Goal: Task Accomplishment & Management: Manage account settings

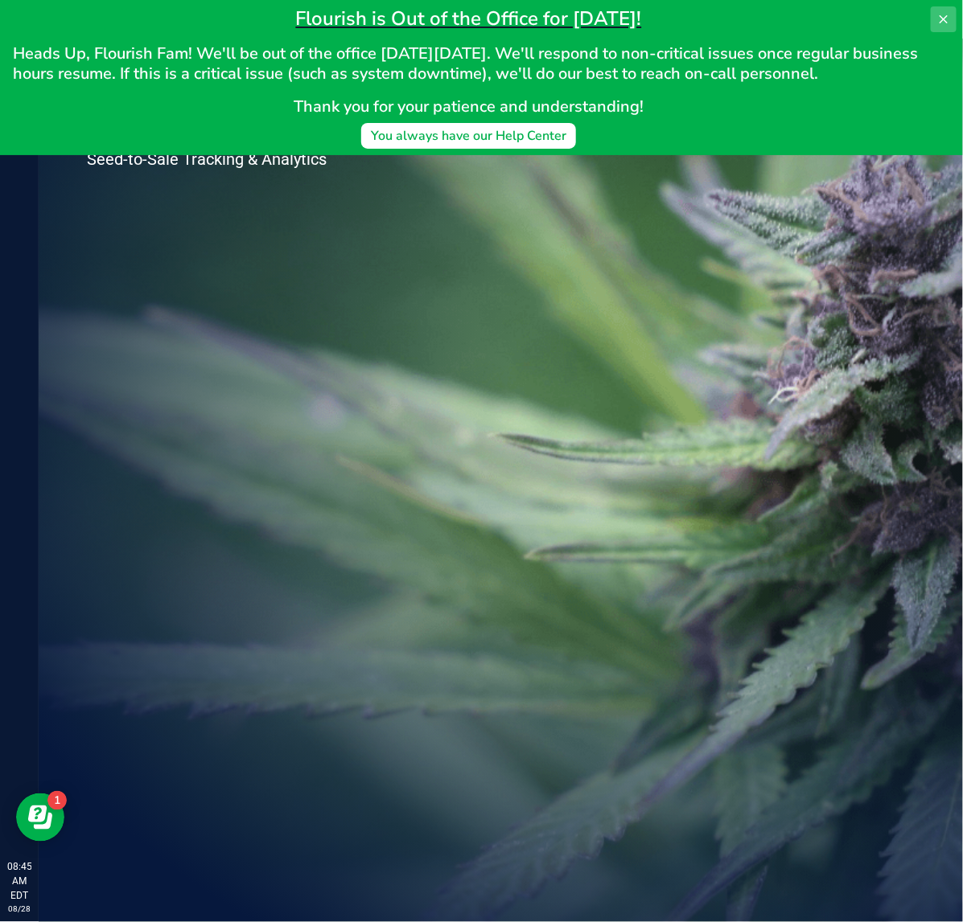
click at [949, 26] on button at bounding box center [943, 19] width 26 height 26
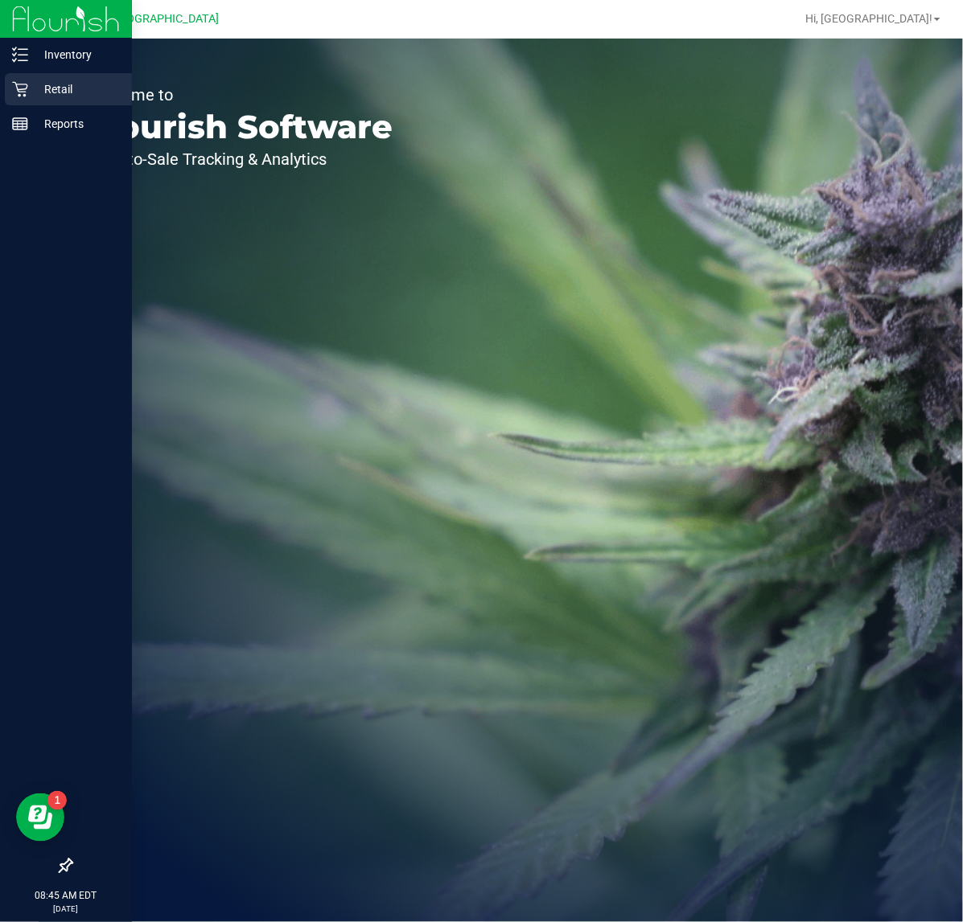
click at [28, 80] on p "Retail" at bounding box center [76, 89] width 96 height 19
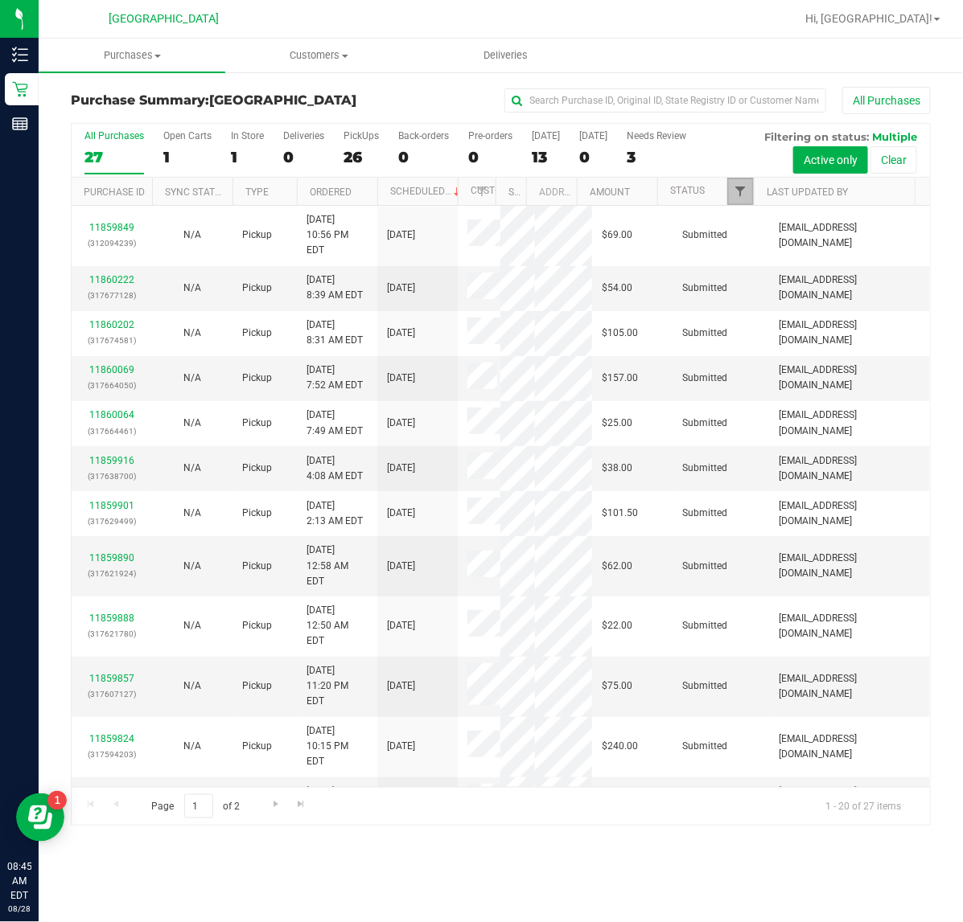
click at [741, 195] on span "Filter" at bounding box center [739, 191] width 13 height 13
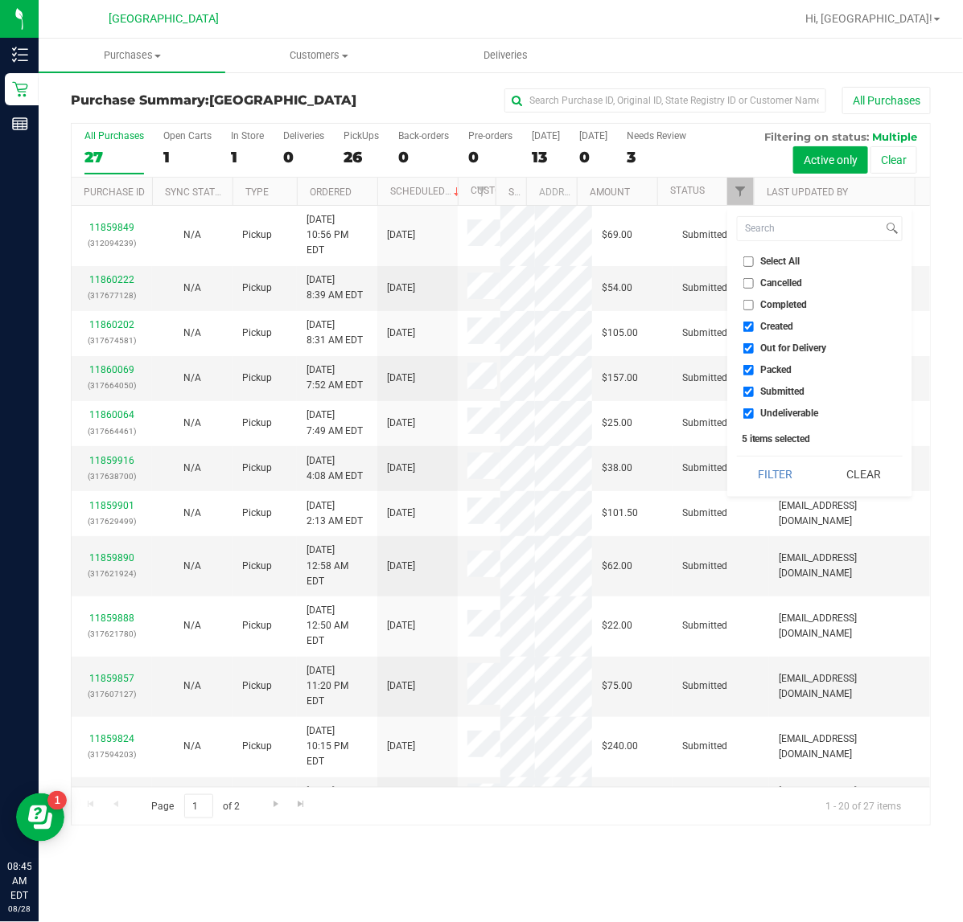
click at [780, 324] on span "Created" at bounding box center [777, 327] width 33 height 10
click at [753, 324] on input "Created" at bounding box center [748, 327] width 10 height 10
checkbox input "false"
click at [790, 352] on span "Out for Delivery" at bounding box center [794, 348] width 66 height 10
click at [753, 352] on input "Out for Delivery" at bounding box center [748, 348] width 10 height 10
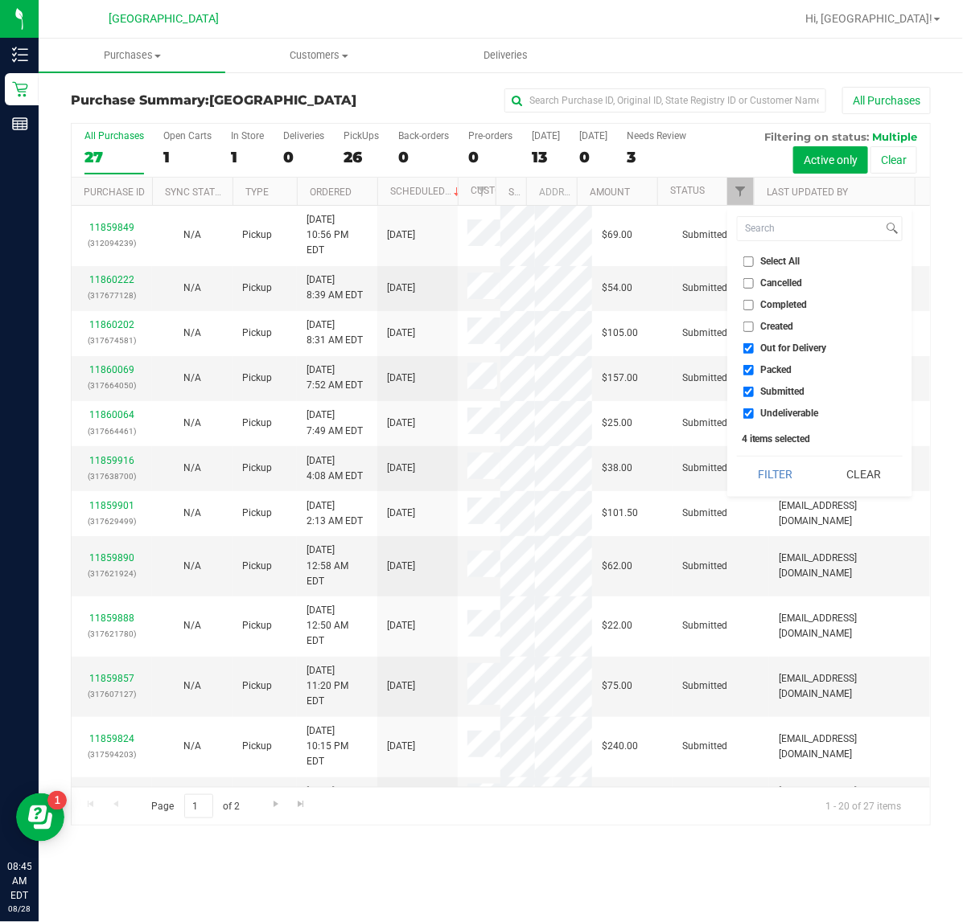
checkbox input "false"
click at [782, 372] on span "Packed" at bounding box center [776, 370] width 31 height 10
click at [753, 372] on input "Packed" at bounding box center [748, 370] width 10 height 10
checkbox input "false"
click at [778, 409] on span "Undeliverable" at bounding box center [790, 414] width 58 height 10
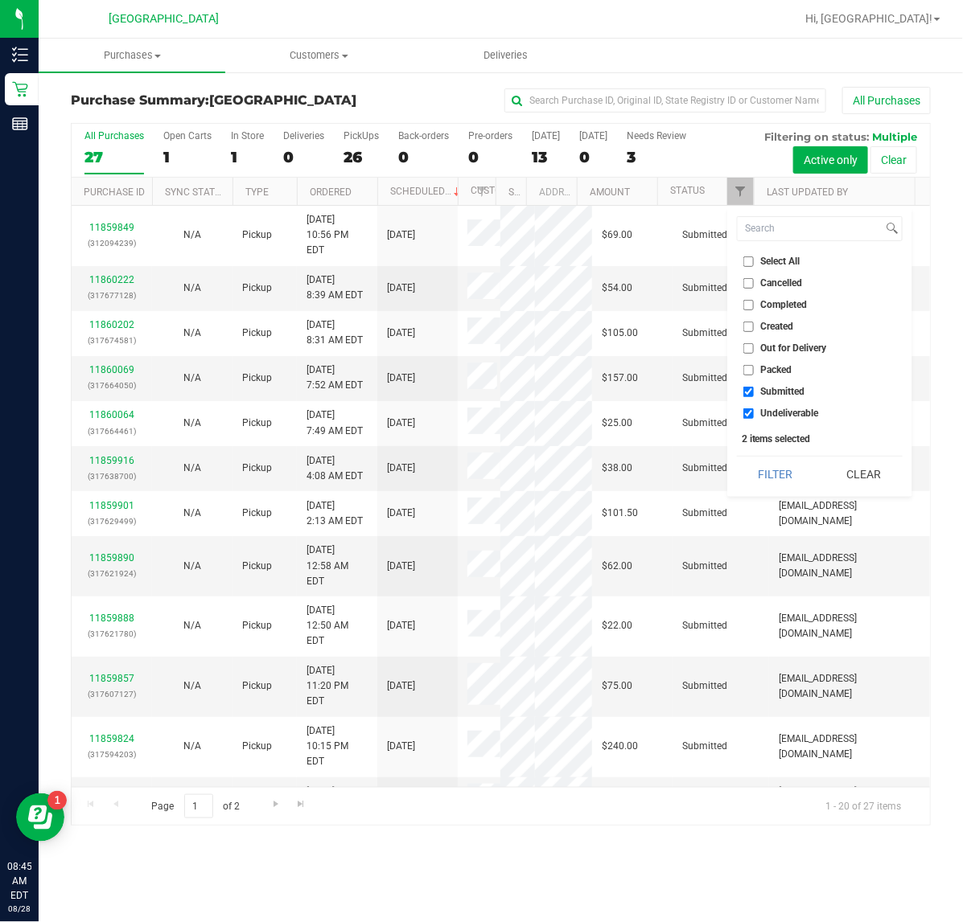
click at [753, 409] on input "Undeliverable" at bounding box center [748, 414] width 10 height 10
checkbox input "false"
click at [794, 474] on button "Filter" at bounding box center [775, 474] width 77 height 35
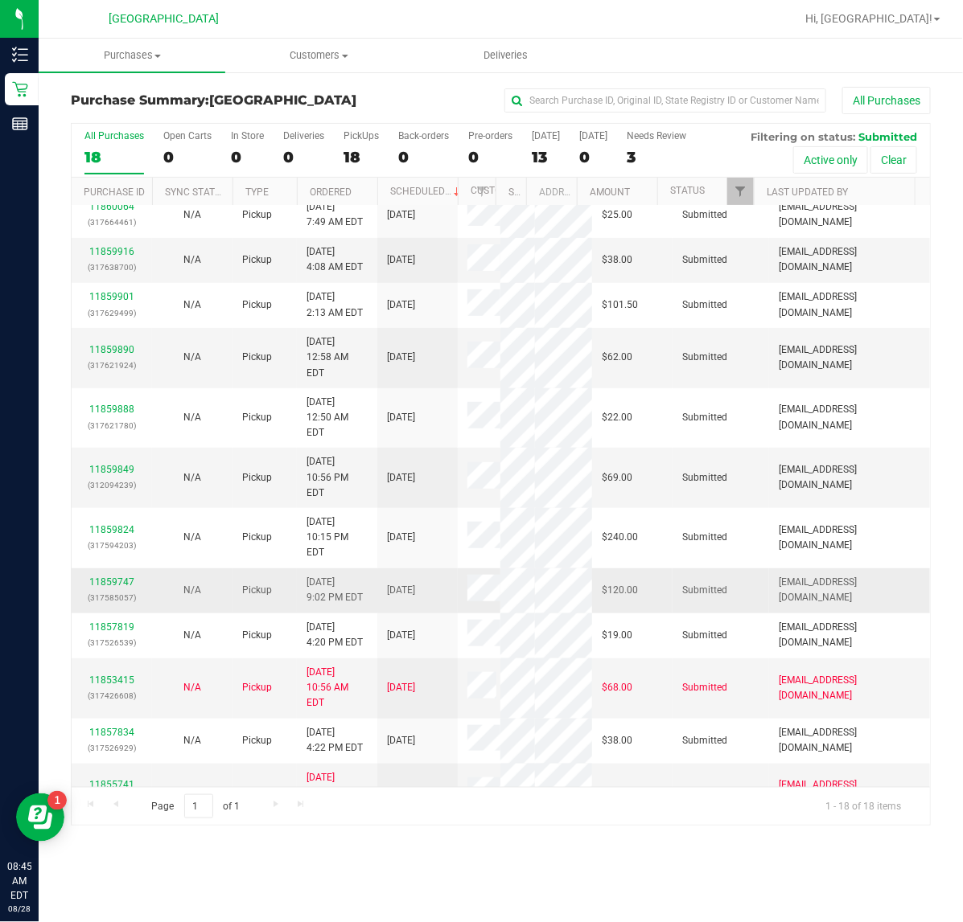
scroll to position [238, 0]
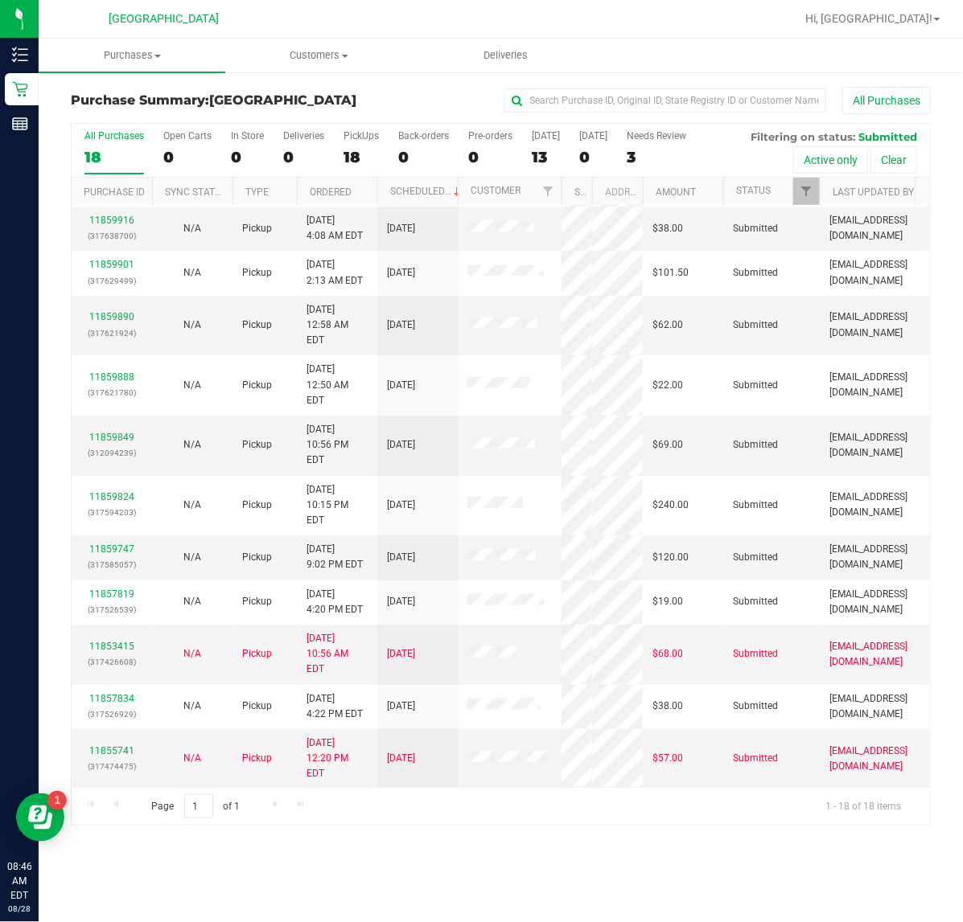
click at [567, 211] on div "All Purchases 18 Open Carts 0 In Store 0 Deliveries 0 PickUps 18 Back-orders 0 …" at bounding box center [501, 475] width 860 height 704
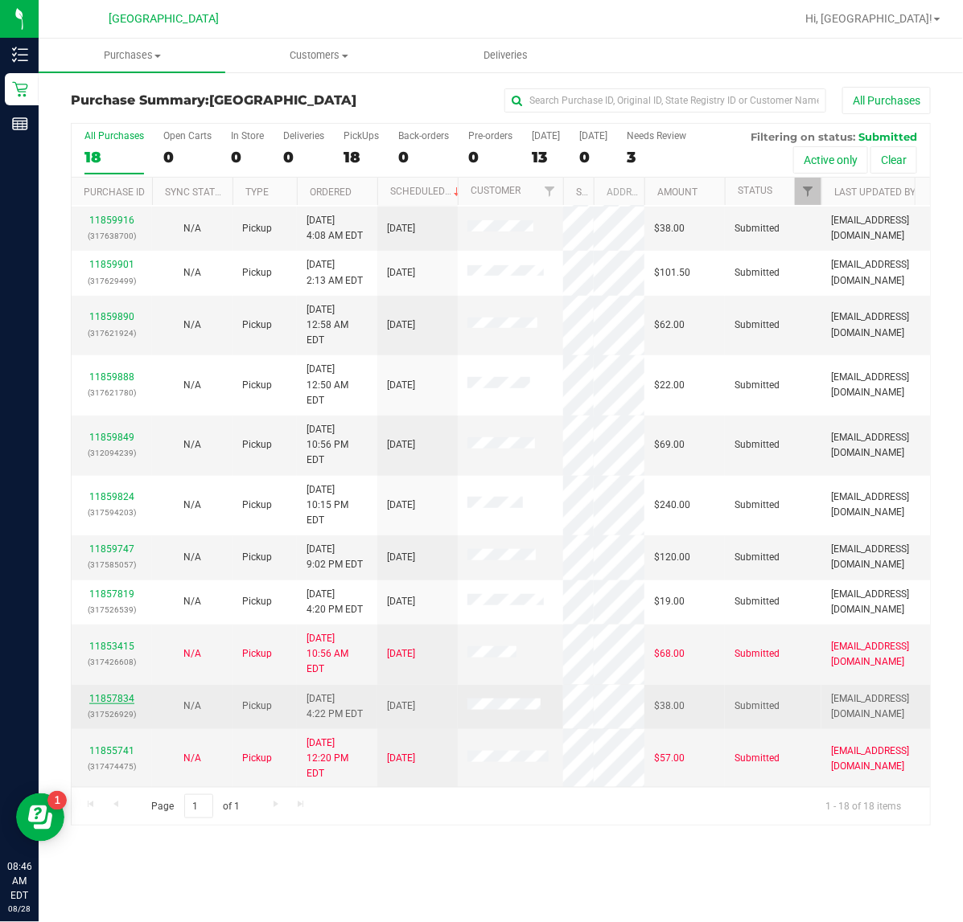
click at [123, 693] on link "11857834" at bounding box center [111, 698] width 45 height 11
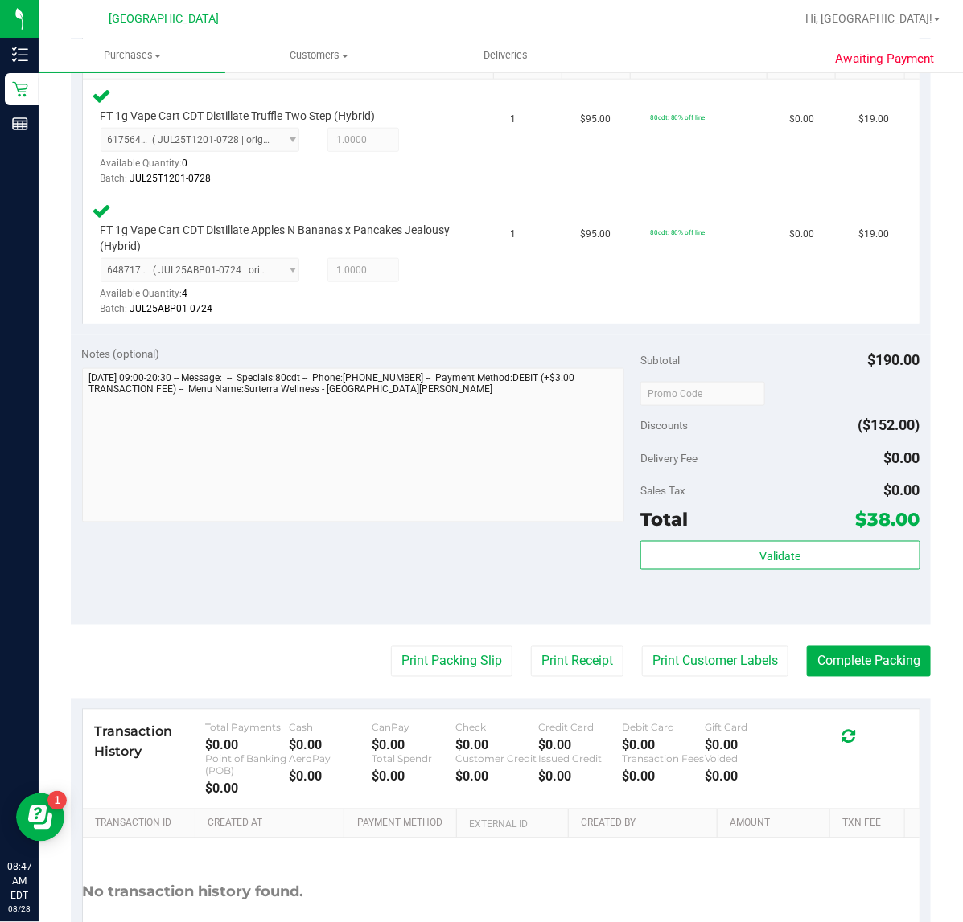
scroll to position [552, 0]
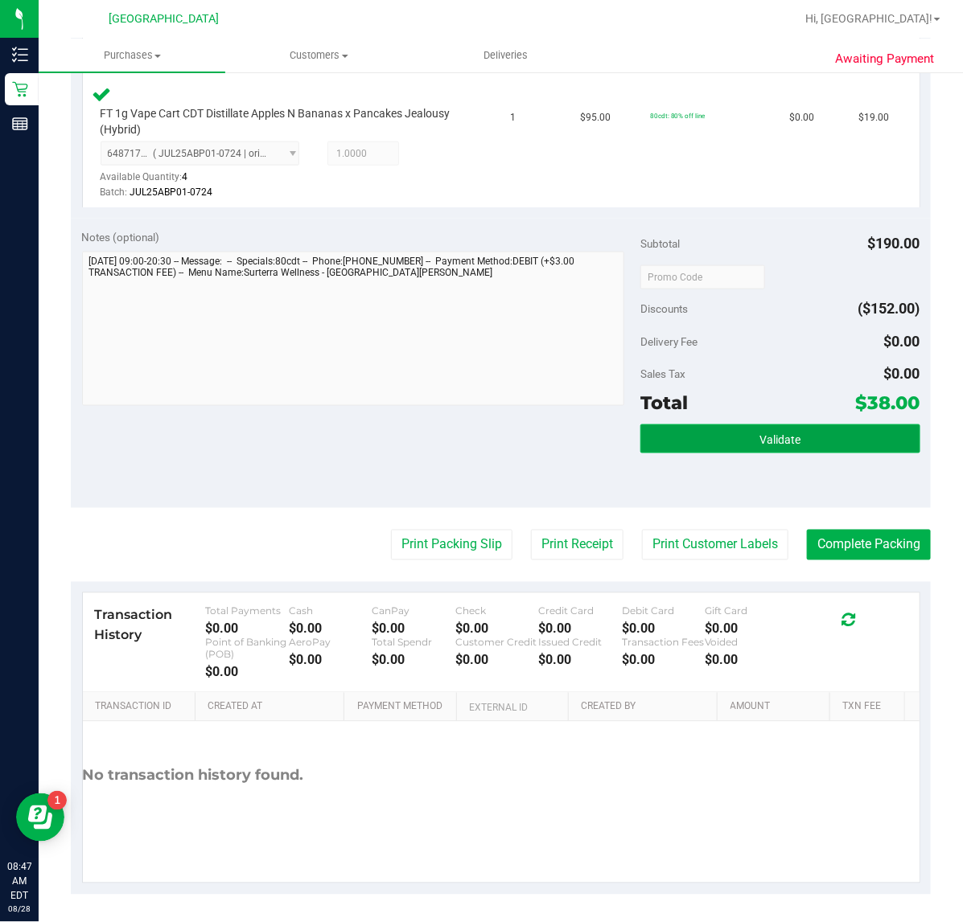
click at [717, 426] on button "Validate" at bounding box center [779, 439] width 279 height 29
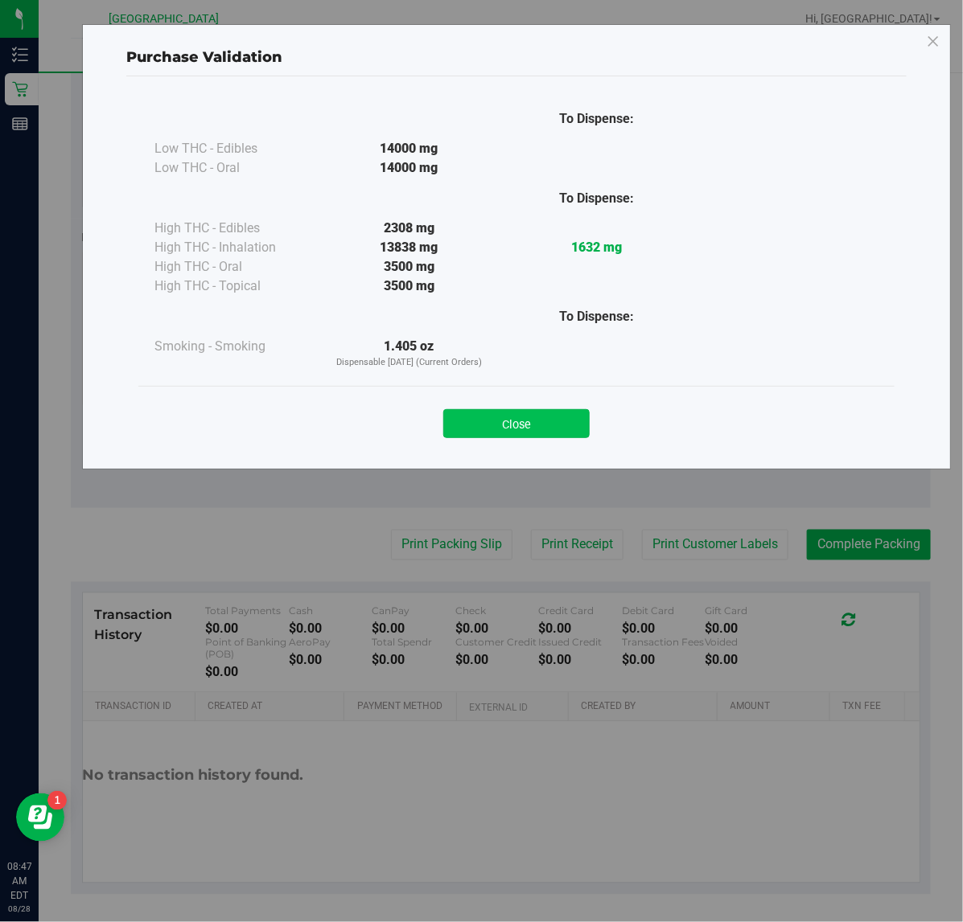
click at [477, 417] on button "Close" at bounding box center [516, 423] width 146 height 29
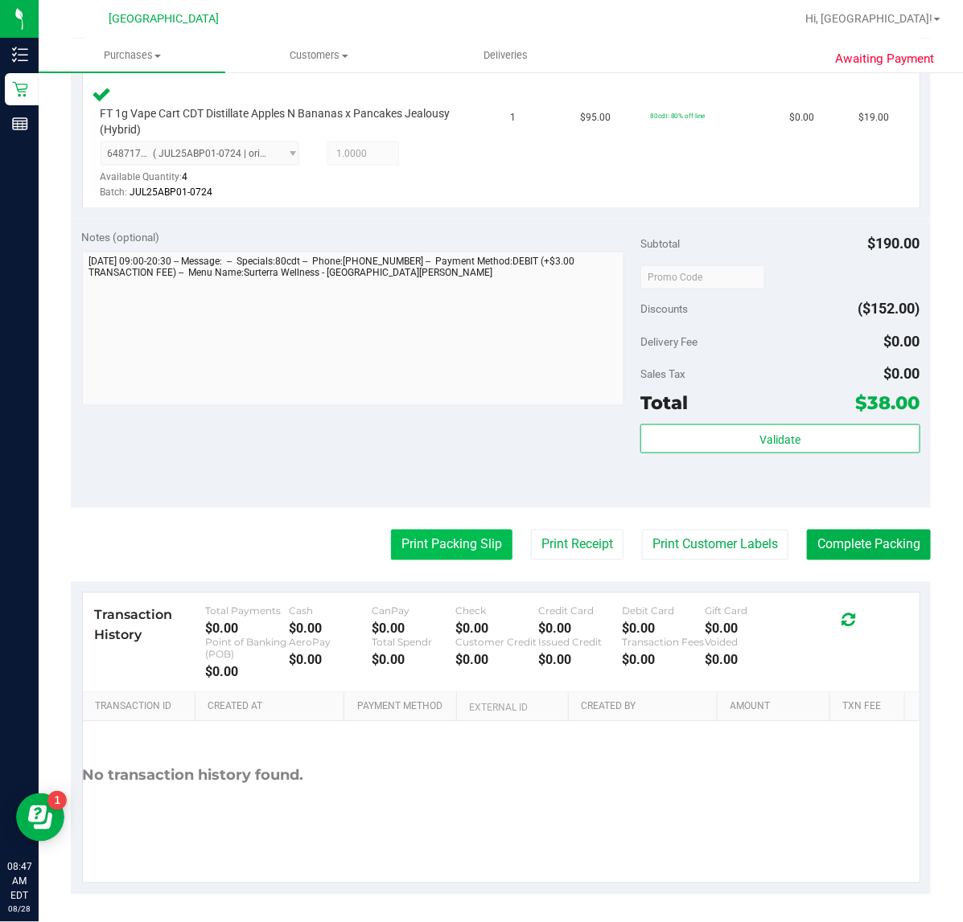
click at [429, 556] on button "Print Packing Slip" at bounding box center [451, 545] width 121 height 31
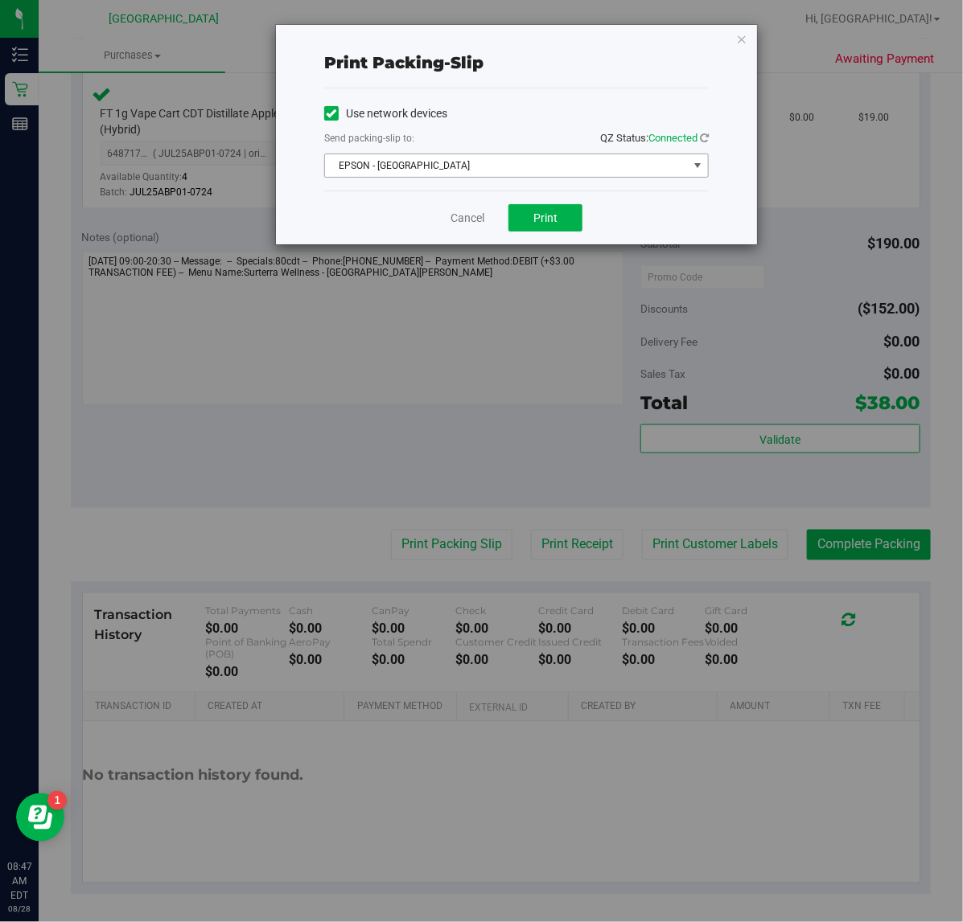
click at [551, 155] on span "EPSON - [GEOGRAPHIC_DATA]" at bounding box center [506, 165] width 363 height 23
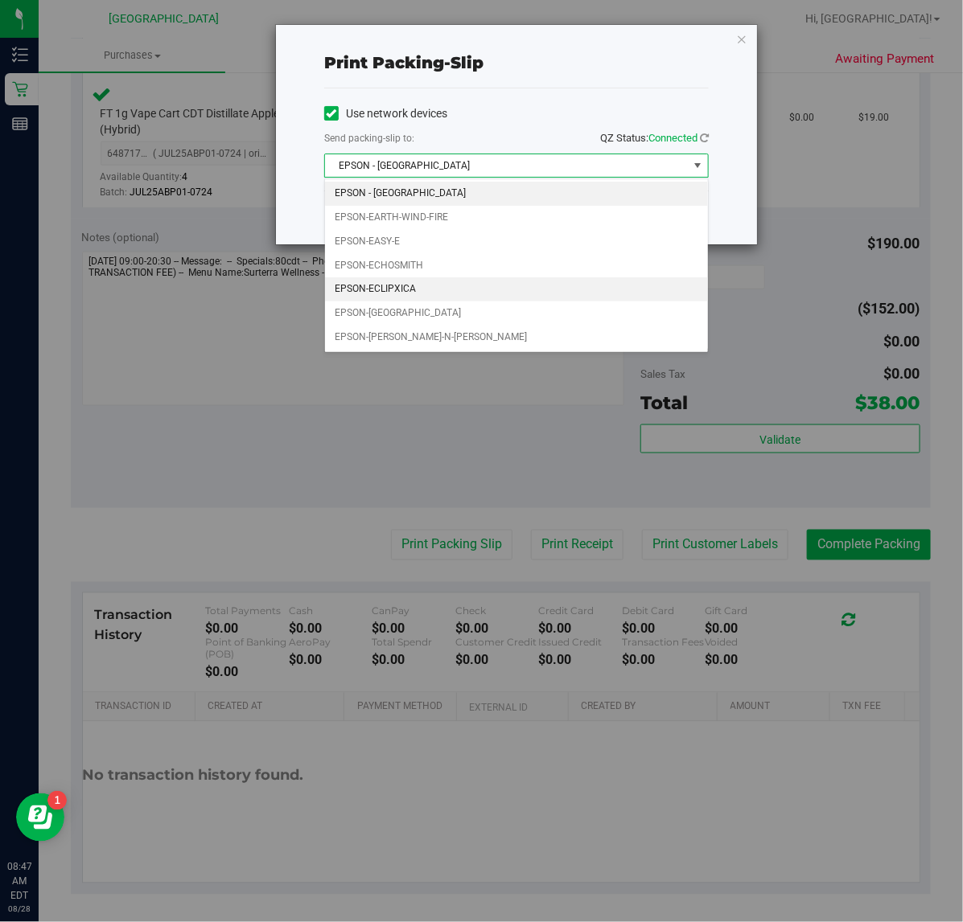
click at [456, 302] on li "EPSON-ECLIPXICA" at bounding box center [516, 289] width 383 height 24
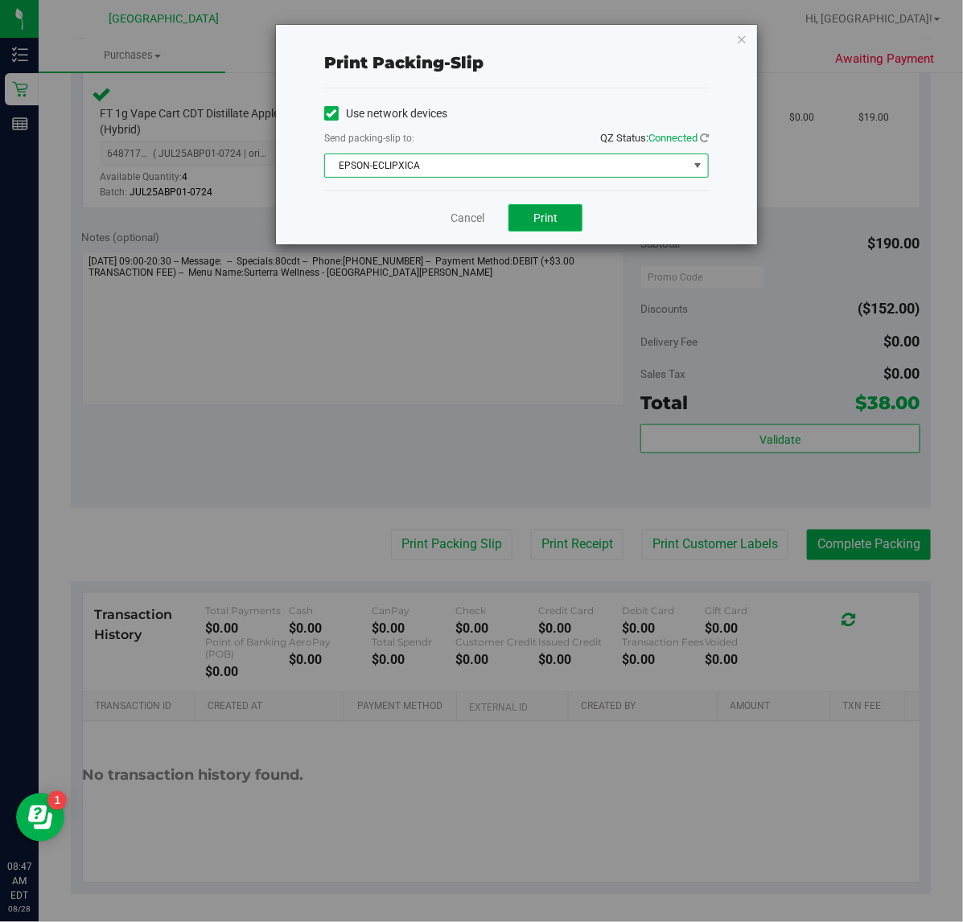
click at [525, 211] on button "Print" at bounding box center [545, 217] width 74 height 27
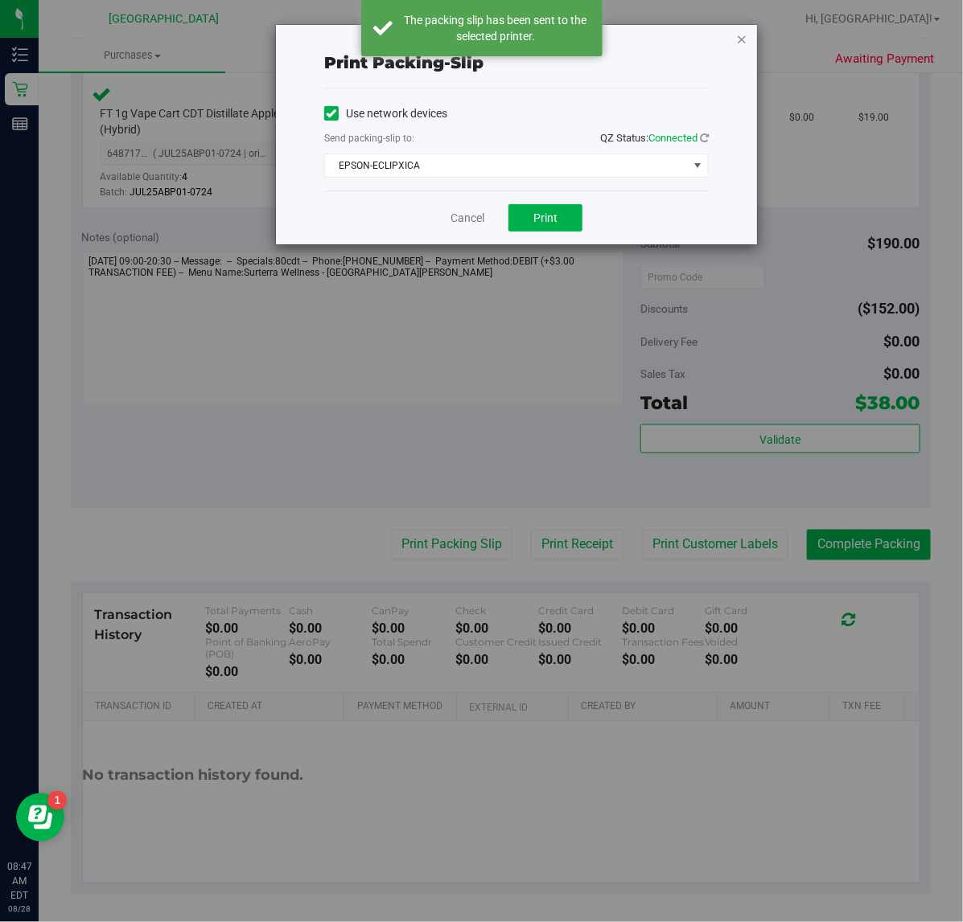
click at [741, 37] on icon "button" at bounding box center [741, 38] width 11 height 19
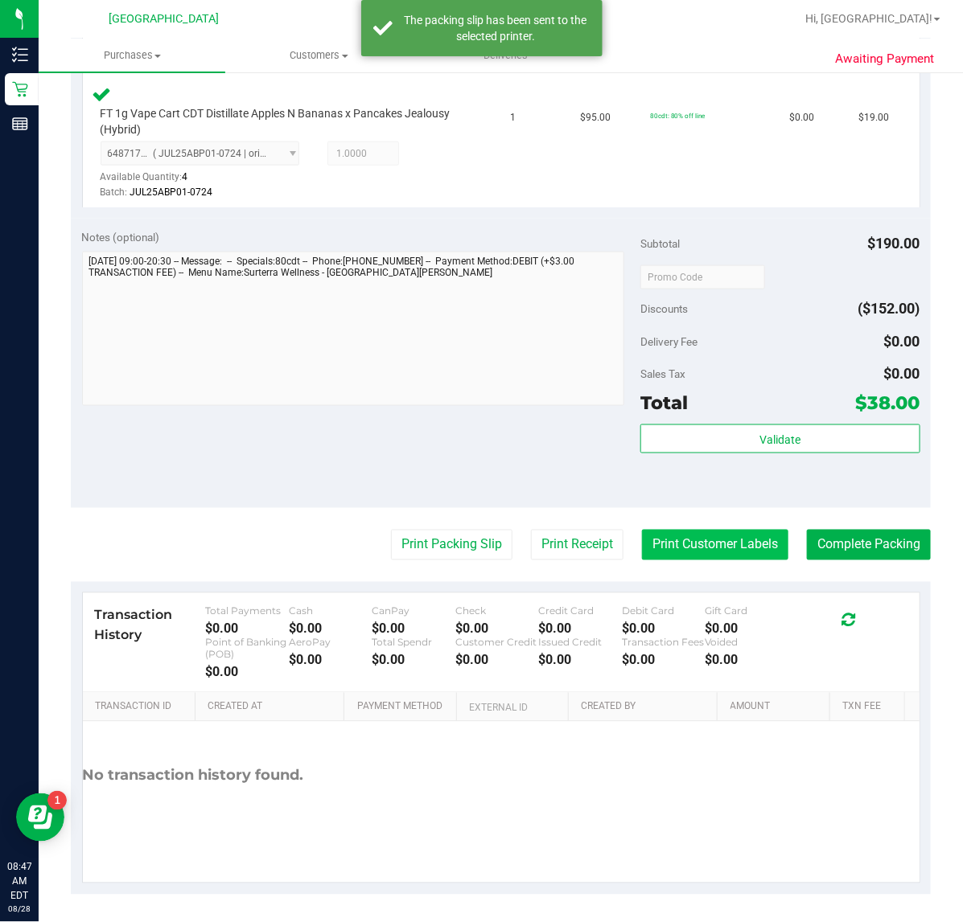
drag, startPoint x: 733, startPoint y: 564, endPoint x: 734, endPoint y: 548, distance: 15.4
click at [733, 560] on purchase-details "Back Edit Purchase Cancel Purchase View Profile # 11857834 BioTrack ID: - Submi…" at bounding box center [501, 214] width 860 height 1361
click at [734, 548] on button "Print Customer Labels" at bounding box center [715, 545] width 146 height 31
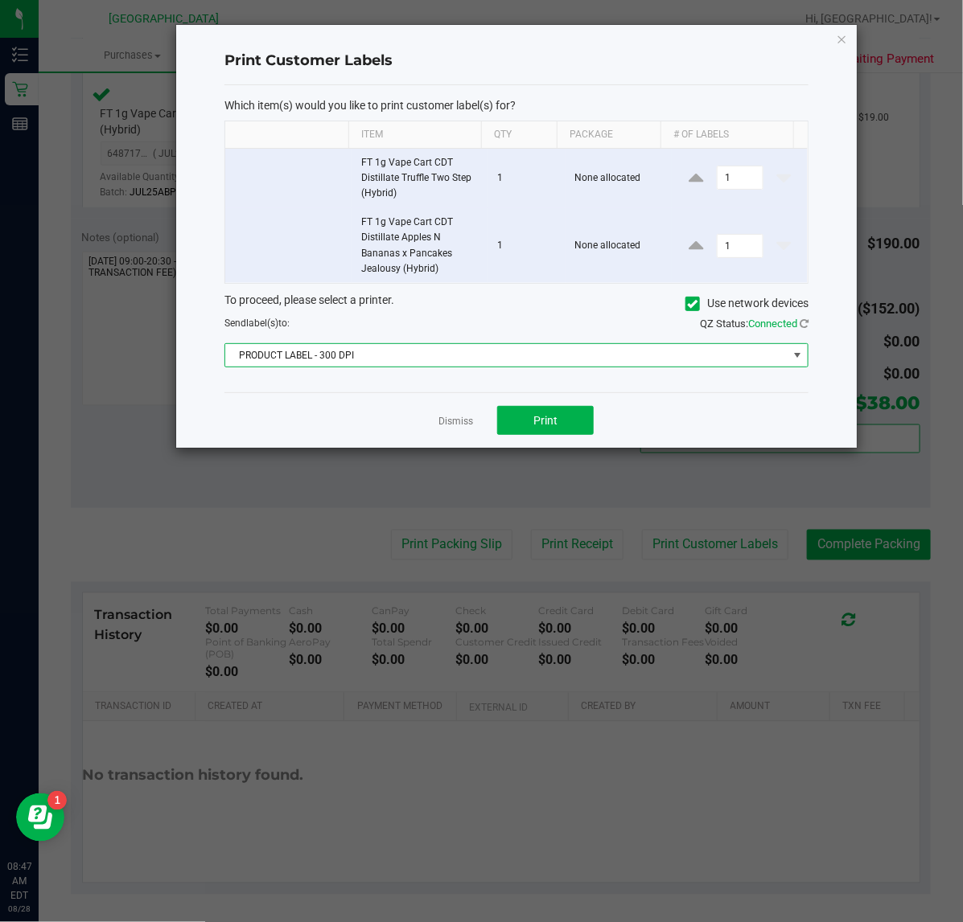
click at [565, 358] on span "PRODUCT LABEL - 300 DPI" at bounding box center [506, 355] width 562 height 23
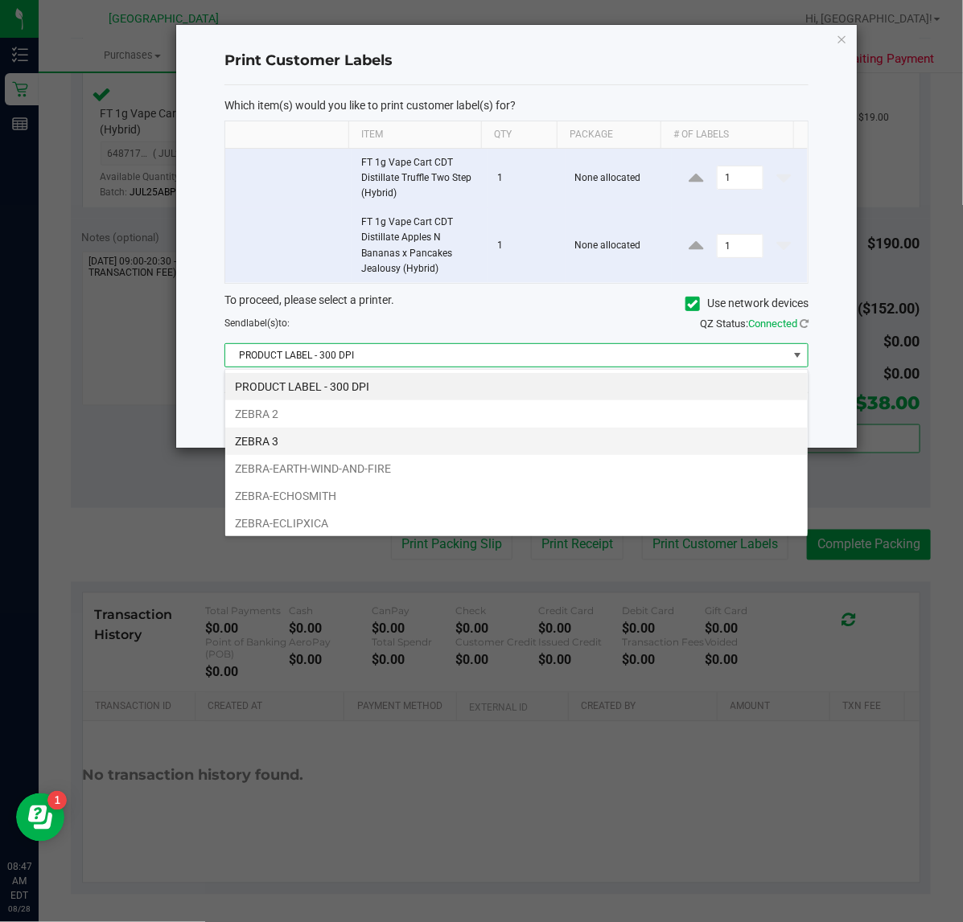
scroll to position [25, 584]
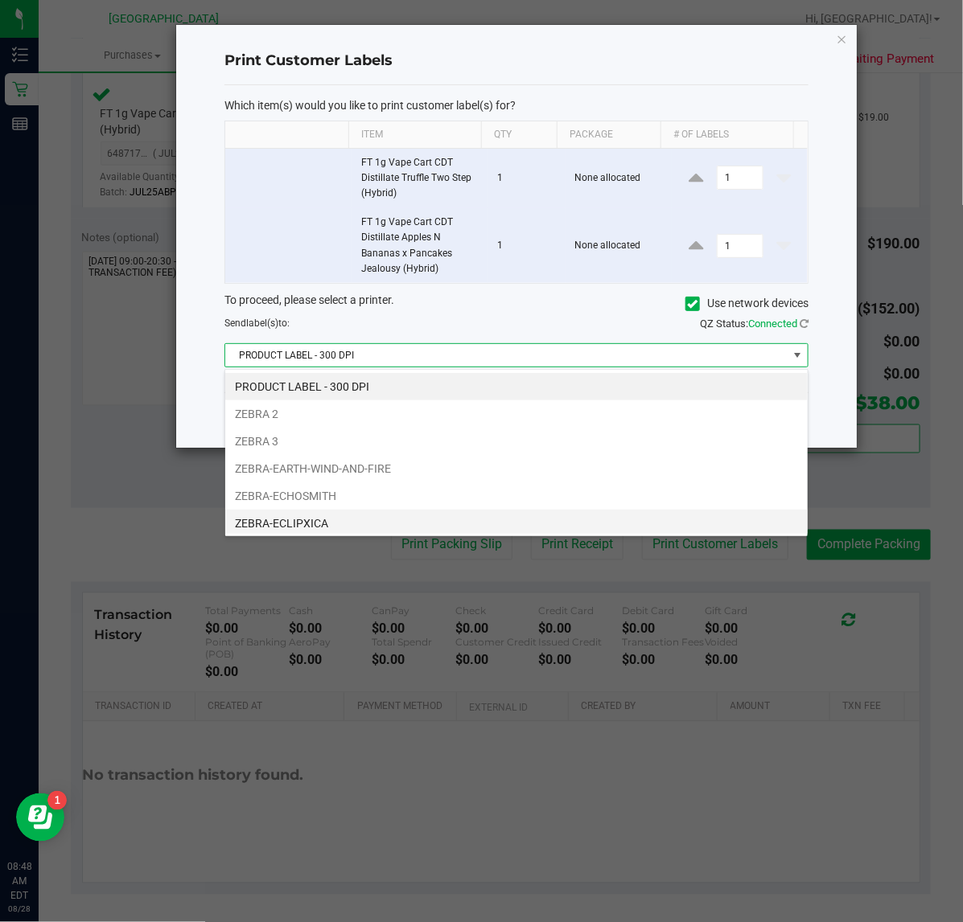
drag, startPoint x: 454, startPoint y: 500, endPoint x: 455, endPoint y: 519, distance: 18.5
click at [455, 519] on ul "PRODUCT LABEL - 300 DPI ZEBRA 2 ZEBRA 3 ZEBRA-EARTH-WIND-AND-FIRE ZEBRA-ECHOSMI…" at bounding box center [516, 482] width 582 height 219
click at [455, 519] on li "ZEBRA-ECLIPXICA" at bounding box center [516, 523] width 582 height 27
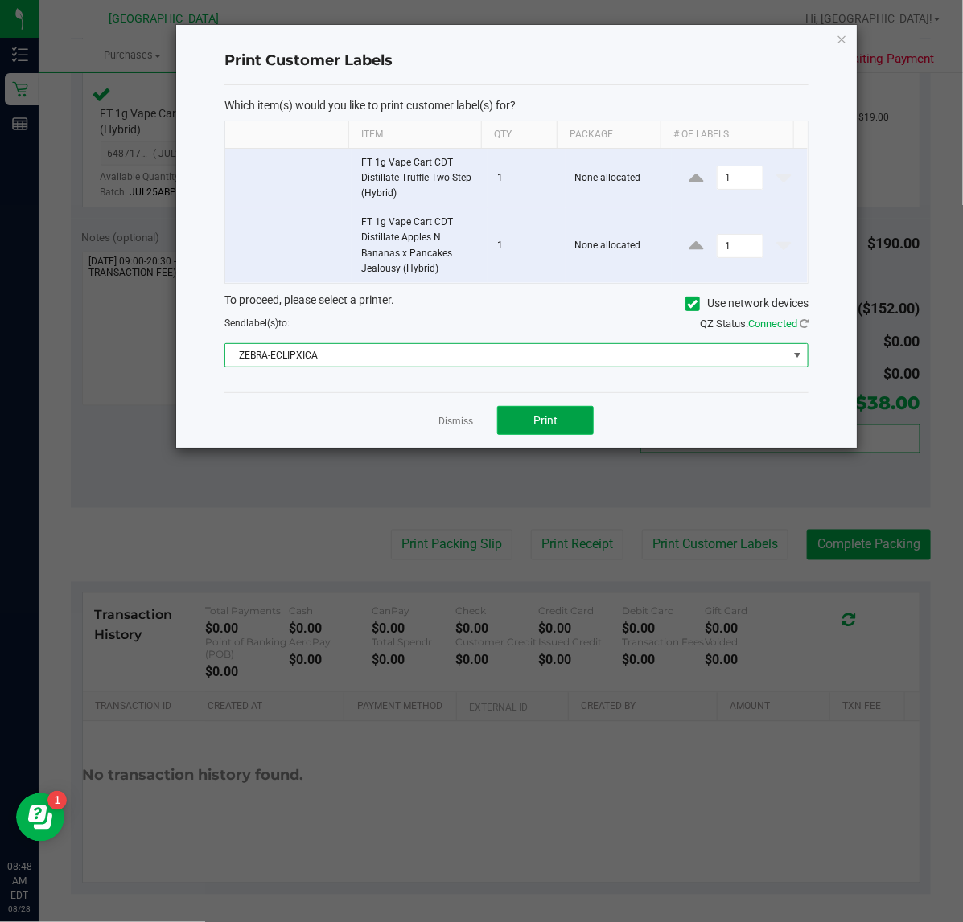
click at [556, 434] on button "Print" at bounding box center [545, 420] width 96 height 29
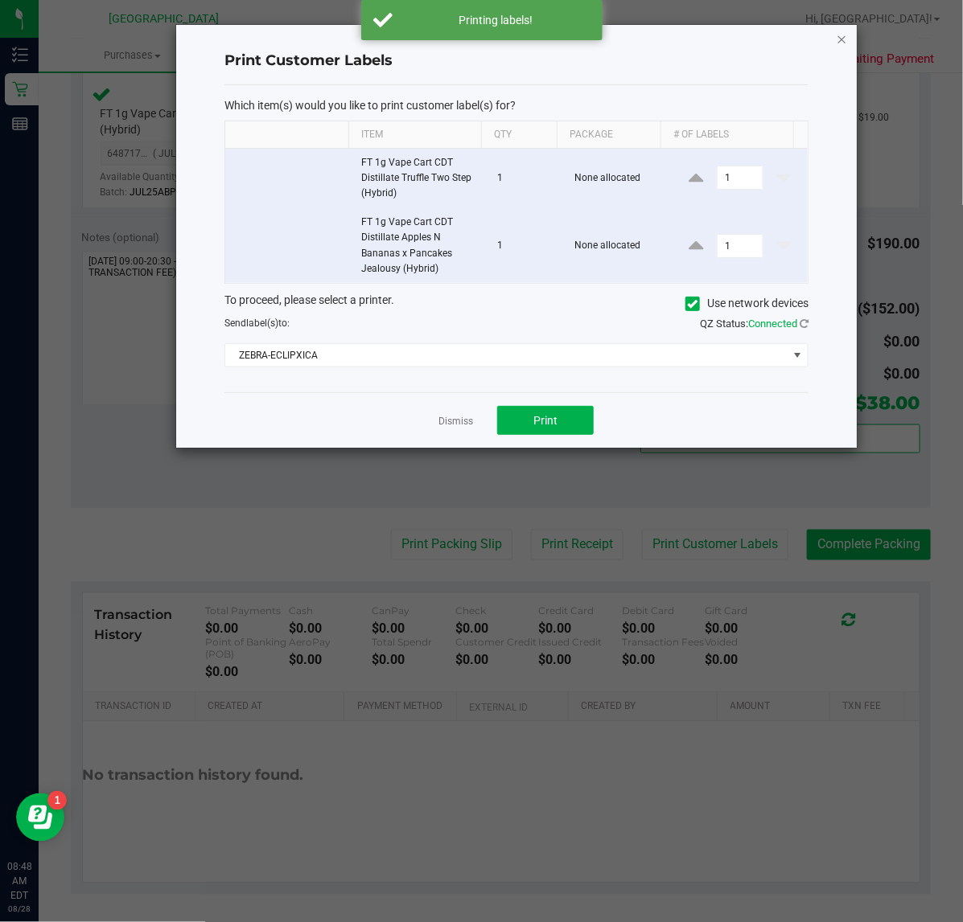
click at [841, 44] on icon "button" at bounding box center [841, 38] width 11 height 19
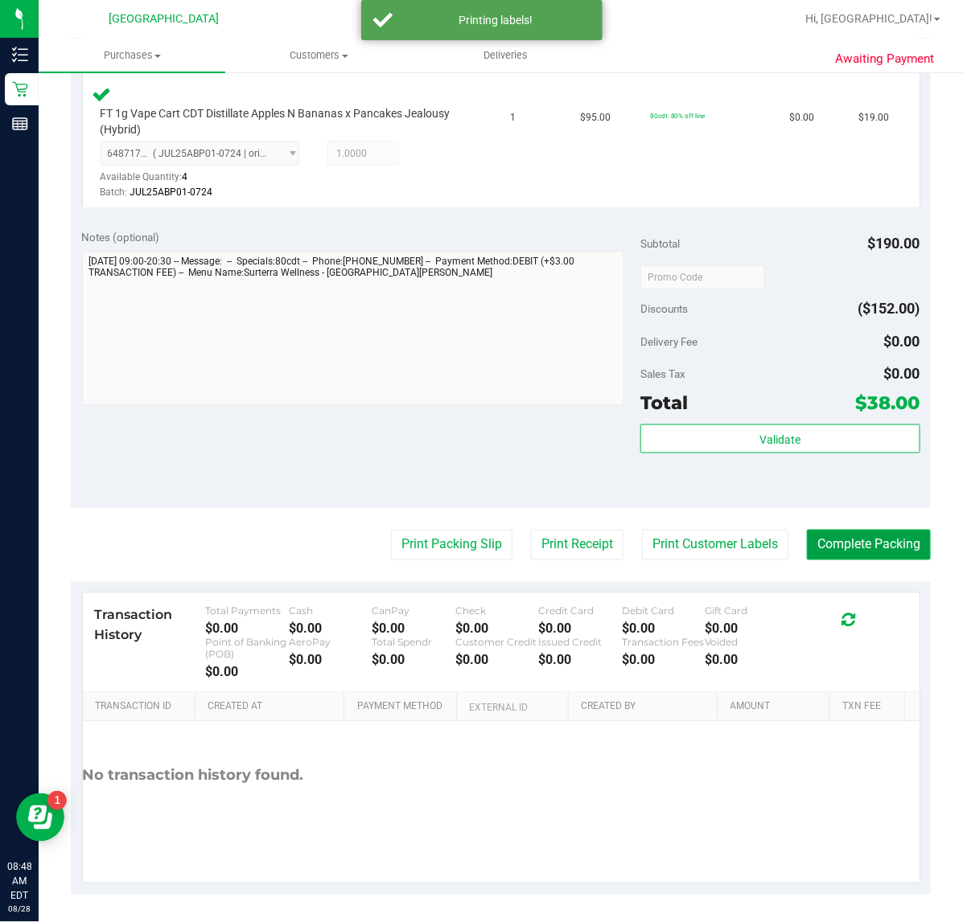
click at [864, 545] on button "Complete Packing" at bounding box center [869, 545] width 124 height 31
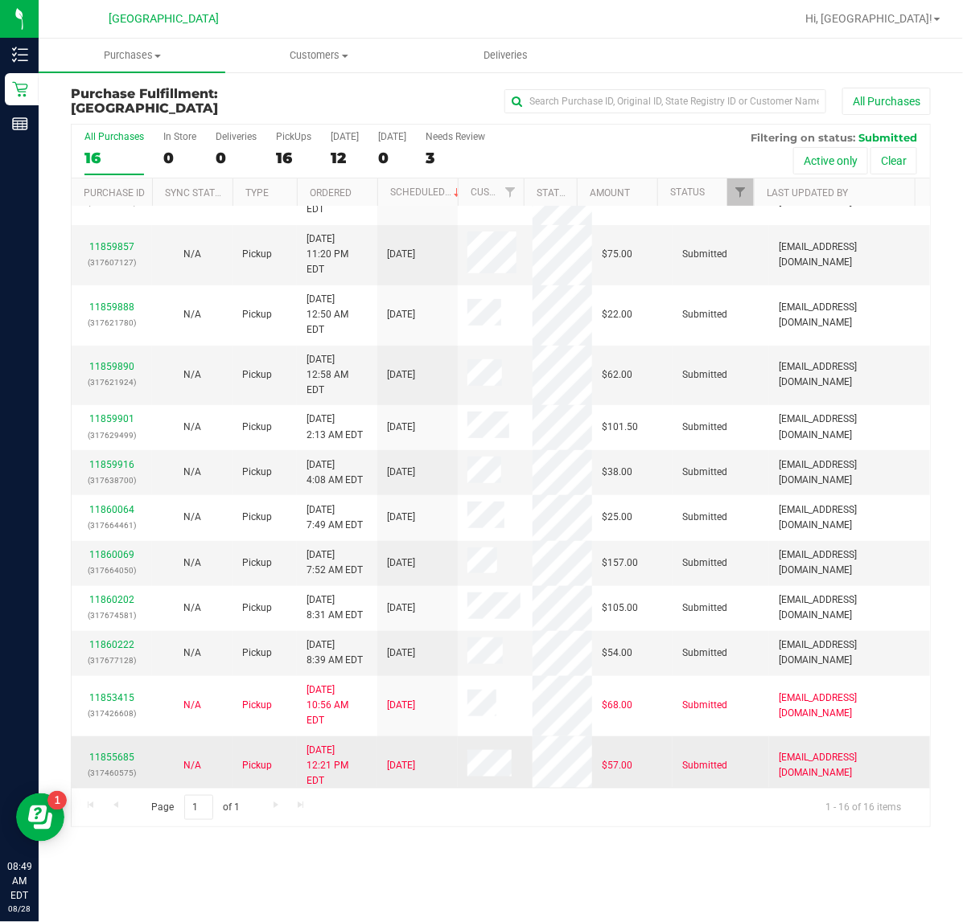
scroll to position [149, 0]
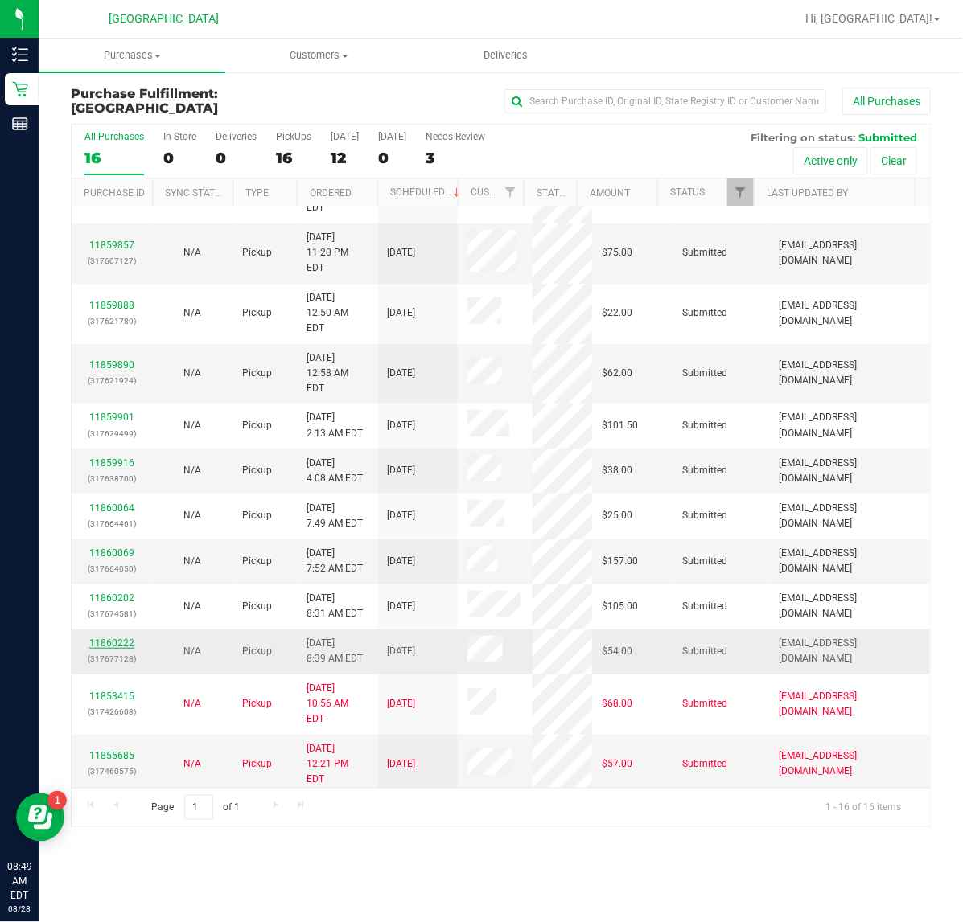
click at [111, 638] on link "11860222" at bounding box center [111, 643] width 45 height 11
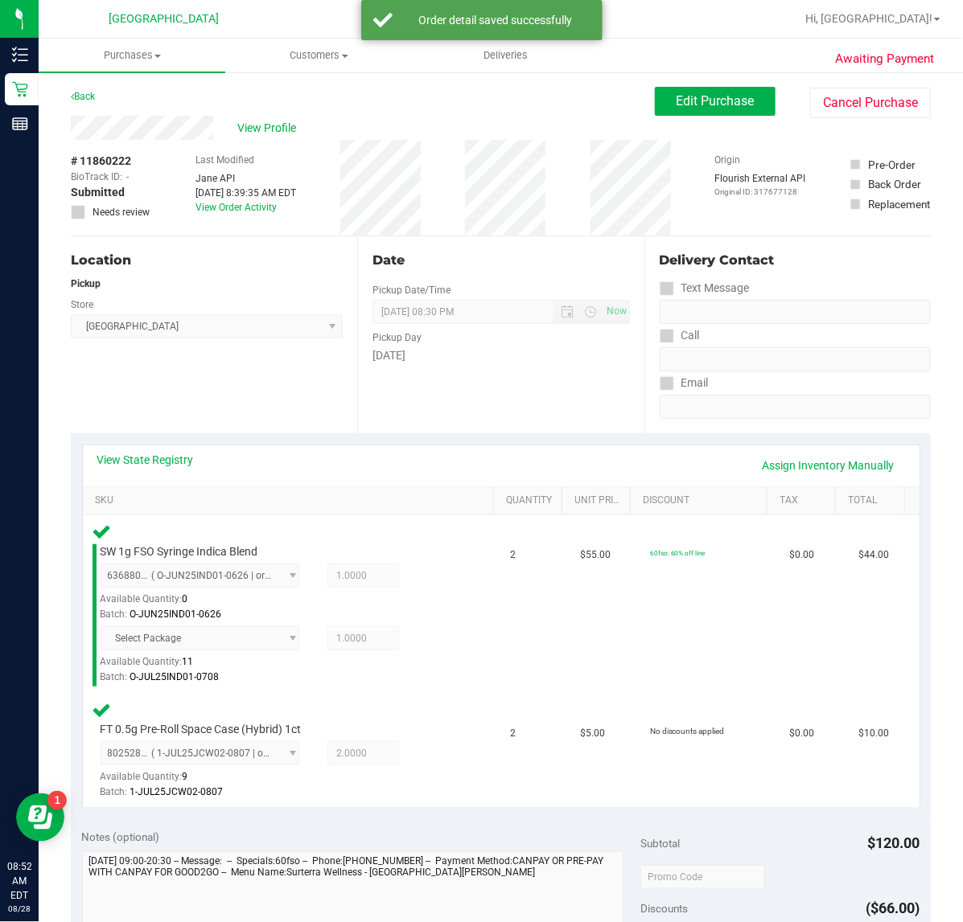
scroll to position [302, 0]
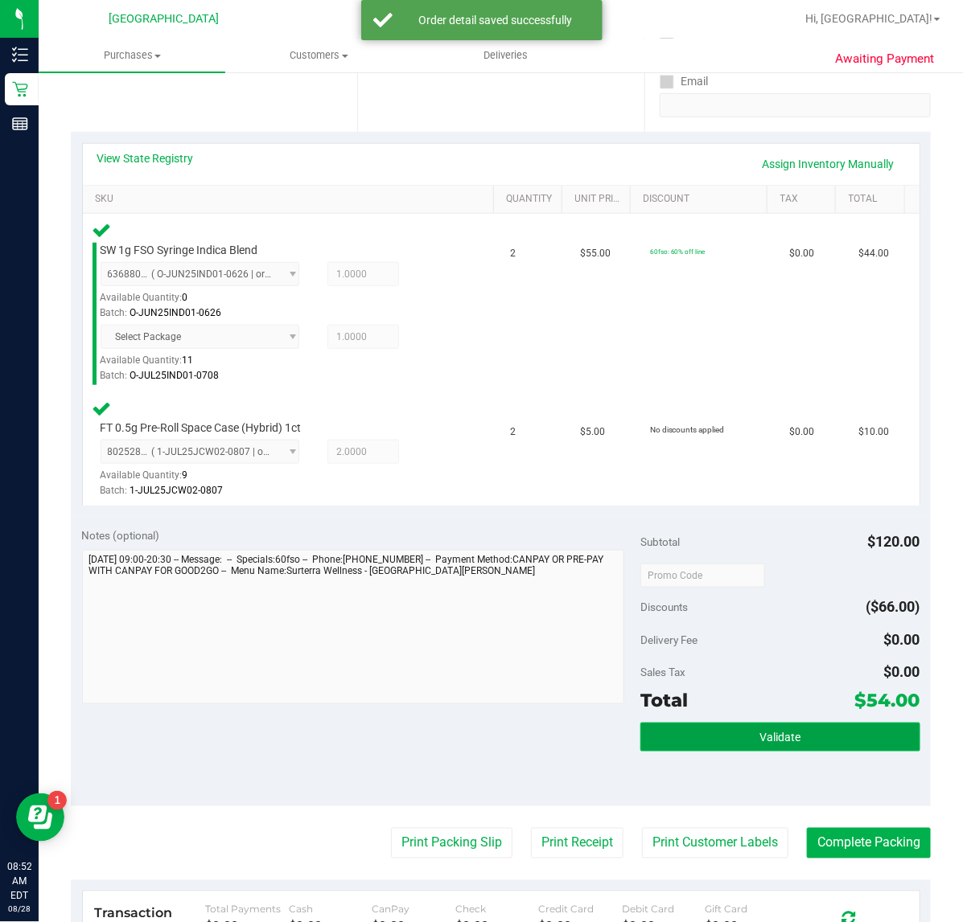
click at [742, 729] on button "Validate" at bounding box center [779, 737] width 279 height 29
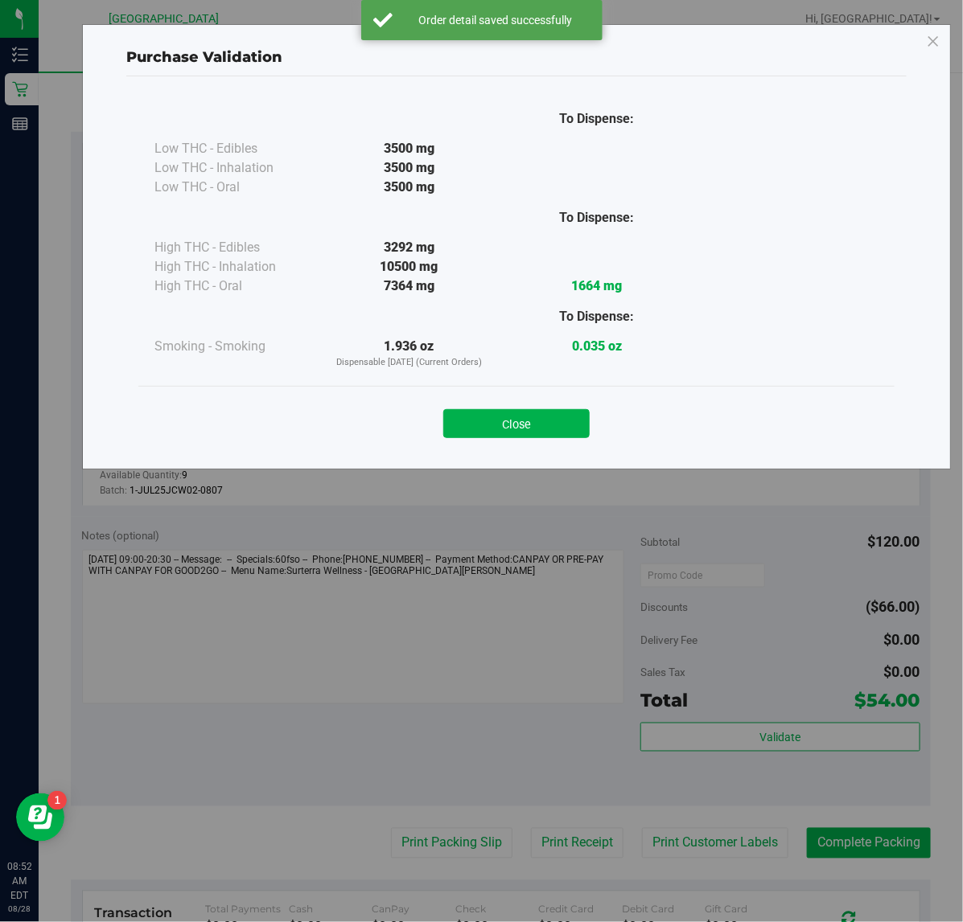
drag, startPoint x: 501, startPoint y: 422, endPoint x: 503, endPoint y: 449, distance: 26.6
click at [503, 424] on button "Close" at bounding box center [516, 423] width 146 height 29
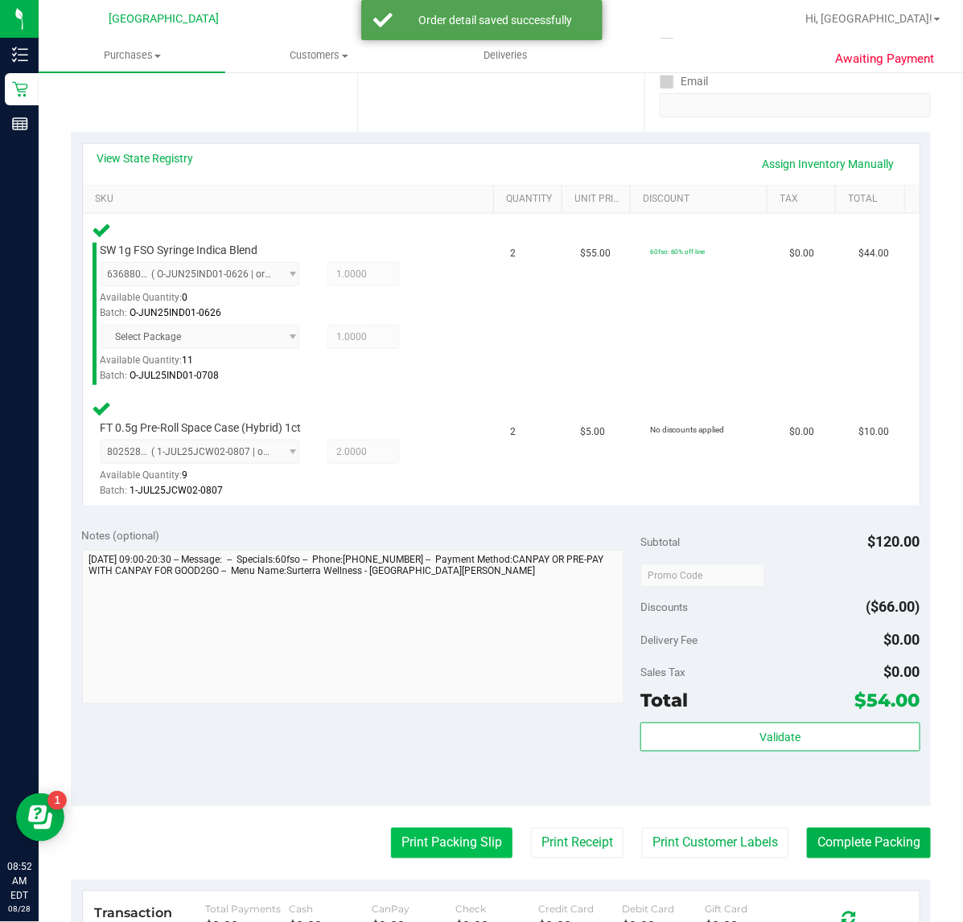
click at [450, 839] on button "Print Packing Slip" at bounding box center [451, 843] width 121 height 31
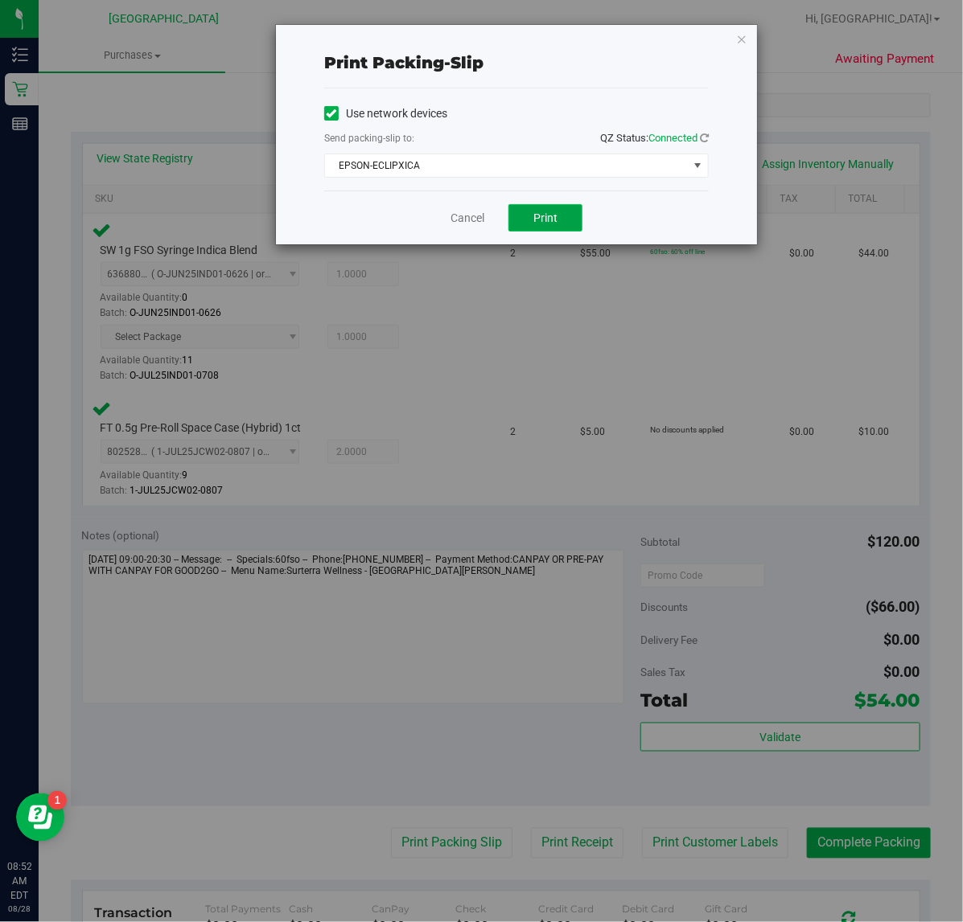
drag, startPoint x: 565, startPoint y: 211, endPoint x: 557, endPoint y: 224, distance: 15.2
click at [560, 221] on button "Print" at bounding box center [545, 217] width 74 height 27
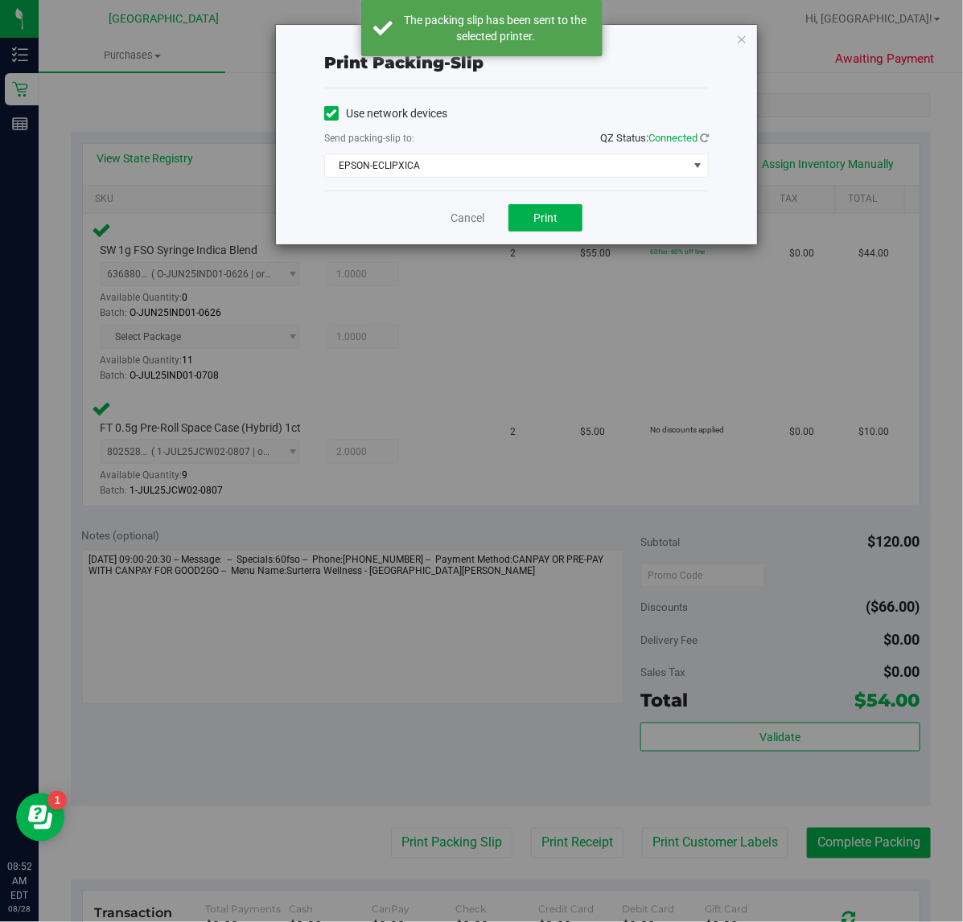
click at [742, 40] on icon "button" at bounding box center [741, 38] width 11 height 19
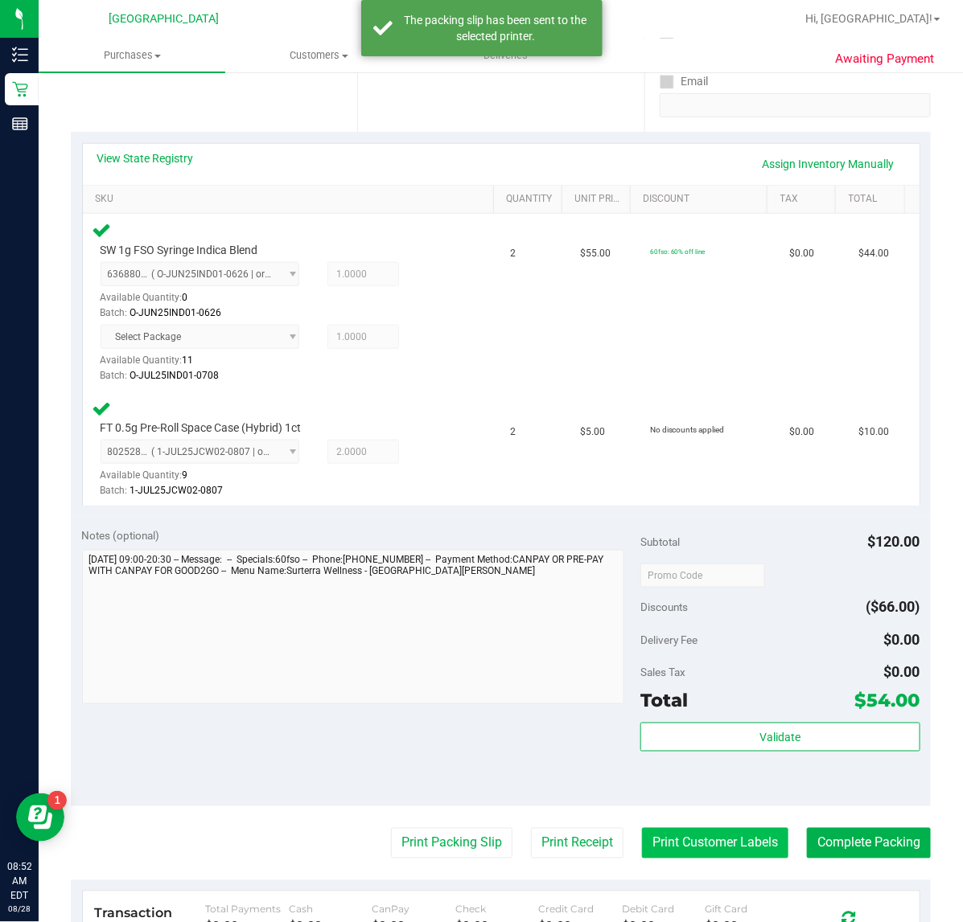
click at [714, 852] on button "Print Customer Labels" at bounding box center [715, 843] width 146 height 31
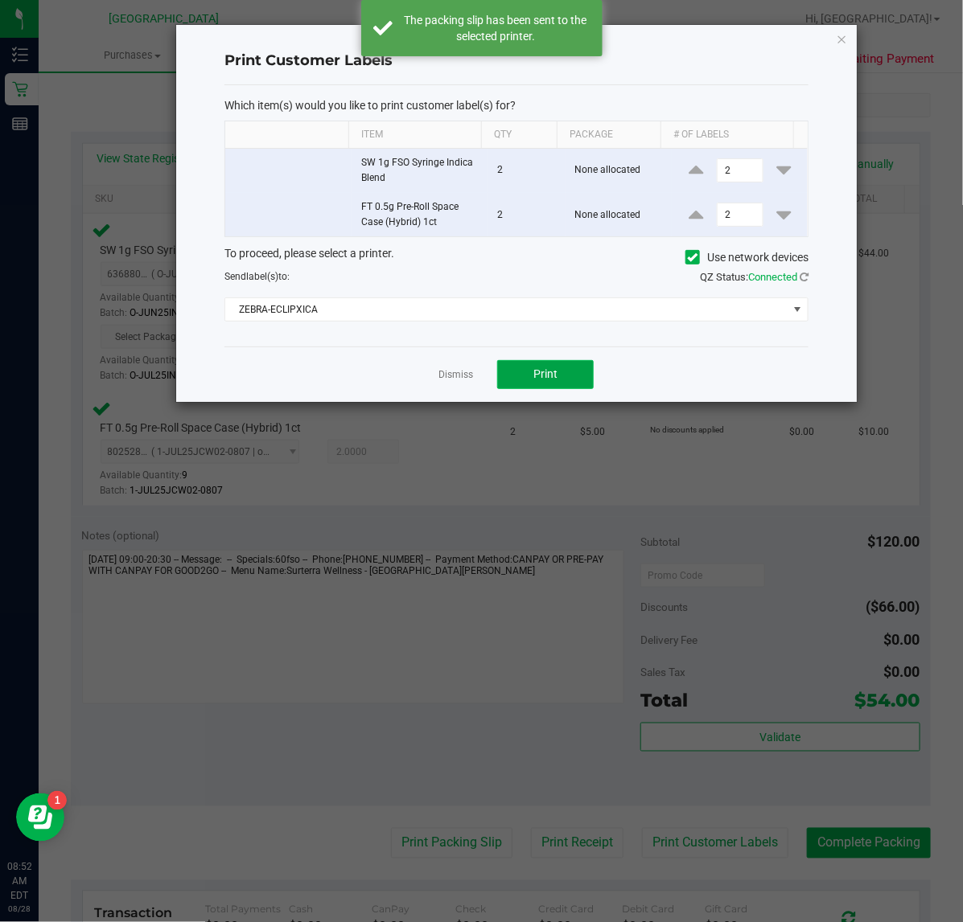
click at [548, 367] on button "Print" at bounding box center [545, 374] width 96 height 29
click at [844, 39] on icon "button" at bounding box center [841, 38] width 11 height 19
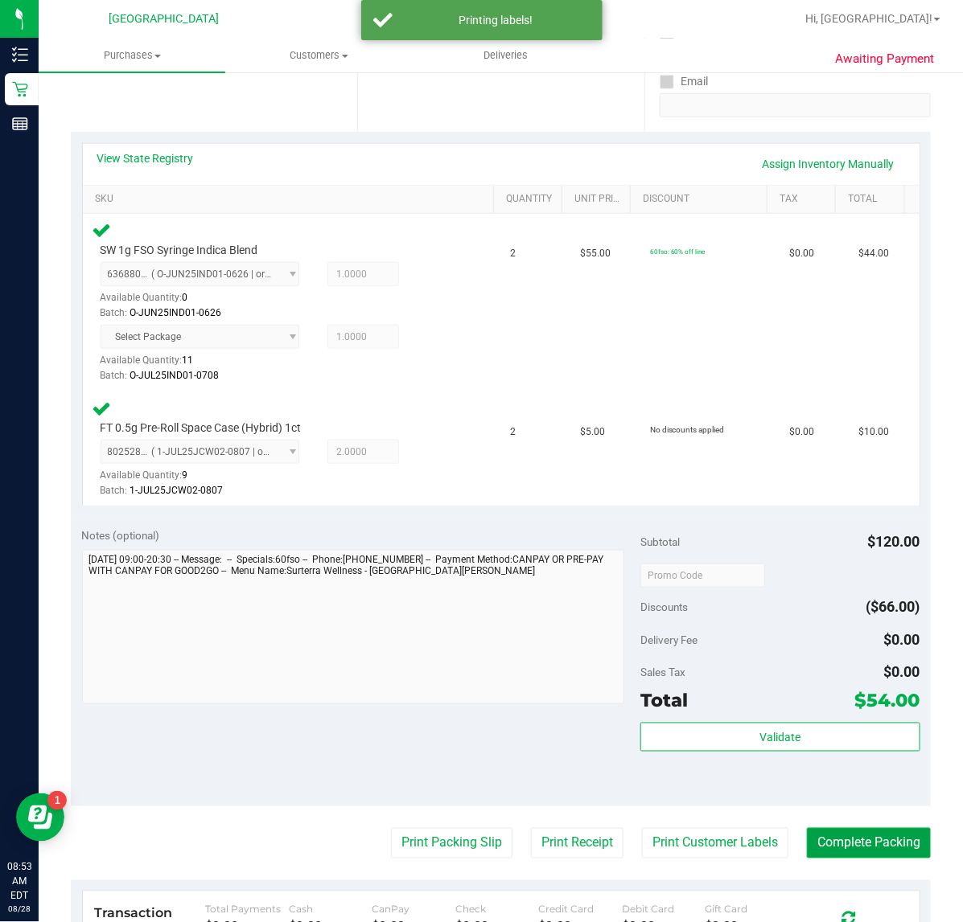
click at [814, 842] on button "Complete Packing" at bounding box center [869, 843] width 124 height 31
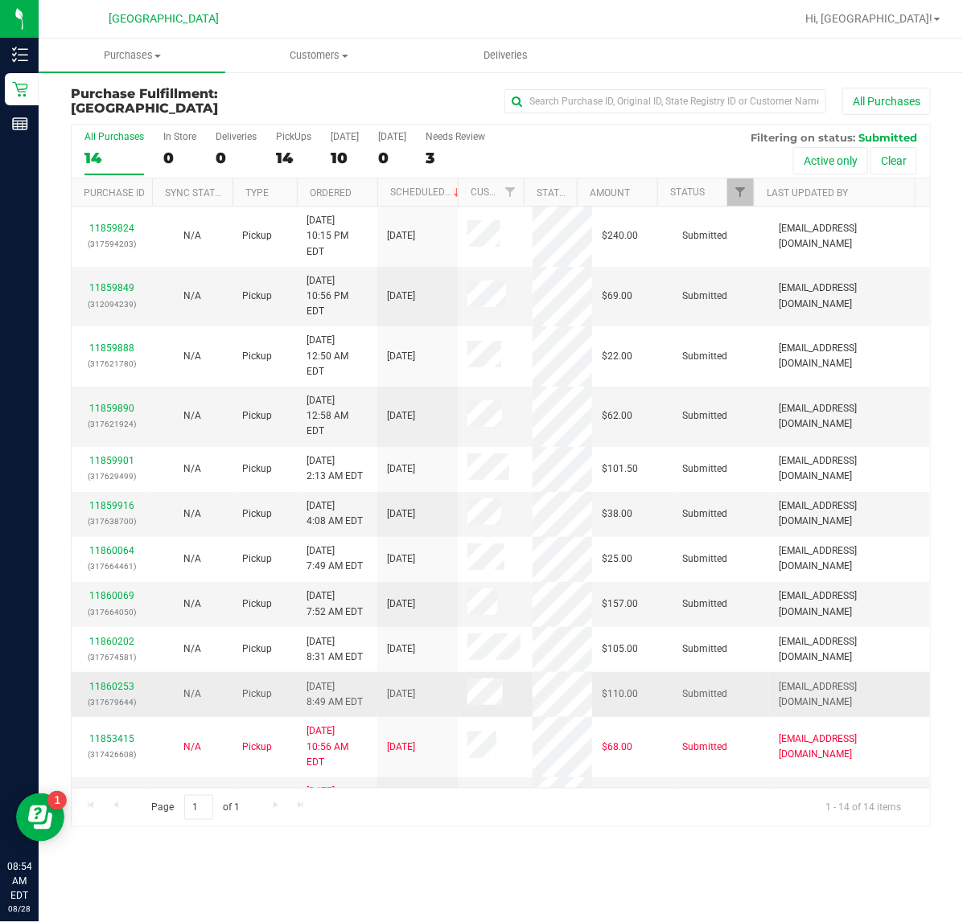
drag, startPoint x: 134, startPoint y: 622, endPoint x: 117, endPoint y: 622, distance: 16.9
click at [133, 679] on div "11860253 (317679644)" at bounding box center [111, 694] width 61 height 31
click at [117, 681] on link "11860253" at bounding box center [111, 686] width 45 height 11
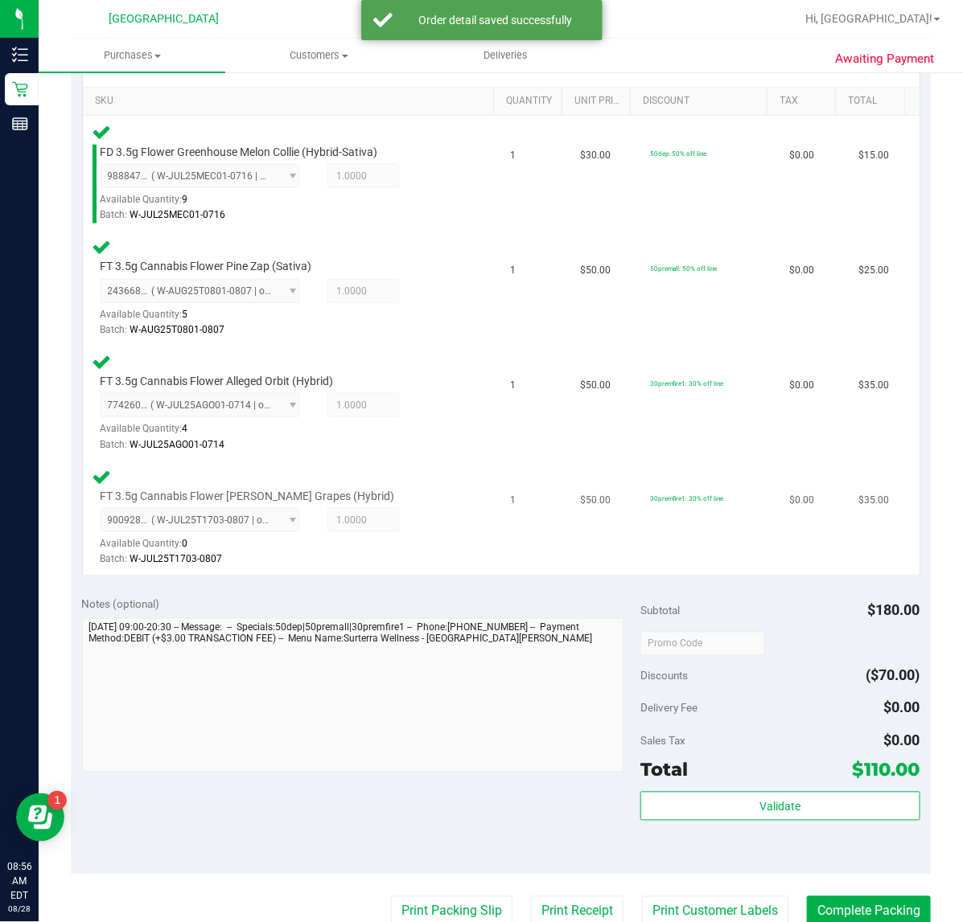
scroll to position [402, 0]
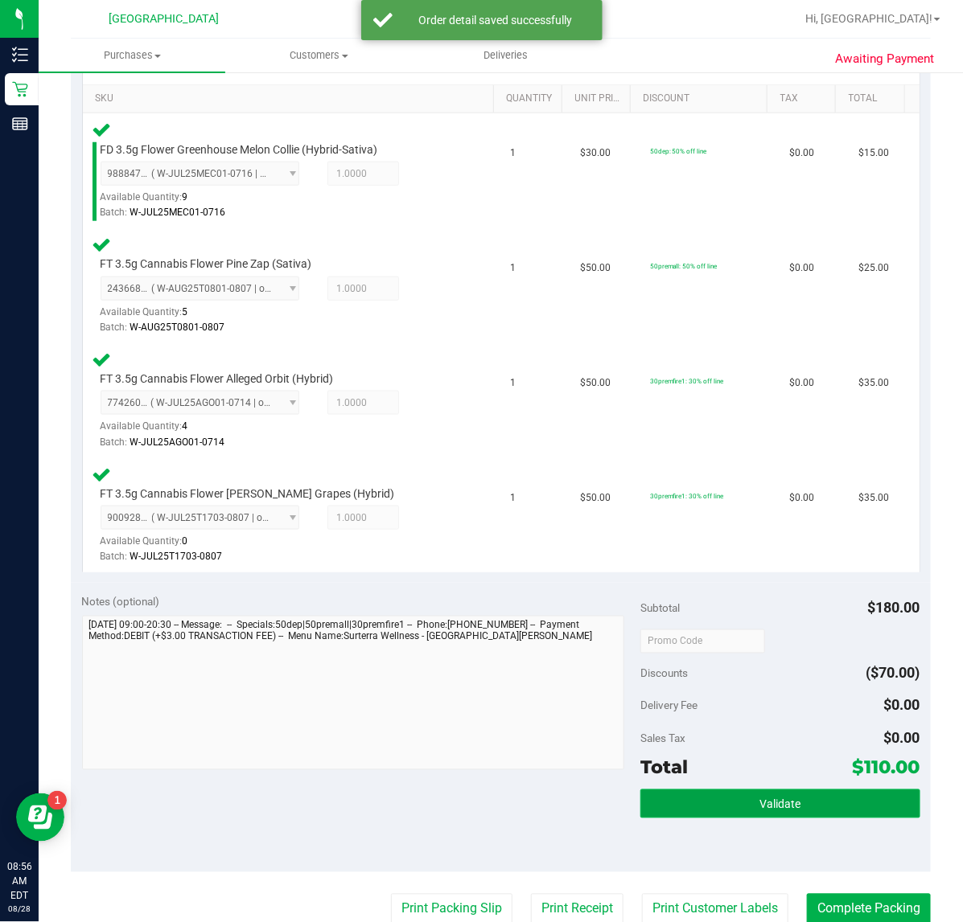
click at [773, 811] on button "Validate" at bounding box center [779, 804] width 279 height 29
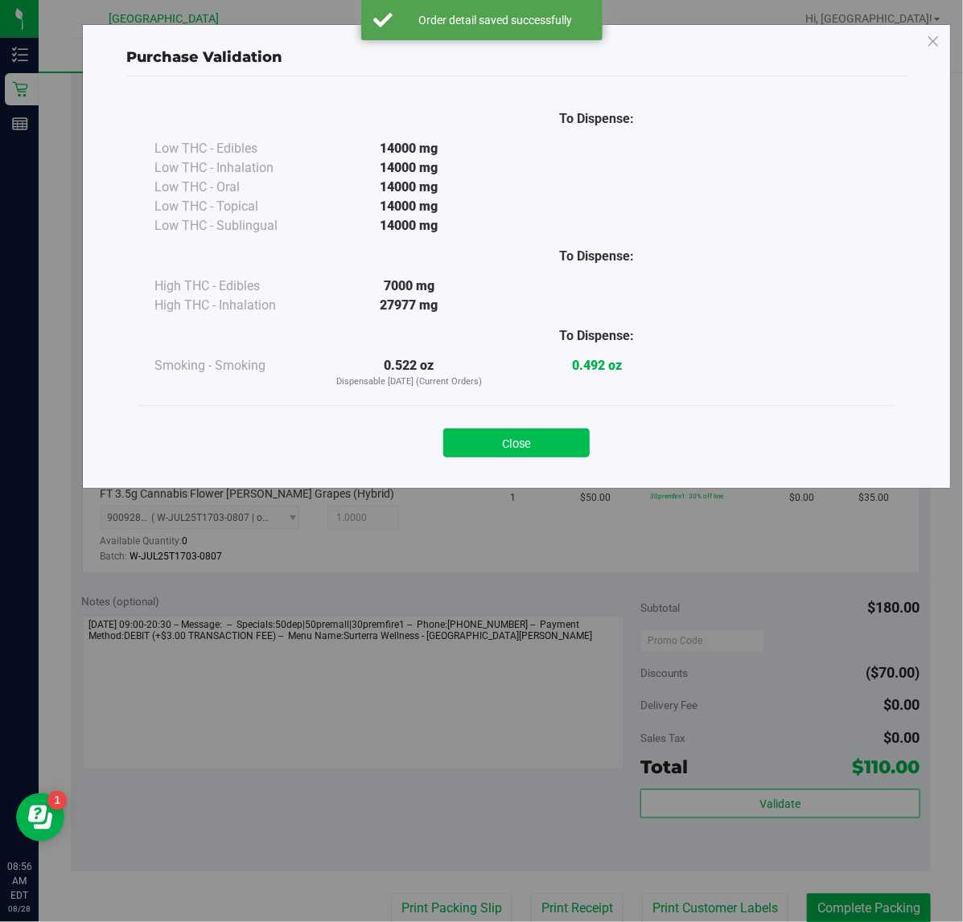
click at [479, 447] on button "Close" at bounding box center [516, 443] width 146 height 29
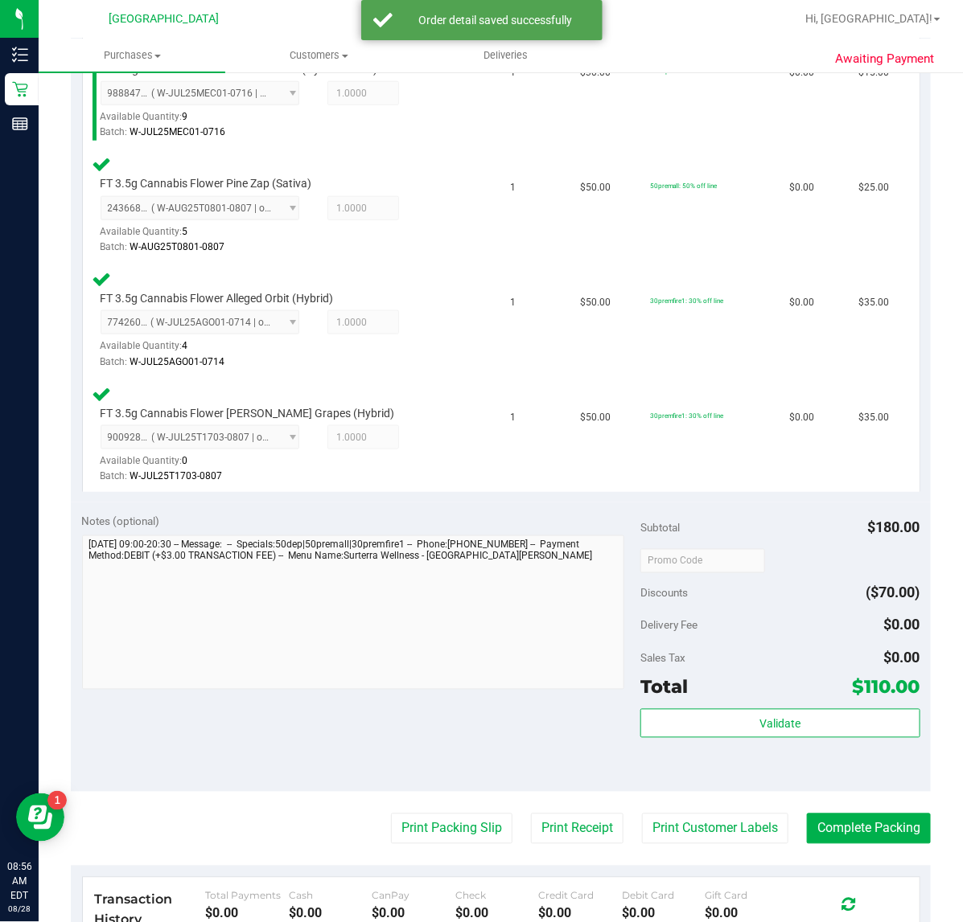
scroll to position [765, 0]
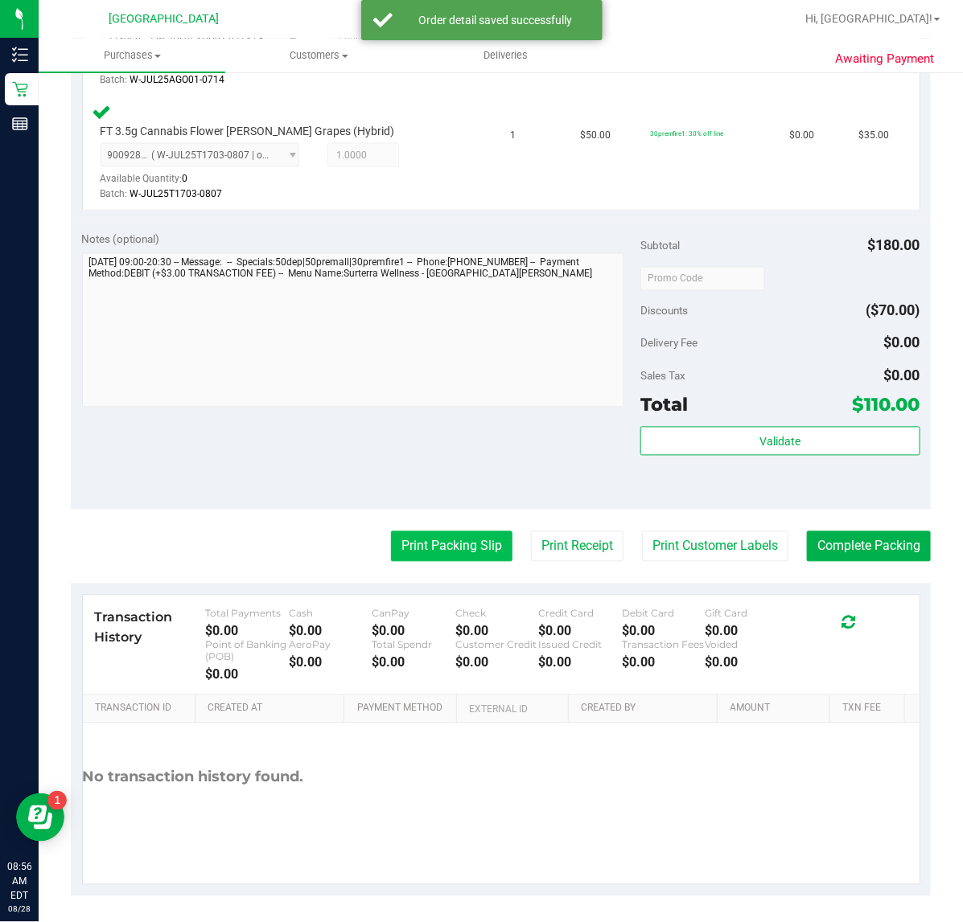
click at [437, 532] on button "Print Packing Slip" at bounding box center [451, 547] width 121 height 31
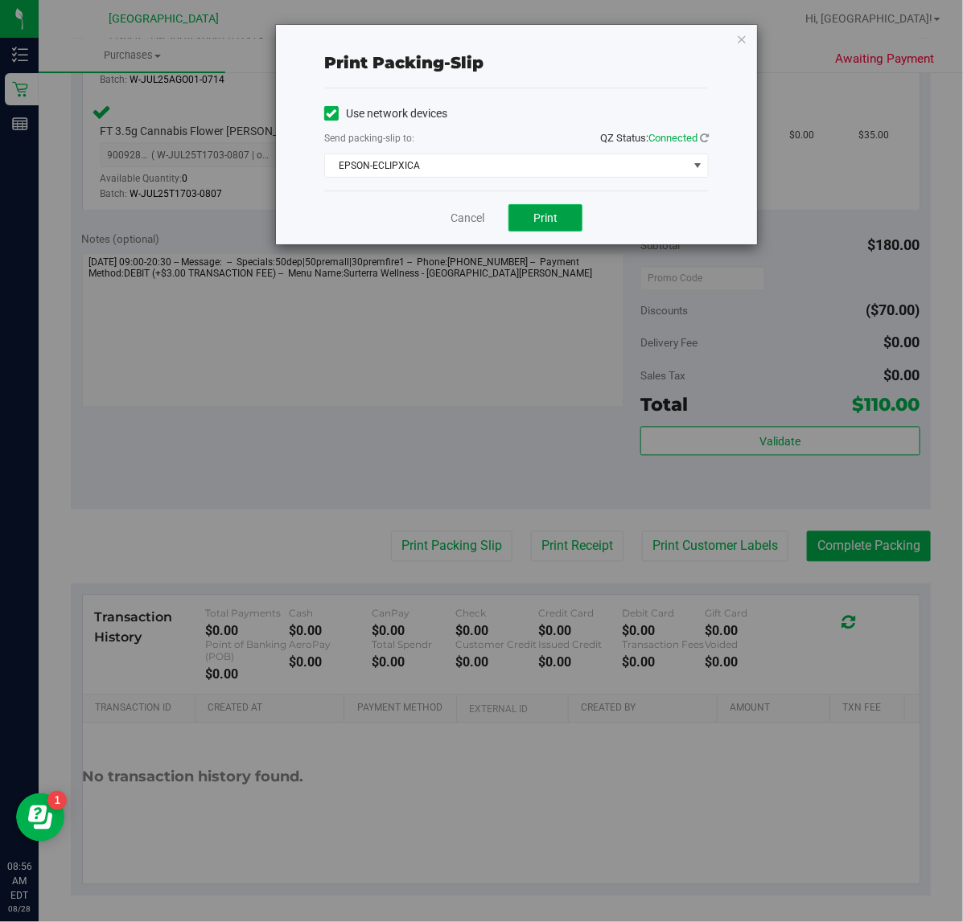
click at [525, 217] on button "Print" at bounding box center [545, 217] width 74 height 27
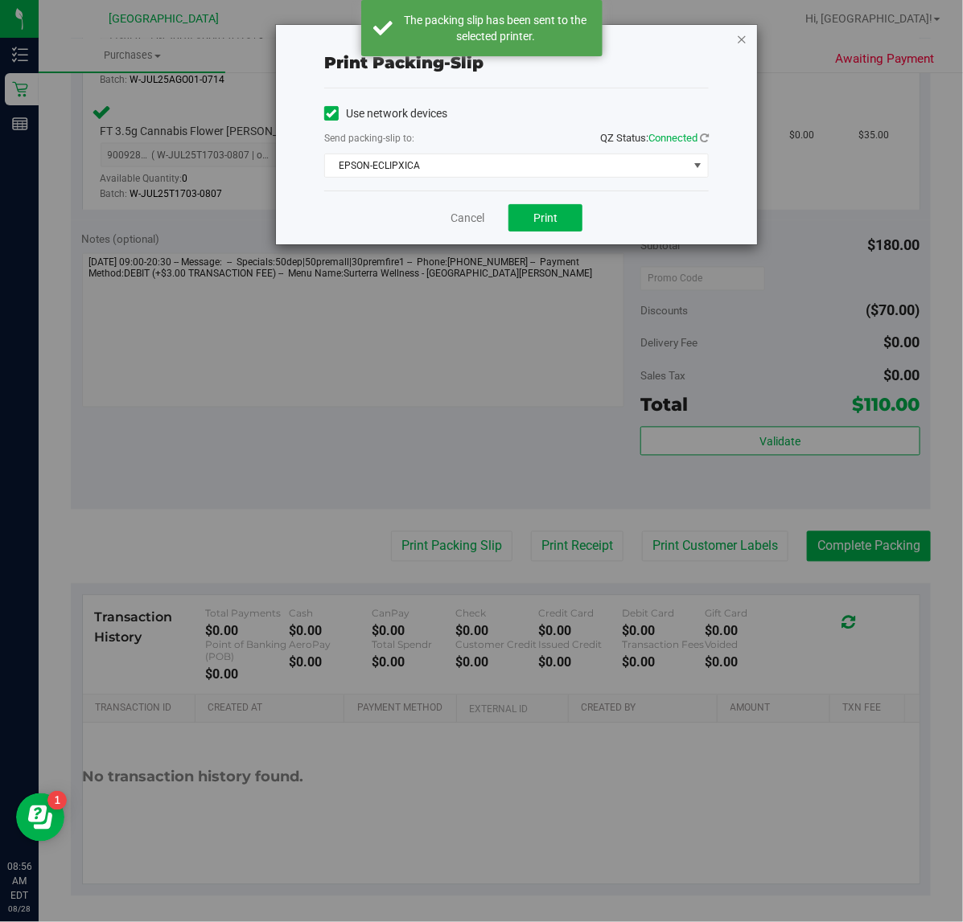
click at [741, 37] on icon "button" at bounding box center [741, 38] width 11 height 19
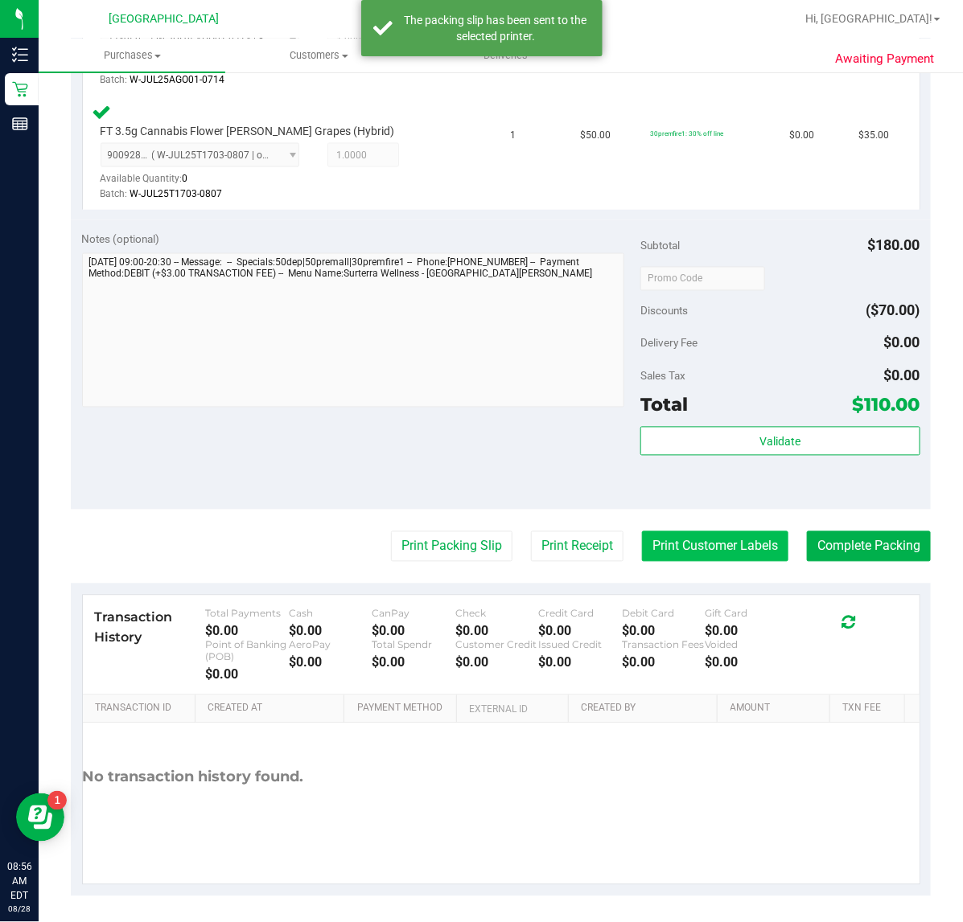
click at [677, 532] on button "Print Customer Labels" at bounding box center [715, 547] width 146 height 31
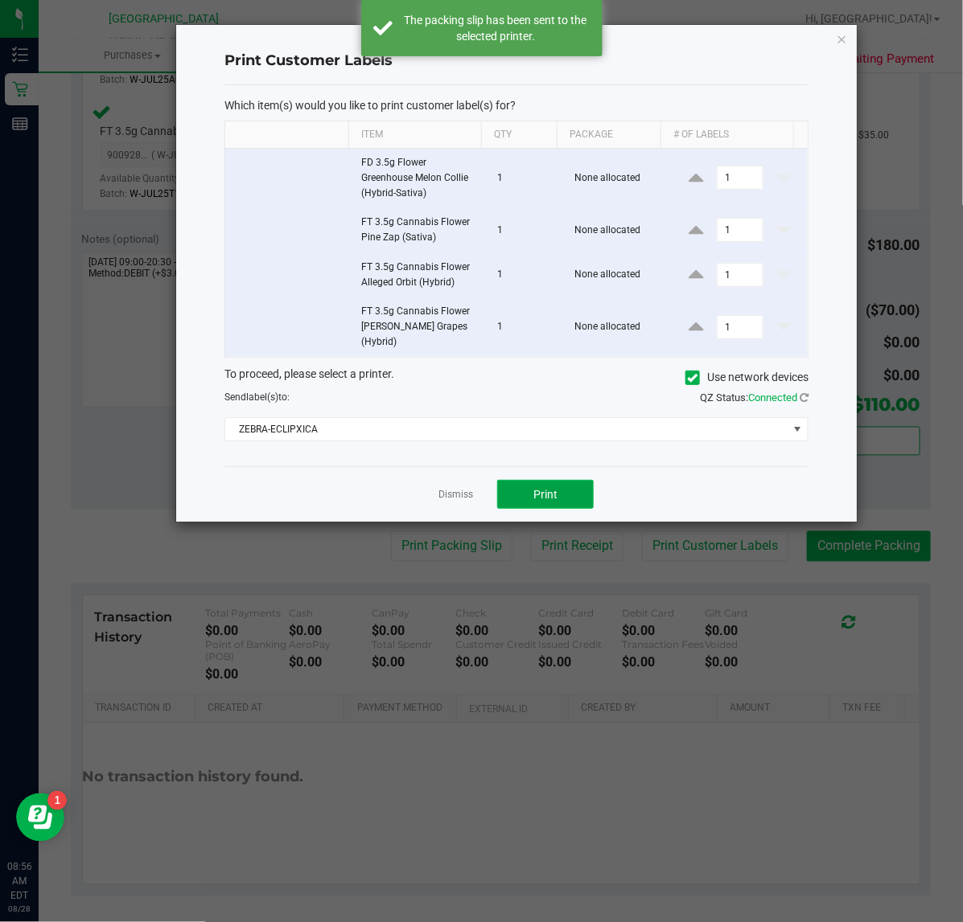
click at [556, 488] on span "Print" at bounding box center [545, 494] width 24 height 13
click at [844, 43] on icon "button" at bounding box center [841, 38] width 11 height 19
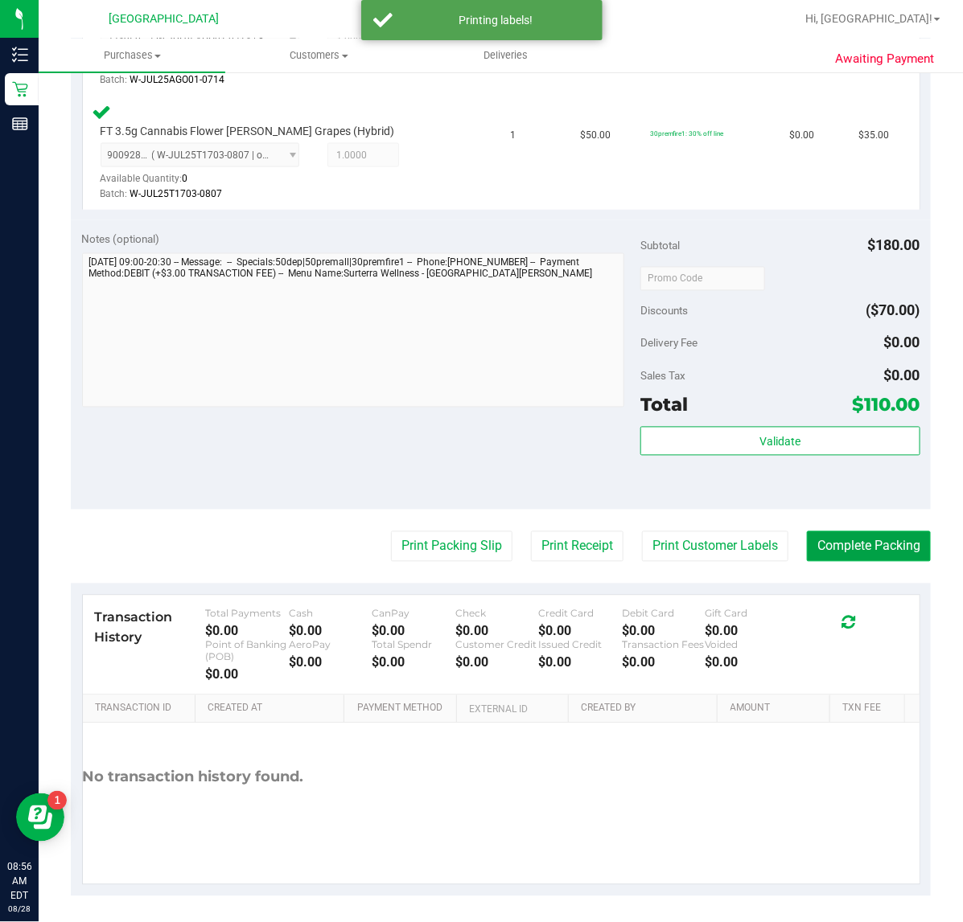
click at [817, 537] on button "Complete Packing" at bounding box center [869, 547] width 124 height 31
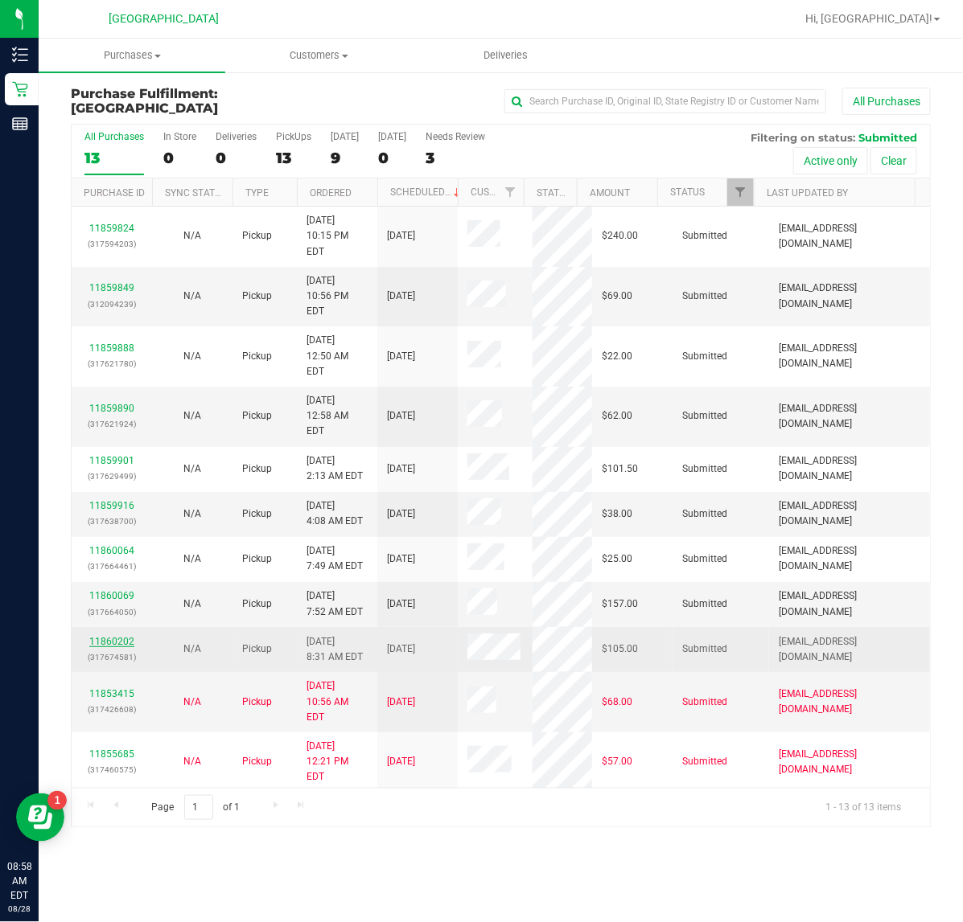
click at [97, 636] on link "11860202" at bounding box center [111, 641] width 45 height 11
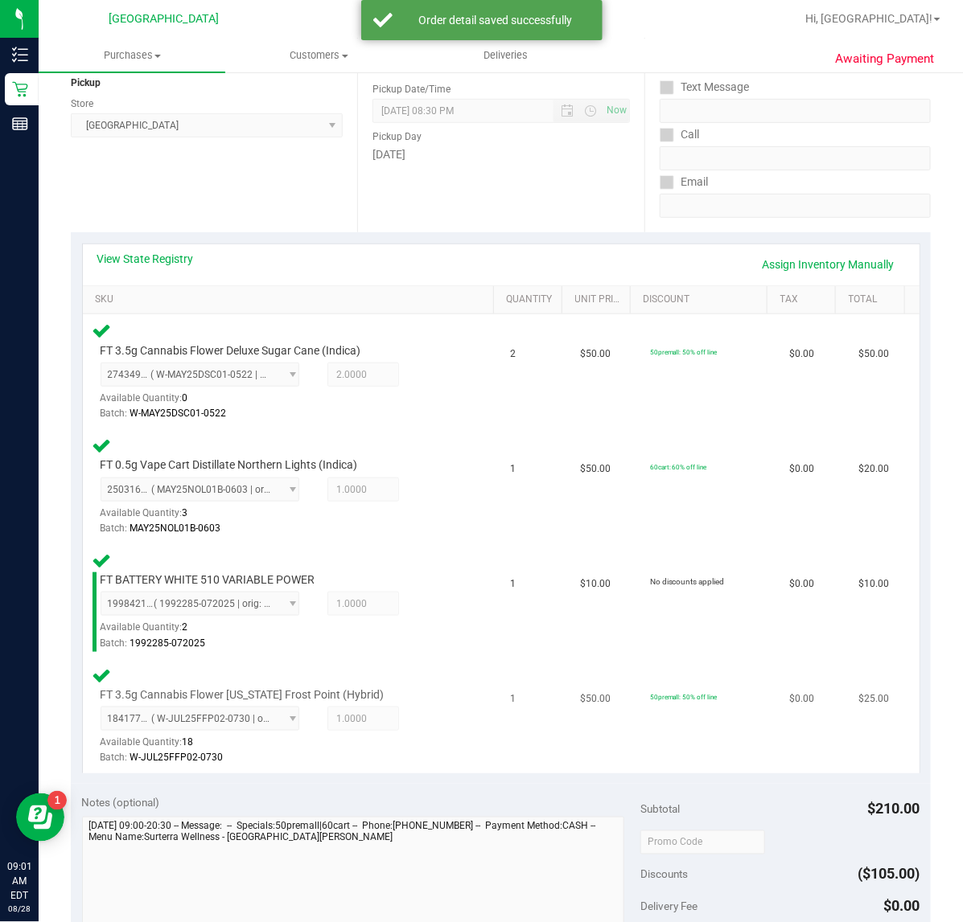
scroll to position [603, 0]
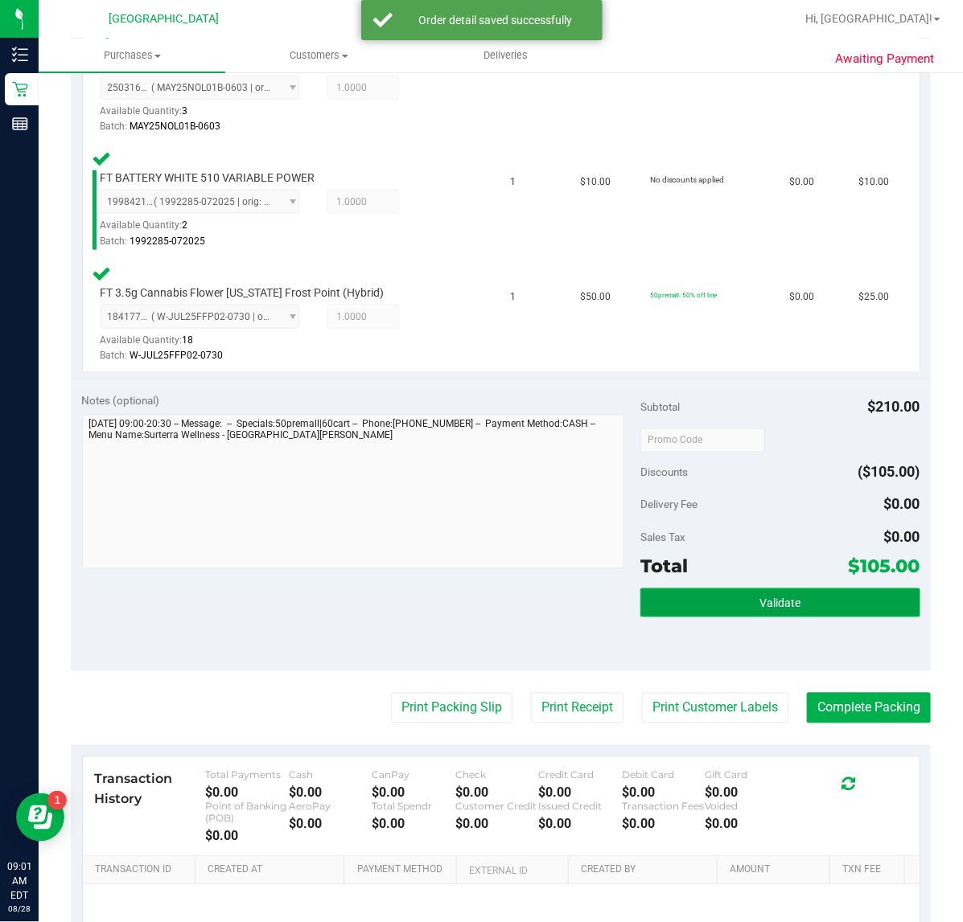
click at [724, 605] on button "Validate" at bounding box center [779, 603] width 279 height 29
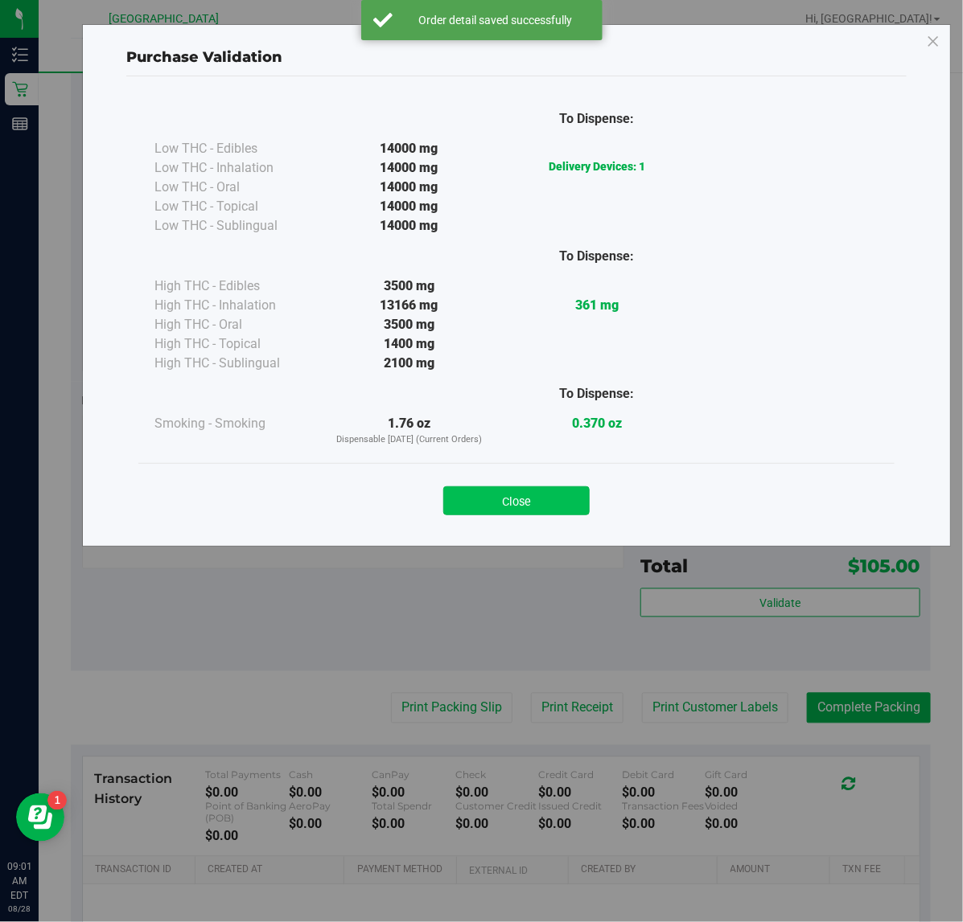
click at [531, 495] on button "Close" at bounding box center [516, 501] width 146 height 29
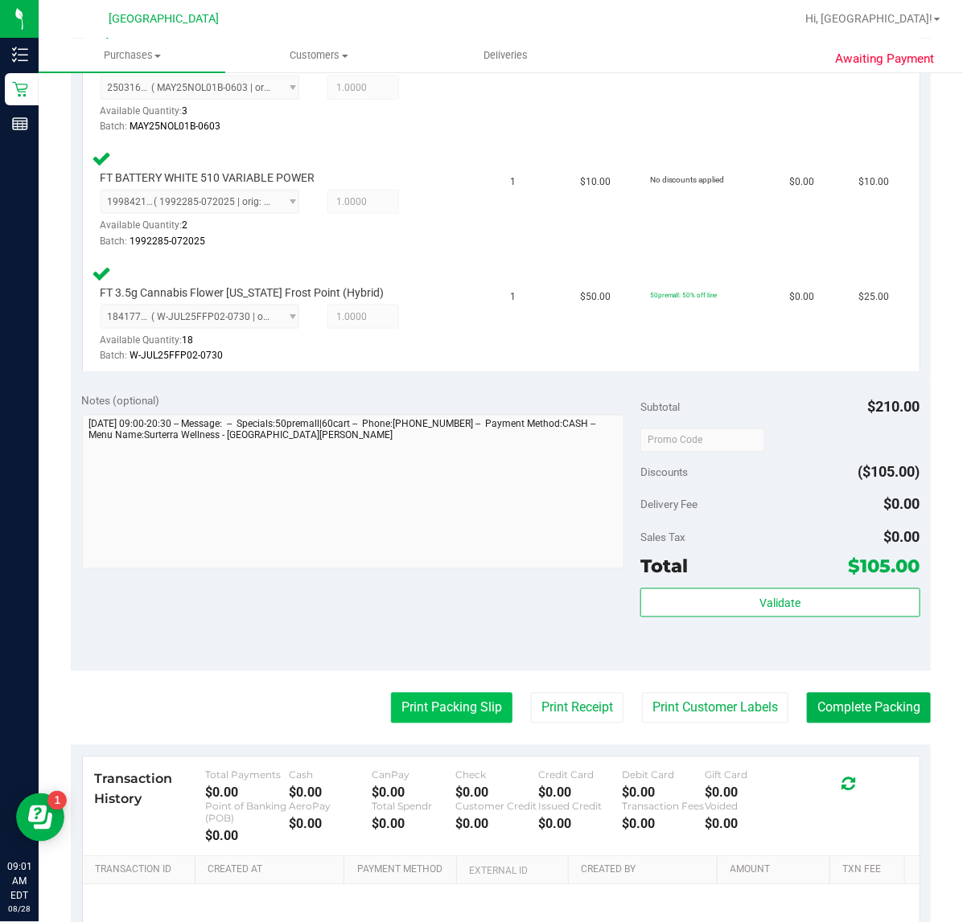
click at [406, 716] on button "Print Packing Slip" at bounding box center [451, 708] width 121 height 31
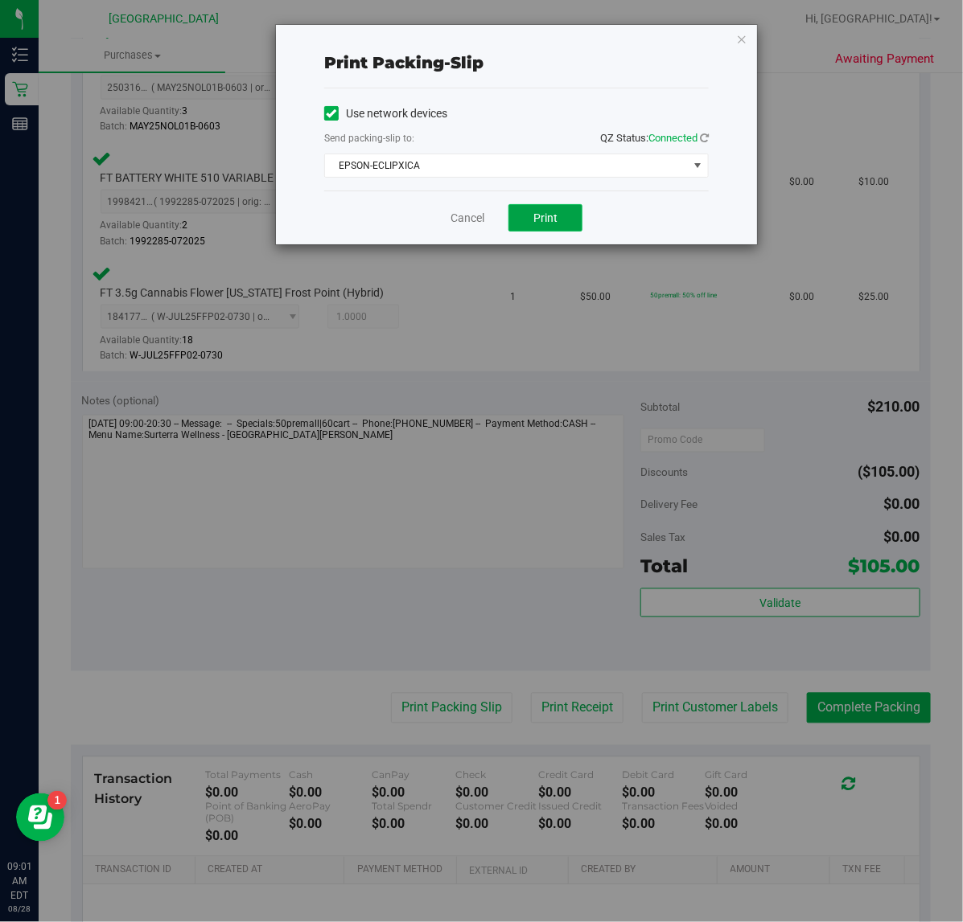
click at [565, 211] on button "Print" at bounding box center [545, 217] width 74 height 27
click at [745, 35] on icon "button" at bounding box center [741, 38] width 11 height 19
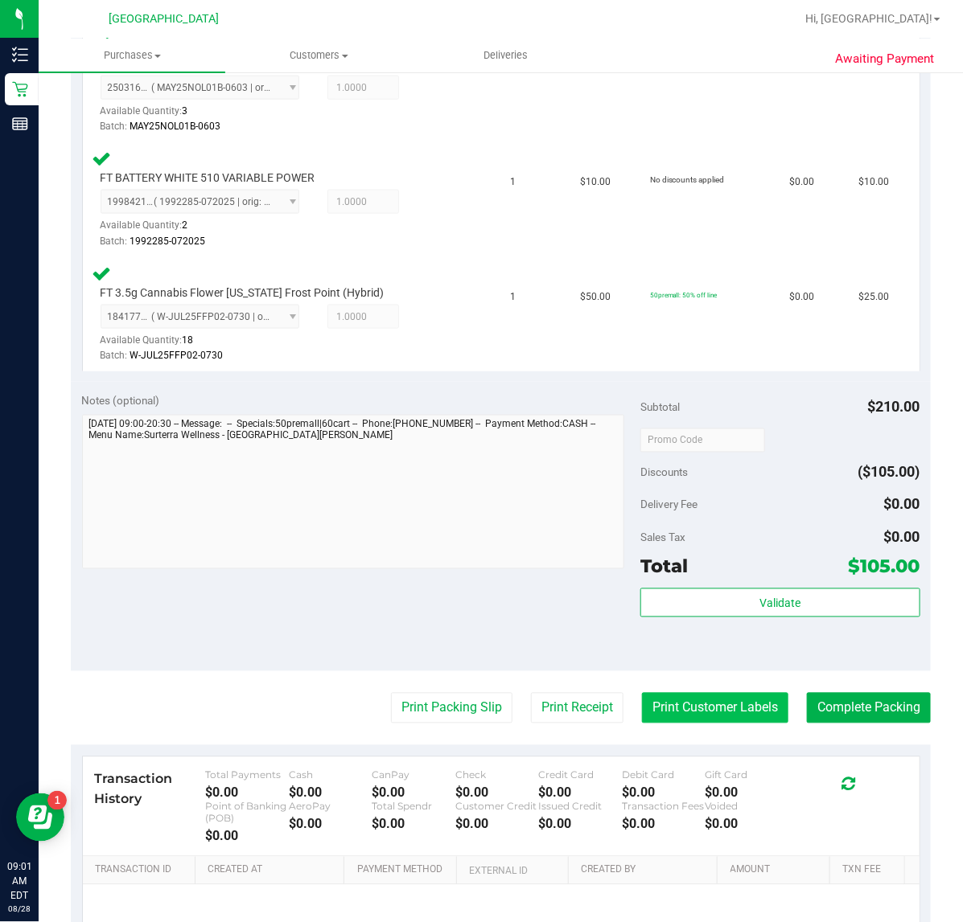
click at [668, 700] on button "Print Customer Labels" at bounding box center [715, 708] width 146 height 31
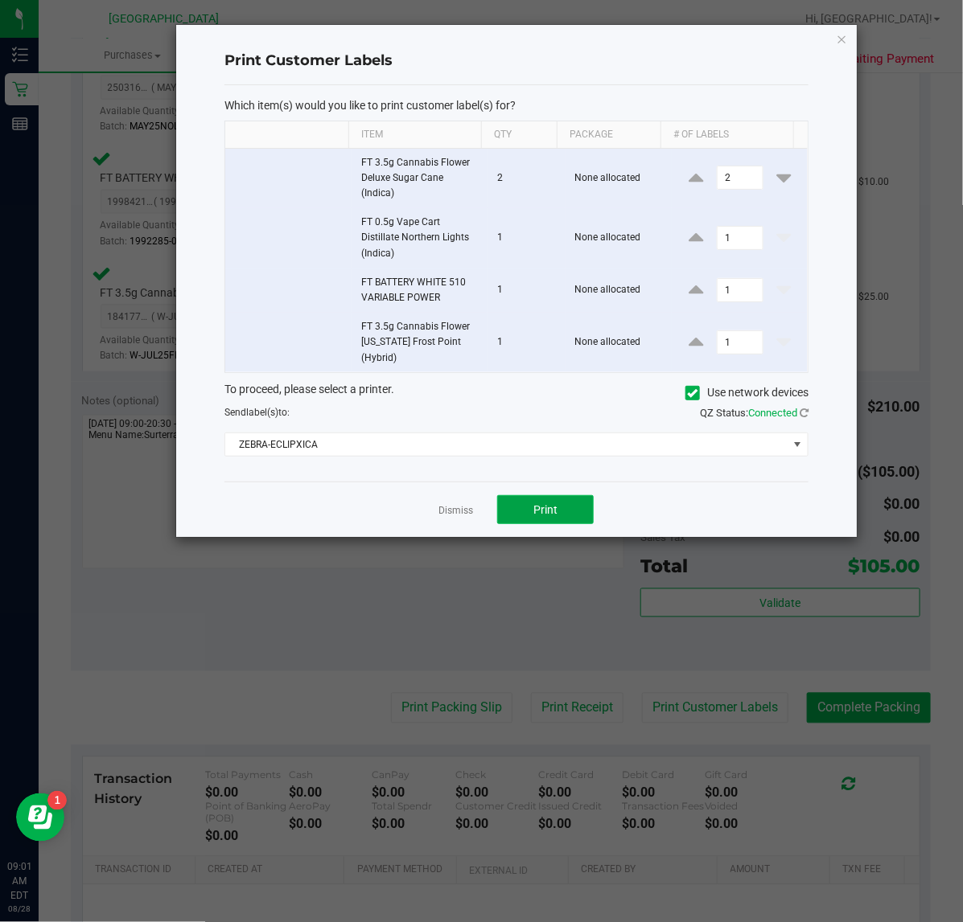
click at [576, 508] on button "Print" at bounding box center [545, 509] width 96 height 29
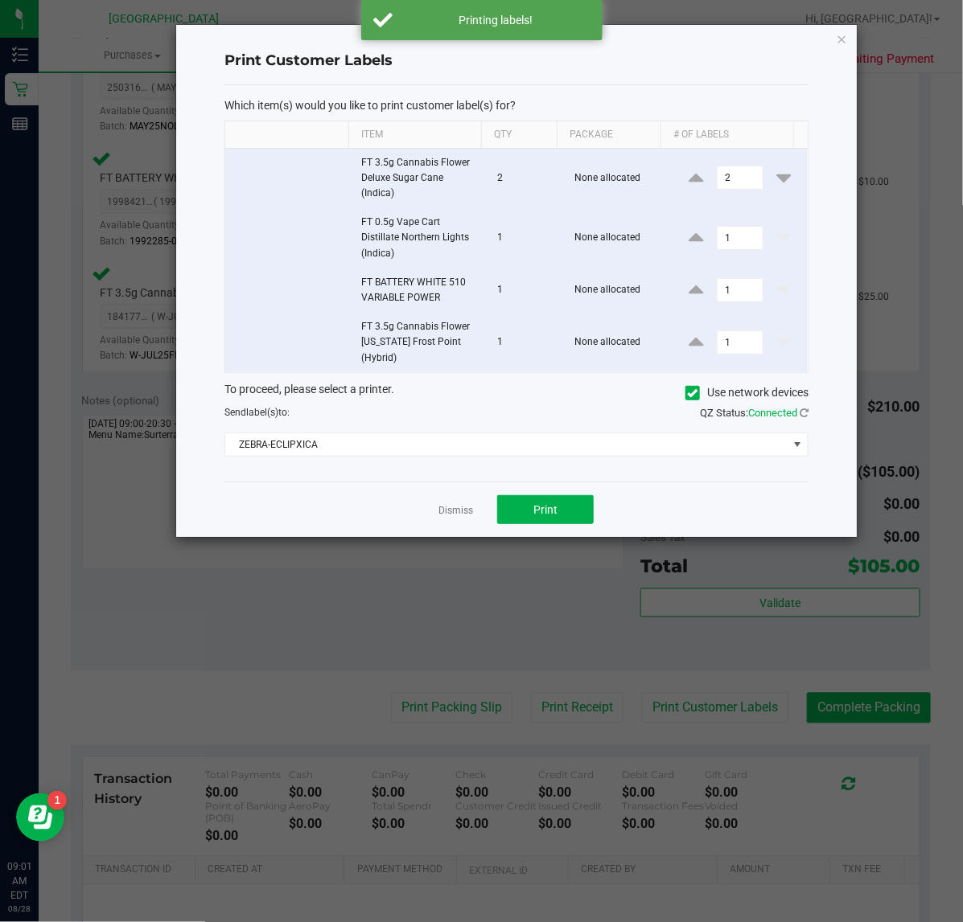
drag, startPoint x: 846, startPoint y: 37, endPoint x: 848, endPoint y: 48, distance: 11.5
click at [847, 36] on div "Print Customer Labels Which item(s) would you like to print customer label(s) f…" at bounding box center [516, 281] width 680 height 512
click at [844, 40] on icon "button" at bounding box center [841, 38] width 11 height 19
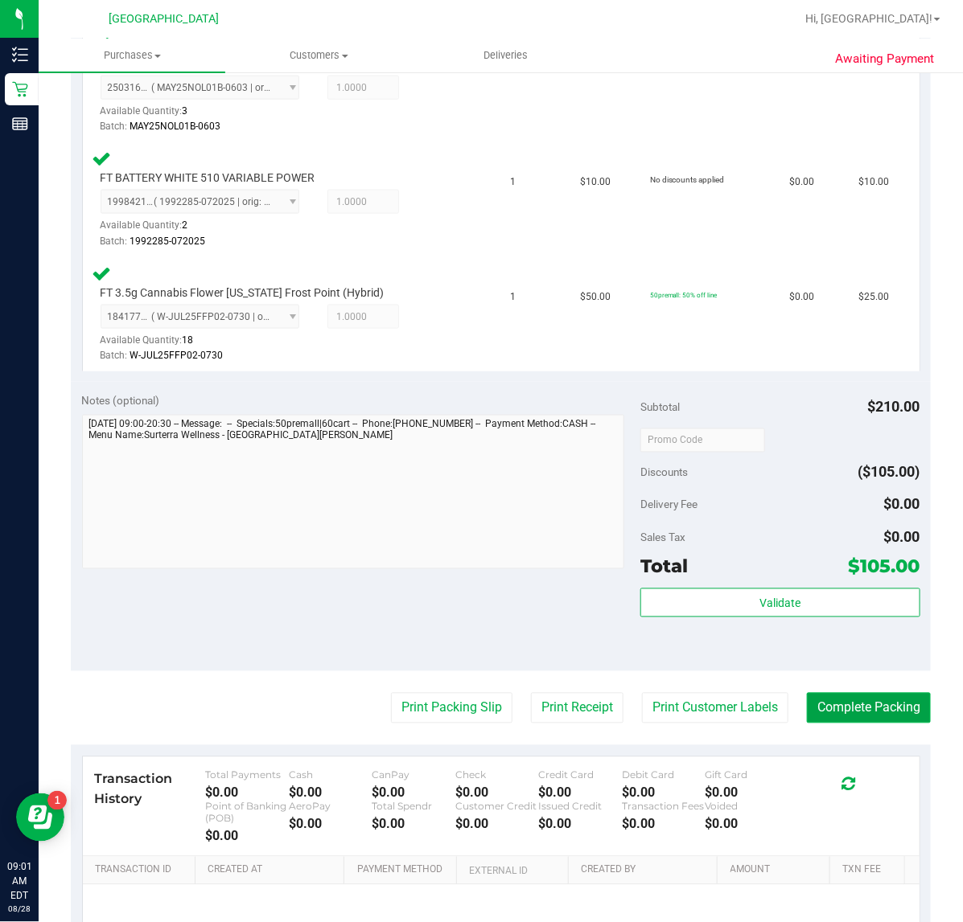
click at [845, 708] on button "Complete Packing" at bounding box center [869, 708] width 124 height 31
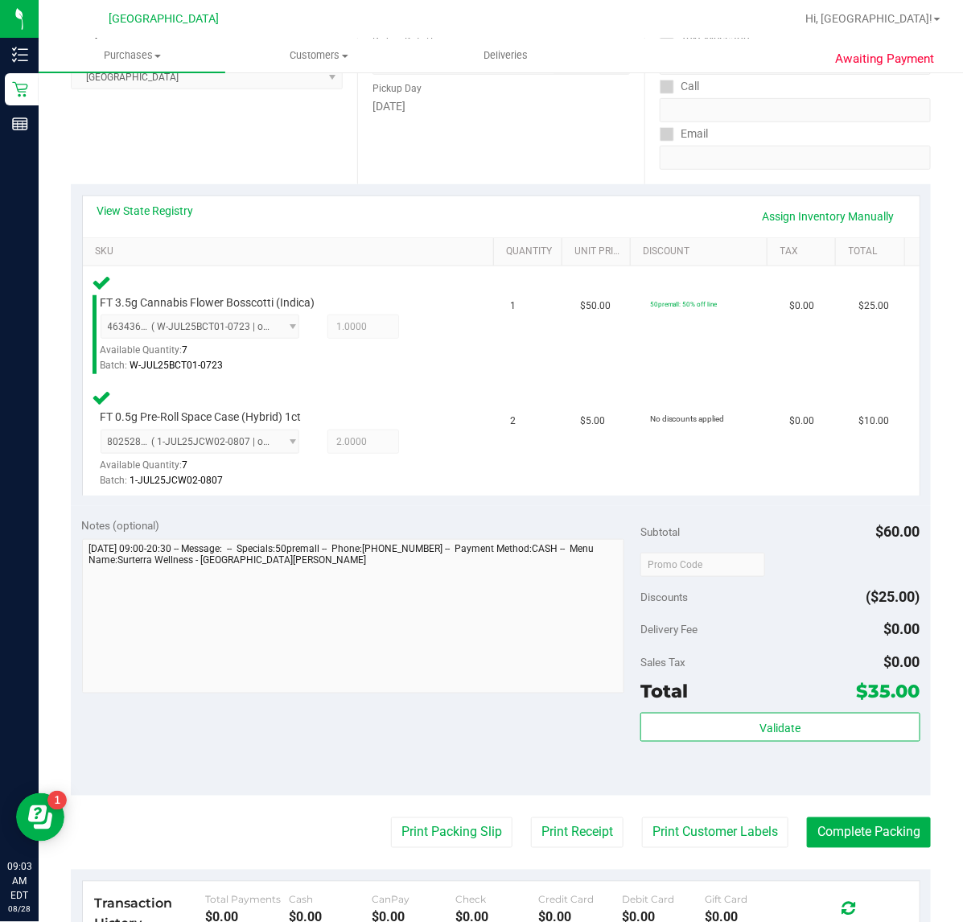
scroll to position [302, 0]
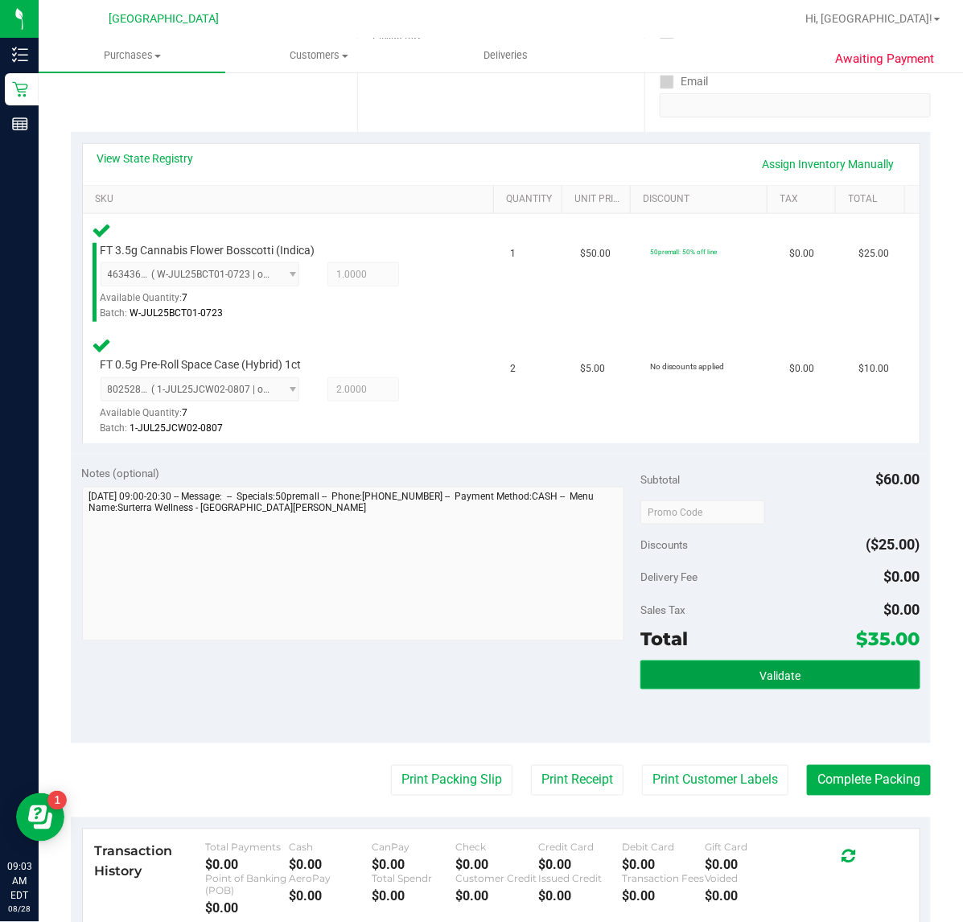
click at [759, 672] on span "Validate" at bounding box center [779, 675] width 41 height 13
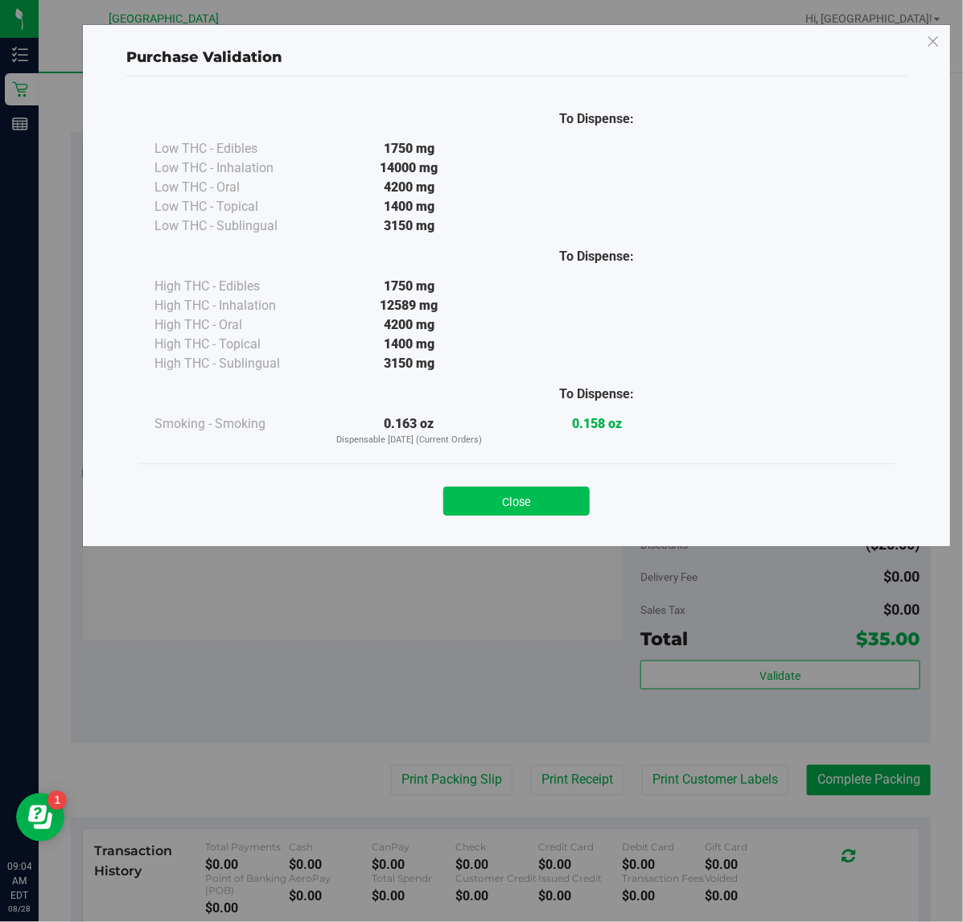
click at [487, 511] on button "Close" at bounding box center [516, 501] width 146 height 29
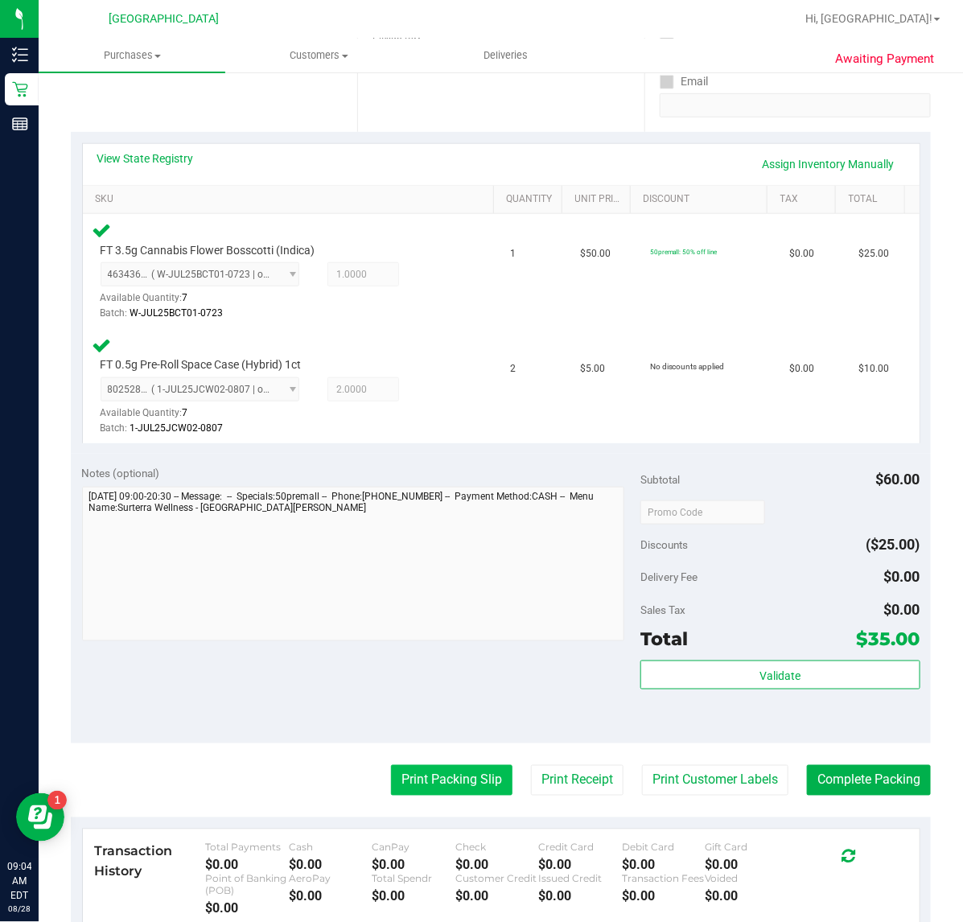
click at [441, 770] on button "Print Packing Slip" at bounding box center [451, 780] width 121 height 31
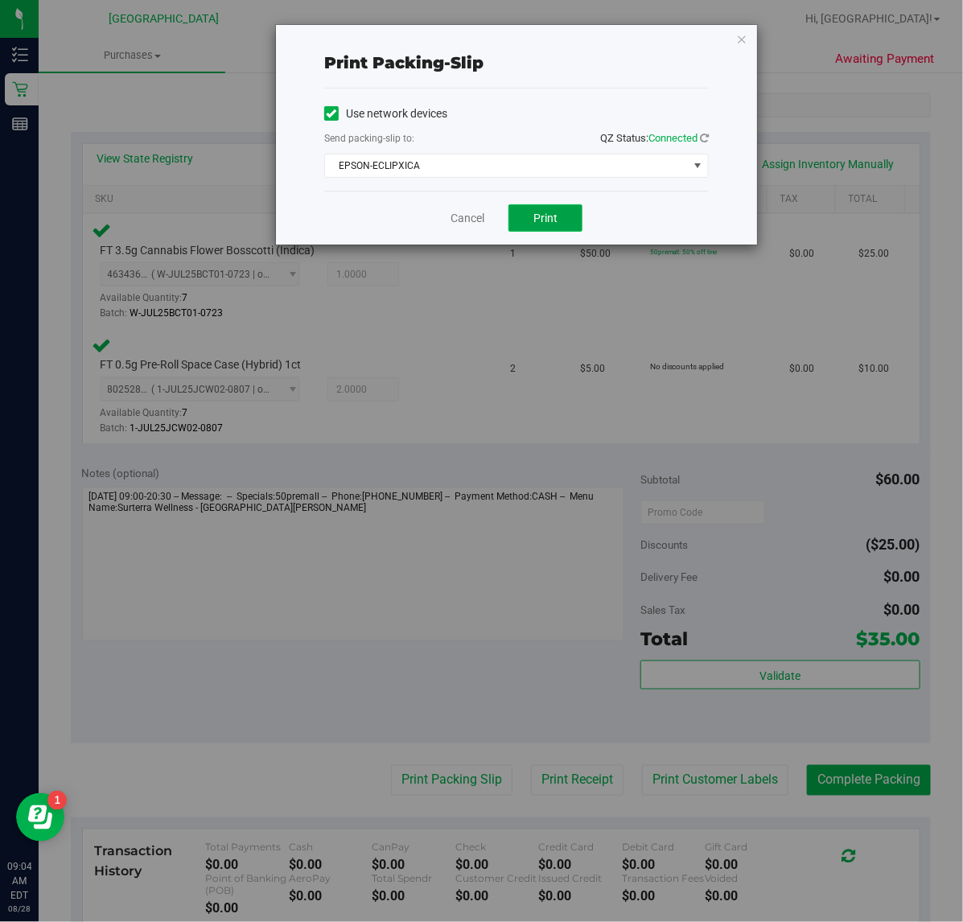
click at [536, 213] on span "Print" at bounding box center [545, 217] width 24 height 13
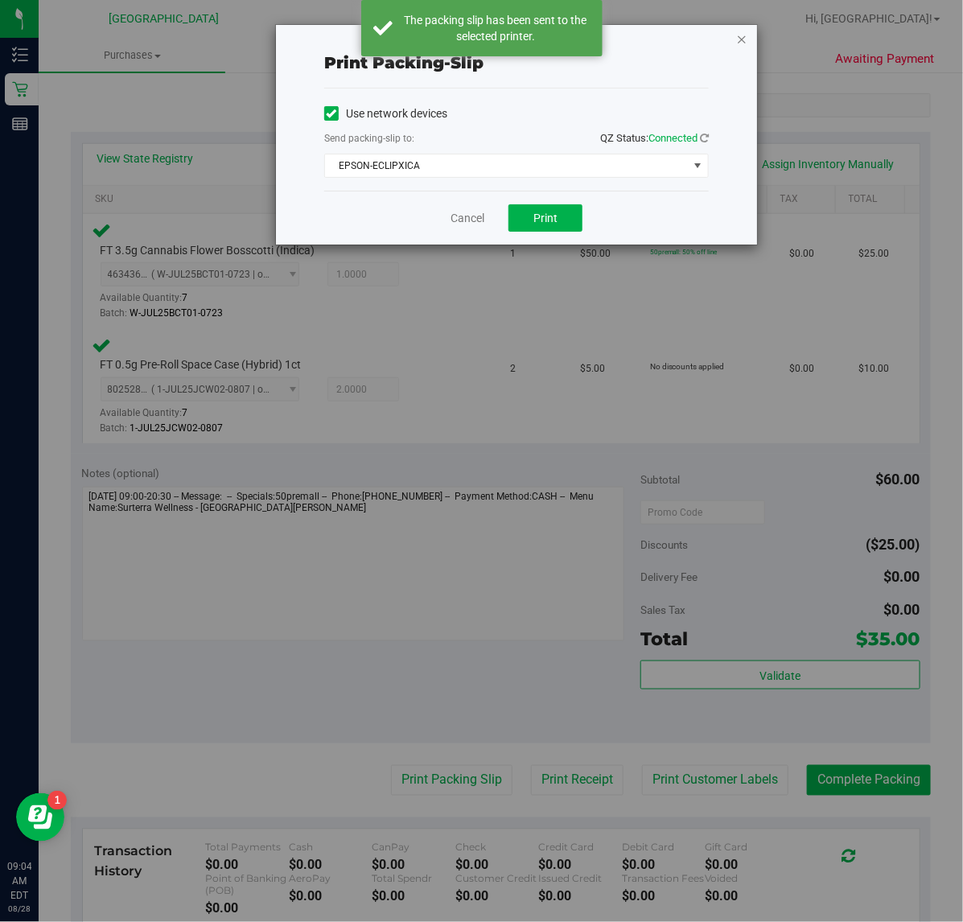
click at [744, 32] on icon "button" at bounding box center [741, 38] width 11 height 19
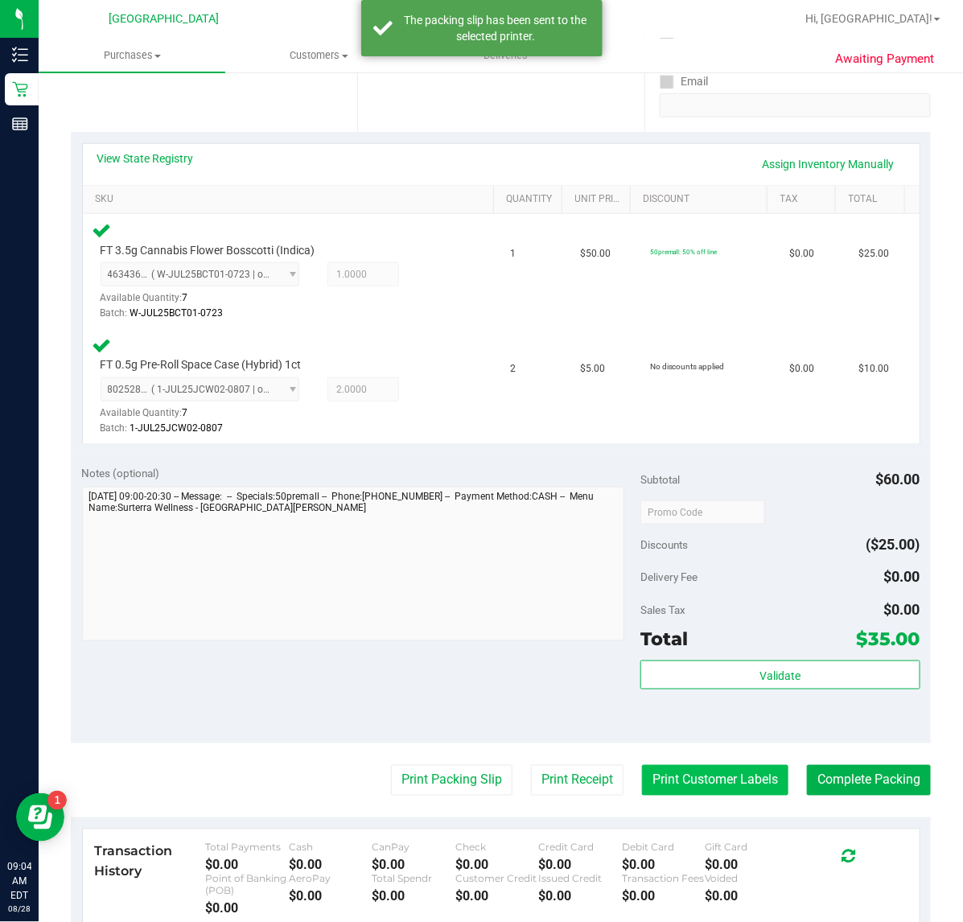
click at [675, 772] on button "Print Customer Labels" at bounding box center [715, 780] width 146 height 31
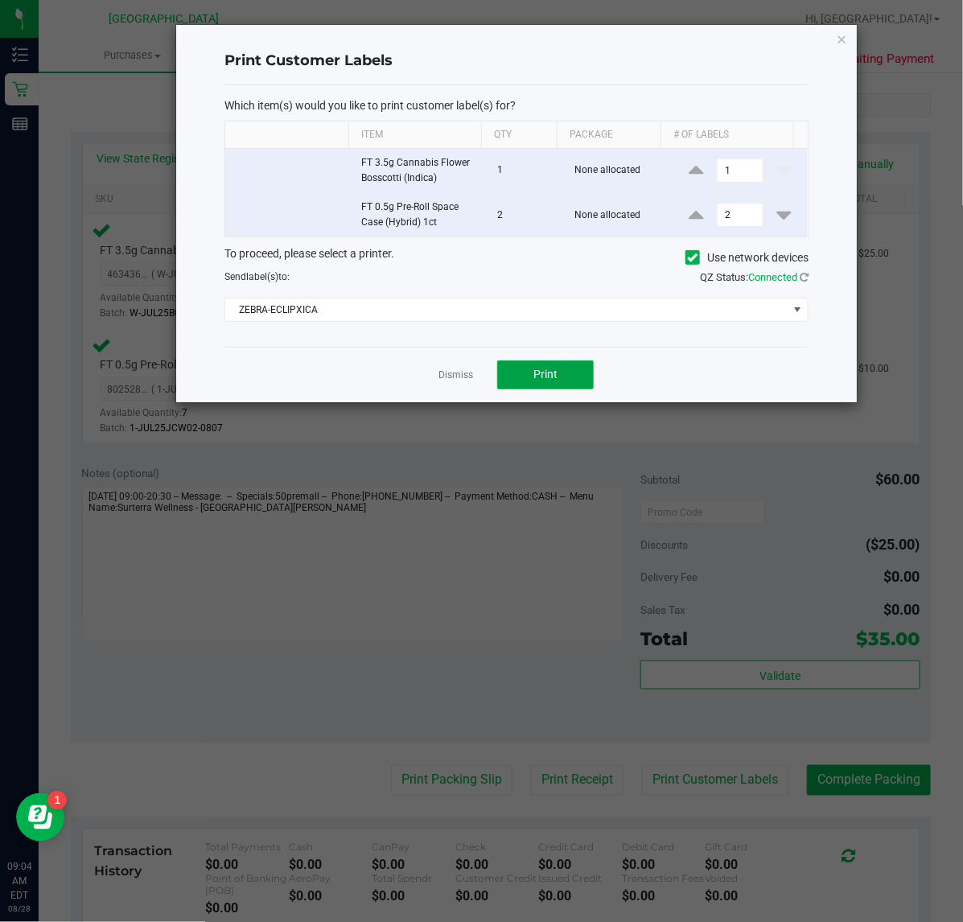
click at [544, 380] on span "Print" at bounding box center [545, 373] width 24 height 13
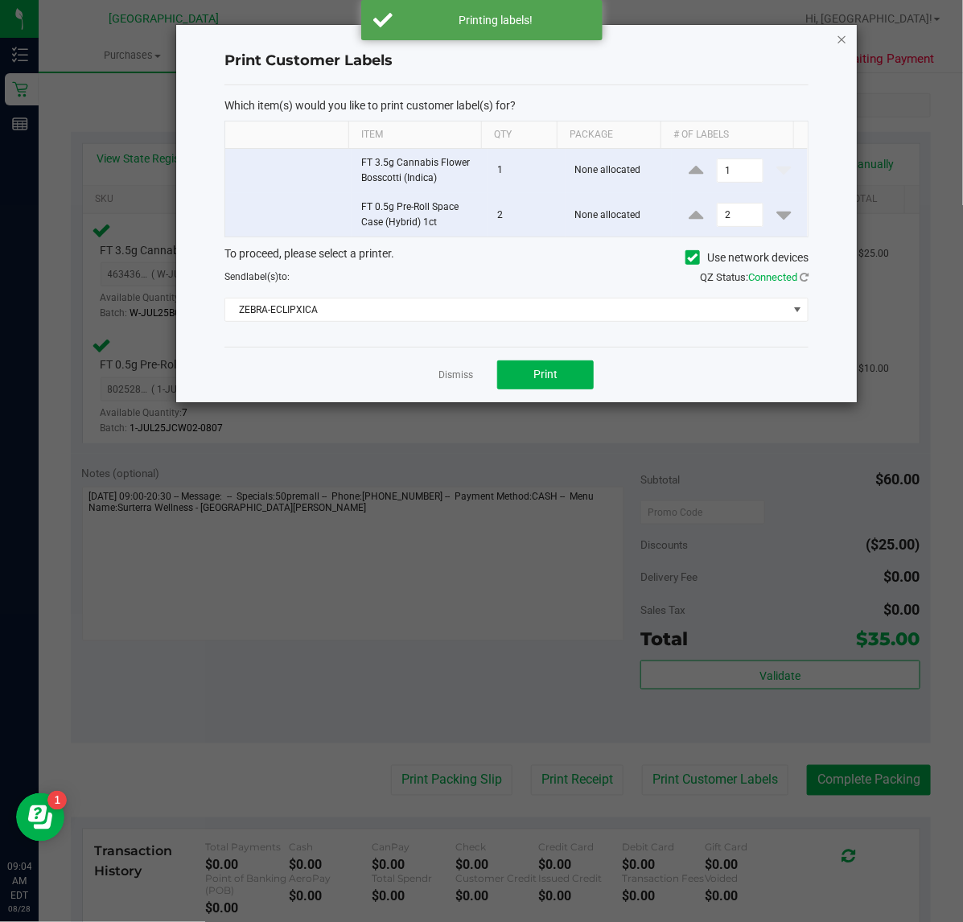
click at [842, 34] on icon "button" at bounding box center [841, 38] width 11 height 19
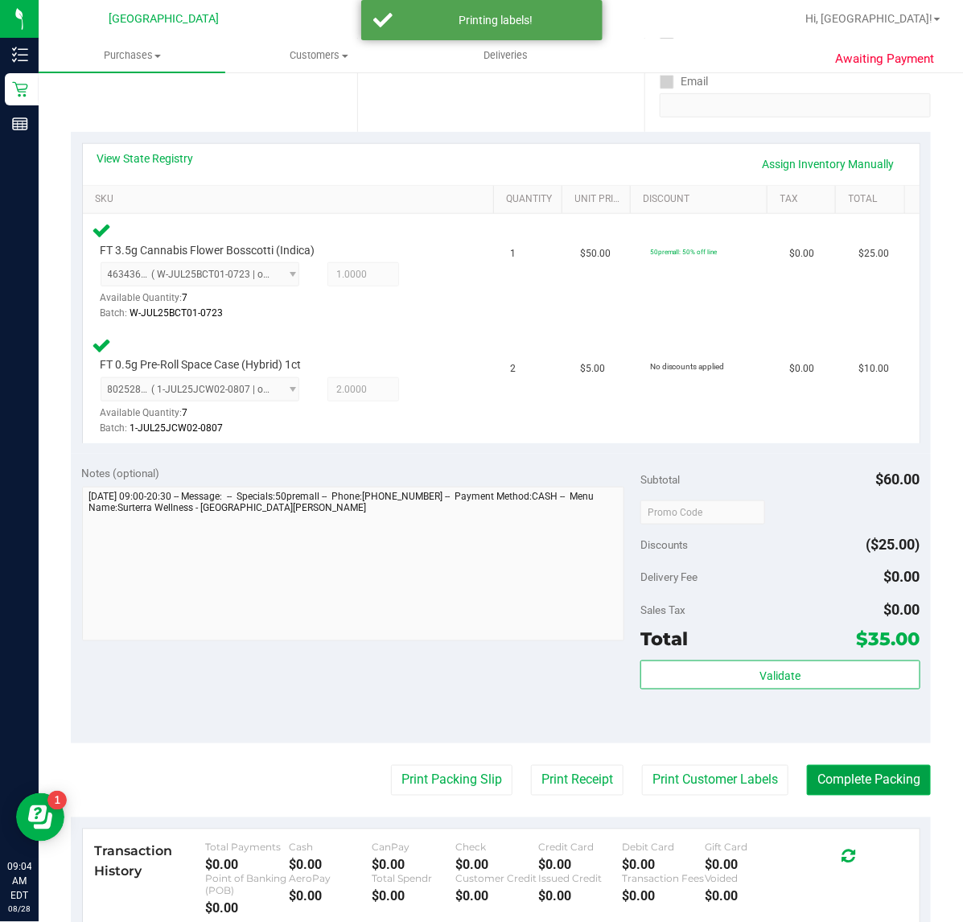
click at [869, 766] on button "Complete Packing" at bounding box center [869, 780] width 124 height 31
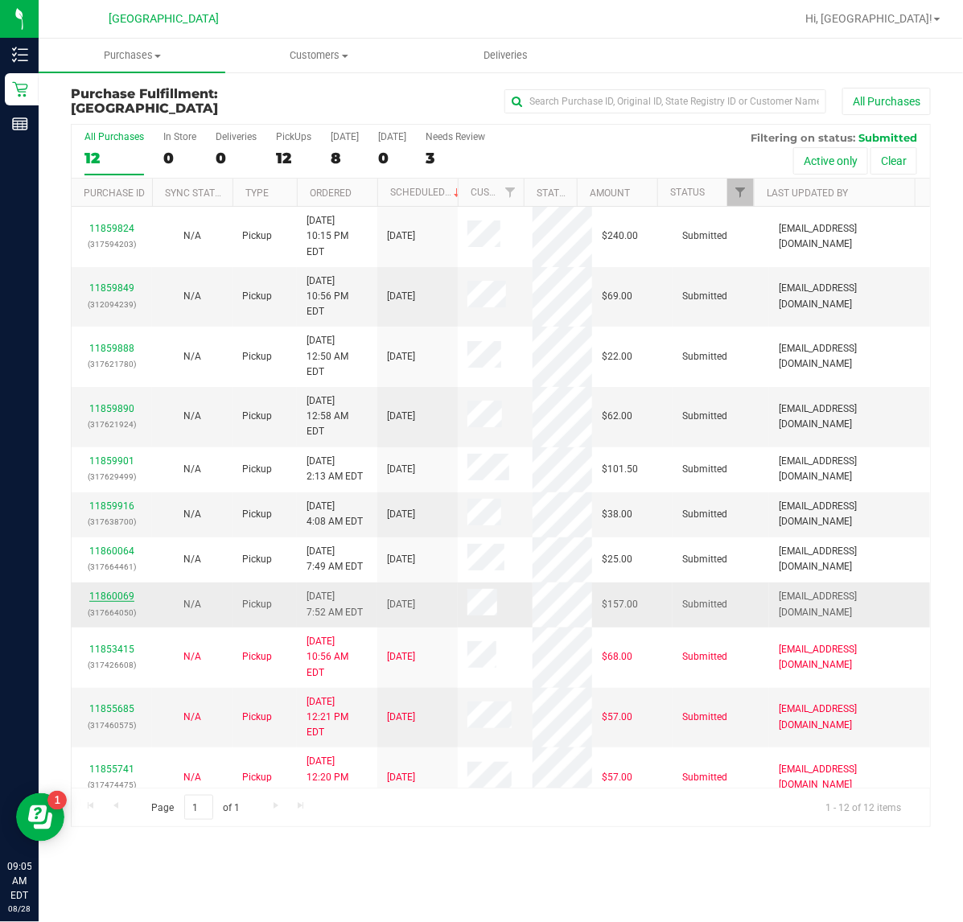
click at [110, 590] on link "11860069" at bounding box center [111, 595] width 45 height 11
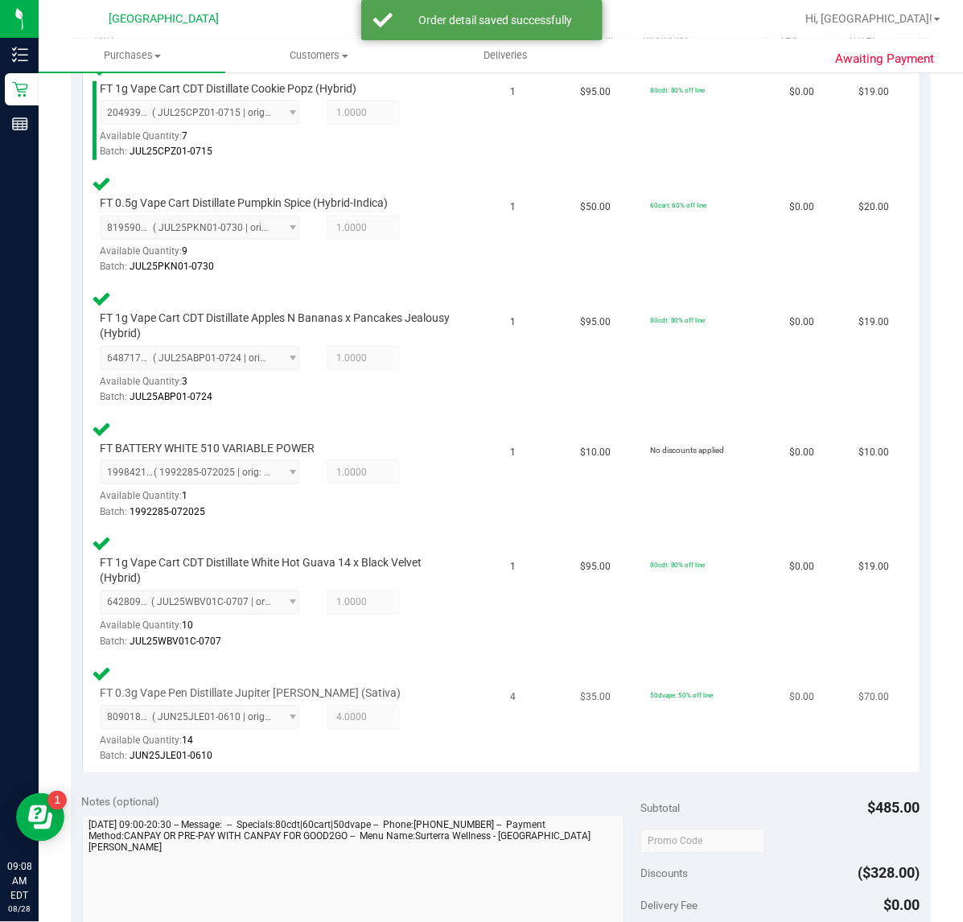
scroll to position [704, 0]
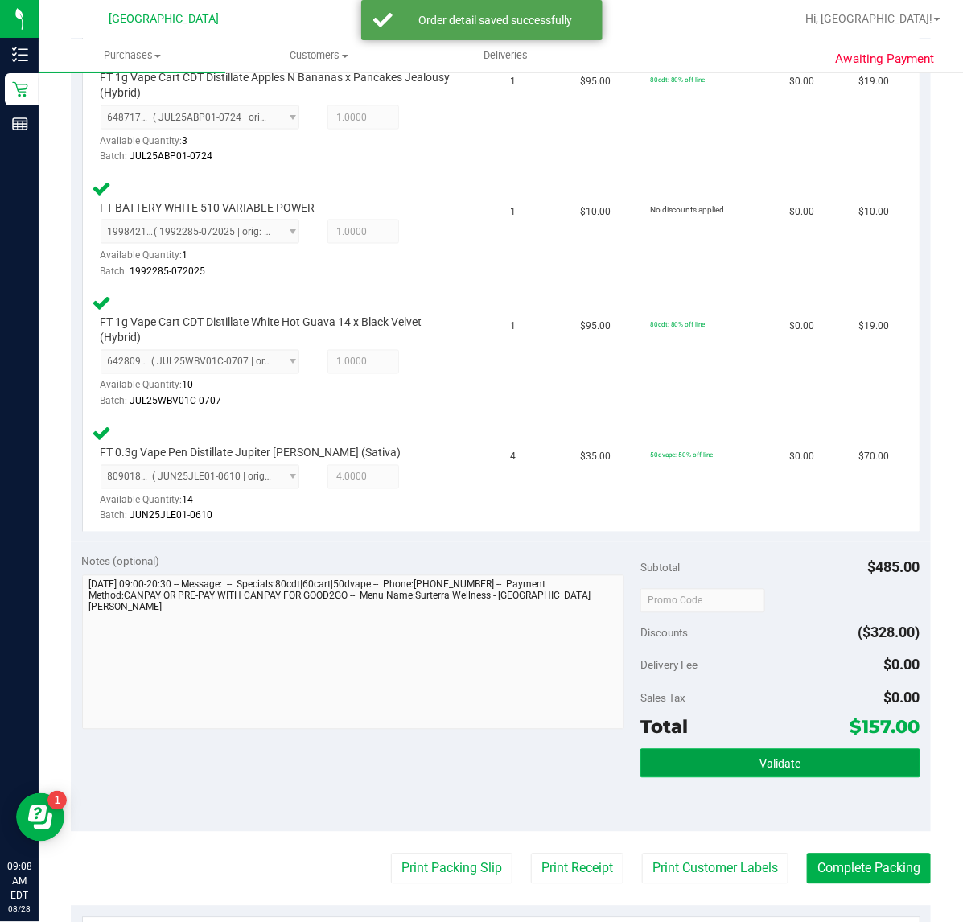
click at [677, 749] on button "Validate" at bounding box center [779, 763] width 279 height 29
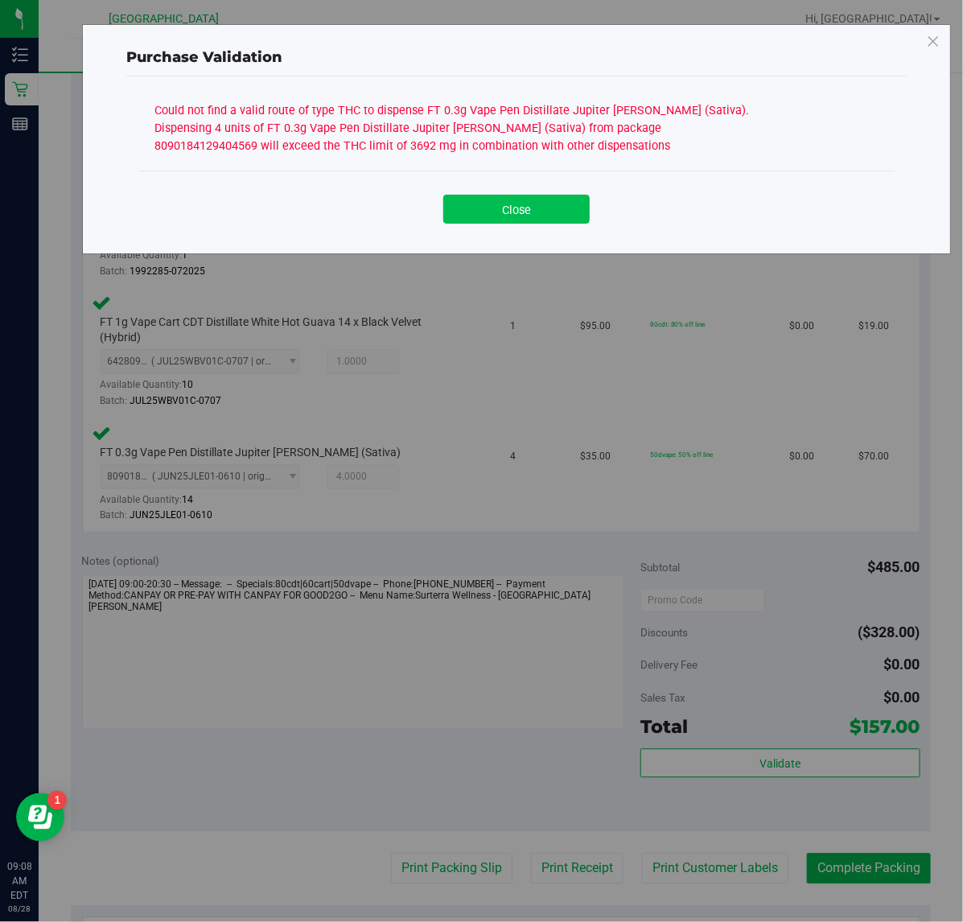
click at [553, 220] on button "Close" at bounding box center [516, 209] width 146 height 29
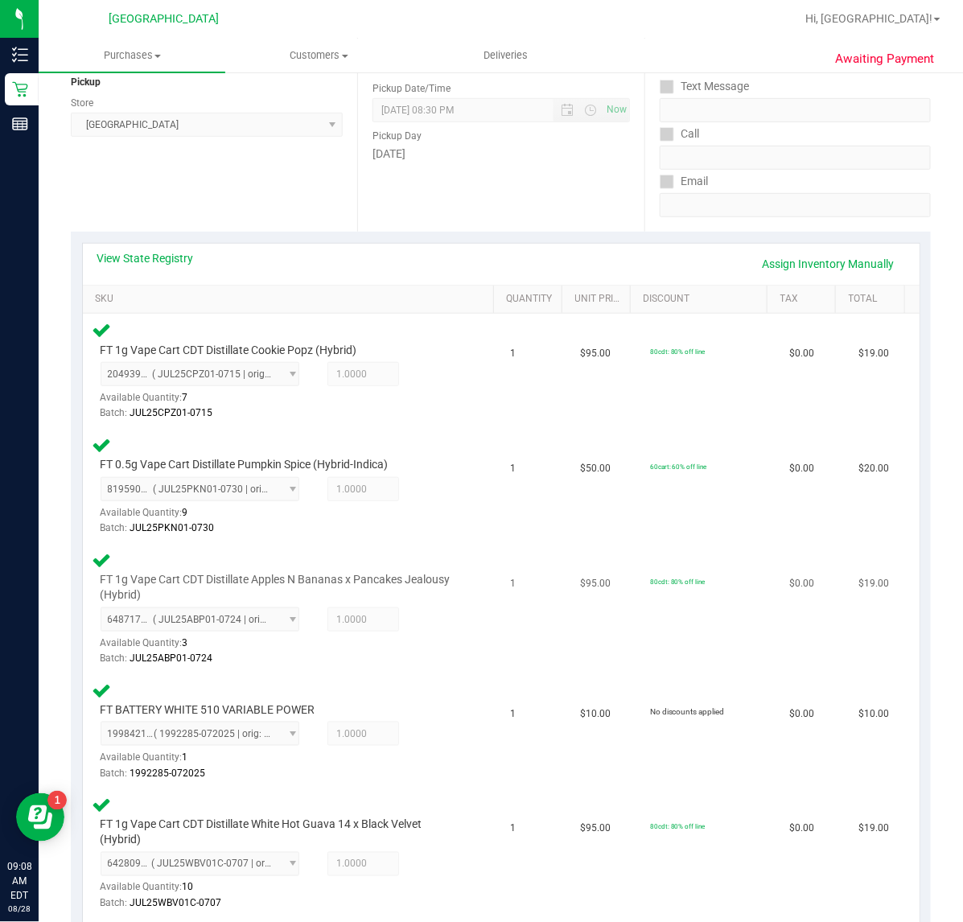
scroll to position [201, 0]
click at [784, 264] on link "Assign Inventory Manually" at bounding box center [828, 264] width 153 height 27
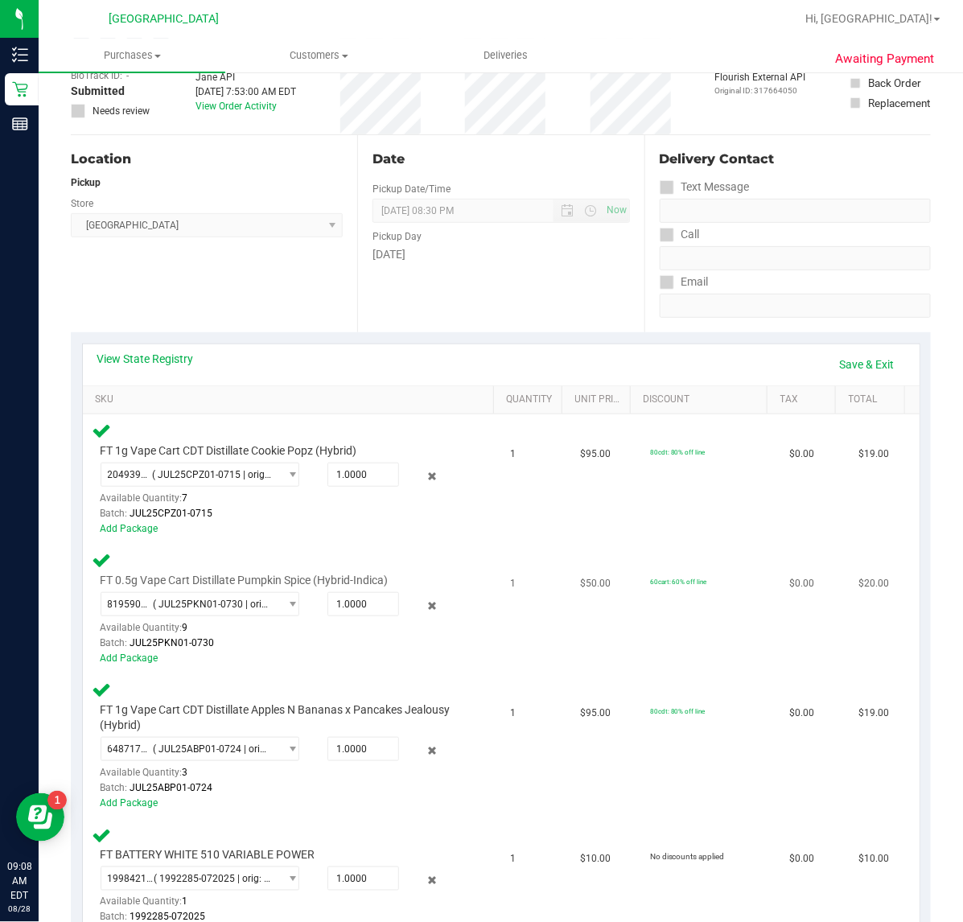
scroll to position [101, 0]
click at [181, 351] on link "View State Registry" at bounding box center [145, 359] width 96 height 16
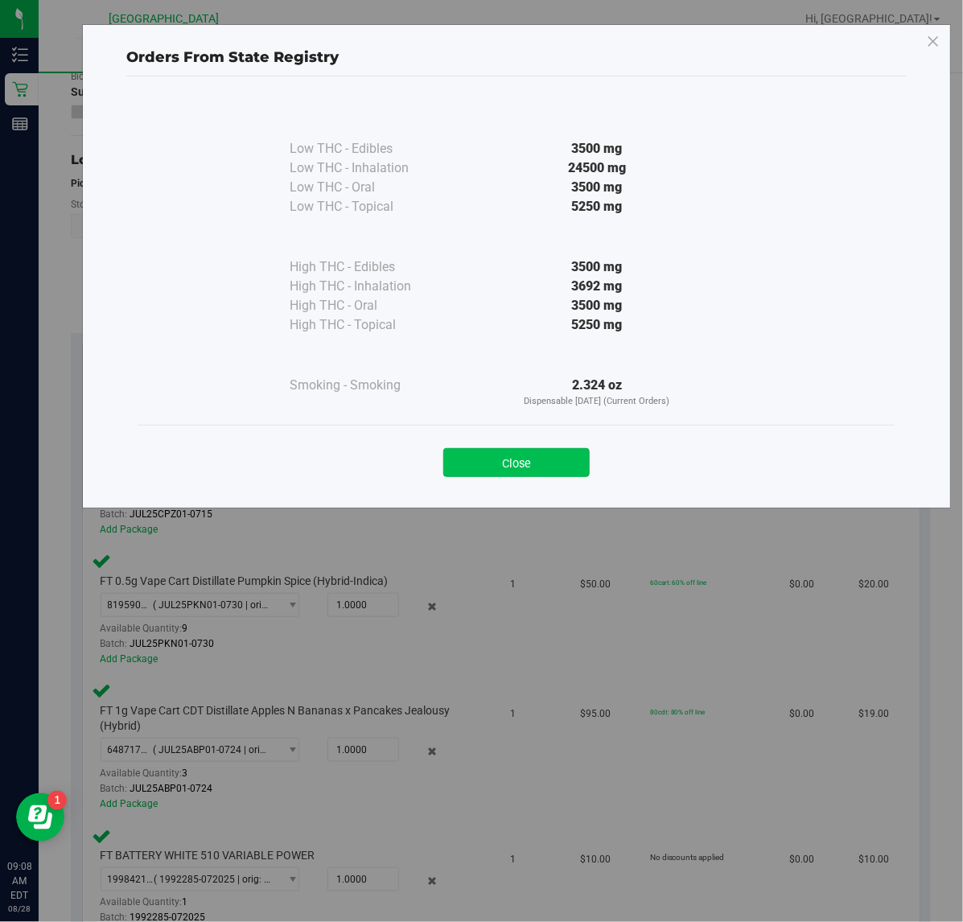
click at [520, 459] on button "Close" at bounding box center [516, 462] width 146 height 29
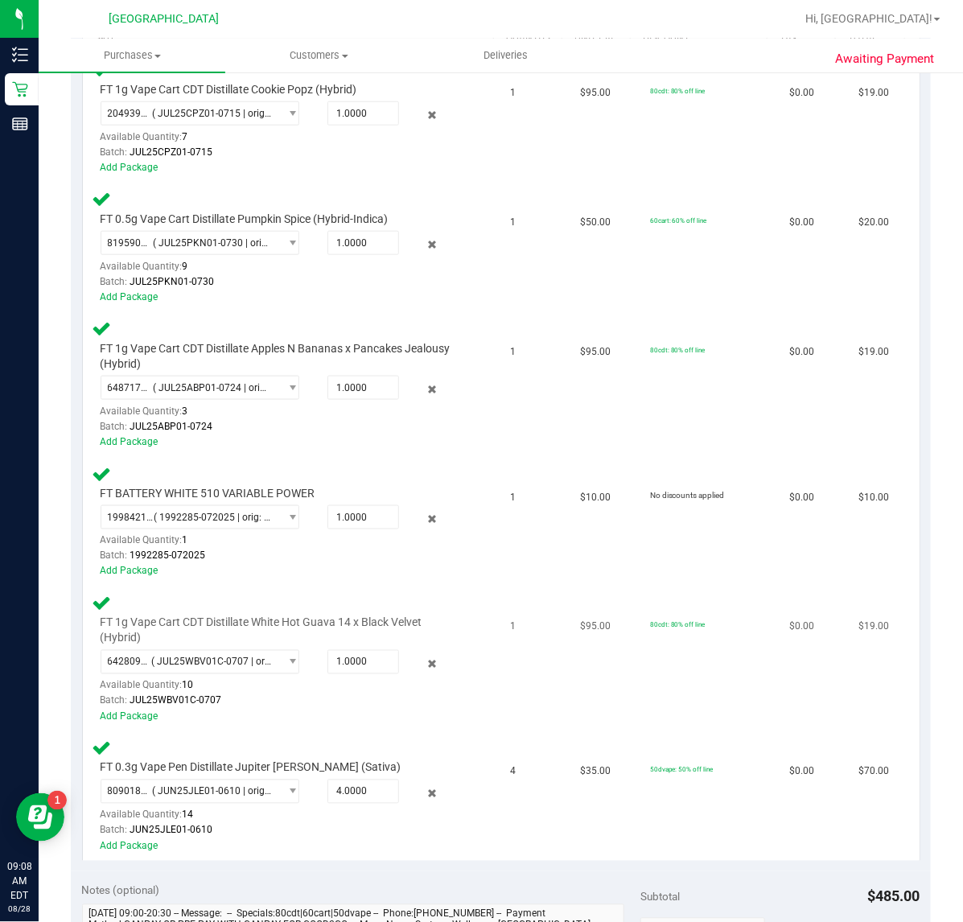
scroll to position [704, 0]
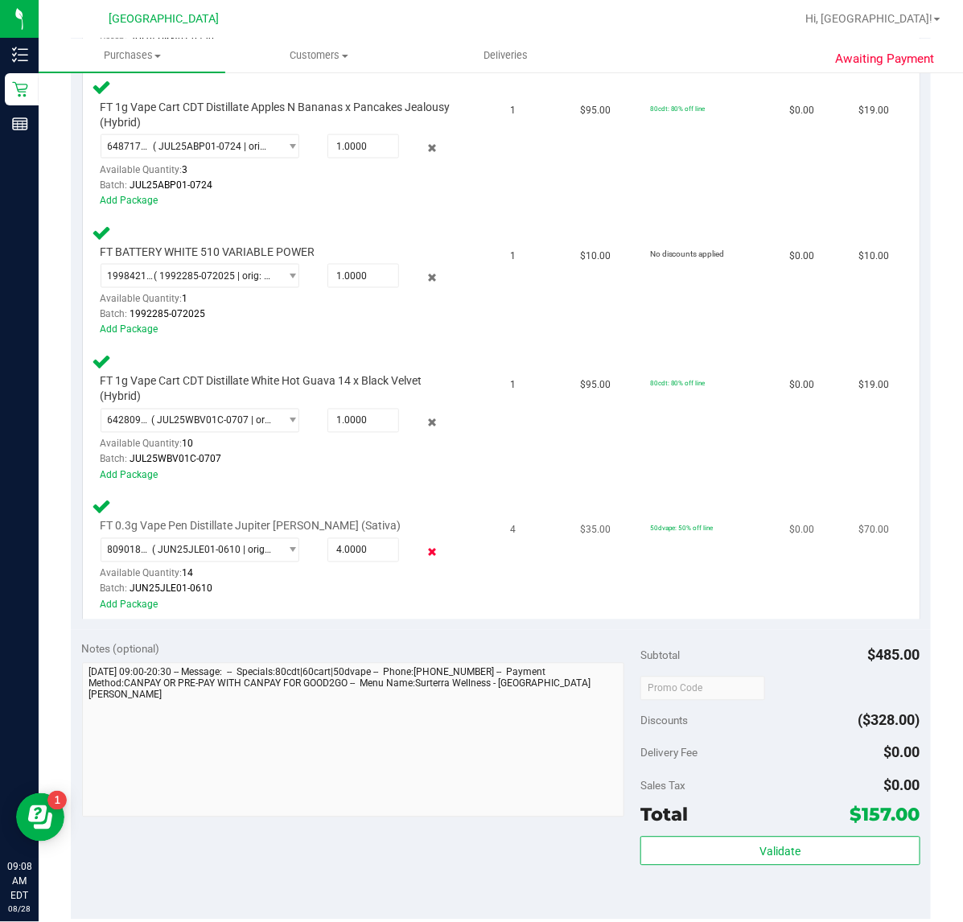
click at [423, 543] on icon at bounding box center [431, 552] width 17 height 18
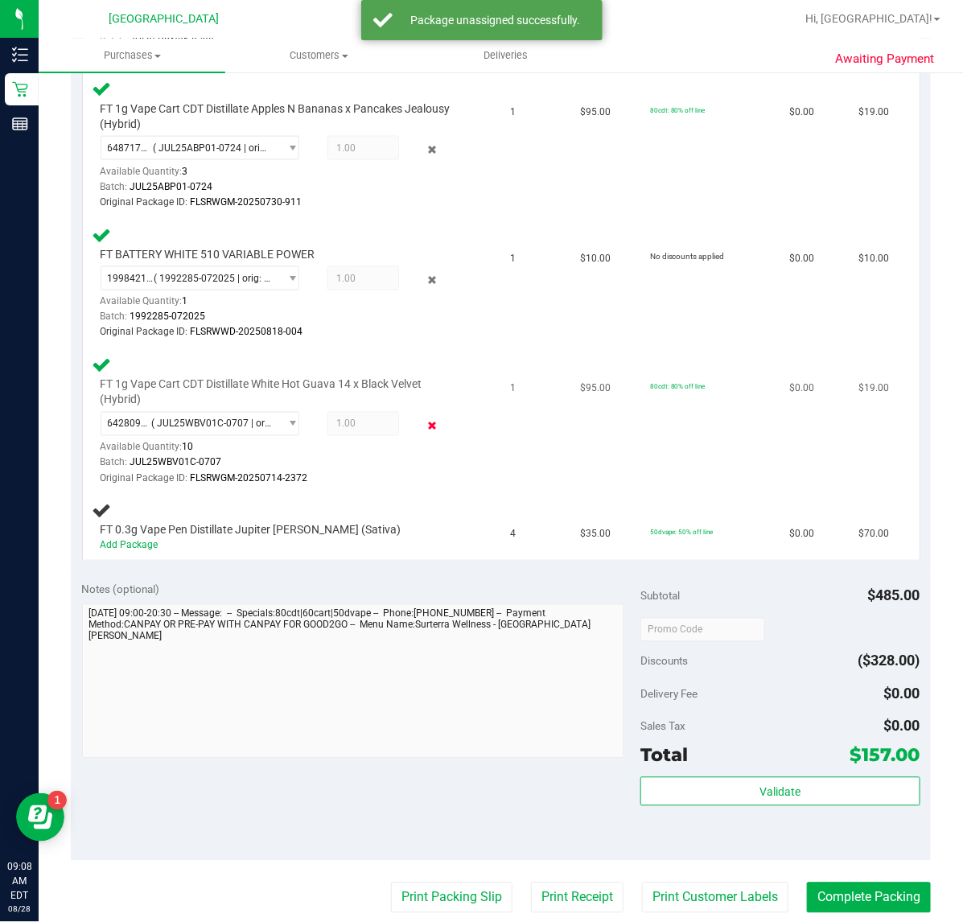
click at [425, 417] on icon at bounding box center [431, 426] width 17 height 18
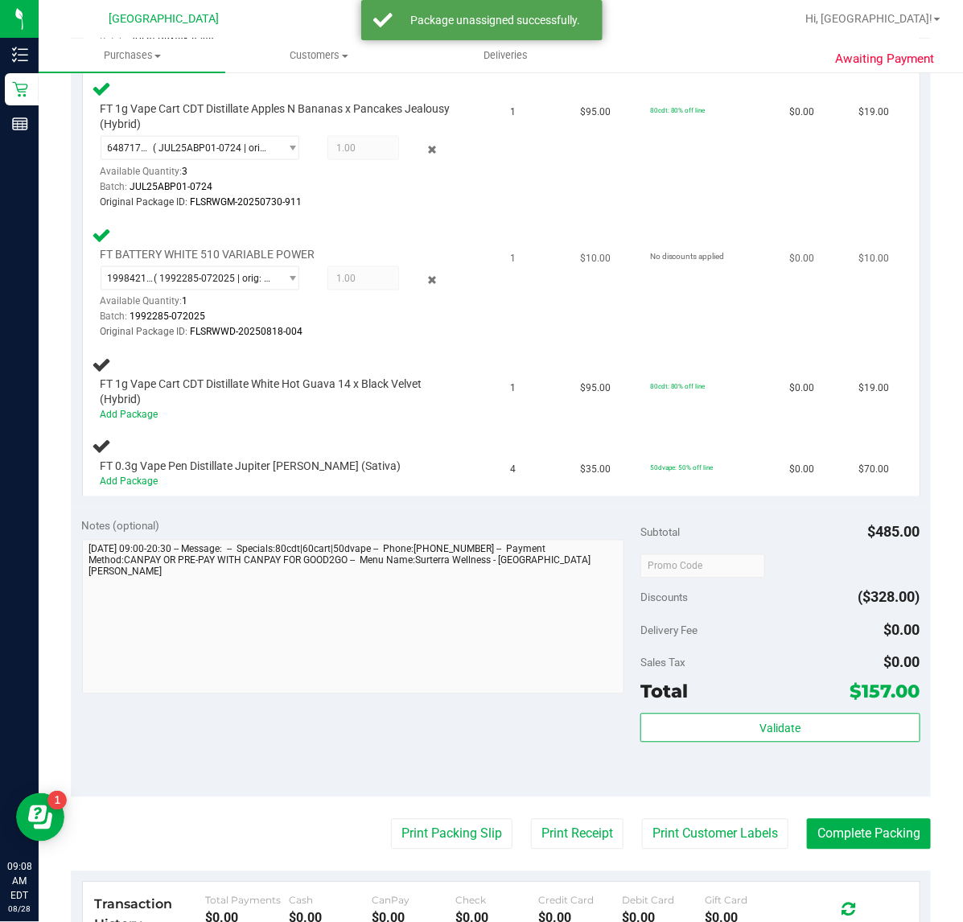
click at [423, 275] on icon at bounding box center [431, 280] width 17 height 18
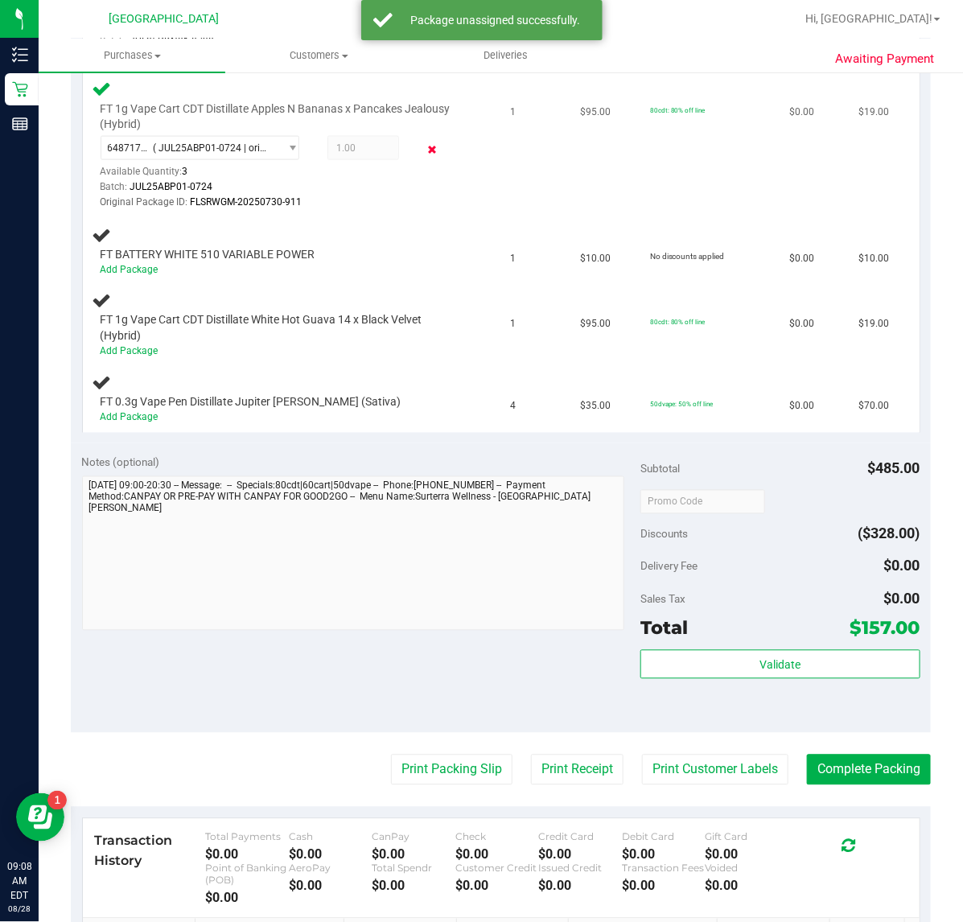
click at [423, 147] on icon at bounding box center [431, 150] width 17 height 18
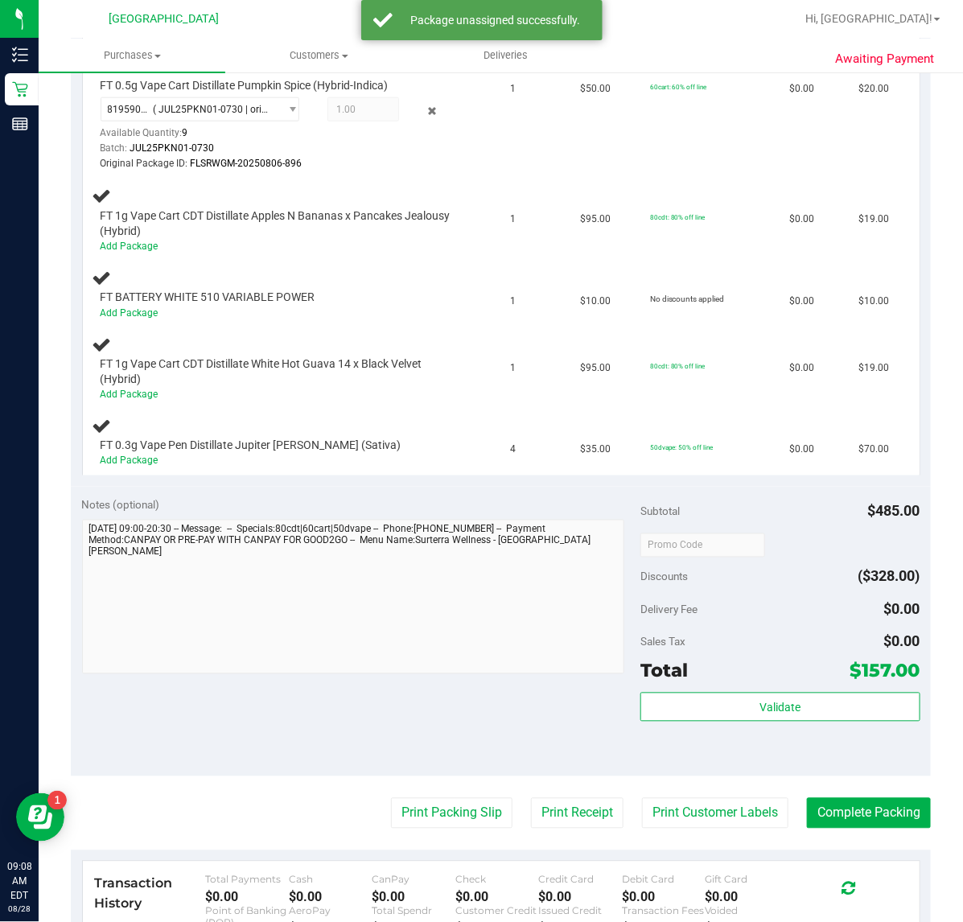
scroll to position [302, 0]
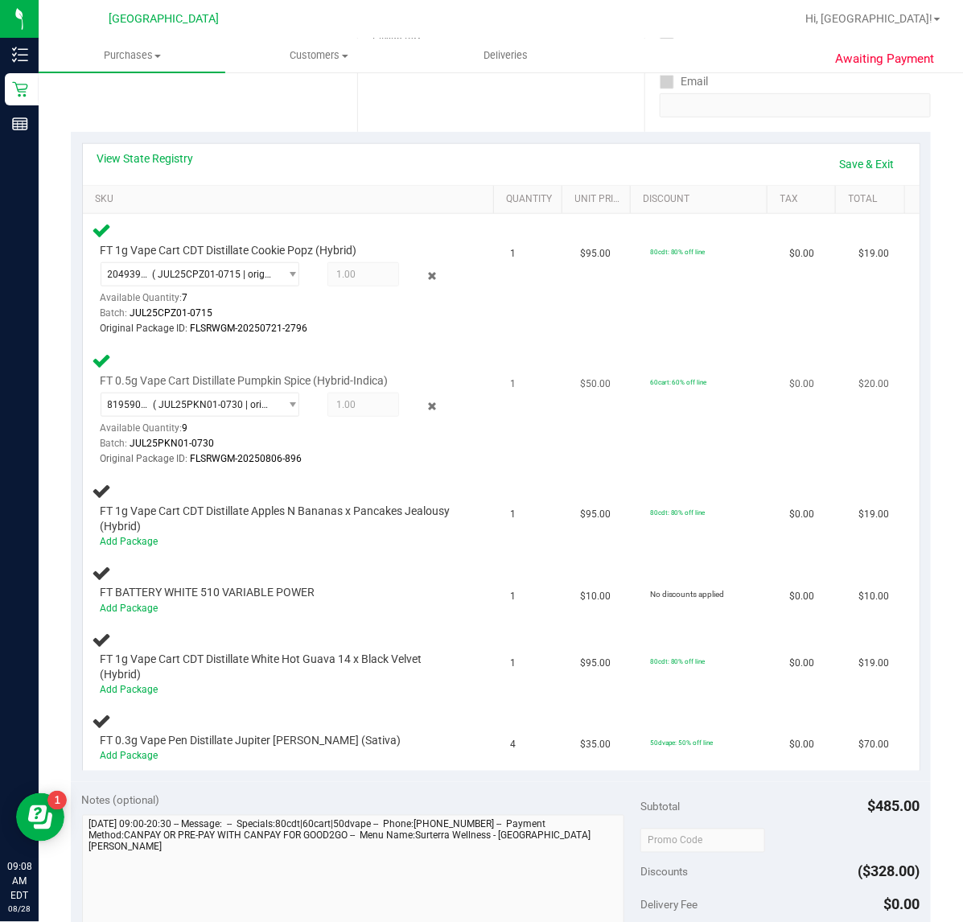
click at [421, 394] on div "8195907936754308 ( JUL25PKN01-0730 | orig: FLSRWGM-20250806-896 ) 8195907936754…" at bounding box center [280, 429] width 359 height 75
click at [423, 400] on icon at bounding box center [431, 406] width 17 height 18
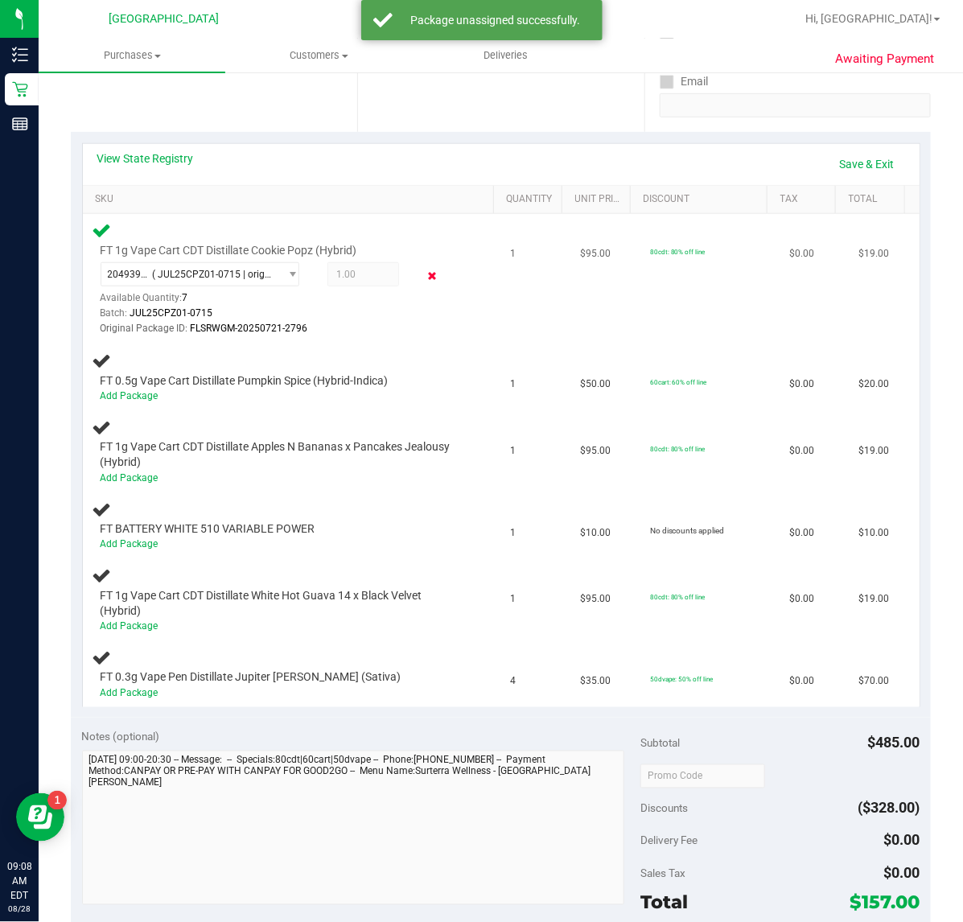
click at [423, 271] on icon at bounding box center [431, 276] width 17 height 18
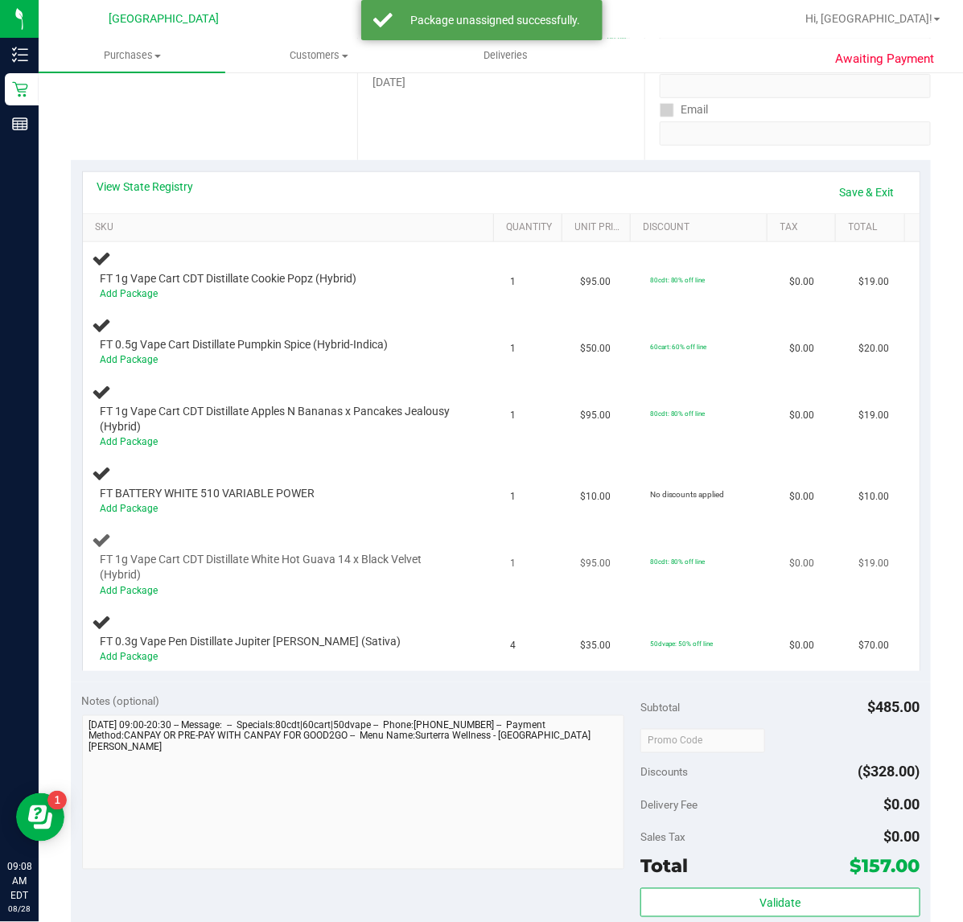
scroll to position [201, 0]
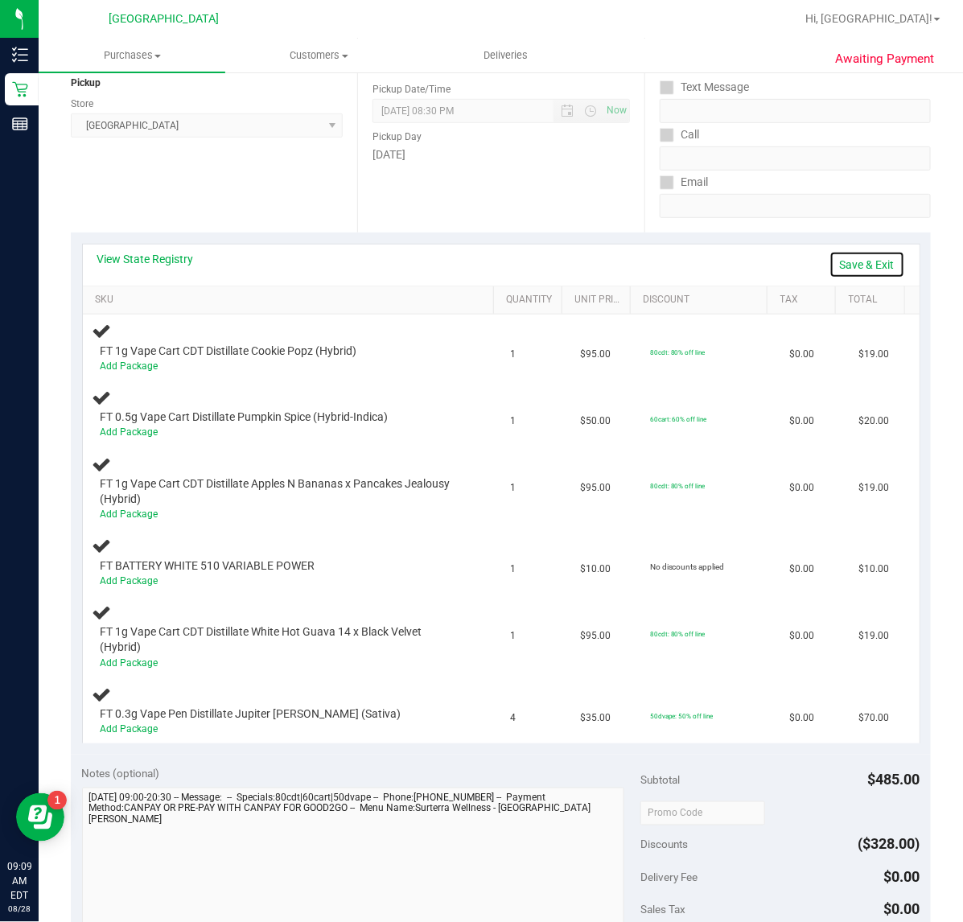
click at [854, 262] on link "Save & Exit" at bounding box center [867, 264] width 76 height 27
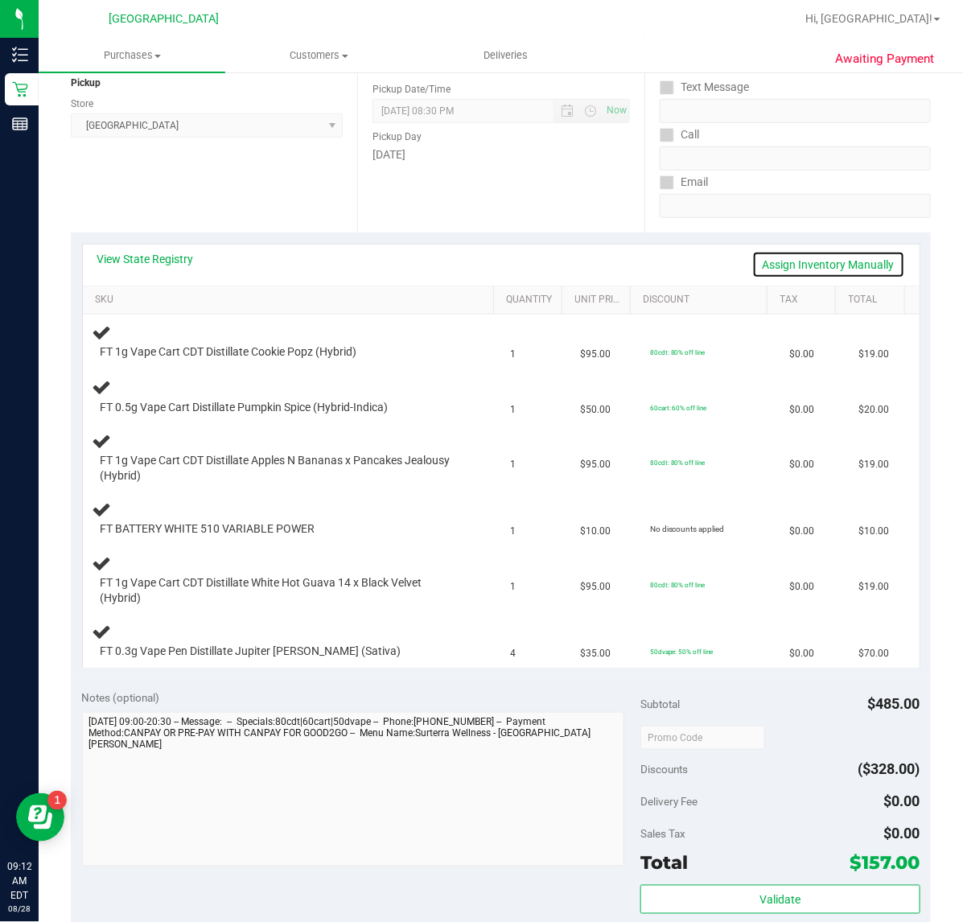
click at [836, 276] on link "Assign Inventory Manually" at bounding box center [828, 264] width 153 height 27
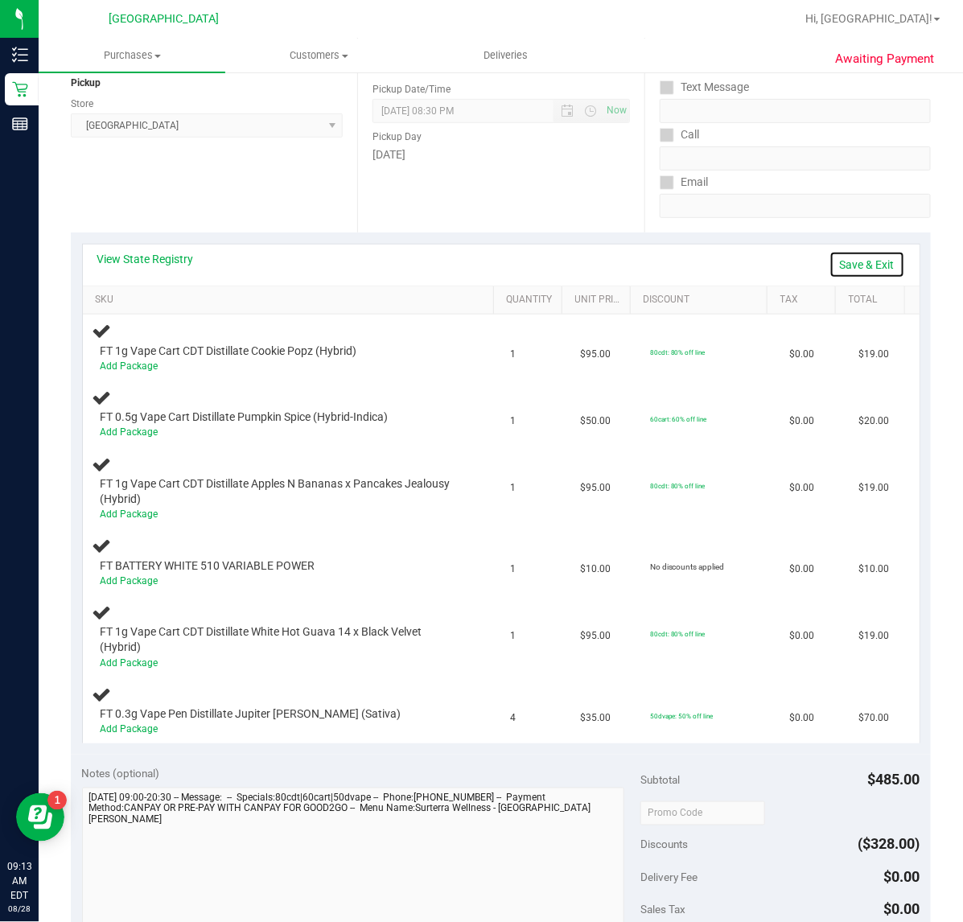
click at [864, 266] on link "Save & Exit" at bounding box center [867, 264] width 76 height 27
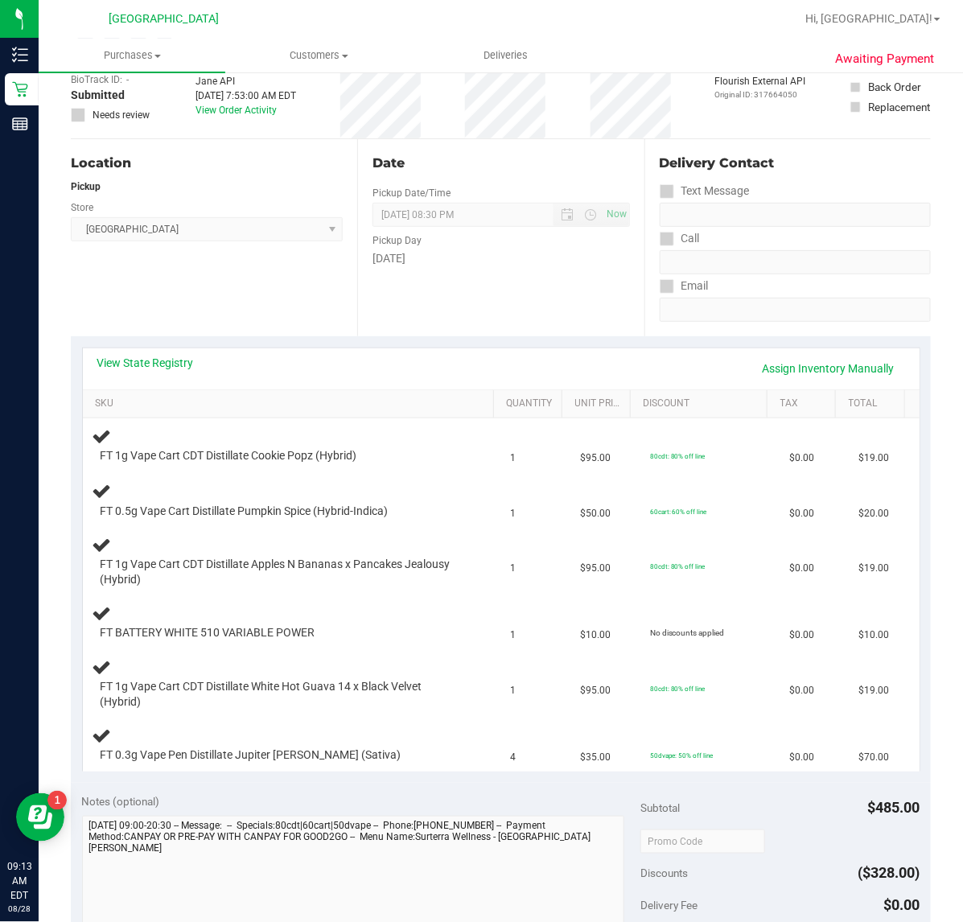
scroll to position [0, 0]
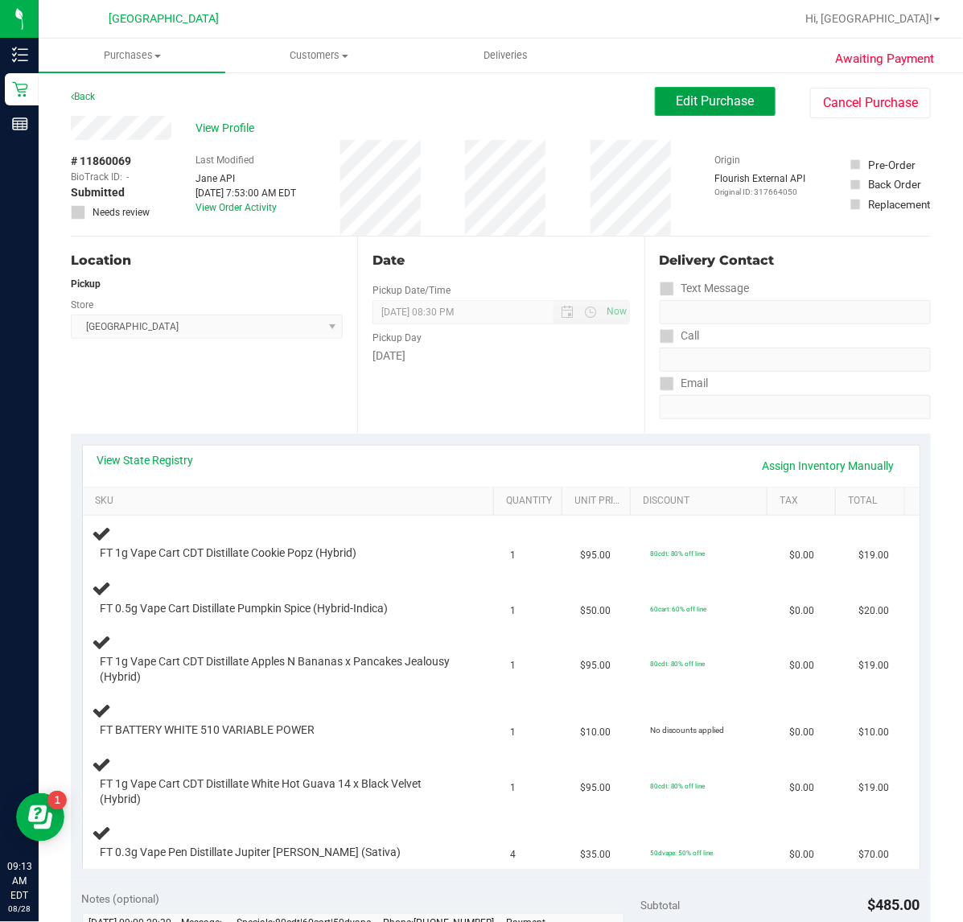
click at [748, 113] on button "Edit Purchase" at bounding box center [715, 101] width 121 height 29
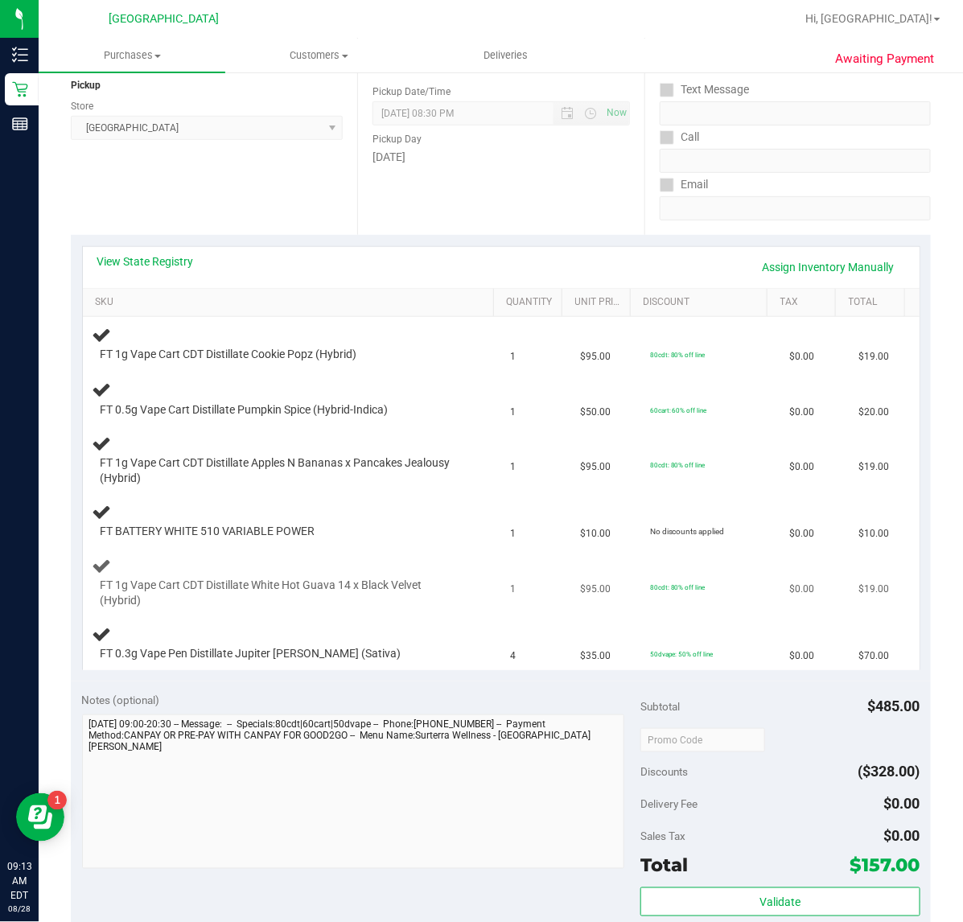
scroll to position [201, 0]
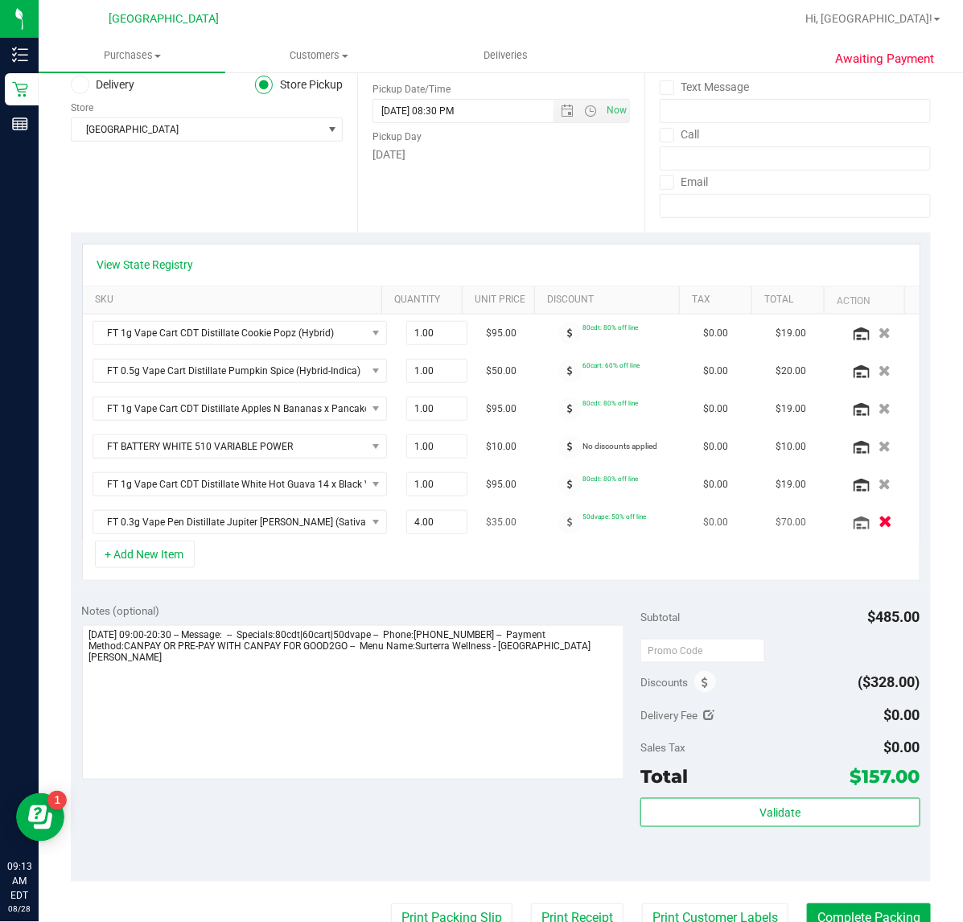
click at [878, 523] on icon "button" at bounding box center [885, 522] width 14 height 12
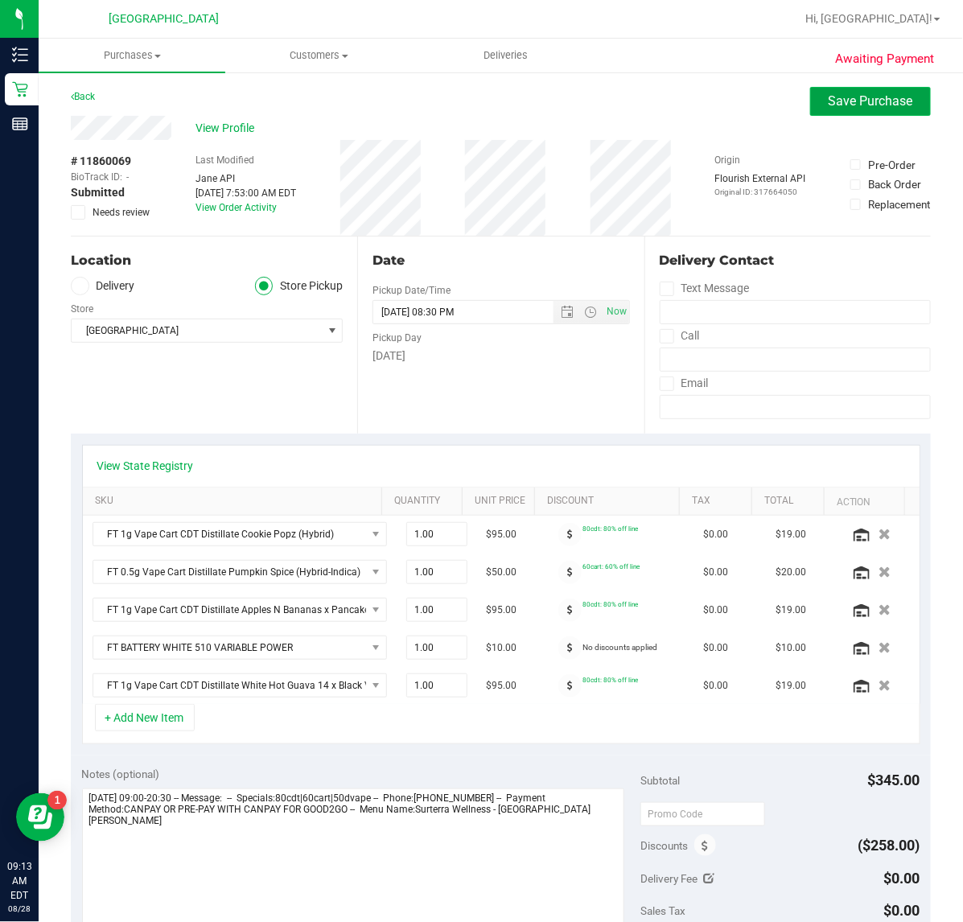
click at [834, 109] on span "Save Purchase" at bounding box center [870, 100] width 84 height 15
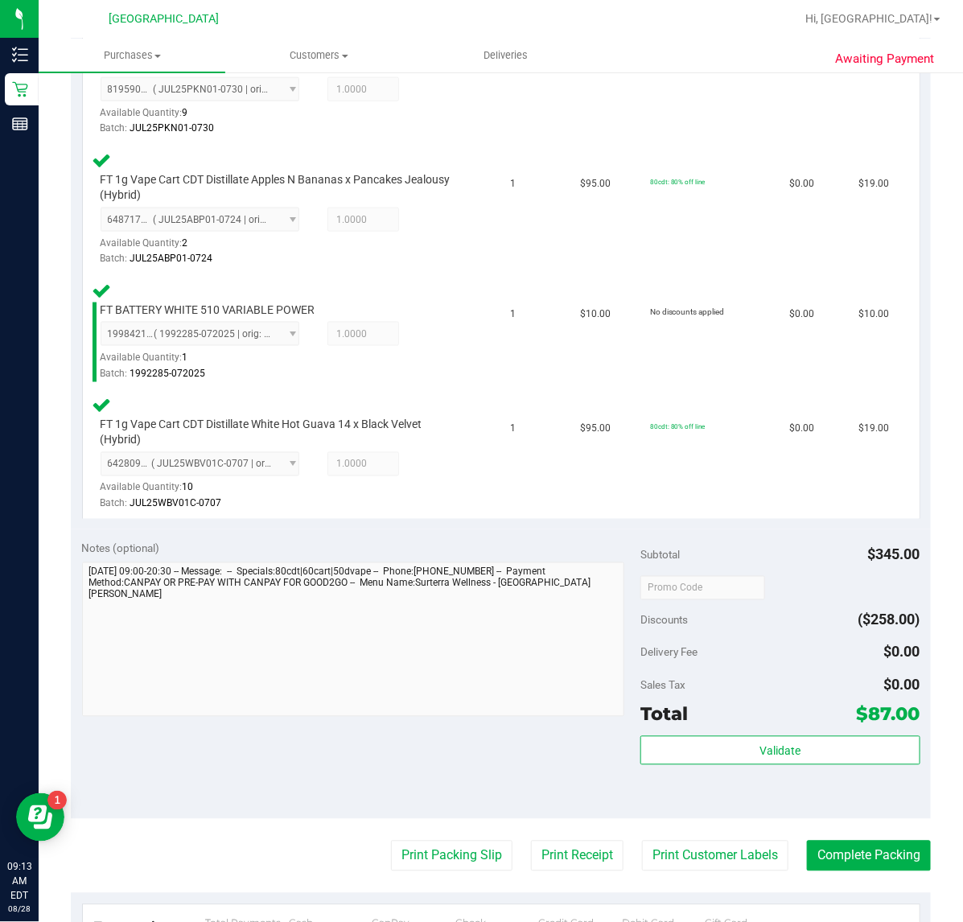
scroll to position [603, 0]
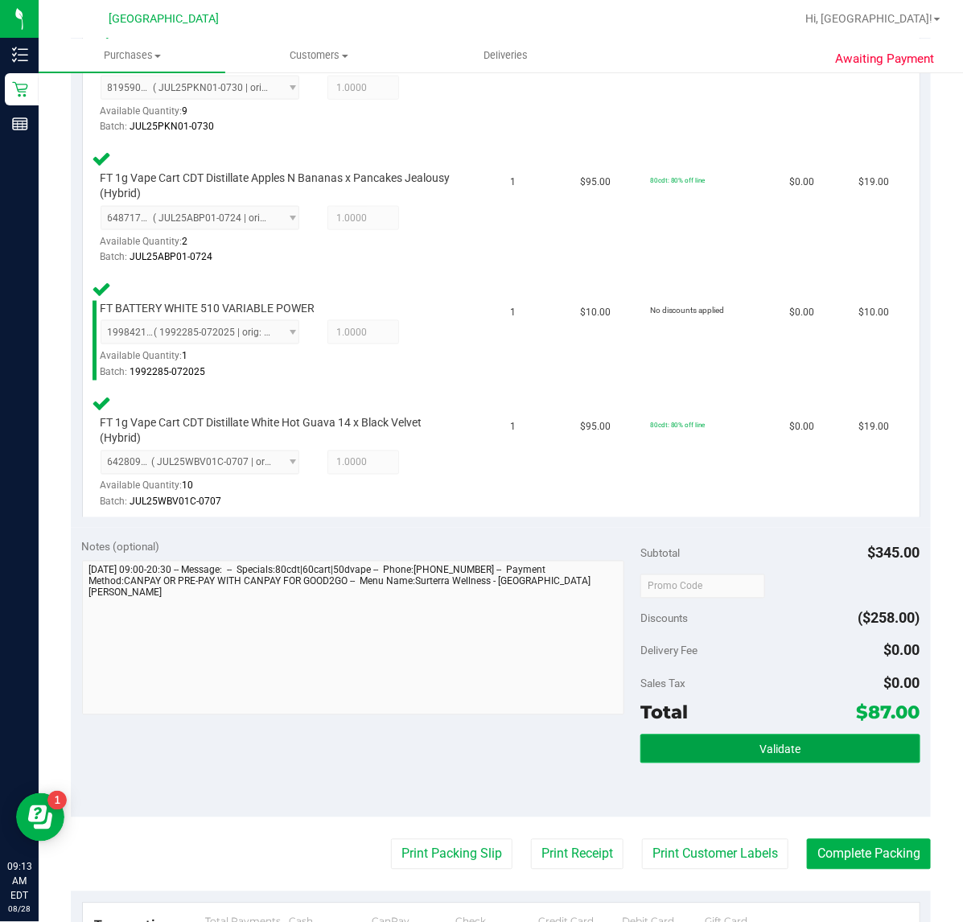
click at [778, 743] on span "Validate" at bounding box center [779, 749] width 41 height 13
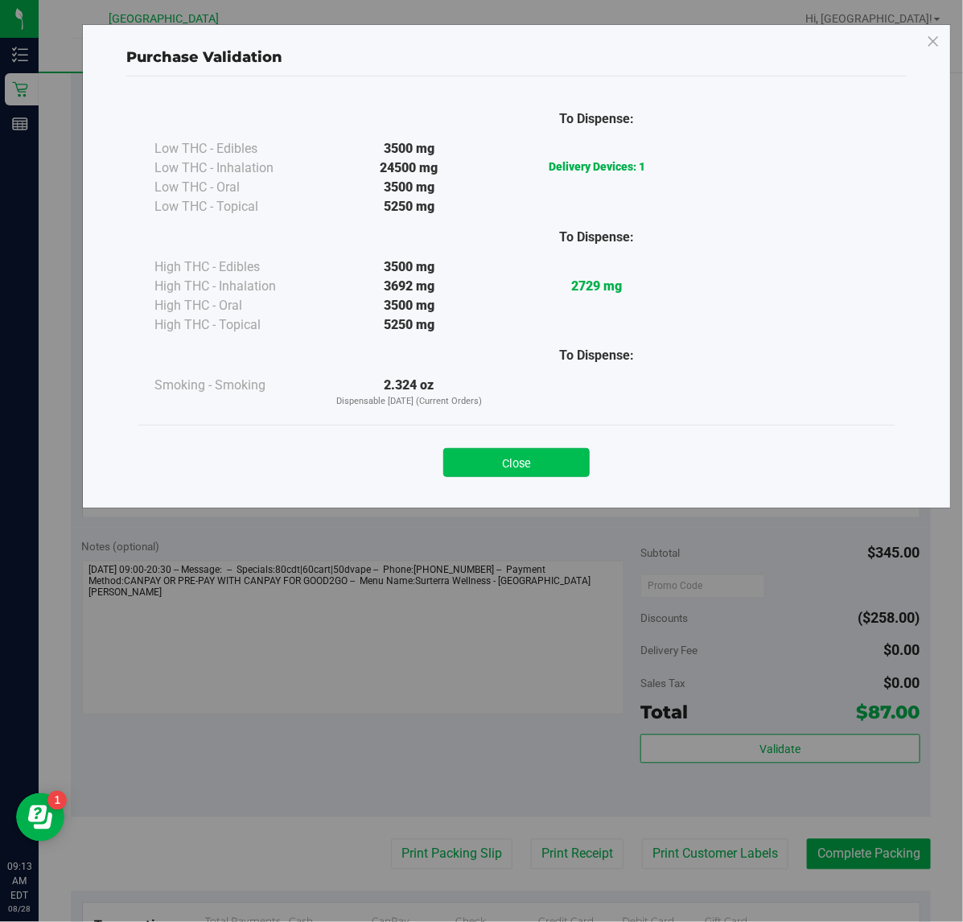
click at [505, 457] on button "Close" at bounding box center [516, 462] width 146 height 29
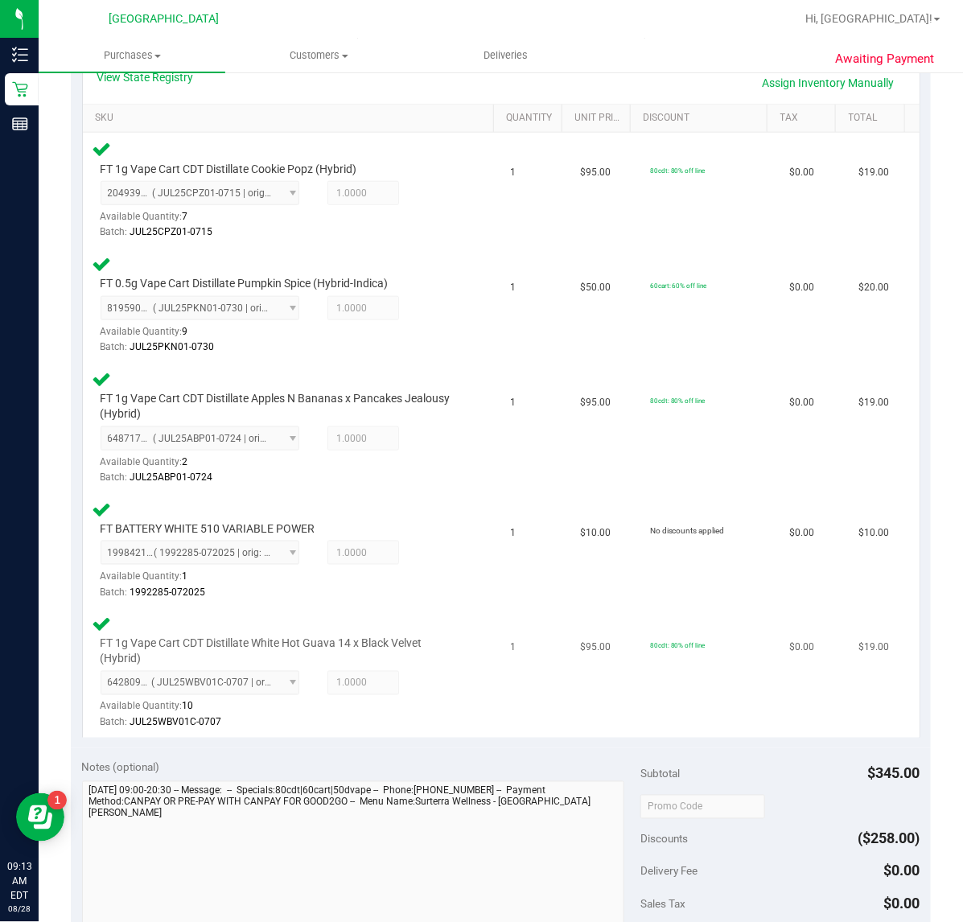
scroll to position [302, 0]
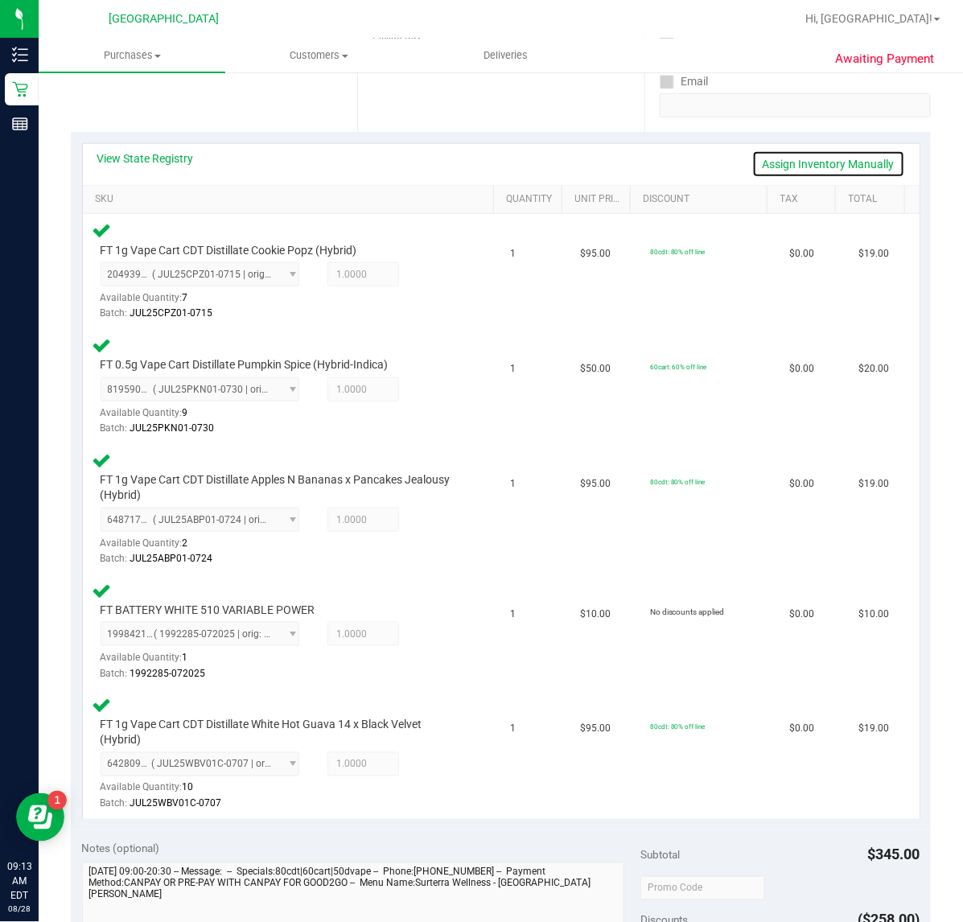
click at [858, 159] on link "Assign Inventory Manually" at bounding box center [828, 163] width 153 height 27
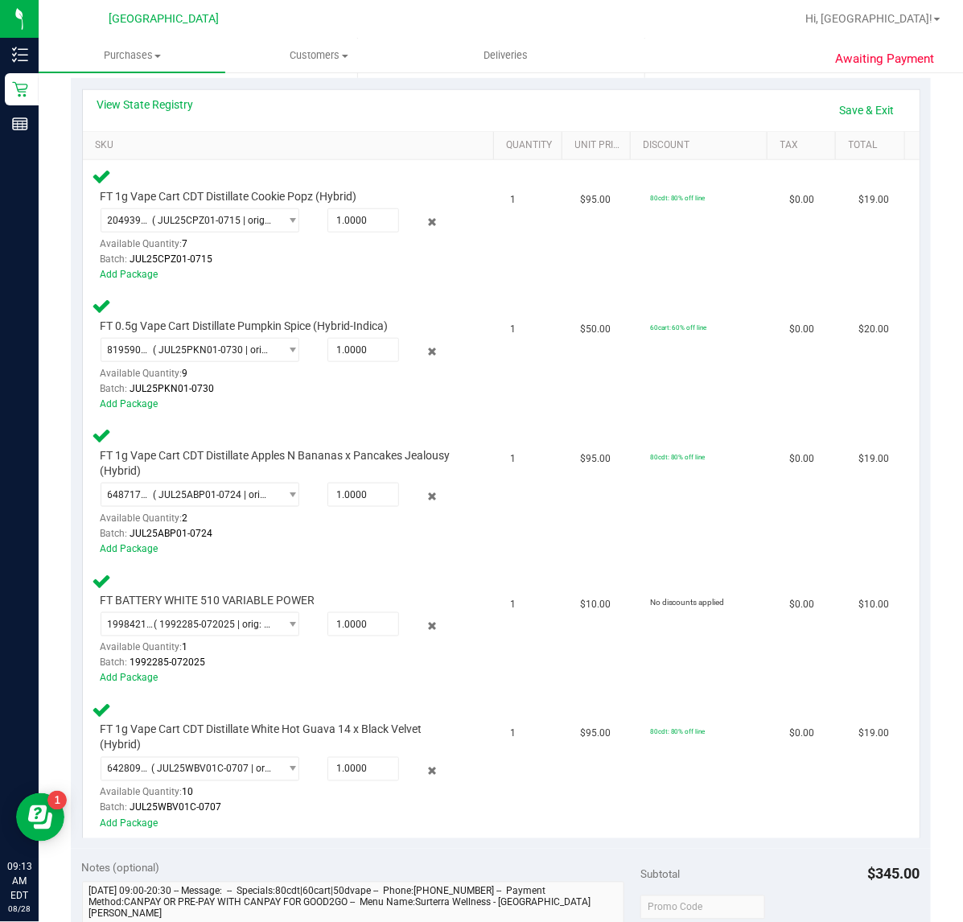
scroll to position [201, 0]
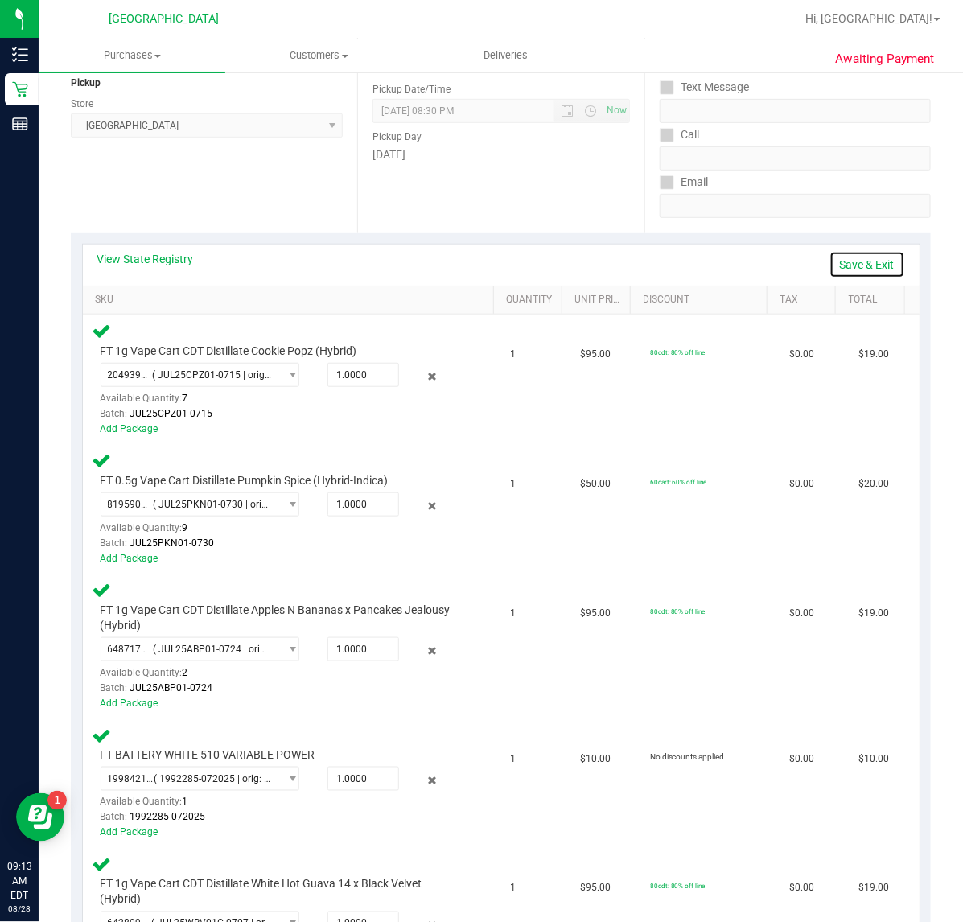
click at [883, 261] on link "Save & Exit" at bounding box center [867, 264] width 76 height 27
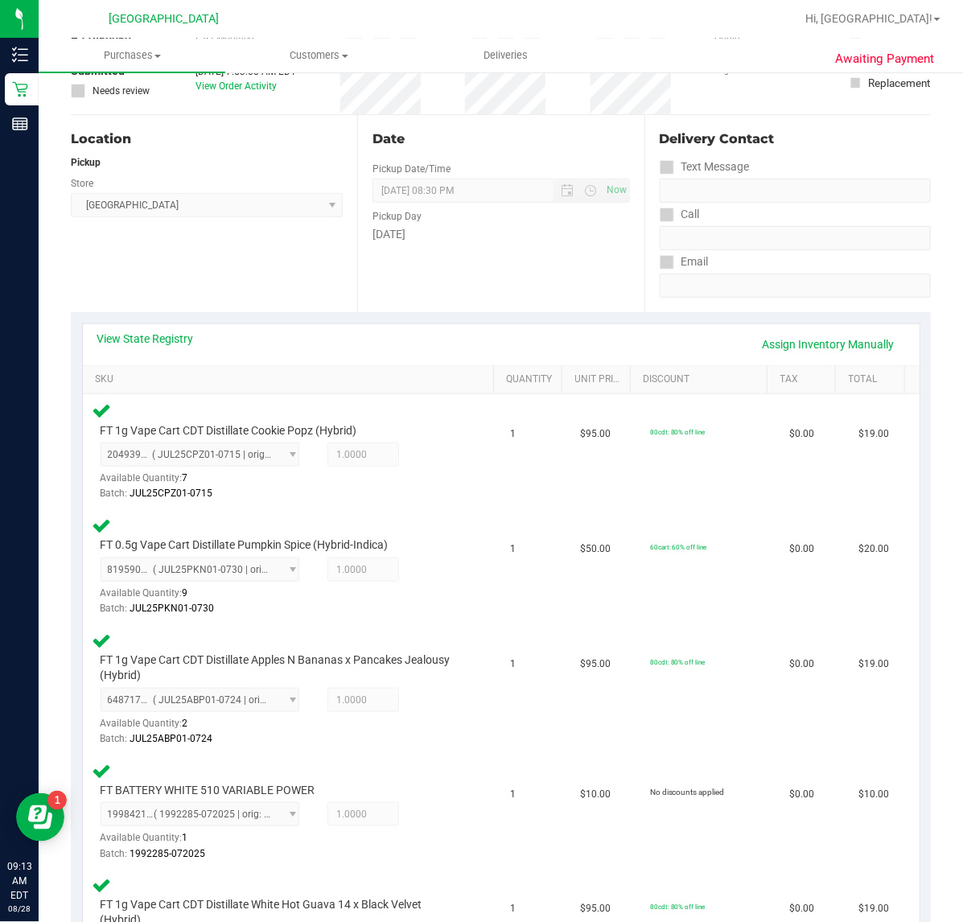
scroll to position [0, 0]
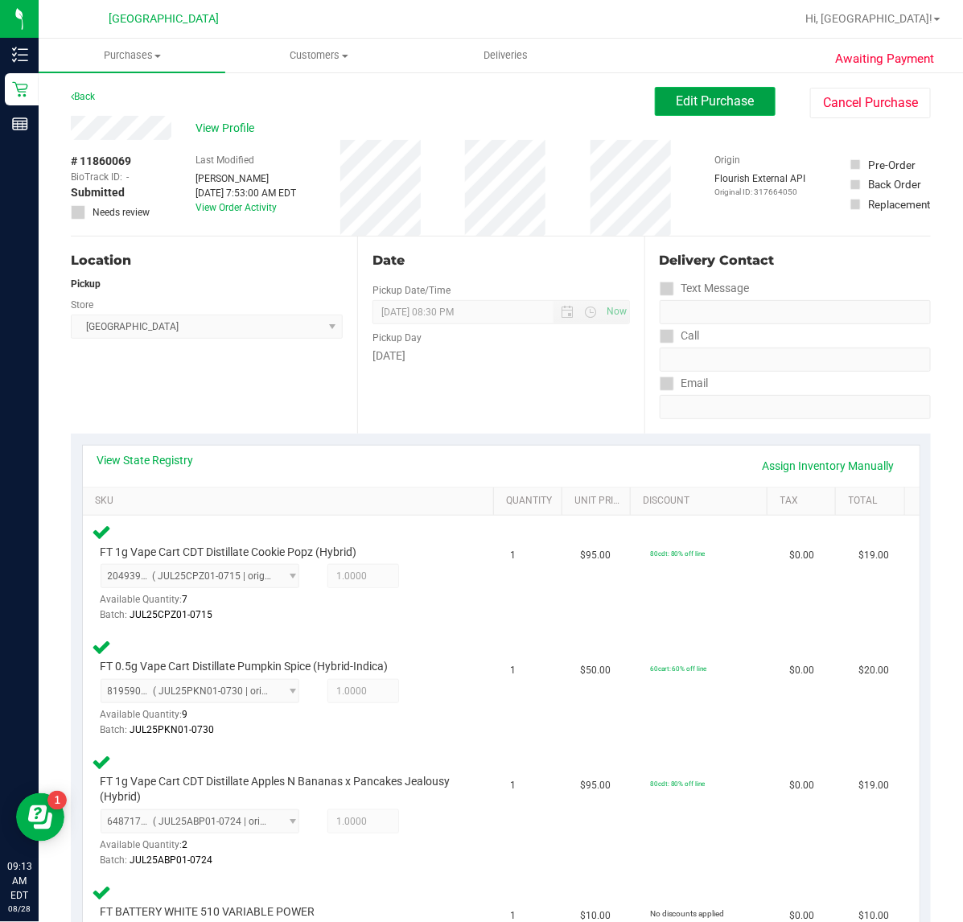
drag, startPoint x: 696, startPoint y: 102, endPoint x: 698, endPoint y: 111, distance: 9.0
click at [696, 101] on span "Edit Purchase" at bounding box center [715, 100] width 78 height 15
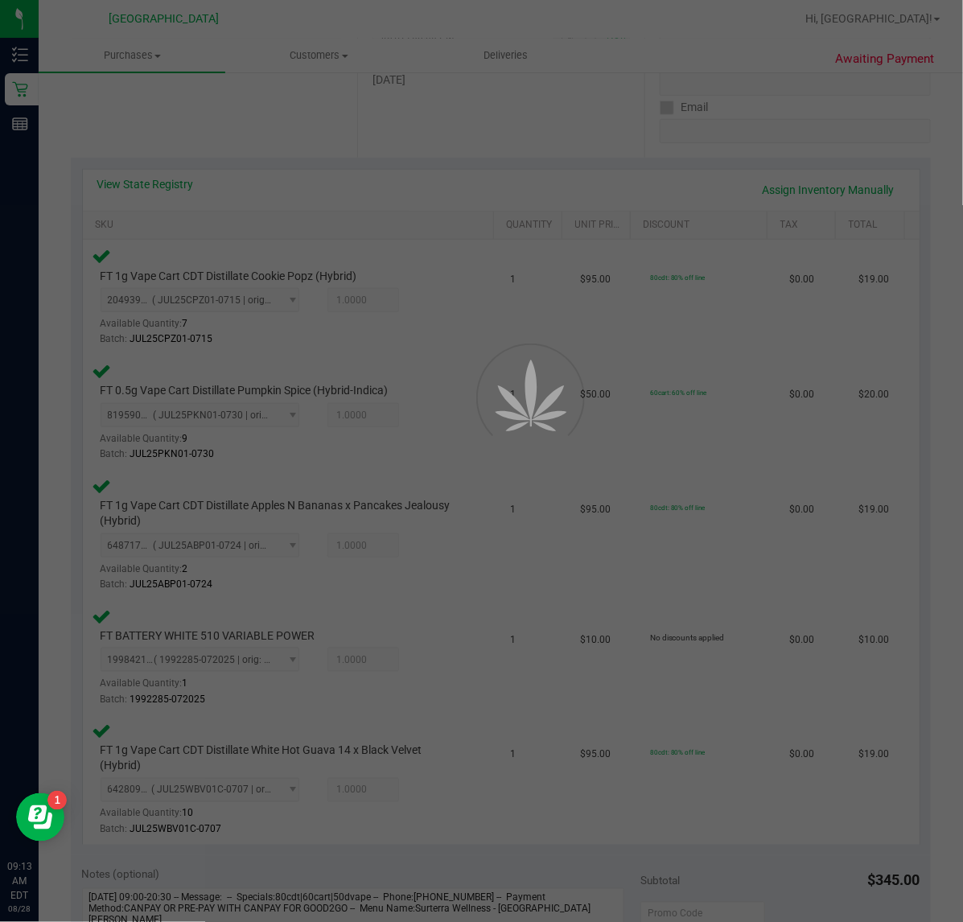
scroll to position [302, 0]
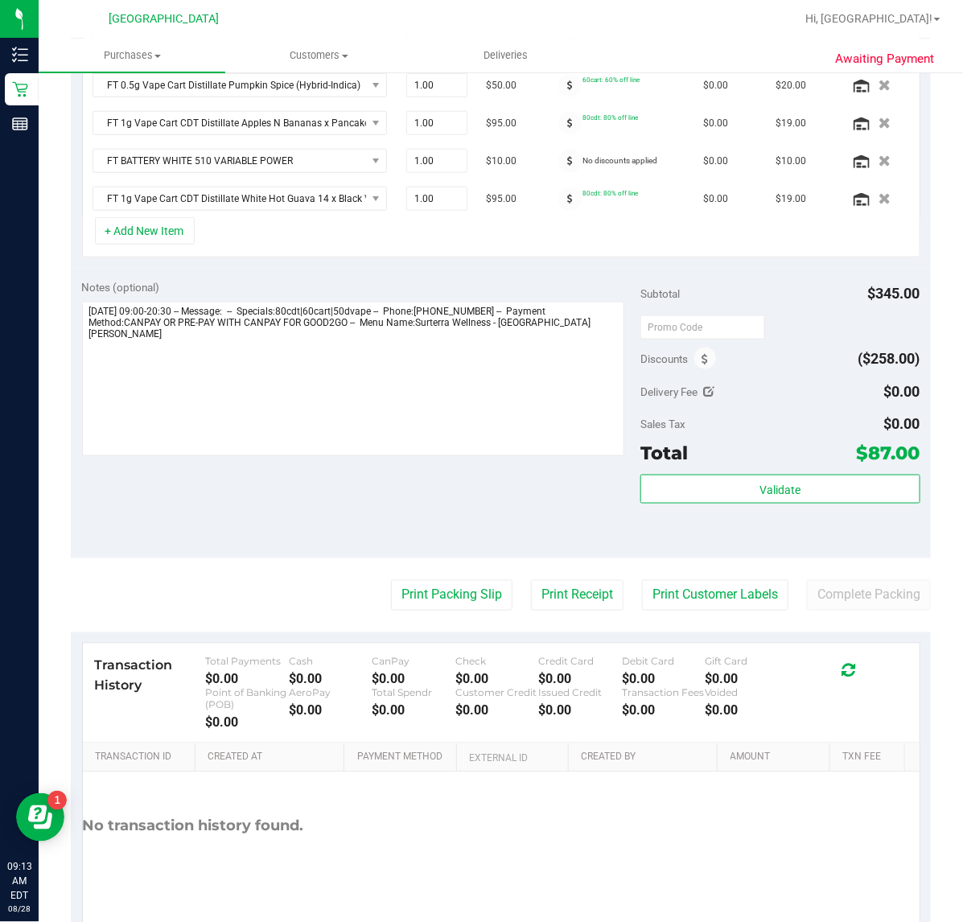
scroll to position [503, 0]
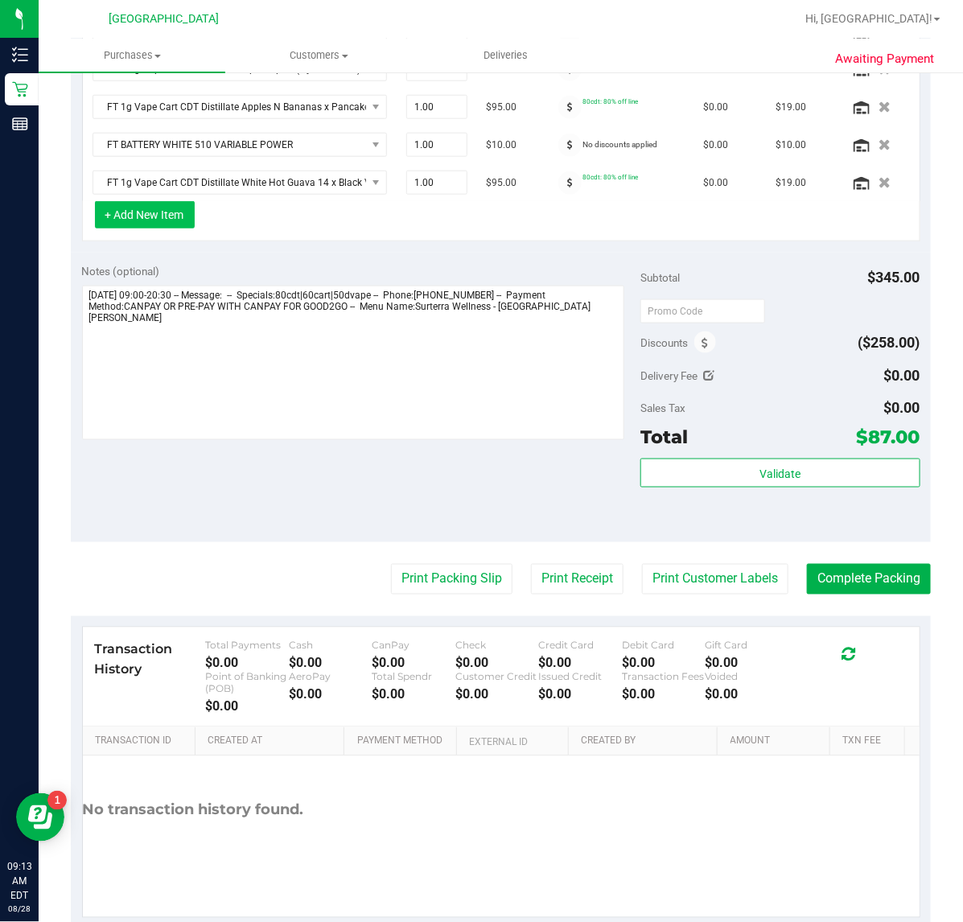
click at [142, 215] on button "+ Add New Item" at bounding box center [145, 214] width 100 height 27
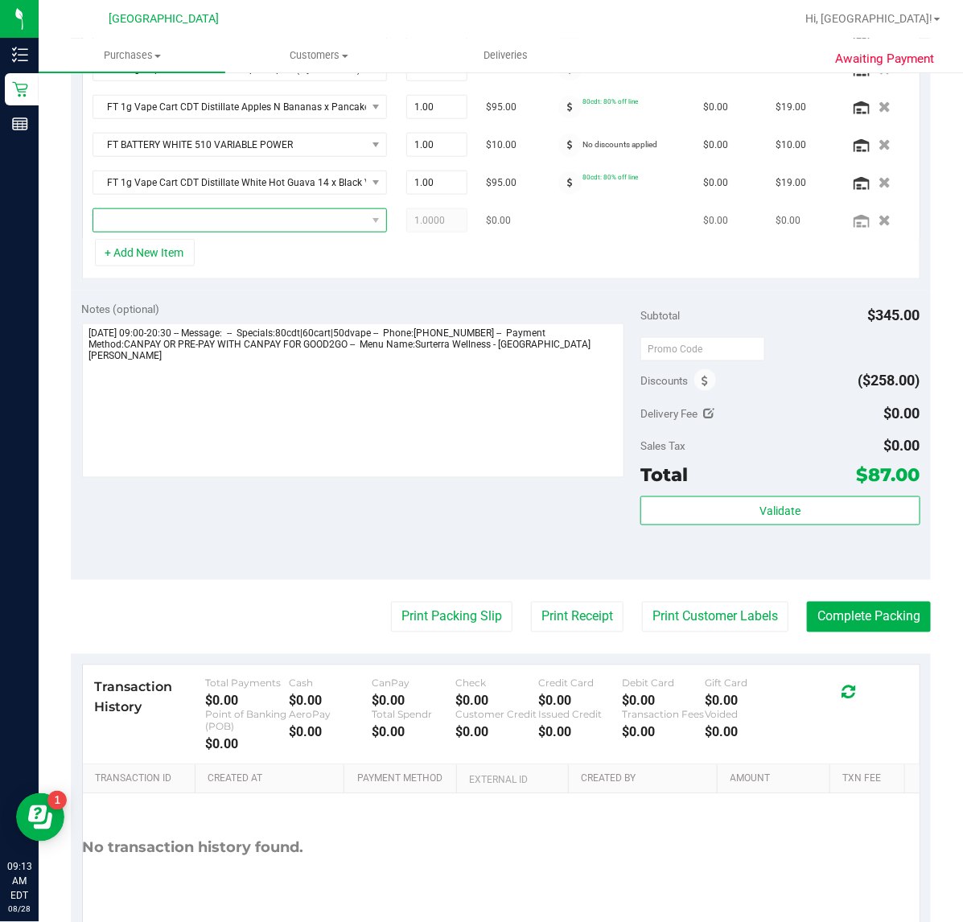
click at [271, 220] on span "NO DATA FOUND" at bounding box center [229, 220] width 273 height 23
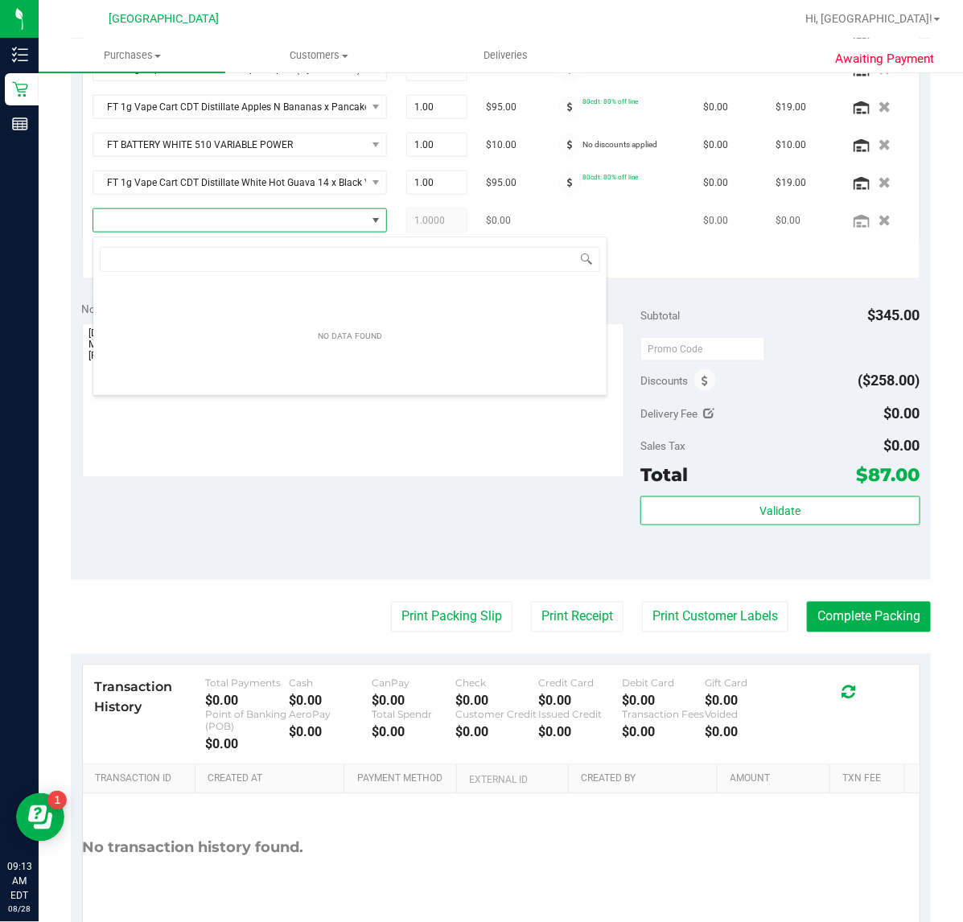
scroll to position [25, 264]
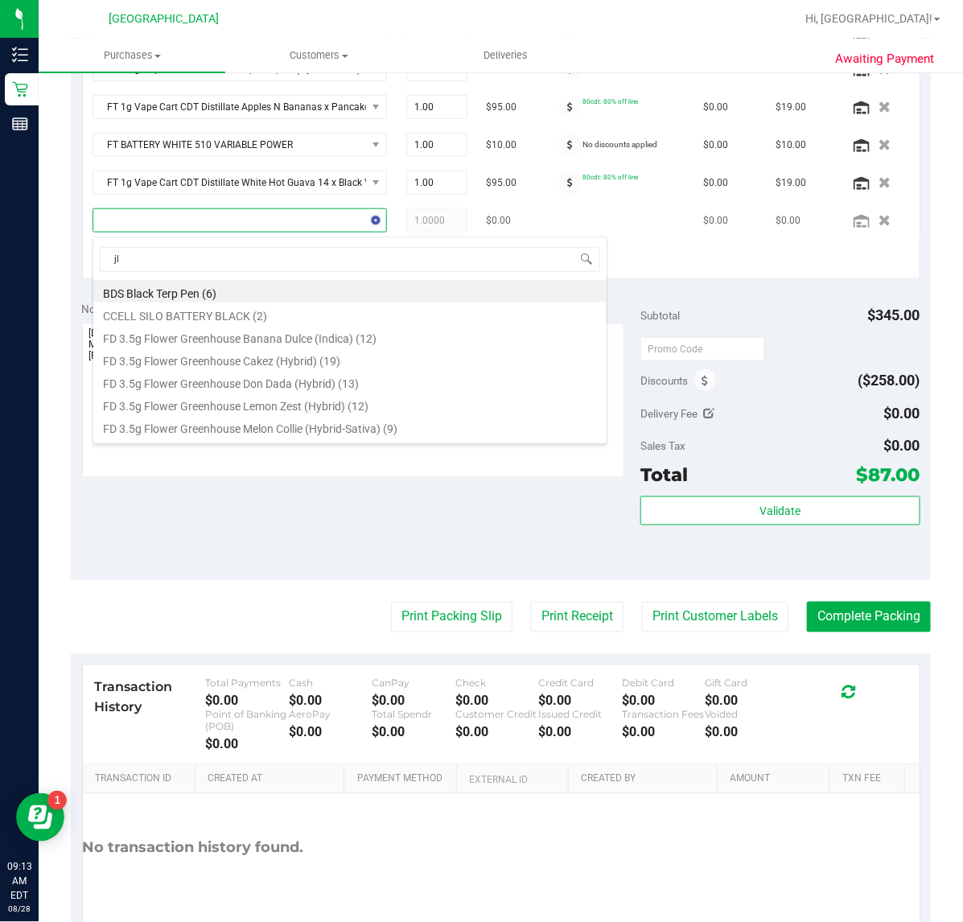
type input "jle"
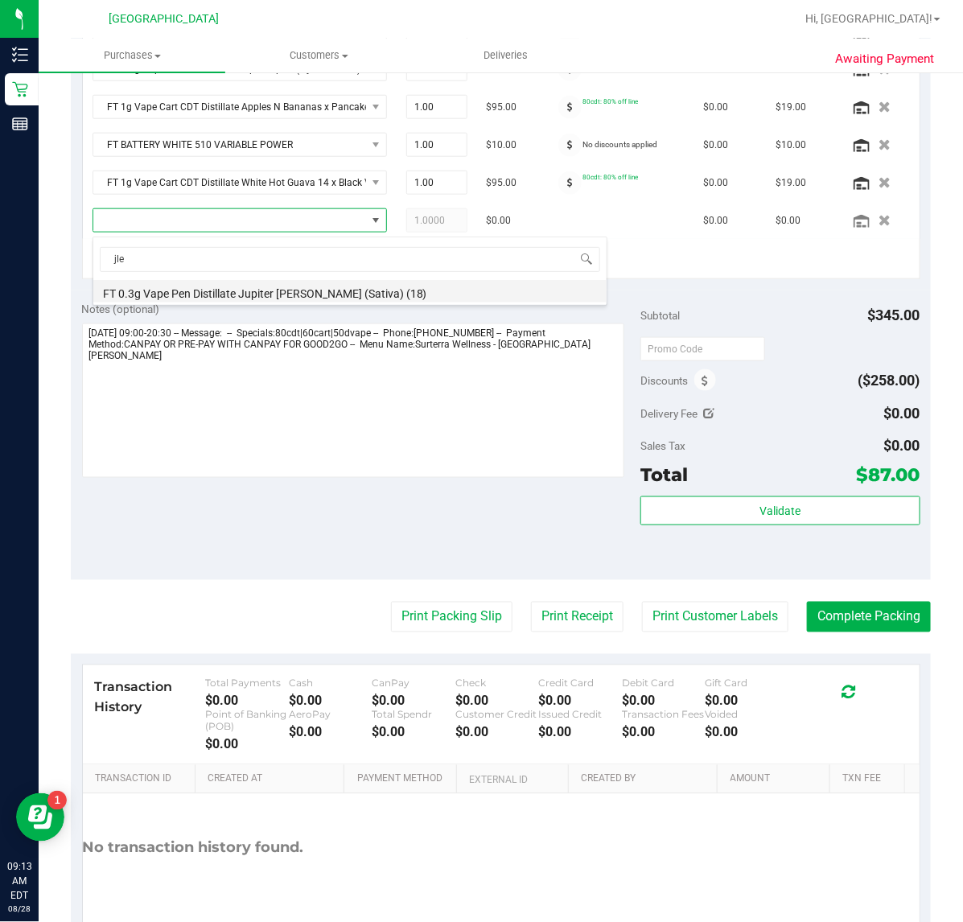
click at [294, 289] on li "FT 0.3g Vape Pen Distillate Jupiter [PERSON_NAME] (Sativa) (18)" at bounding box center [349, 291] width 513 height 23
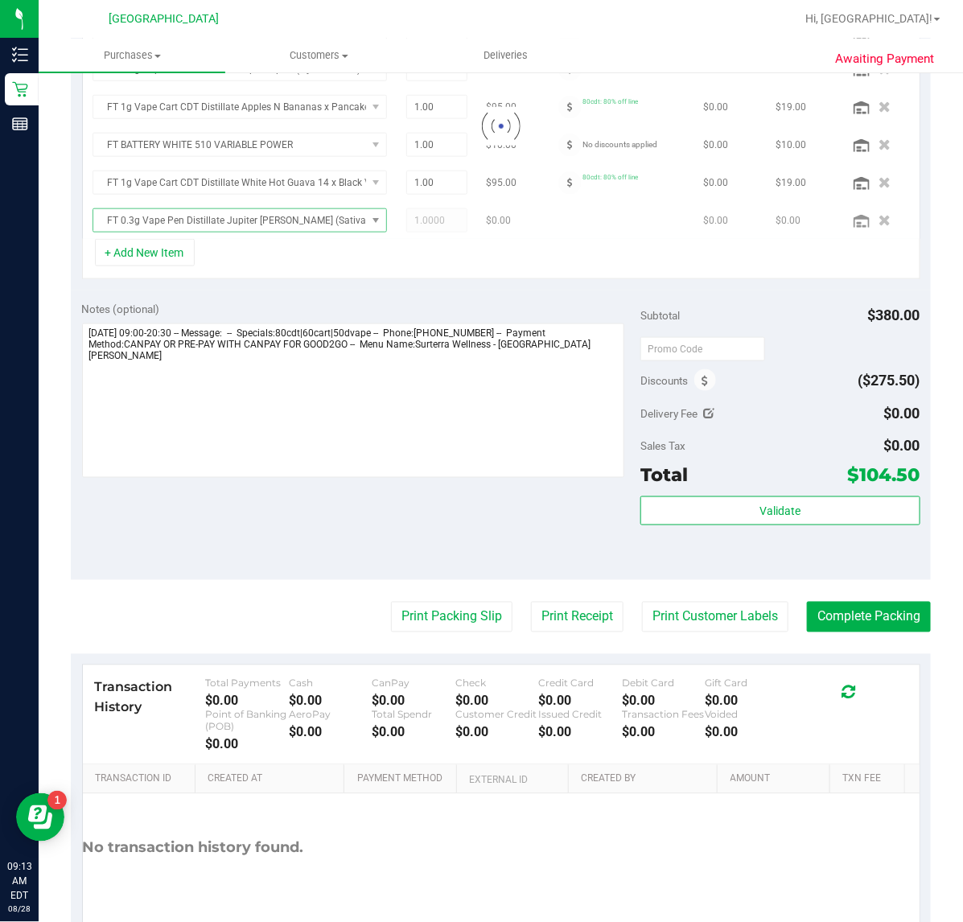
scroll to position [477, 0]
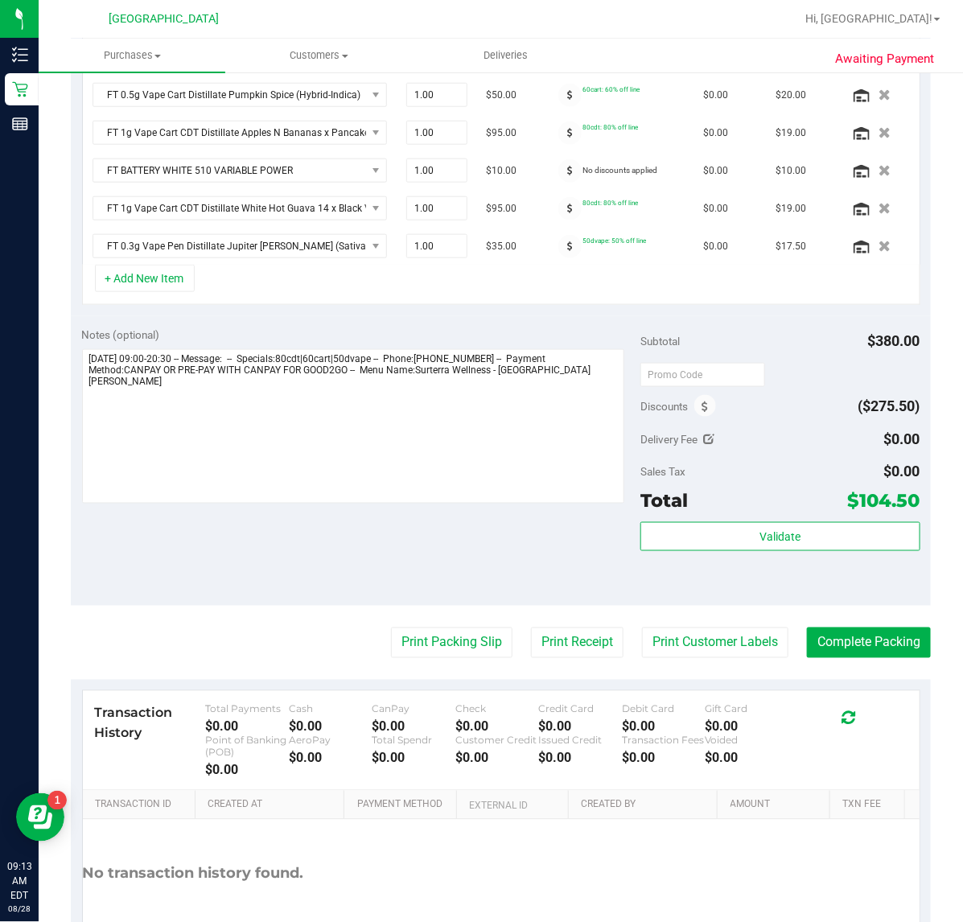
click at [427, 298] on div "+ Add New Item" at bounding box center [501, 285] width 838 height 40
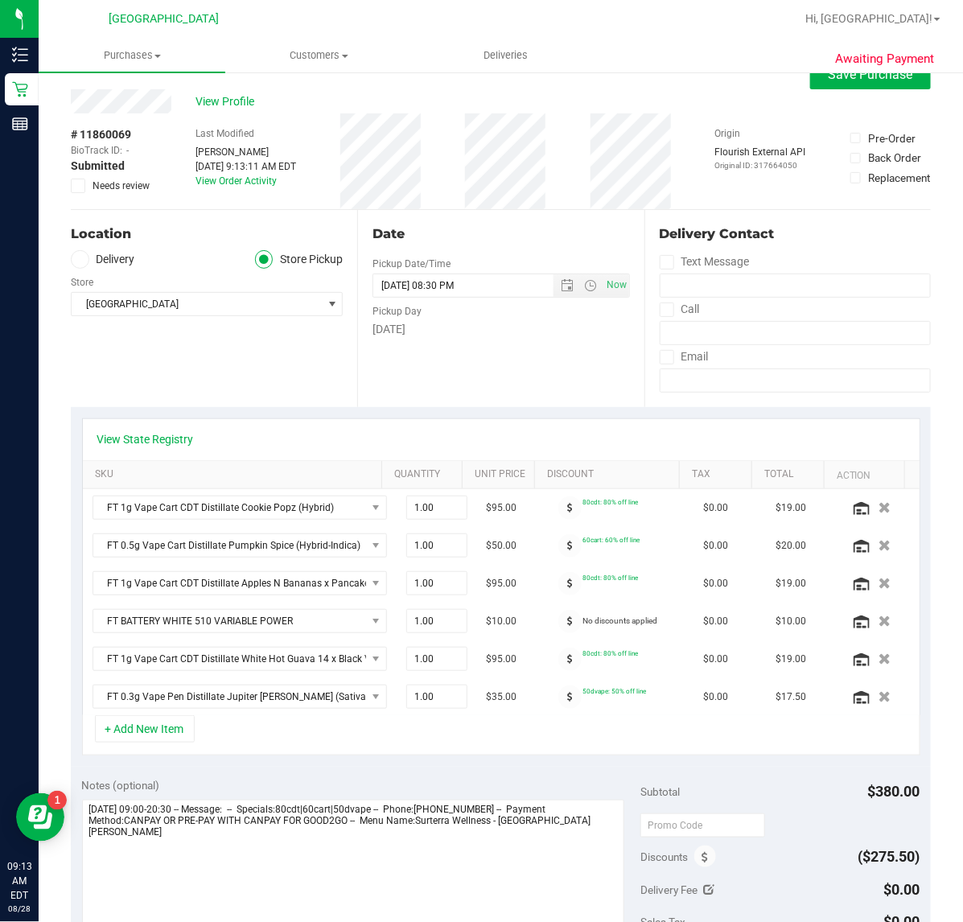
scroll to position [0, 0]
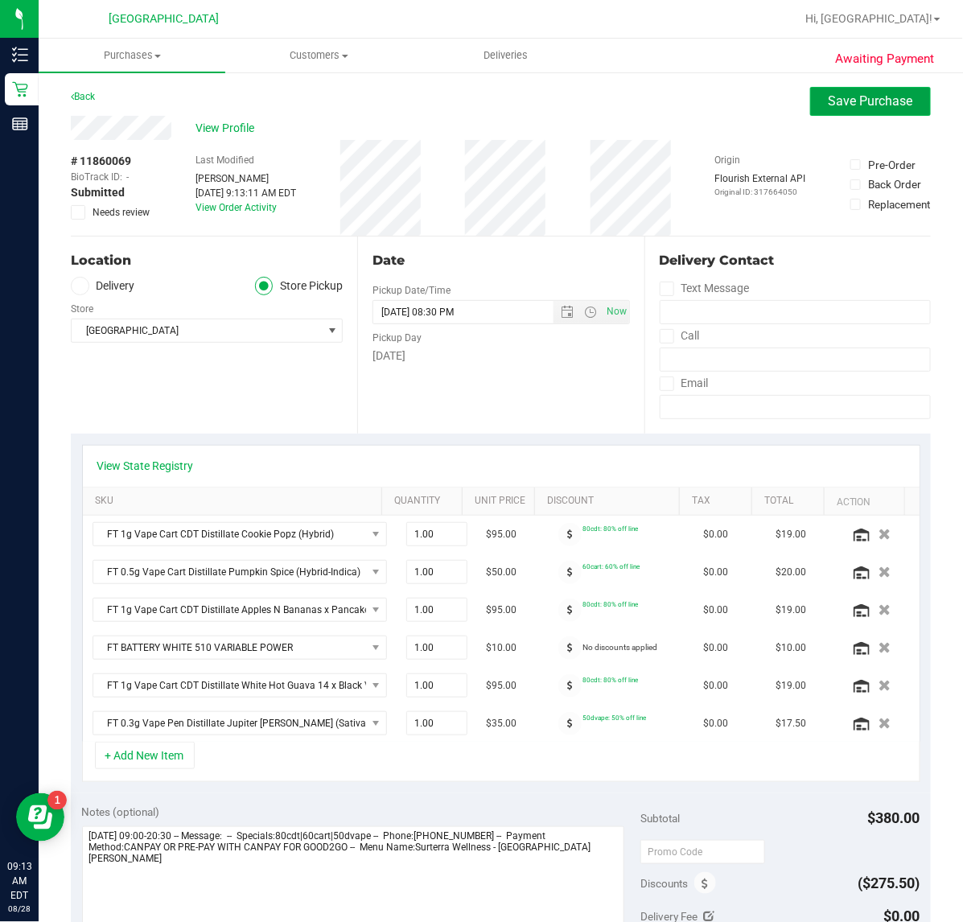
click at [878, 111] on button "Save Purchase" at bounding box center [870, 101] width 121 height 29
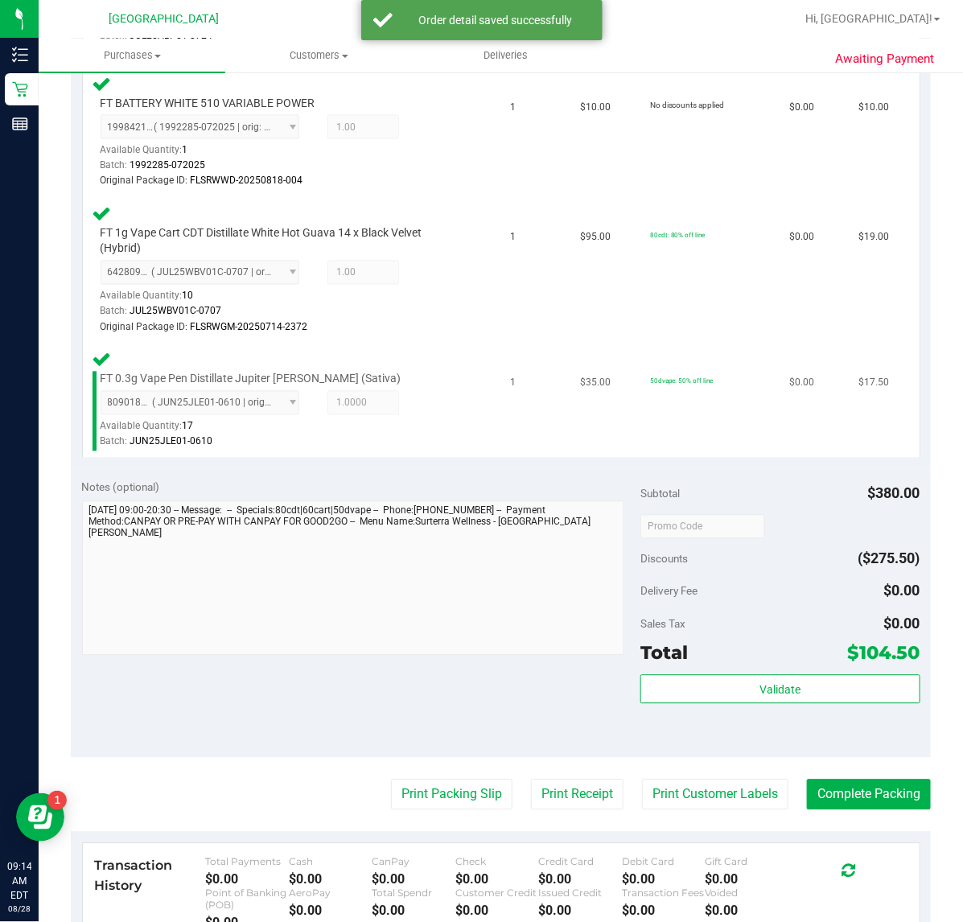
scroll to position [905, 0]
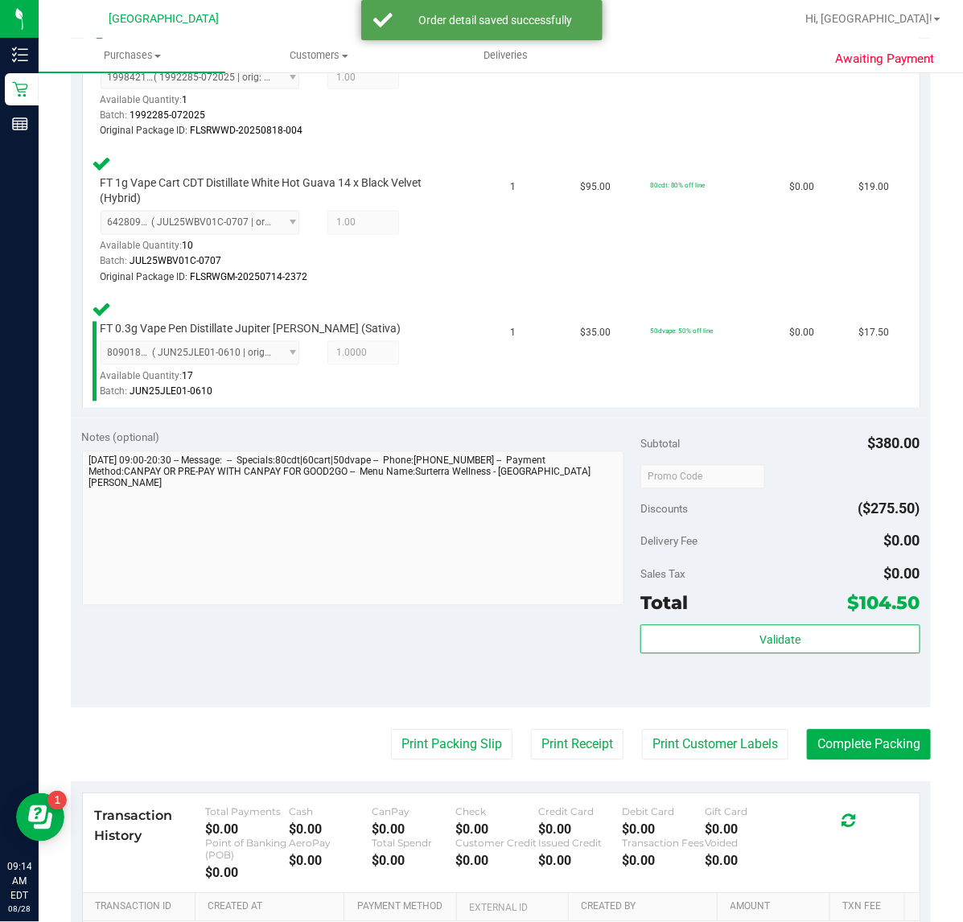
click at [750, 618] on div "Subtotal $380.00 Discounts ($275.50) Delivery Fee $0.00 Sales Tax $0.00 Total $…" at bounding box center [779, 563] width 279 height 268
click at [746, 626] on button "Validate" at bounding box center [779, 639] width 279 height 29
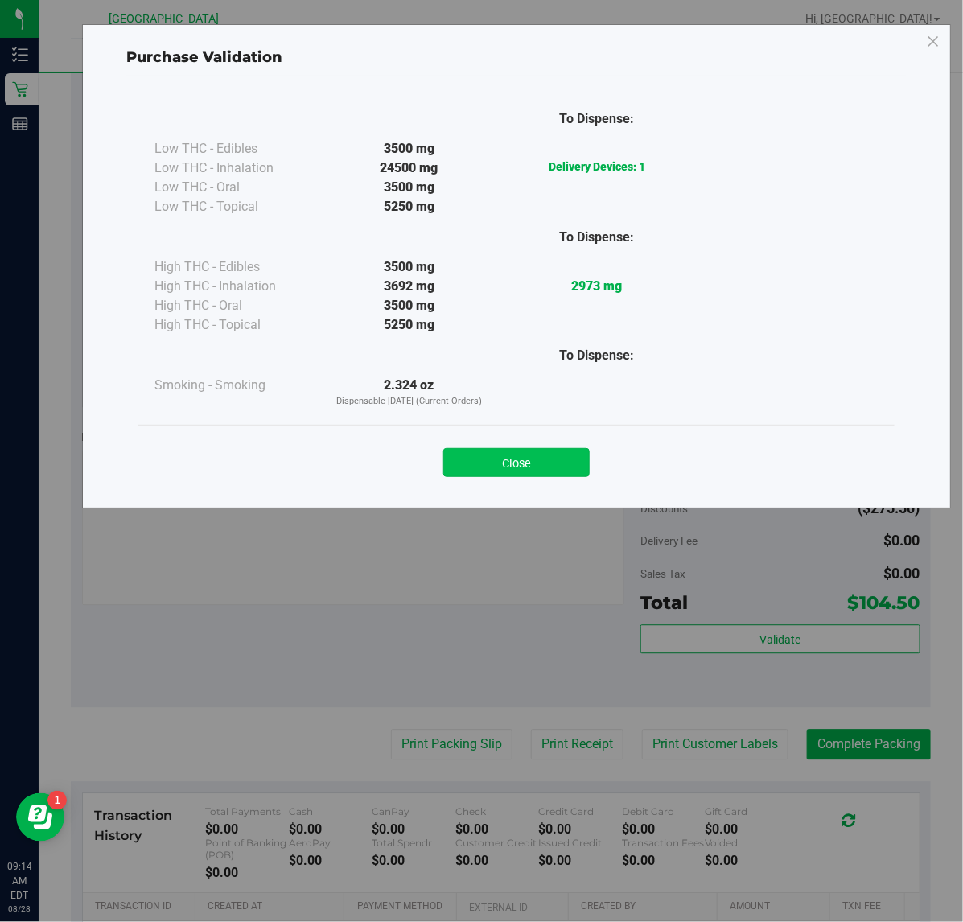
click at [497, 464] on button "Close" at bounding box center [516, 462] width 146 height 29
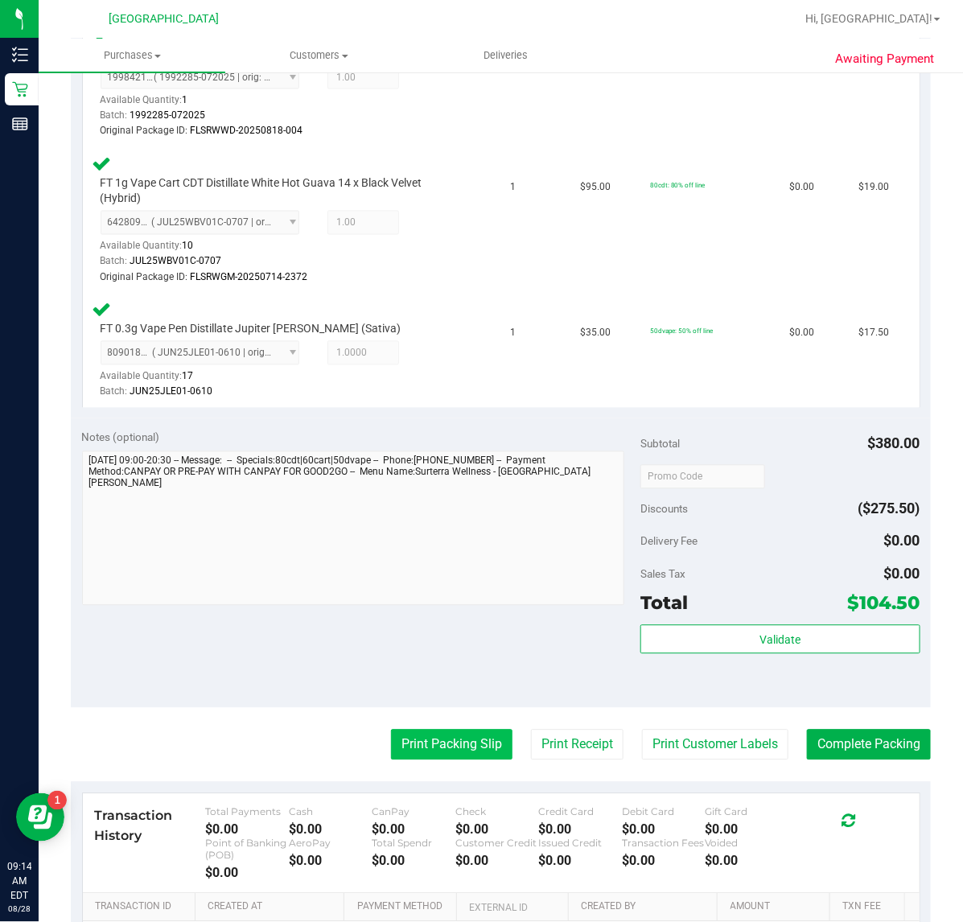
click at [461, 733] on button "Print Packing Slip" at bounding box center [451, 744] width 121 height 31
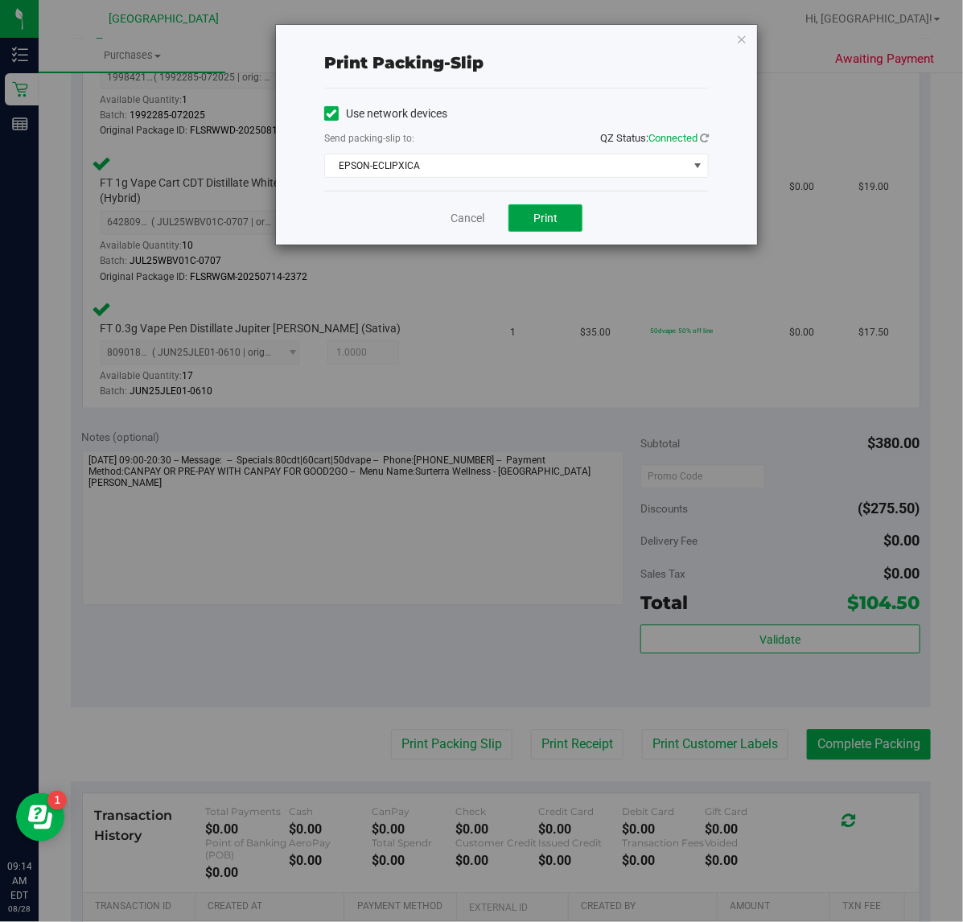
click at [545, 217] on span "Print" at bounding box center [545, 217] width 24 height 13
click at [748, 32] on div "Print packing-slip Use network devices Send packing-slip to: QZ Status: Connect…" at bounding box center [516, 135] width 481 height 220
click at [745, 38] on icon "button" at bounding box center [741, 38] width 11 height 19
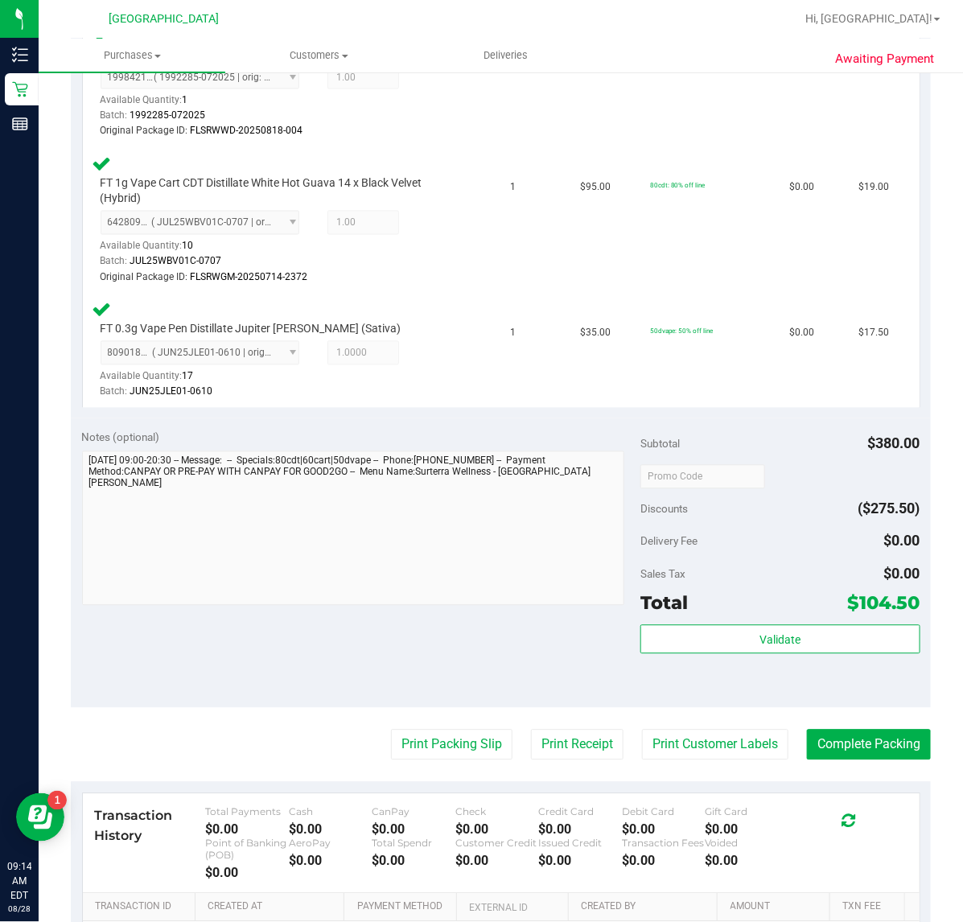
click at [660, 756] on purchase-details "Back Edit Purchase Cancel Purchase View Profile # 11860069 BioTrack ID: - Submi…" at bounding box center [501, 138] width 860 height 1912
click at [670, 737] on button "Print Customer Labels" at bounding box center [715, 744] width 146 height 31
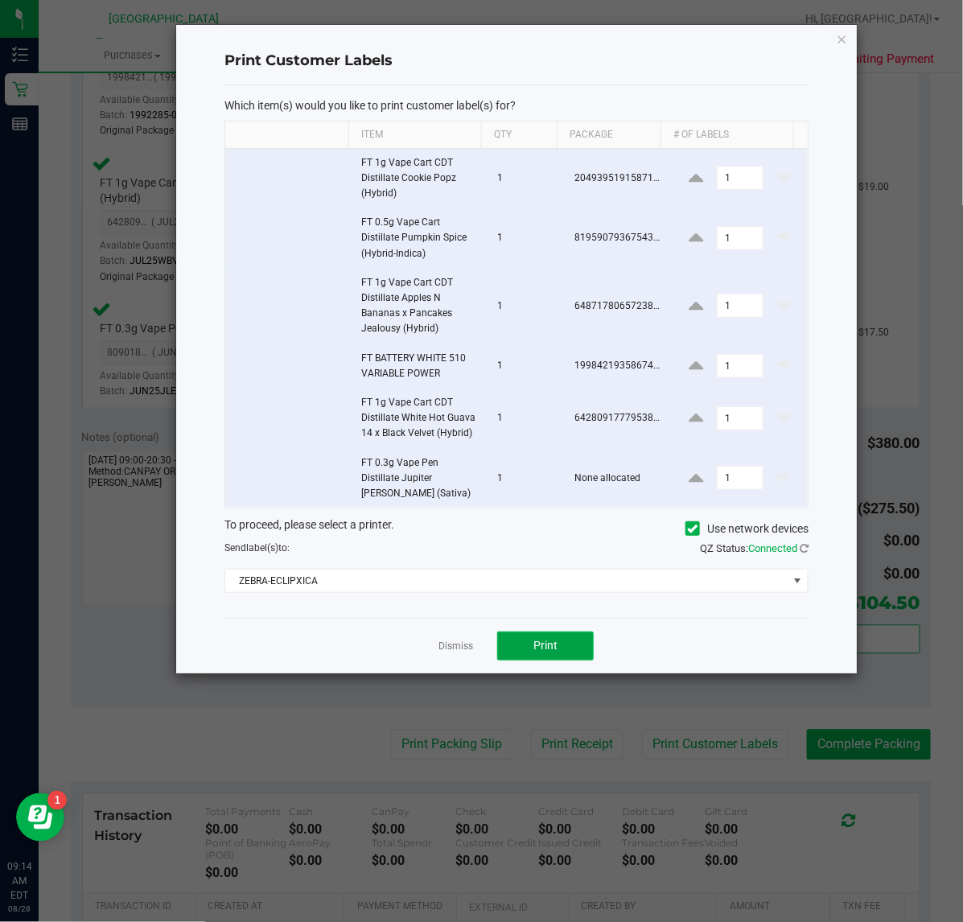
click at [559, 644] on button "Print" at bounding box center [545, 645] width 96 height 29
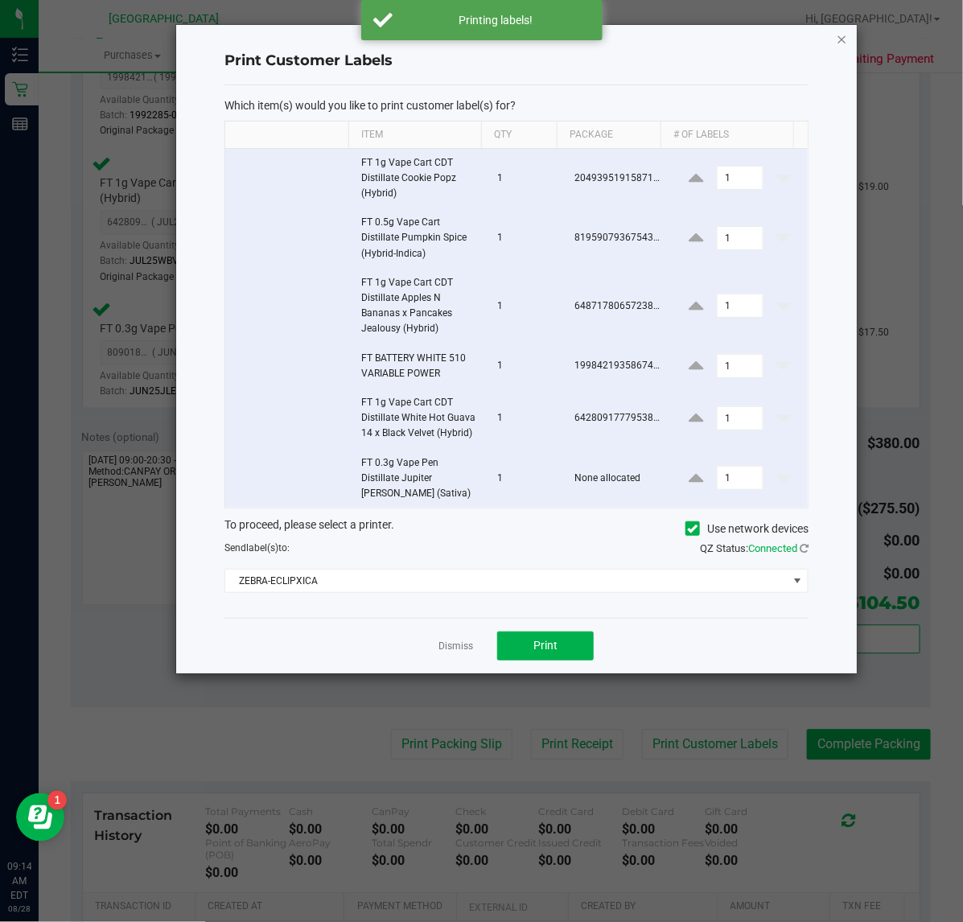
click at [842, 41] on icon "button" at bounding box center [841, 38] width 11 height 19
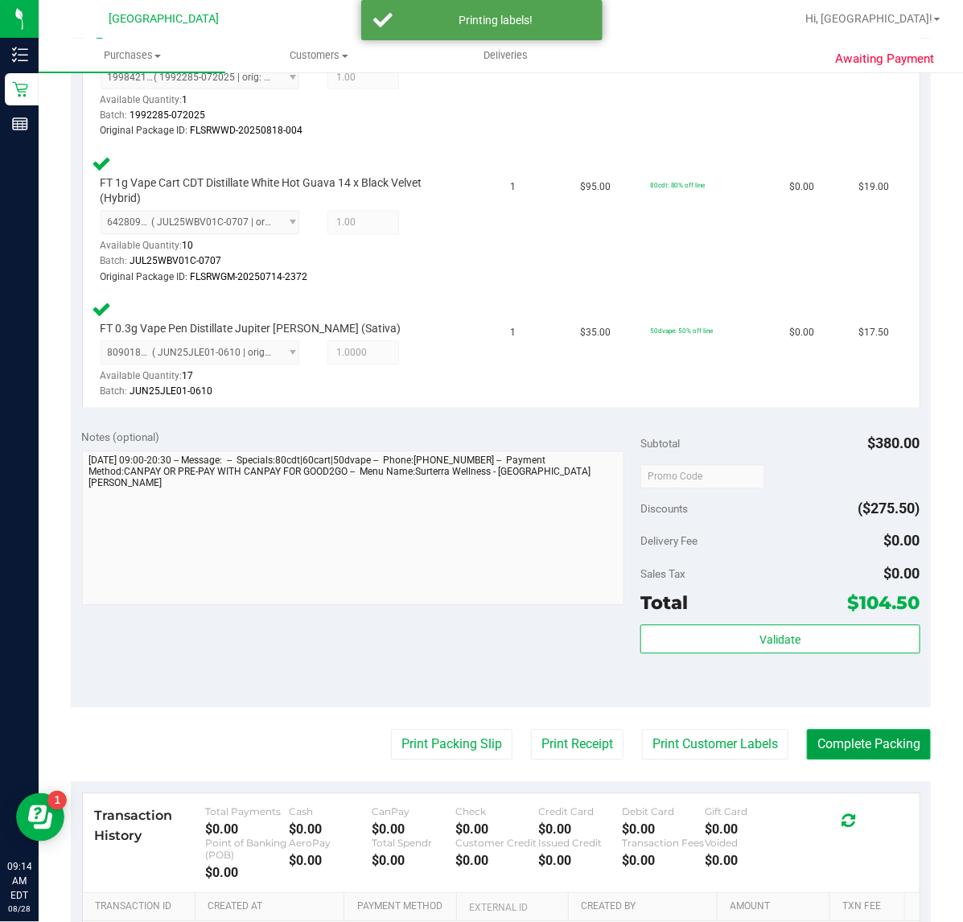
click at [843, 729] on button "Complete Packing" at bounding box center [869, 744] width 124 height 31
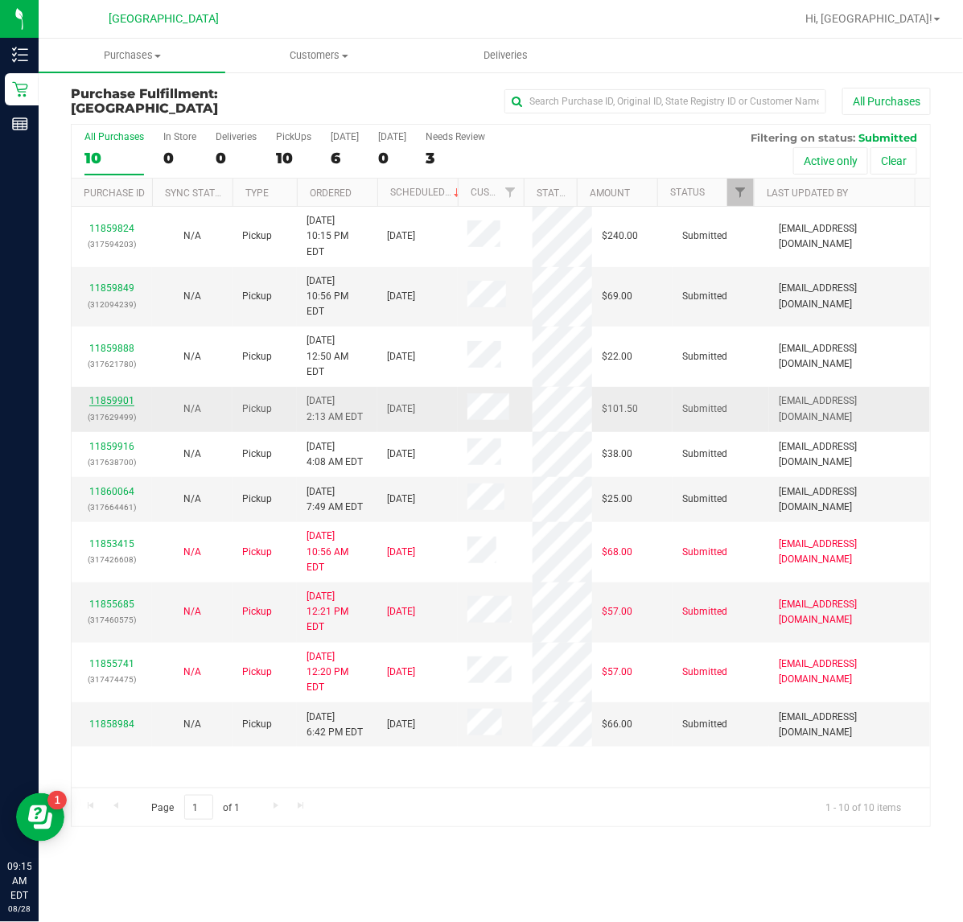
click at [121, 395] on link "11859901" at bounding box center [111, 400] width 45 height 11
click at [121, 499] on p "(317664461)" at bounding box center [111, 506] width 61 height 15
click at [121, 486] on link "11860064" at bounding box center [111, 491] width 45 height 11
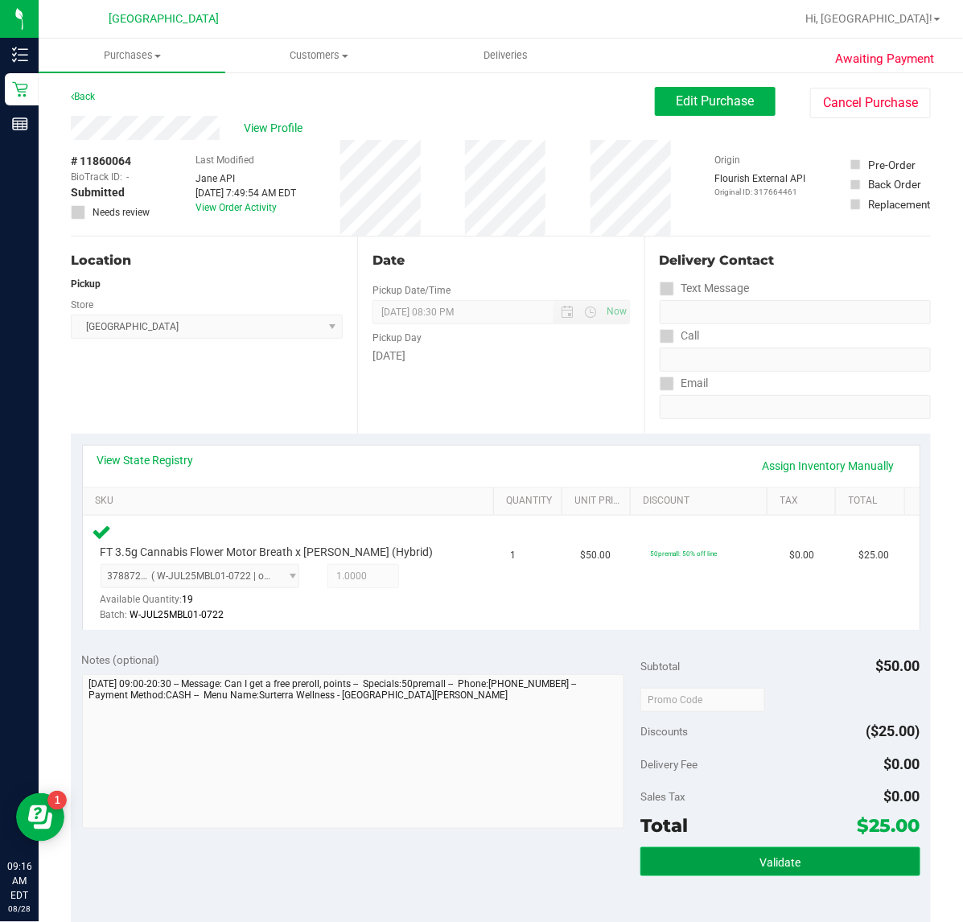
click at [797, 858] on button "Validate" at bounding box center [779, 861] width 279 height 29
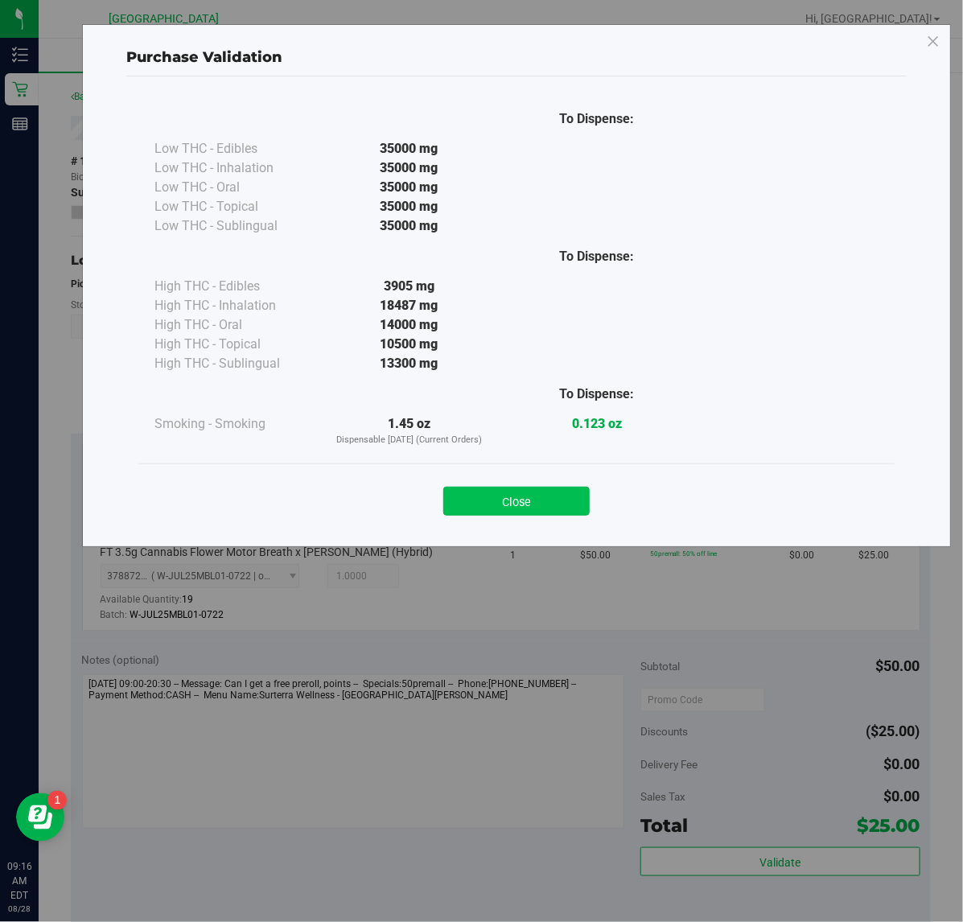
click at [511, 503] on button "Close" at bounding box center [516, 501] width 146 height 29
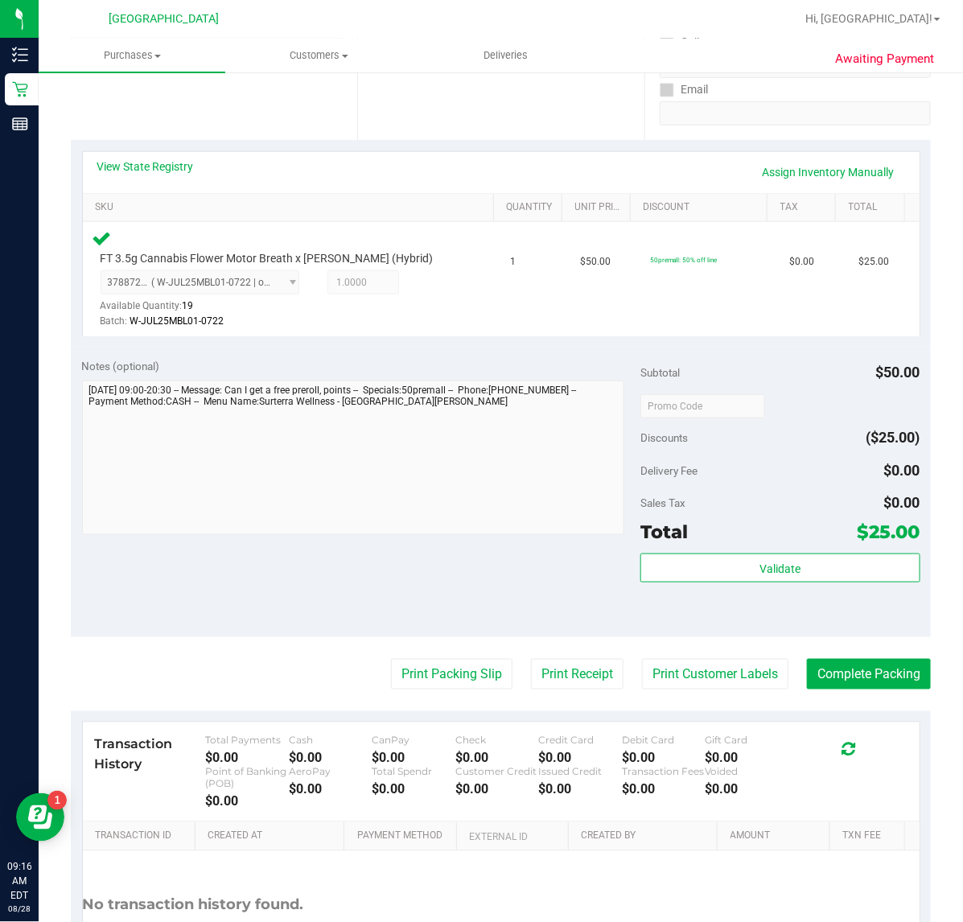
scroll to position [302, 0]
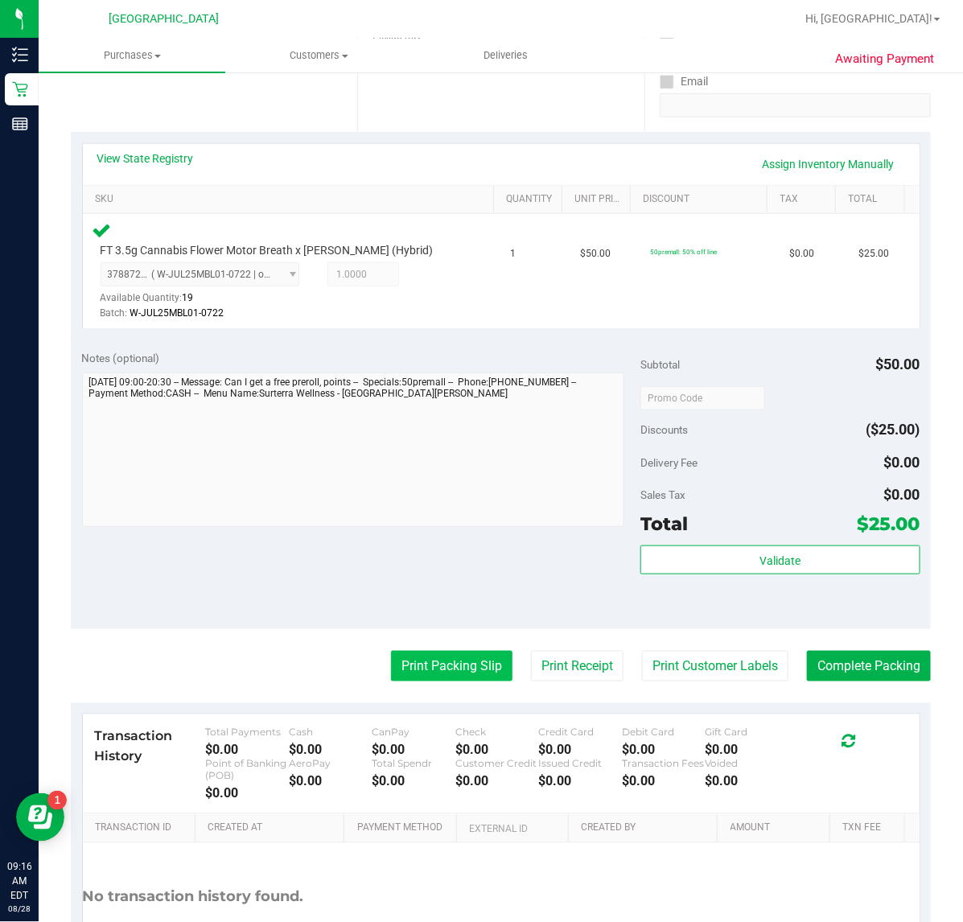
click at [449, 664] on button "Print Packing Slip" at bounding box center [451, 666] width 121 height 31
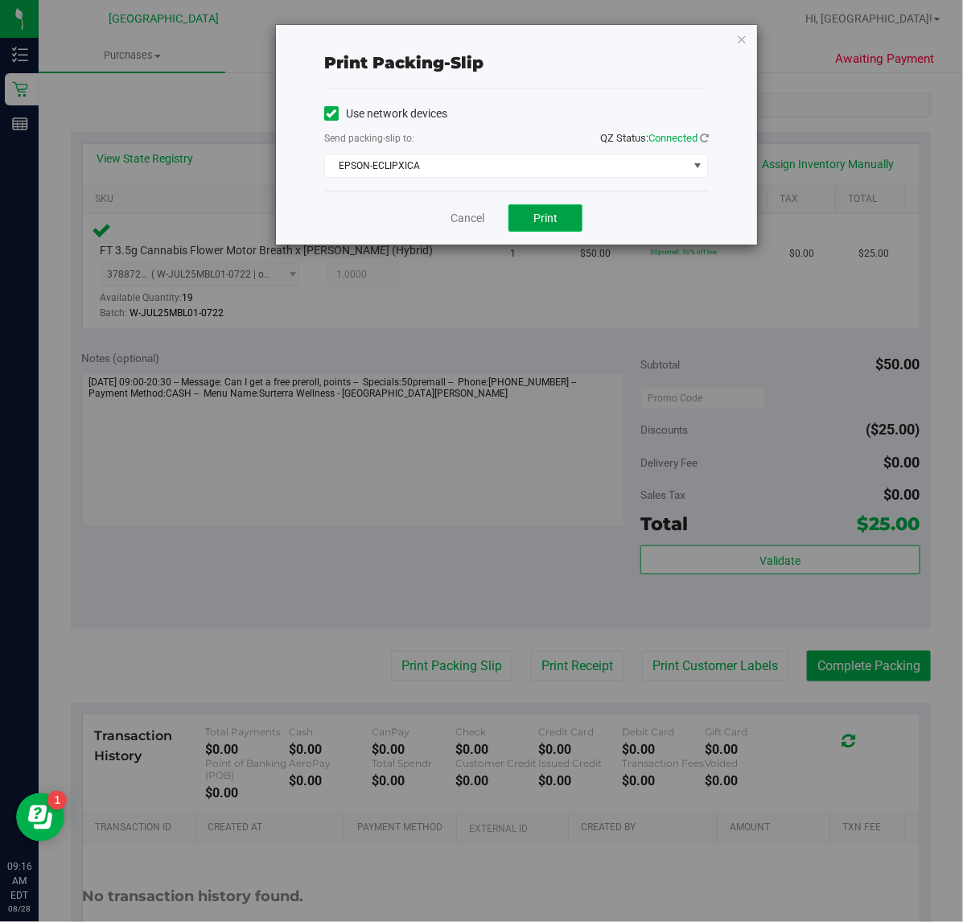
click at [576, 210] on button "Print" at bounding box center [545, 217] width 74 height 27
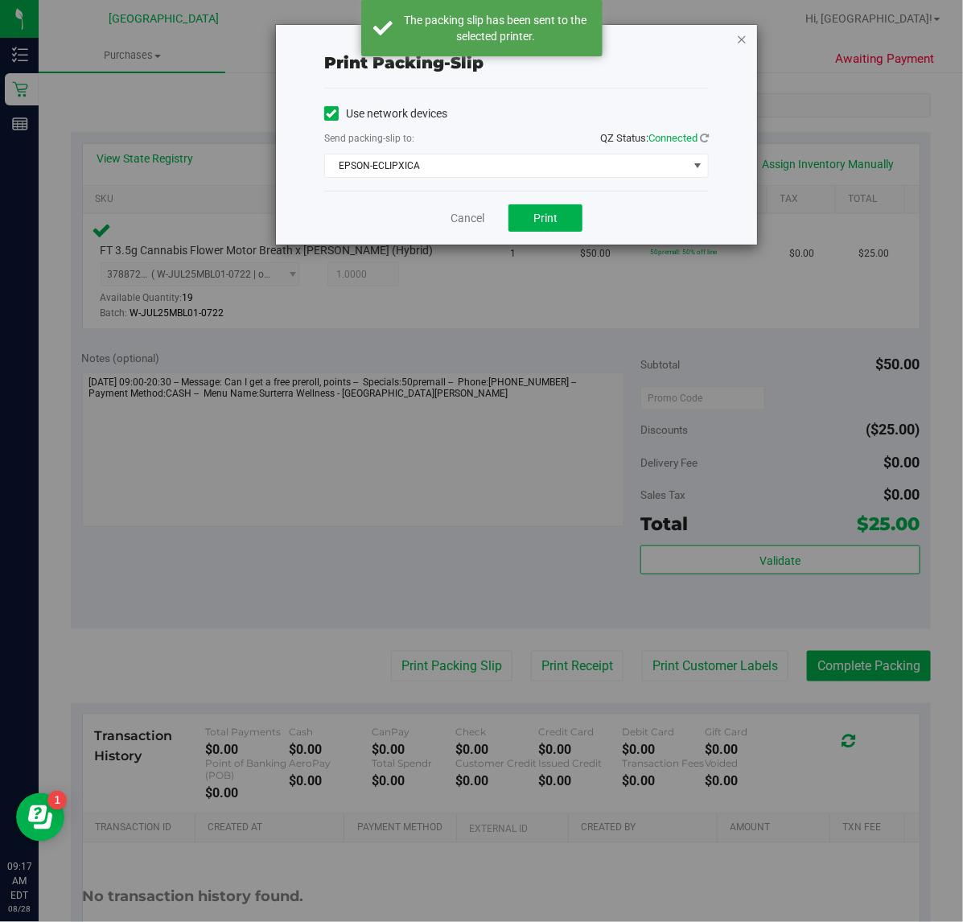
click at [745, 38] on icon "button" at bounding box center [741, 38] width 11 height 19
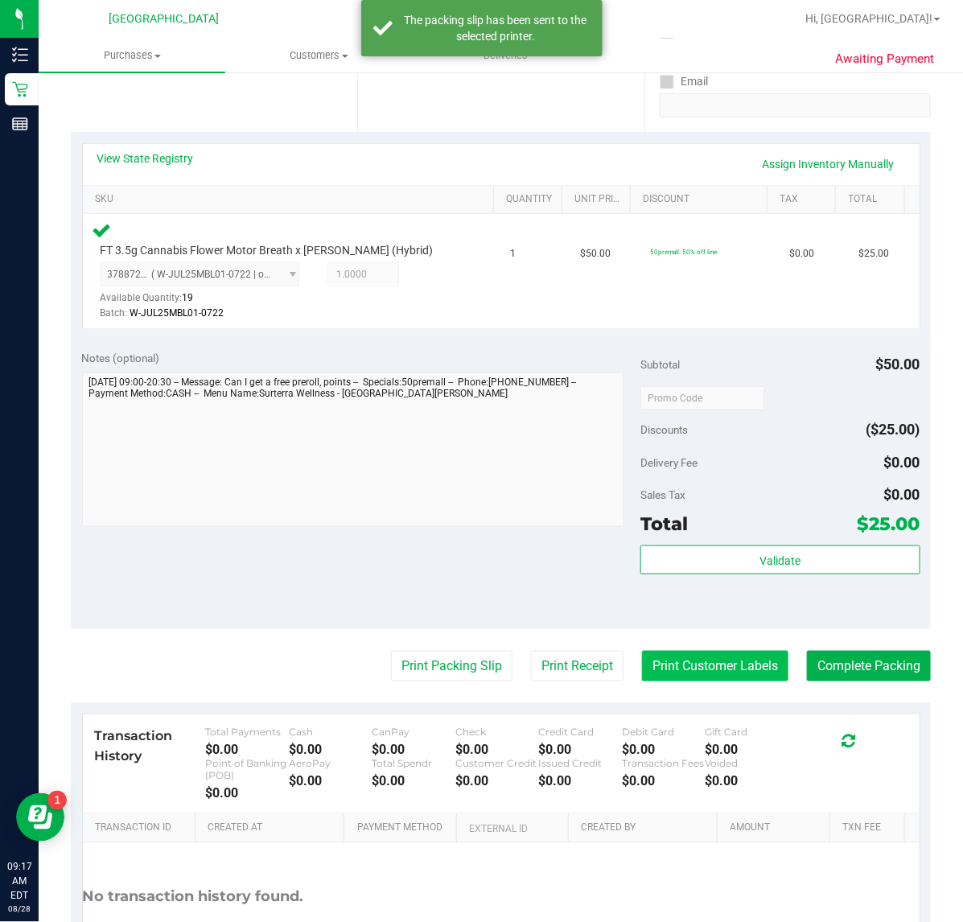
click at [653, 654] on button "Print Customer Labels" at bounding box center [715, 666] width 146 height 31
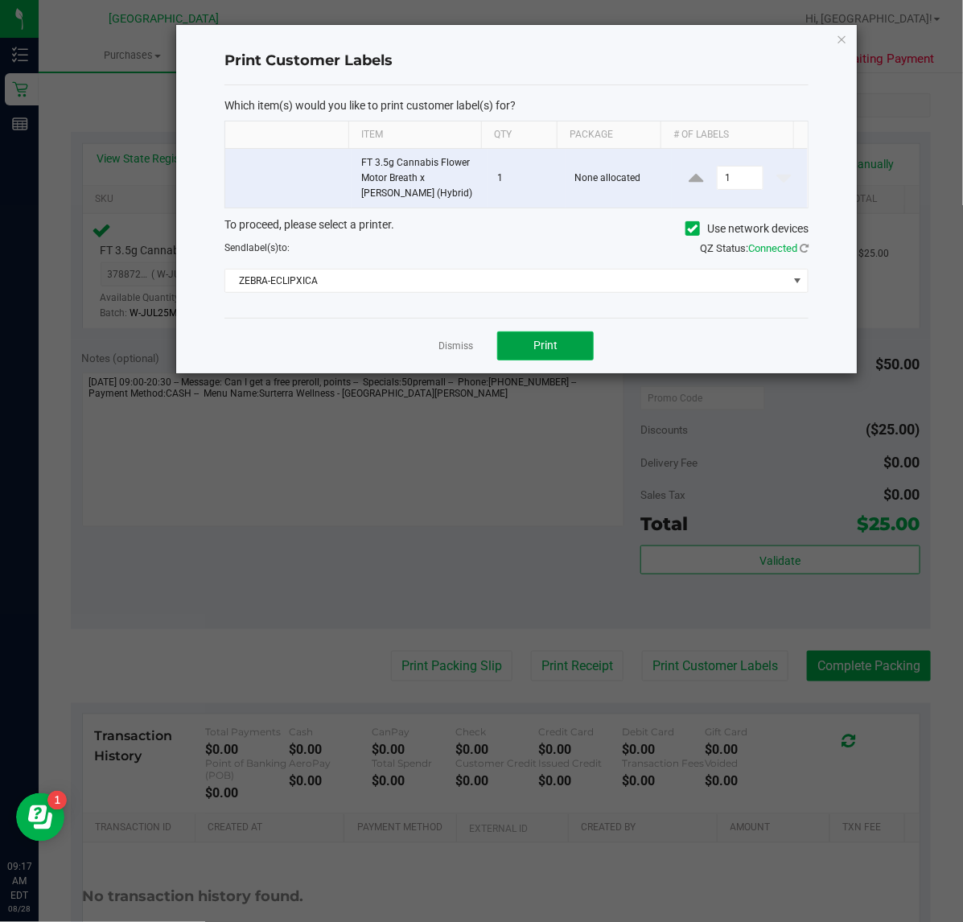
click at [568, 347] on button "Print" at bounding box center [545, 345] width 96 height 29
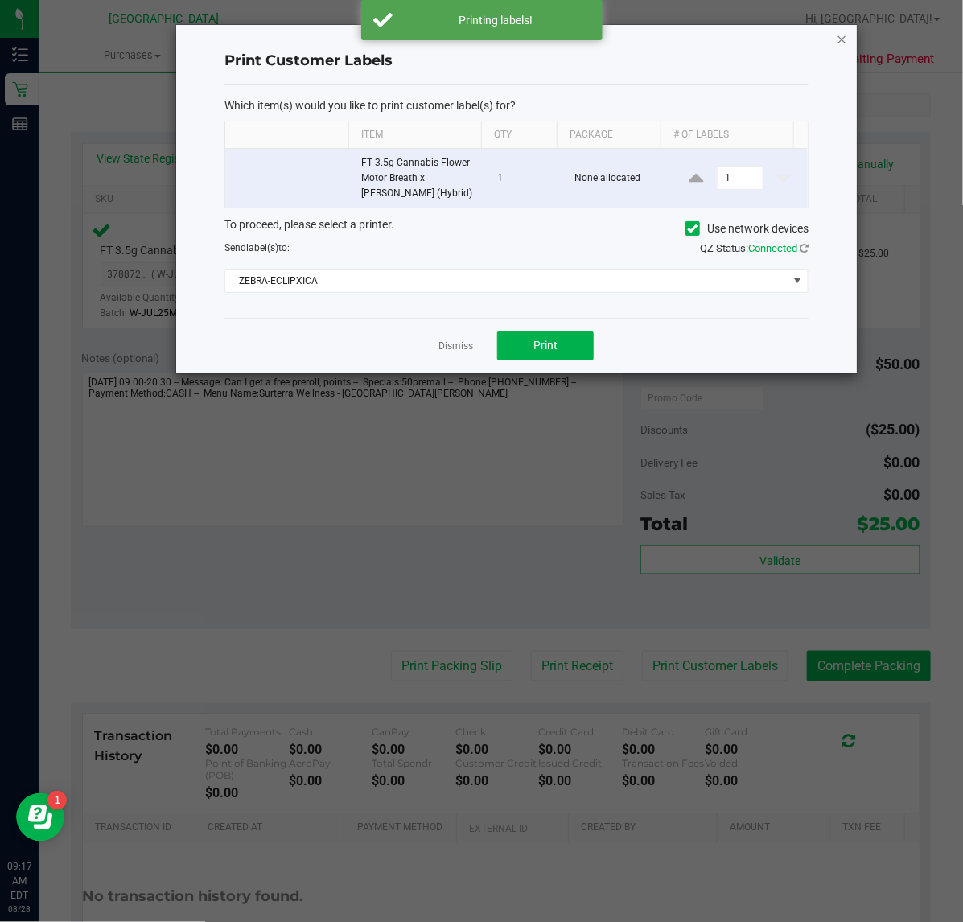
click at [837, 40] on icon "button" at bounding box center [841, 38] width 11 height 19
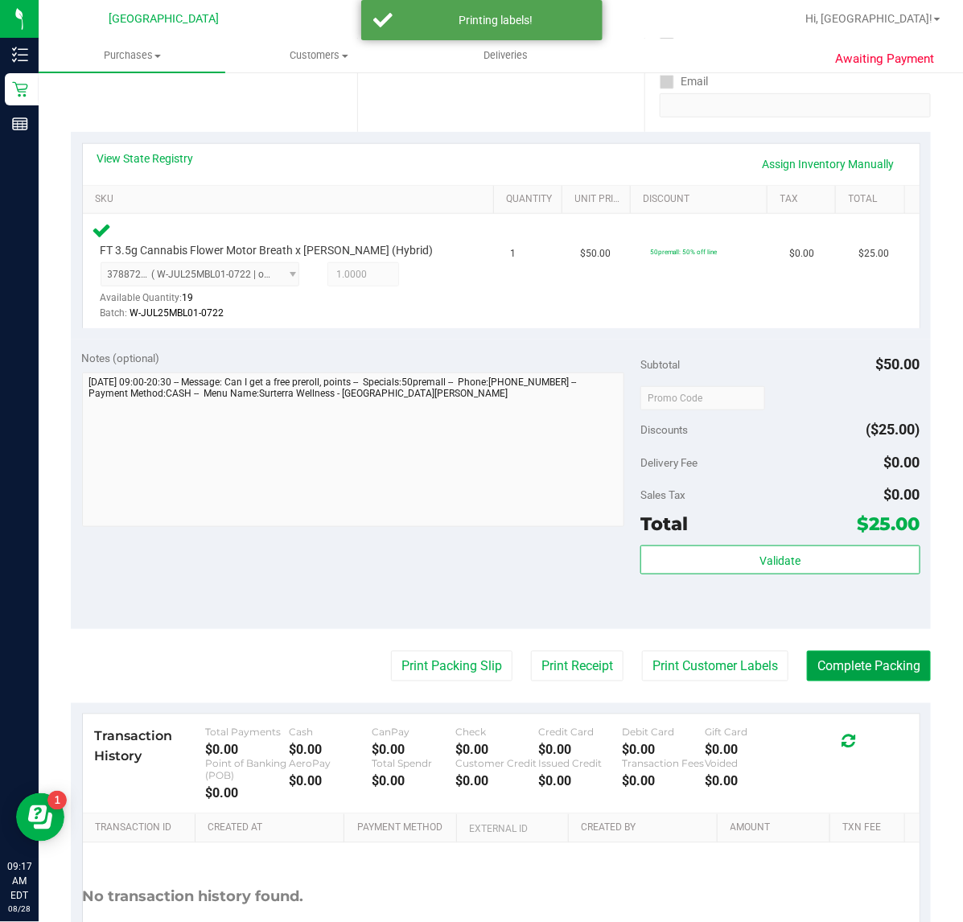
click at [835, 651] on button "Complete Packing" at bounding box center [869, 666] width 124 height 31
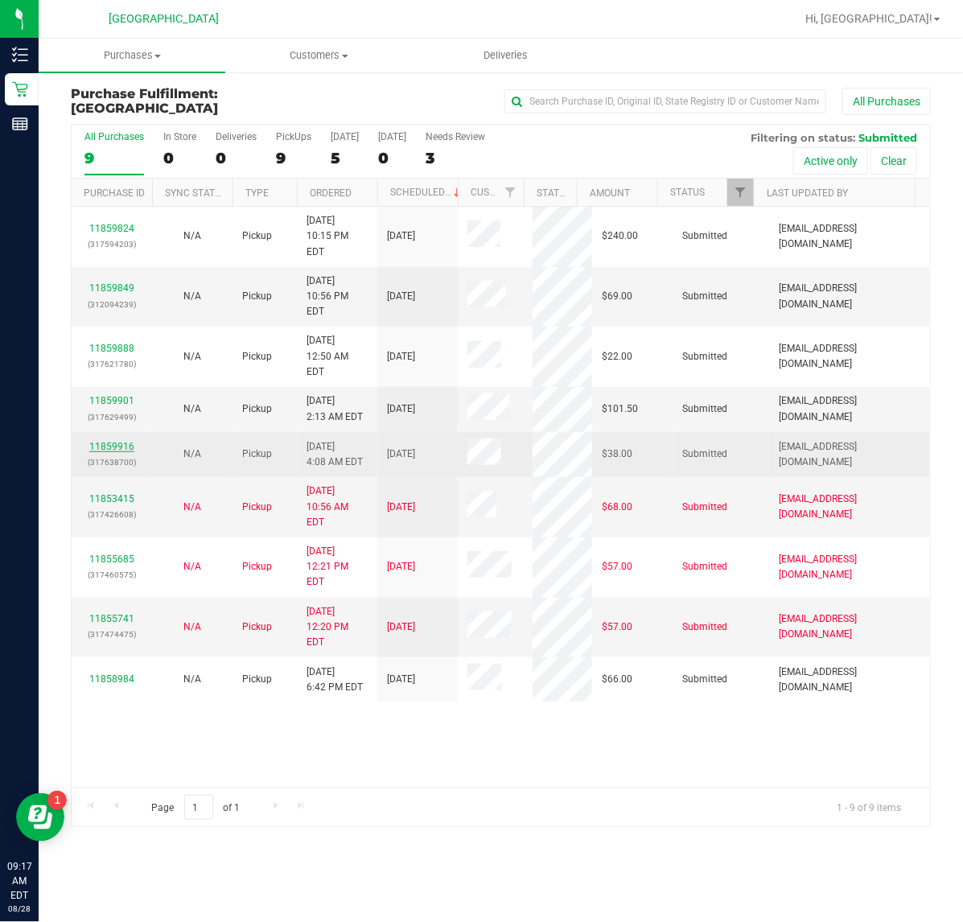
click at [121, 441] on link "11859916" at bounding box center [111, 446] width 45 height 11
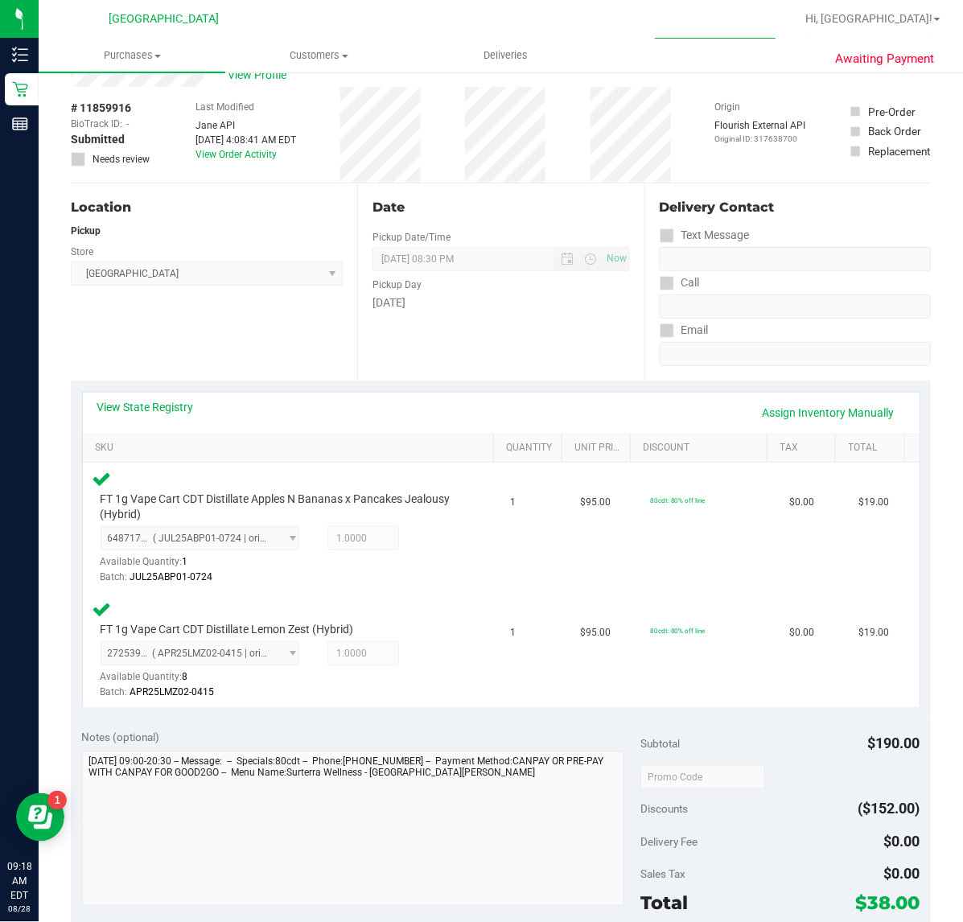
scroll to position [101, 0]
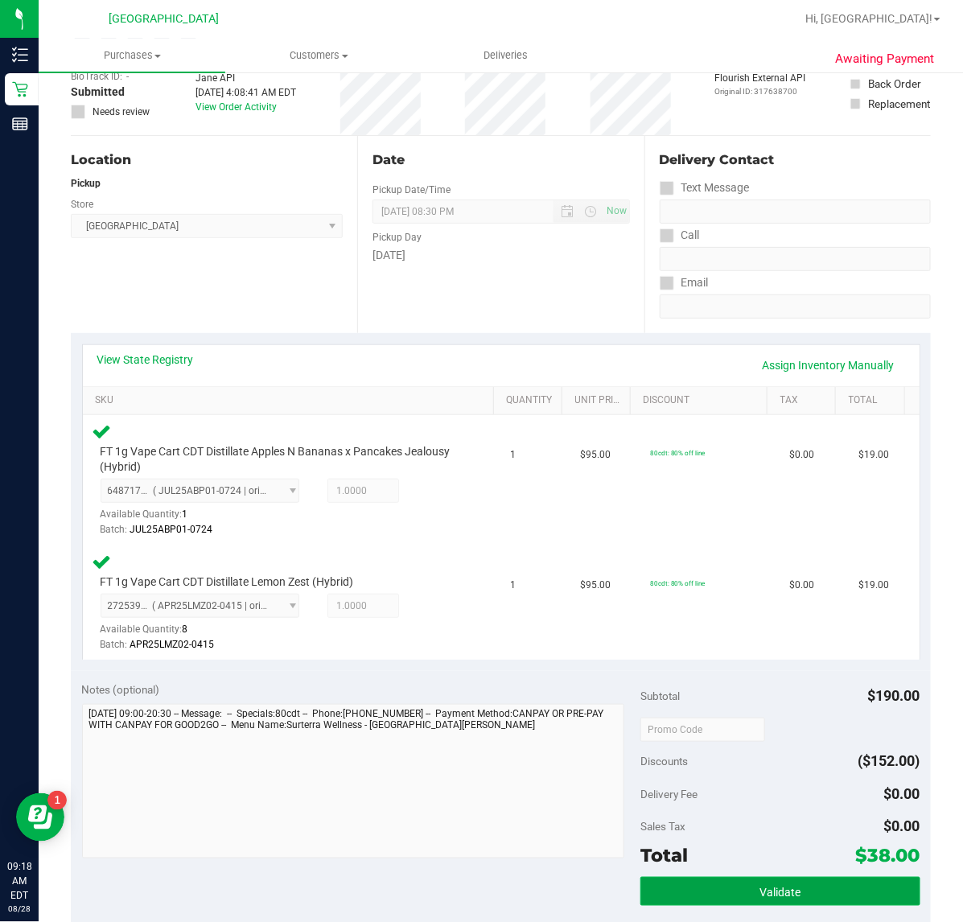
click at [741, 877] on button "Validate" at bounding box center [779, 891] width 279 height 29
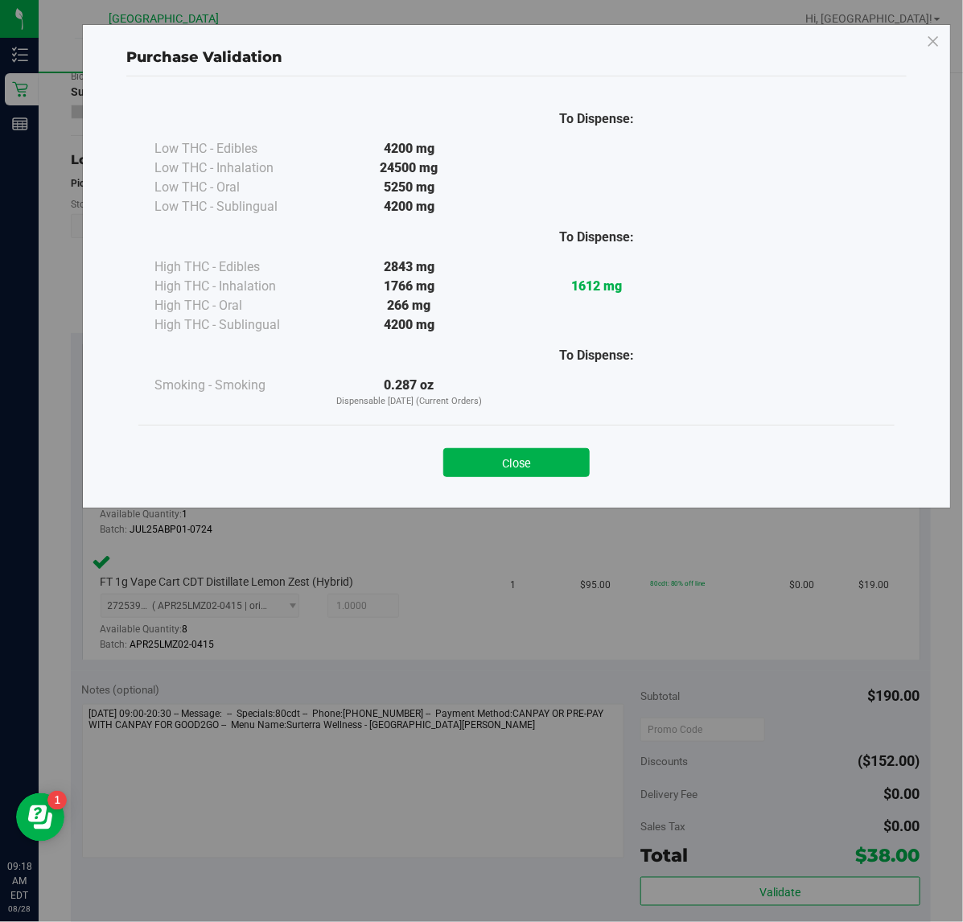
click at [556, 450] on button "Close" at bounding box center [516, 462] width 146 height 29
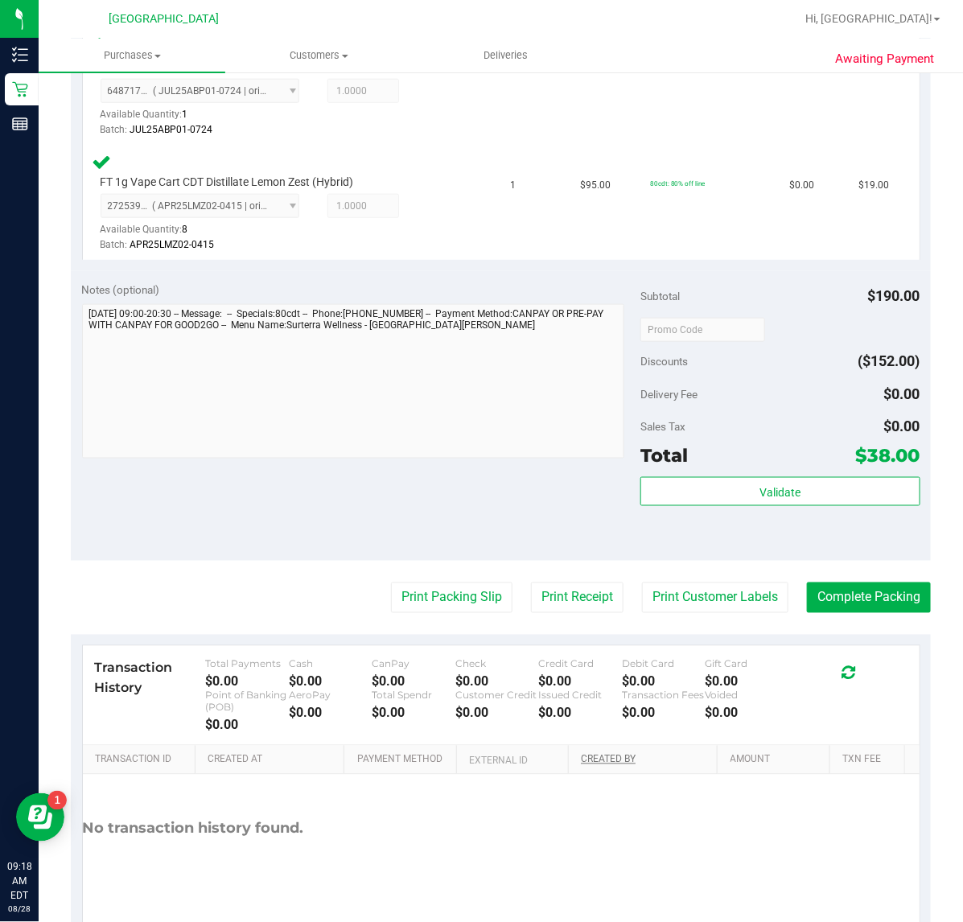
scroll to position [503, 0]
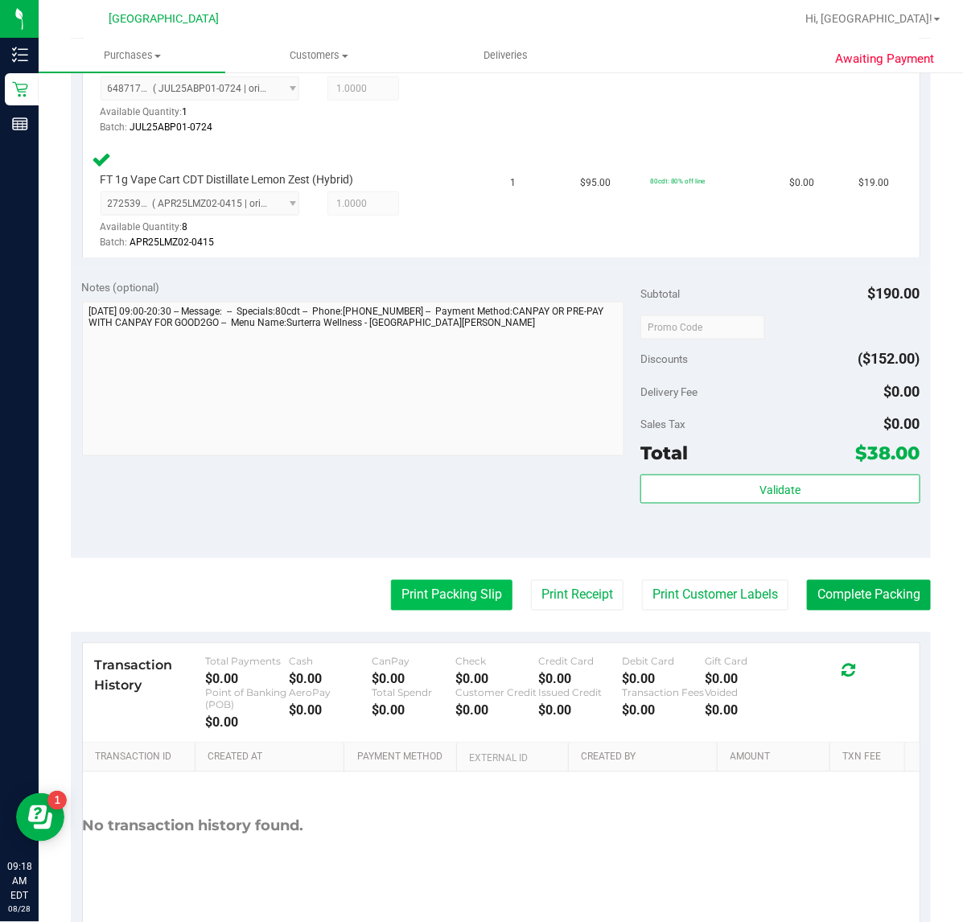
click at [471, 605] on button "Print Packing Slip" at bounding box center [451, 595] width 121 height 31
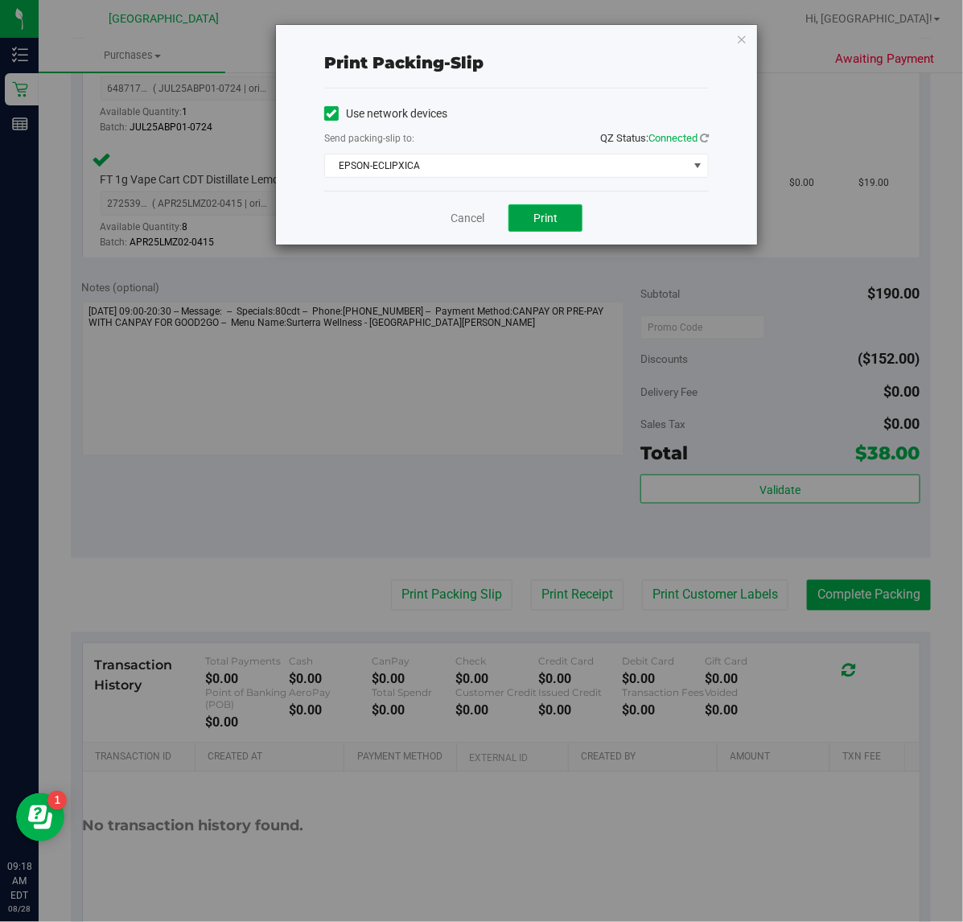
click at [553, 207] on button "Print" at bounding box center [545, 217] width 74 height 27
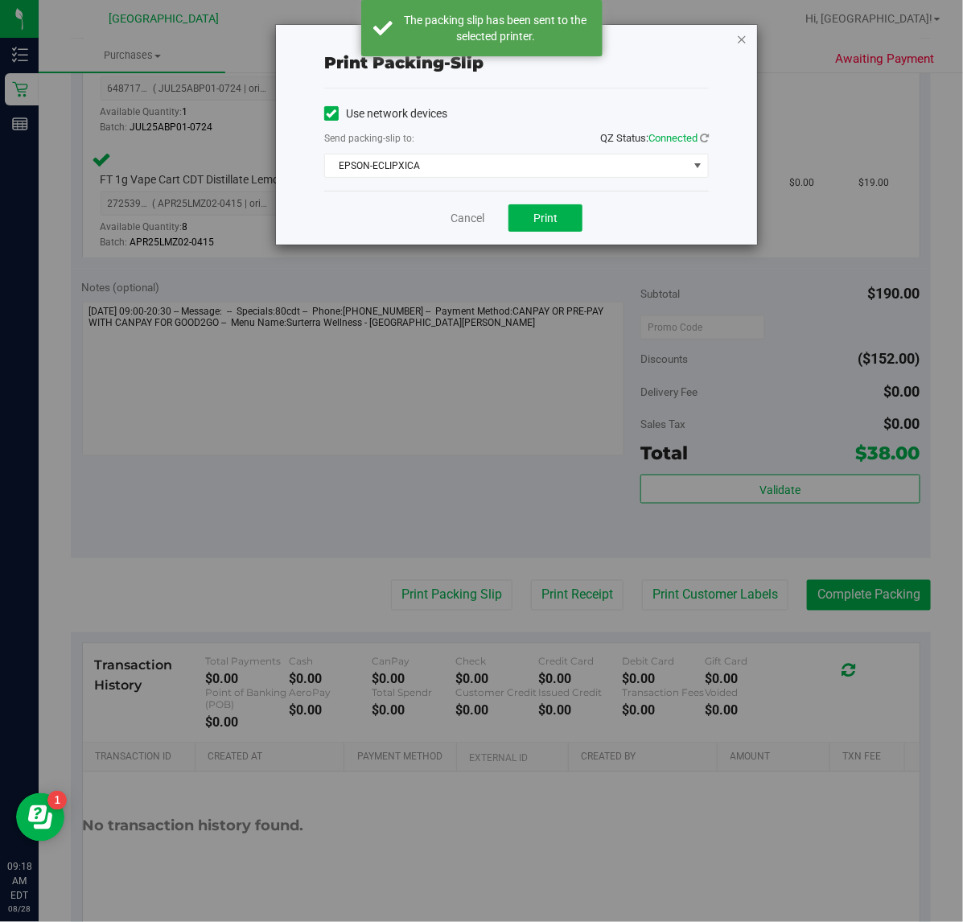
click at [737, 35] on icon "button" at bounding box center [741, 38] width 11 height 19
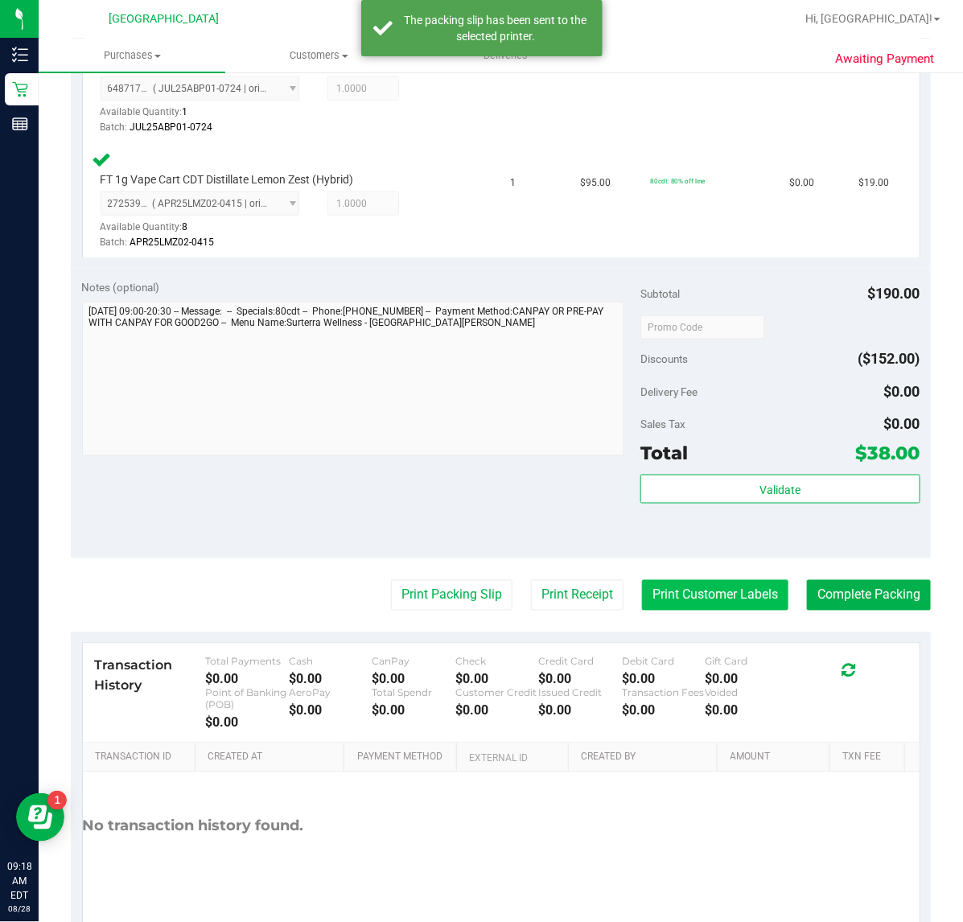
click at [665, 584] on button "Print Customer Labels" at bounding box center [715, 595] width 146 height 31
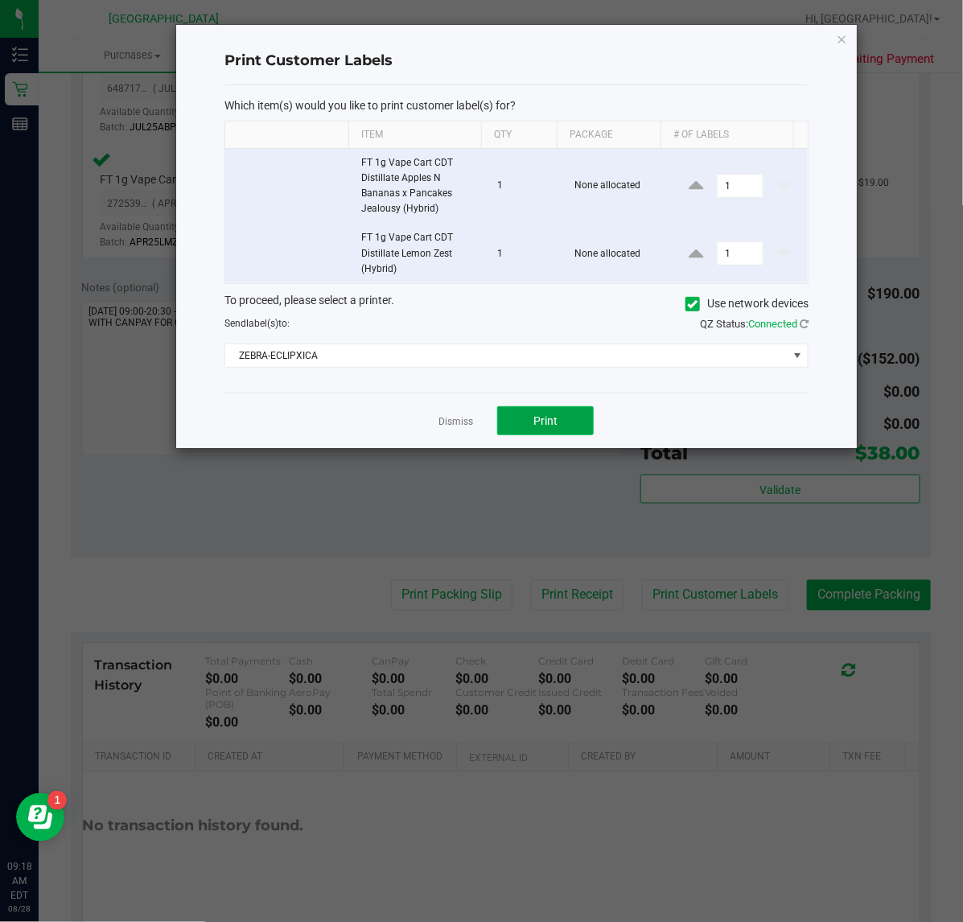
click at [568, 427] on button "Print" at bounding box center [545, 420] width 96 height 29
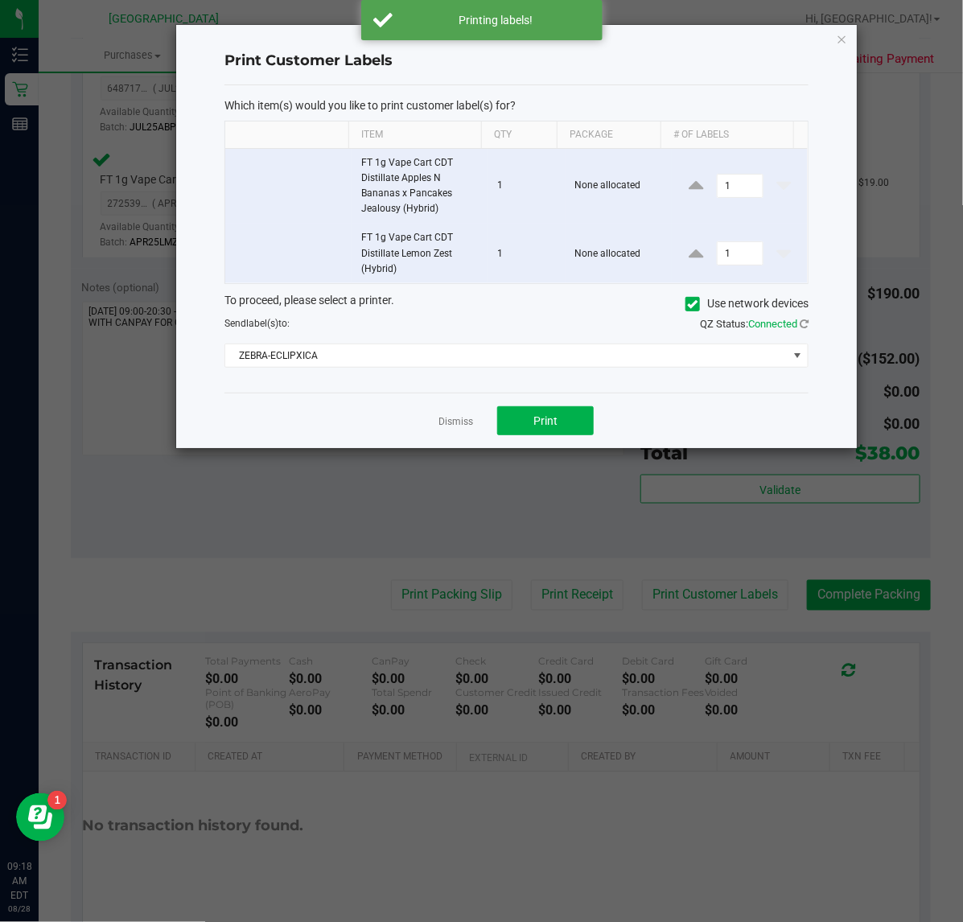
click at [848, 51] on div "Print Customer Labels Which item(s) would you like to print customer label(s) f…" at bounding box center [516, 236] width 680 height 423
click at [844, 32] on icon "button" at bounding box center [841, 38] width 11 height 19
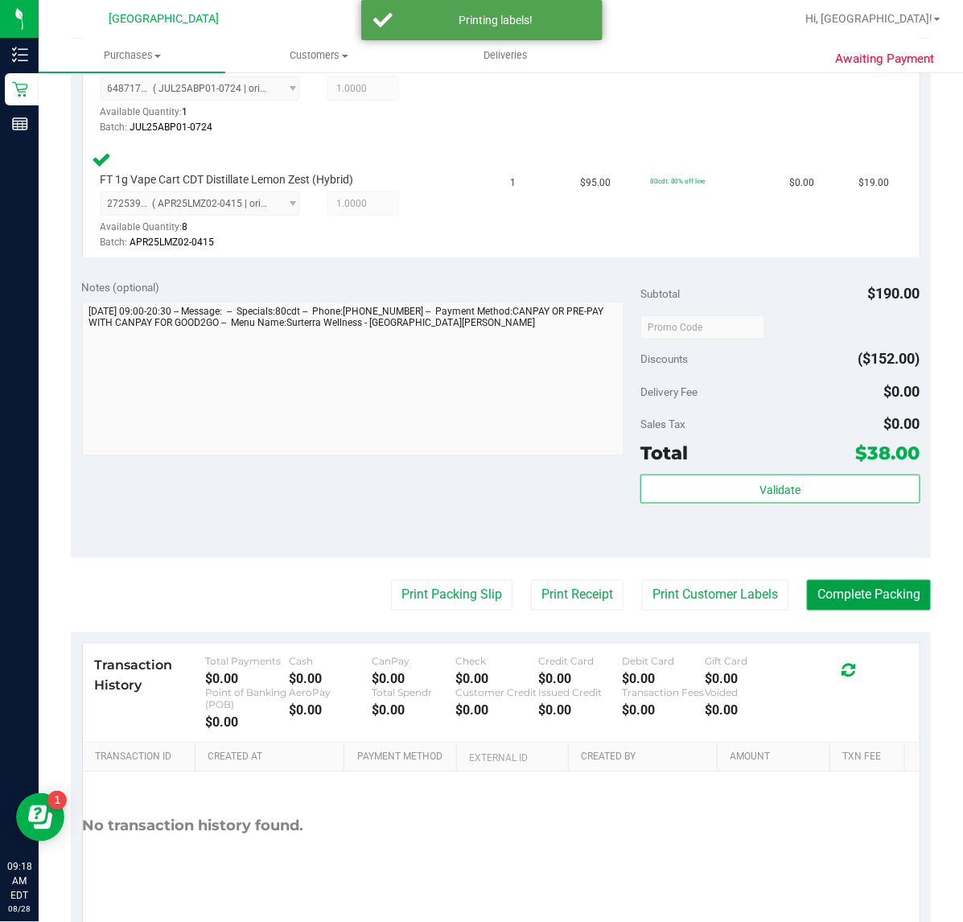
click at [875, 583] on button "Complete Packing" at bounding box center [869, 595] width 124 height 31
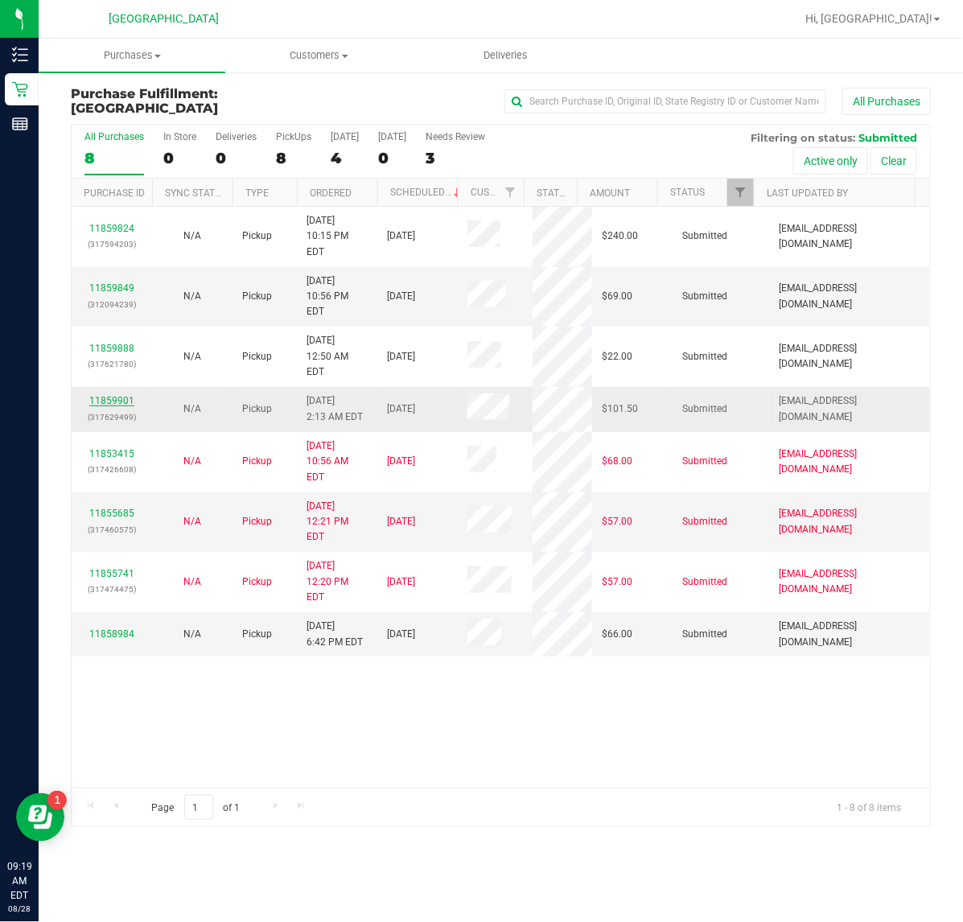
click at [110, 395] on link "11859901" at bounding box center [111, 400] width 45 height 11
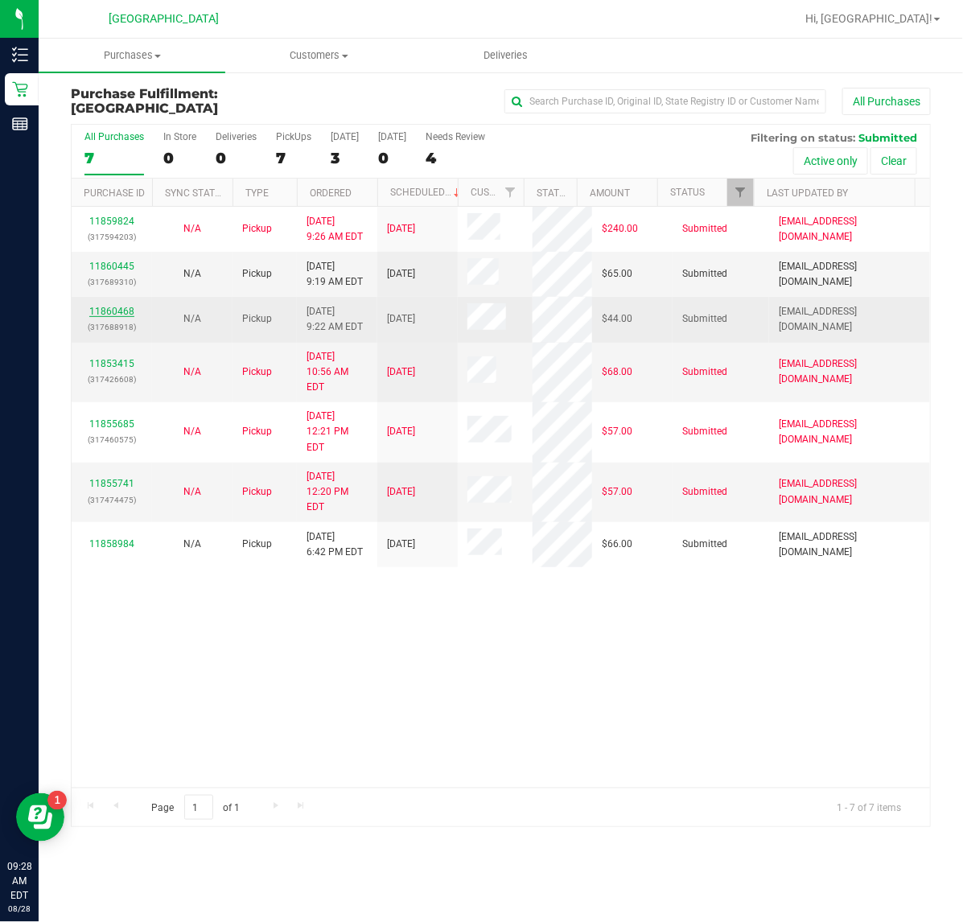
click at [113, 310] on link "11860468" at bounding box center [111, 311] width 45 height 11
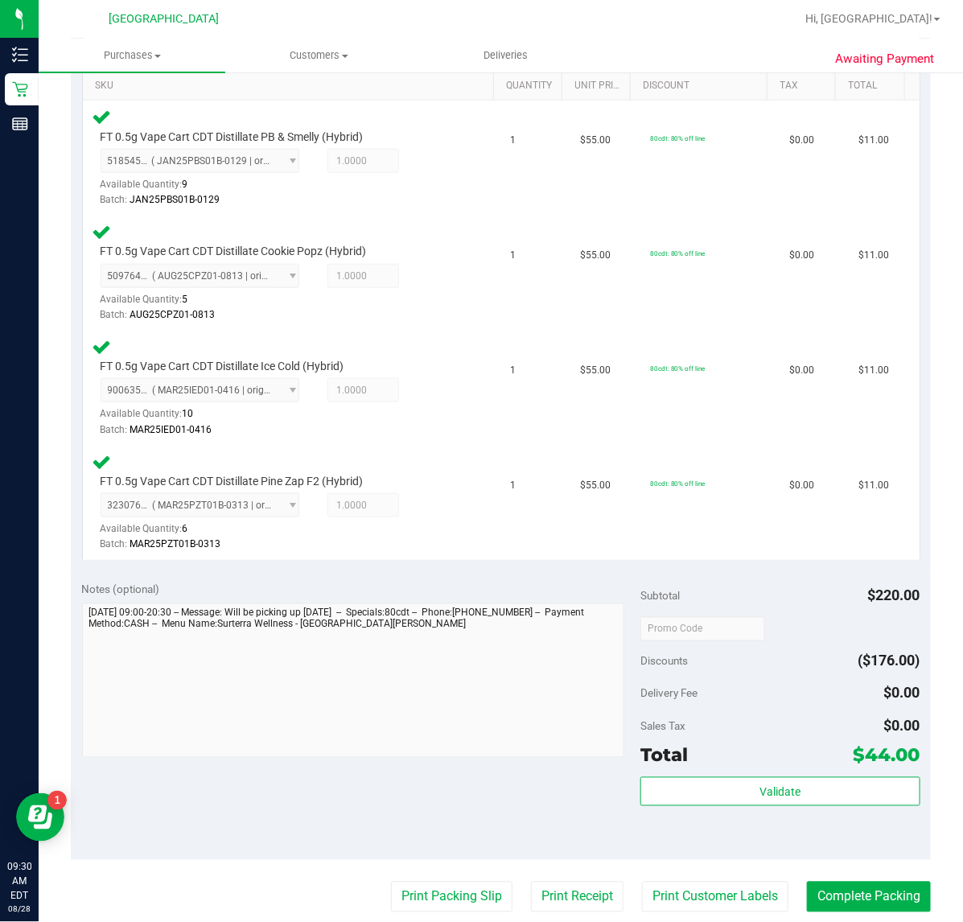
scroll to position [603, 0]
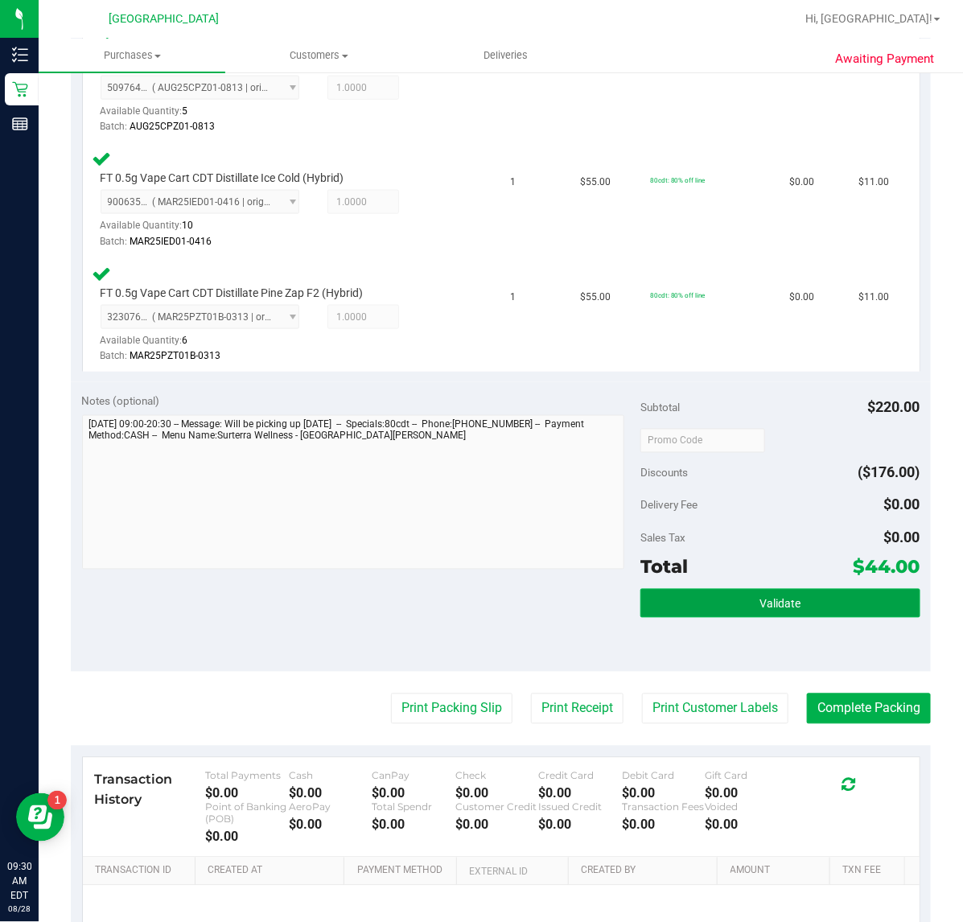
click at [745, 607] on button "Validate" at bounding box center [779, 603] width 279 height 29
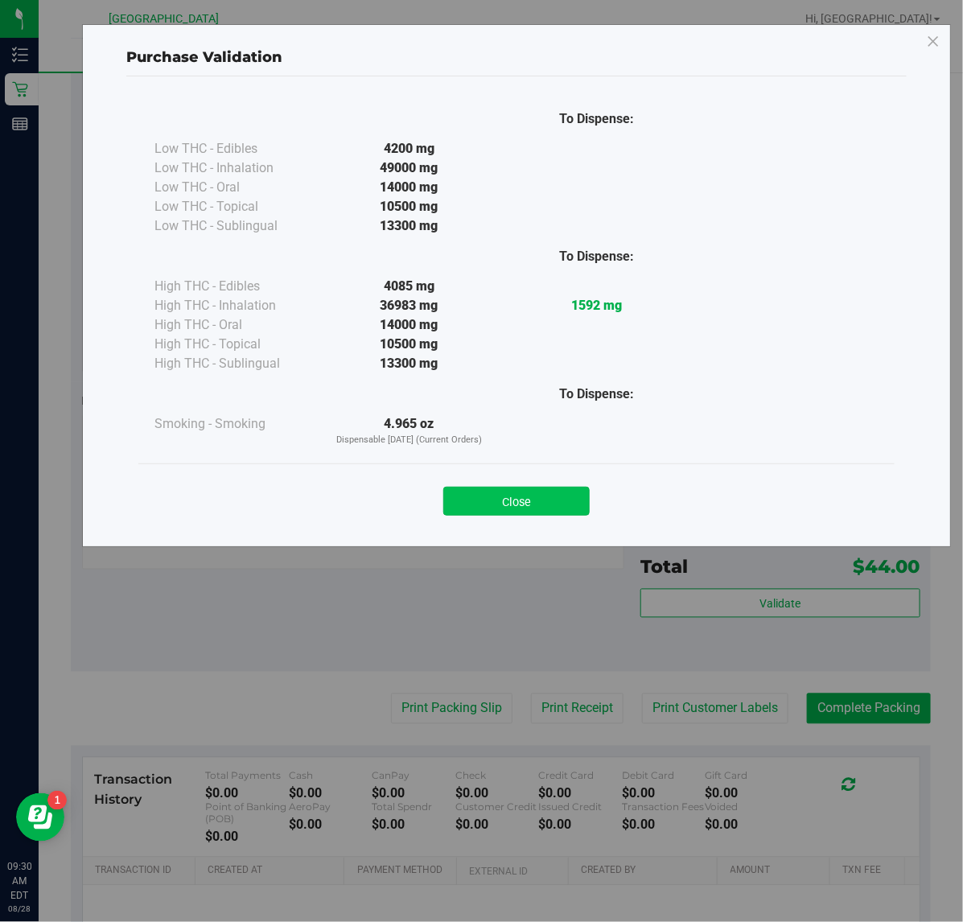
click at [523, 495] on button "Close" at bounding box center [516, 501] width 146 height 29
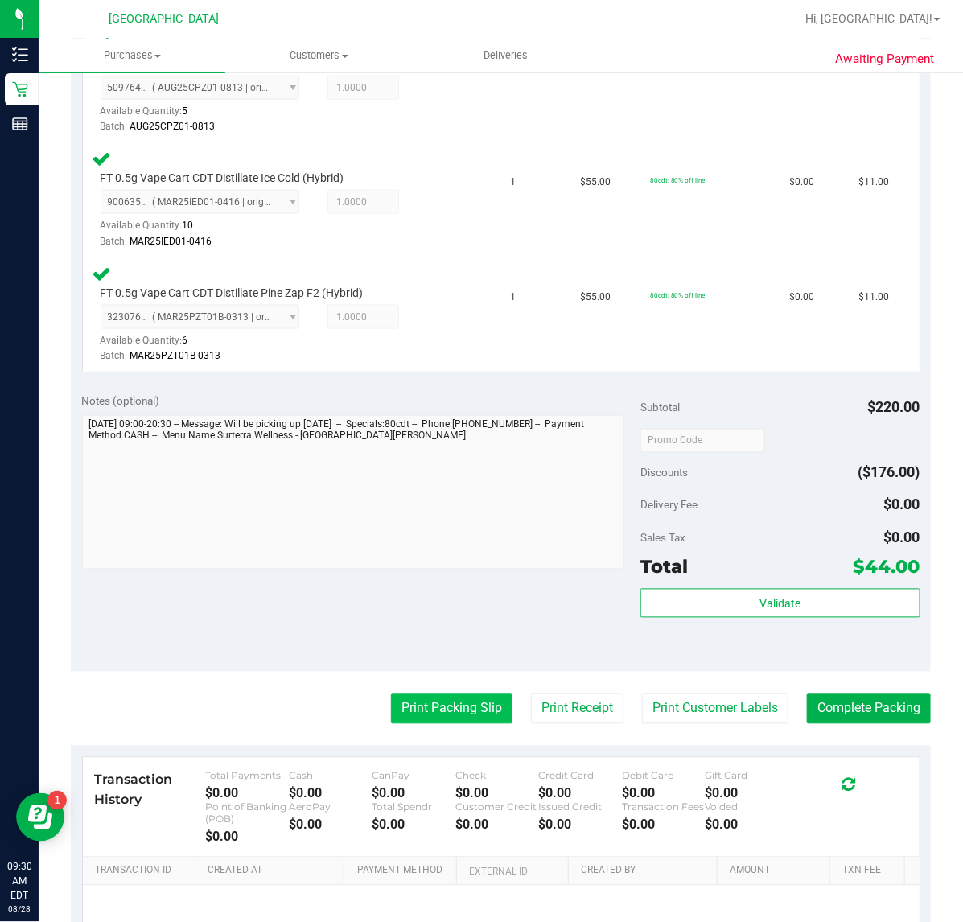
click at [407, 714] on button "Print Packing Slip" at bounding box center [451, 708] width 121 height 31
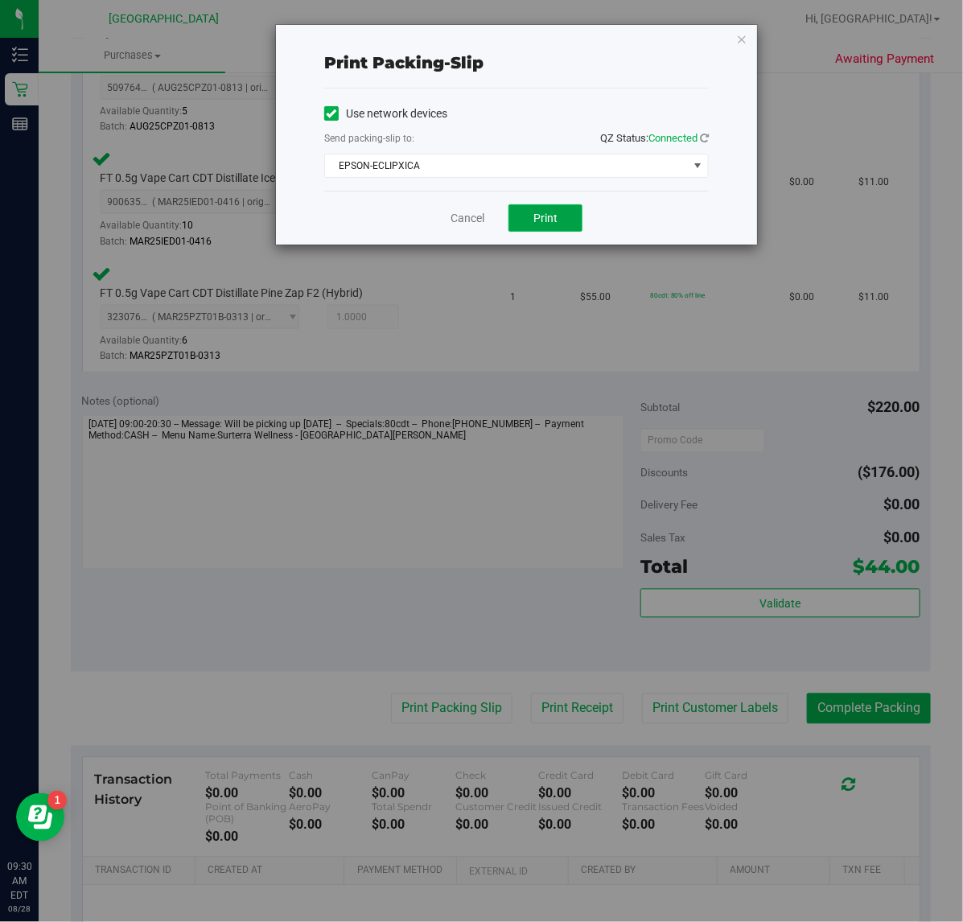
click at [537, 221] on span "Print" at bounding box center [545, 217] width 24 height 13
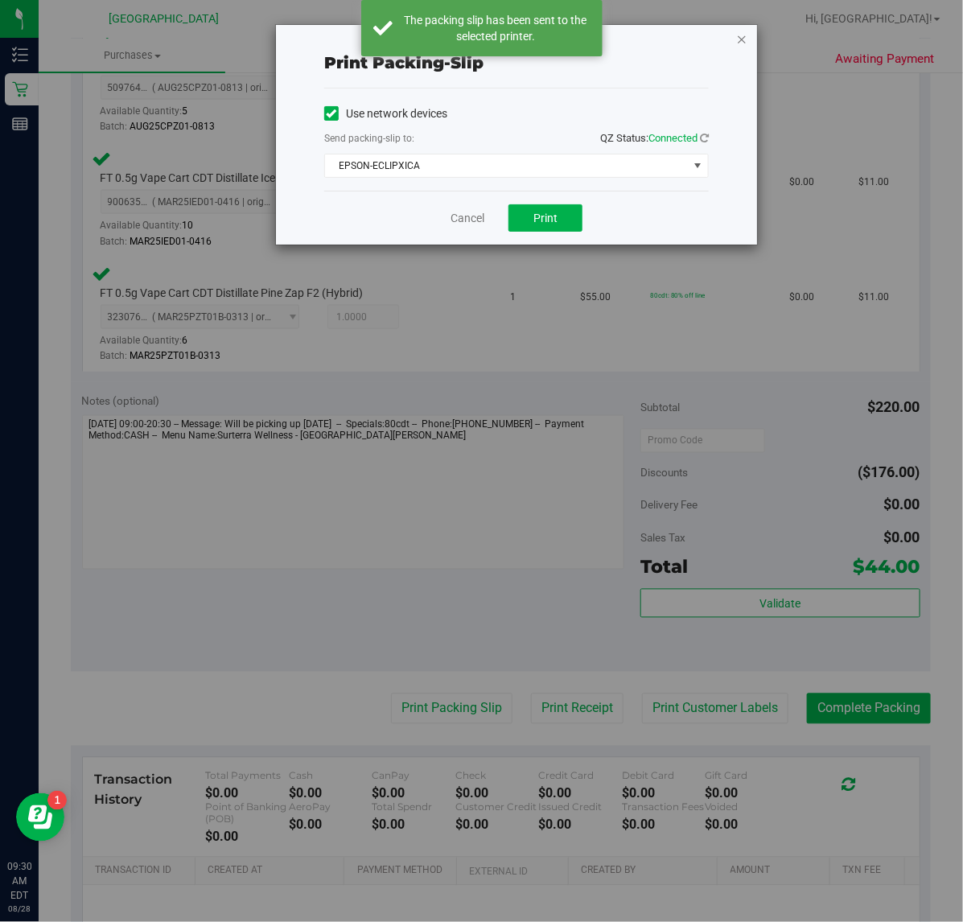
click at [744, 34] on icon "button" at bounding box center [741, 38] width 11 height 19
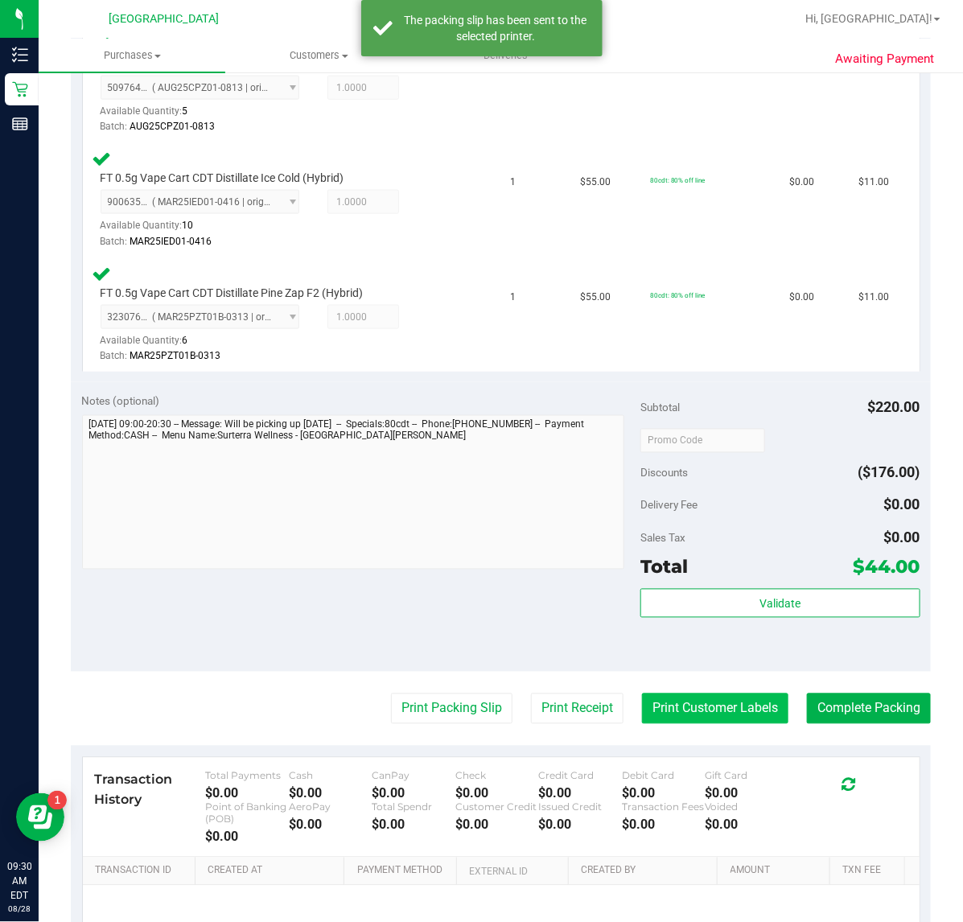
click at [677, 700] on button "Print Customer Labels" at bounding box center [715, 708] width 146 height 31
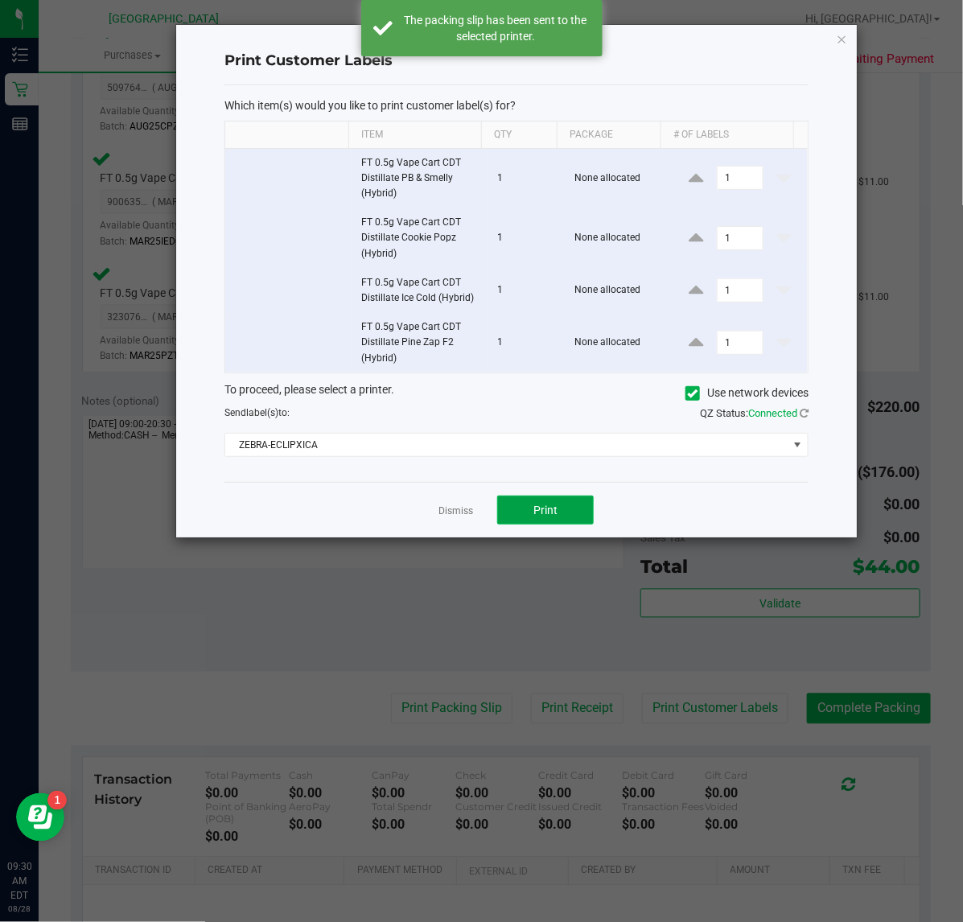
click at [545, 509] on span "Print" at bounding box center [545, 509] width 24 height 13
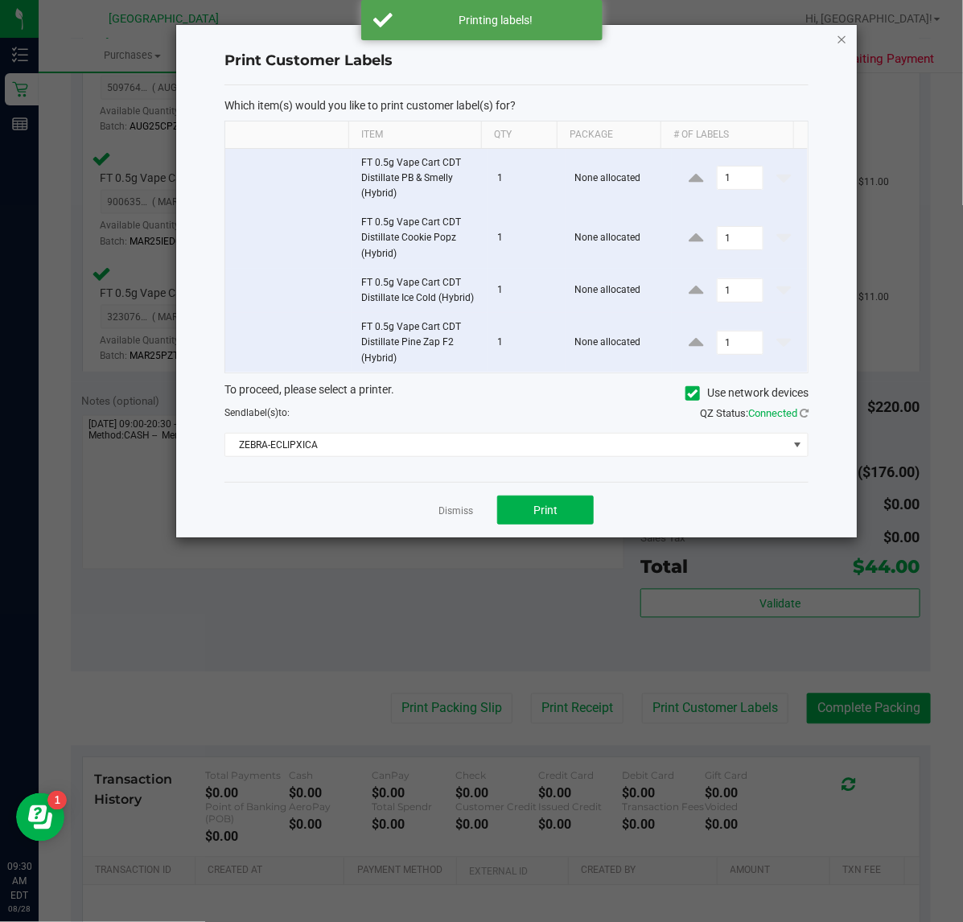
click at [841, 46] on icon "button" at bounding box center [841, 38] width 11 height 19
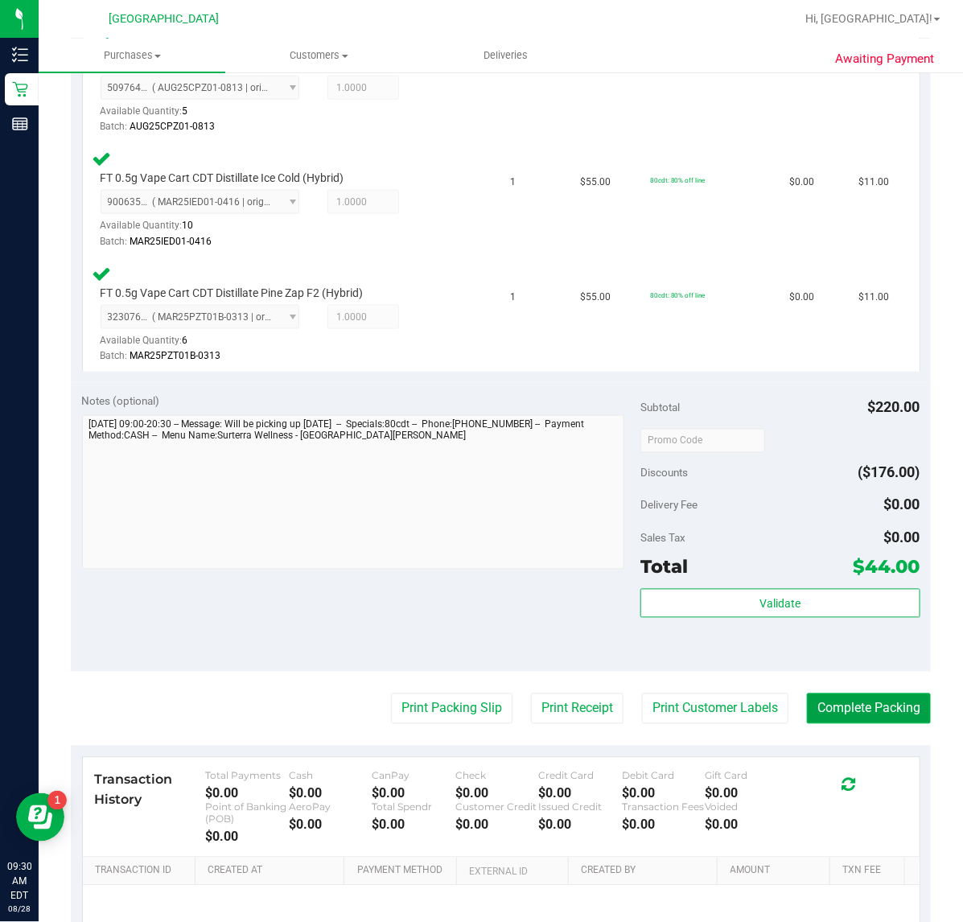
click at [865, 709] on button "Complete Packing" at bounding box center [869, 708] width 124 height 31
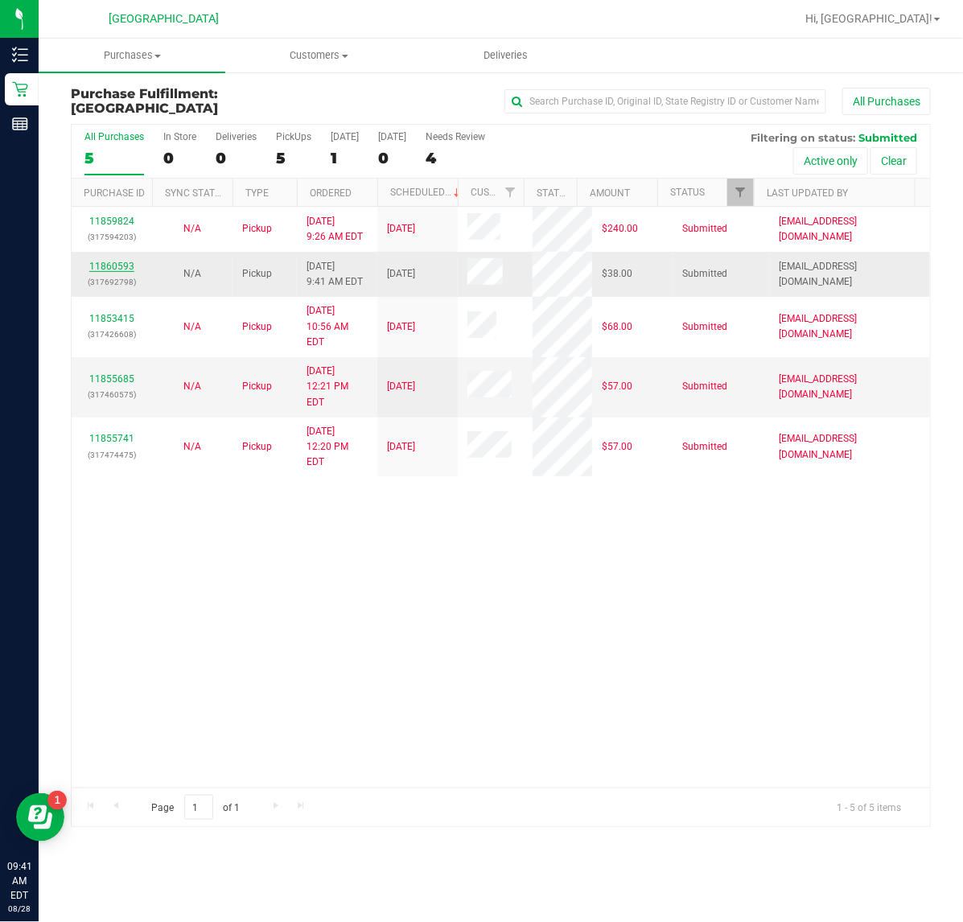
click at [102, 265] on link "11860593" at bounding box center [111, 266] width 45 height 11
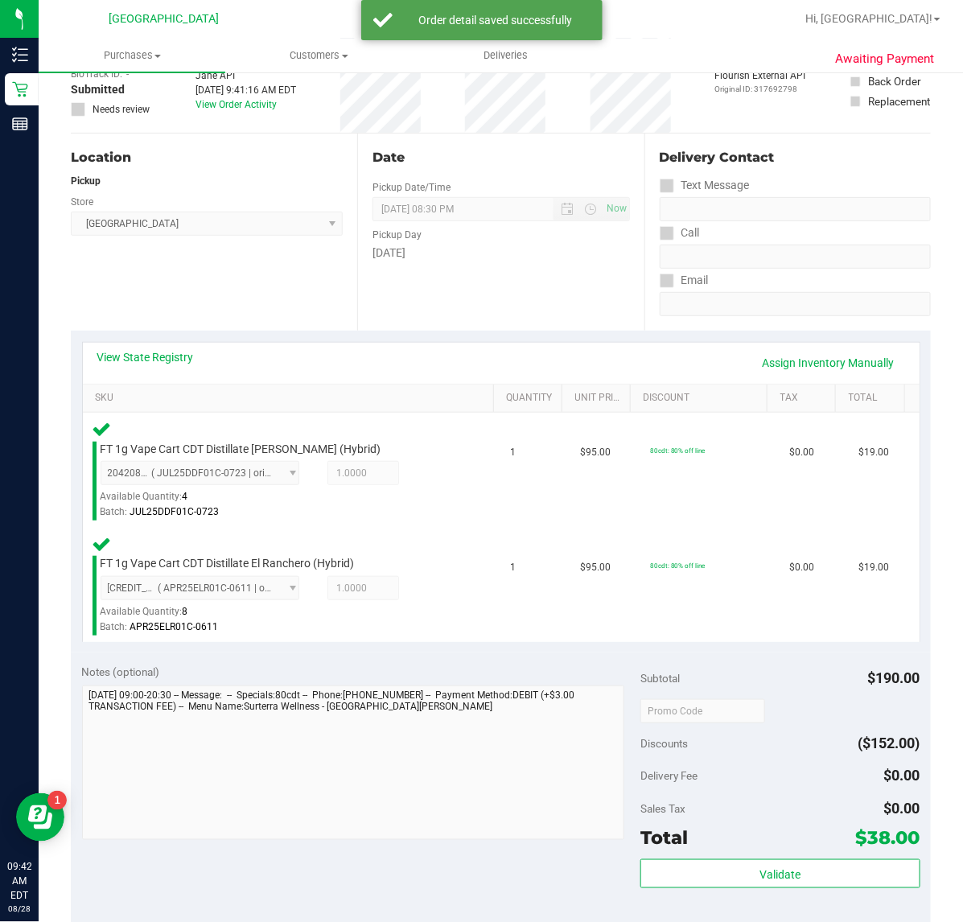
scroll to position [201, 0]
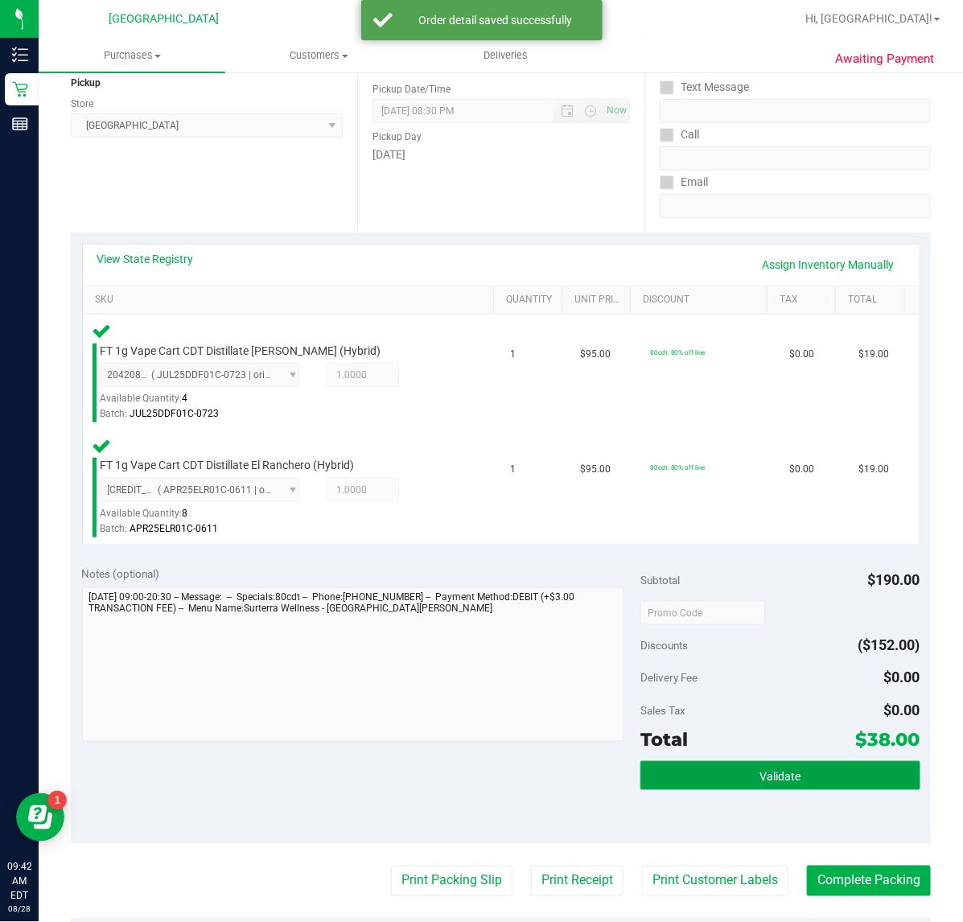
click at [733, 765] on button "Validate" at bounding box center [779, 775] width 279 height 29
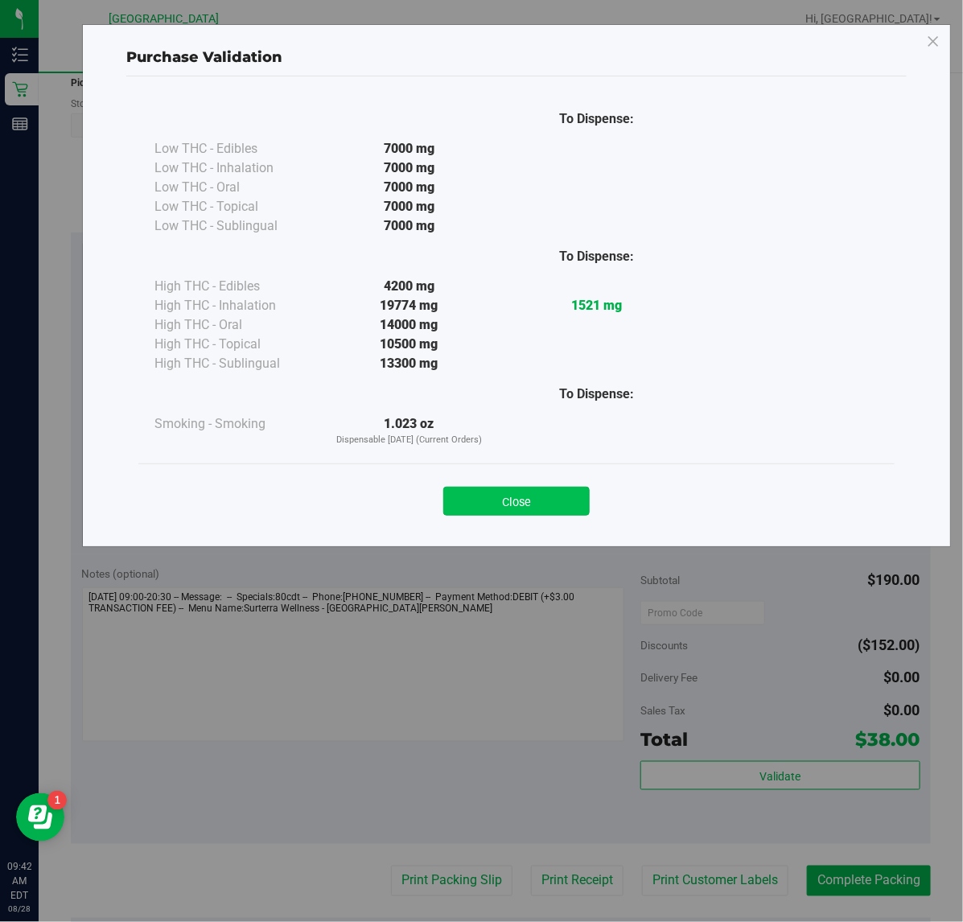
click at [561, 495] on button "Close" at bounding box center [516, 501] width 146 height 29
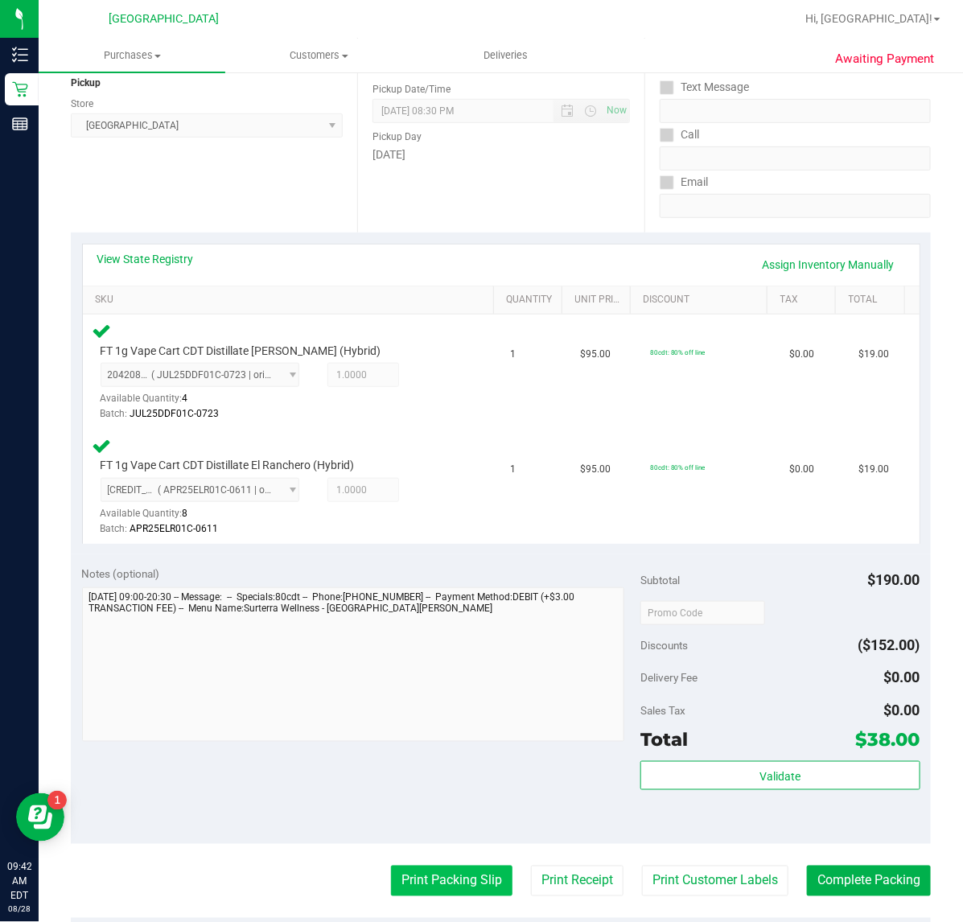
click at [465, 885] on button "Print Packing Slip" at bounding box center [451, 880] width 121 height 31
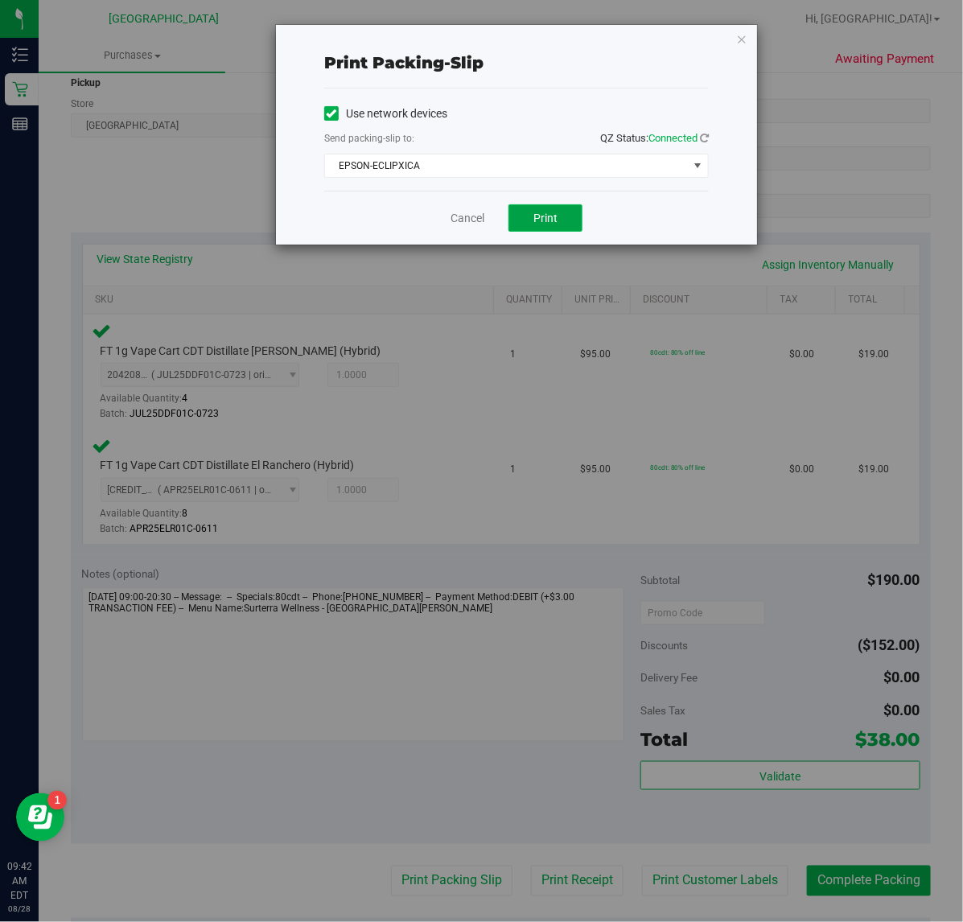
click at [528, 211] on button "Print" at bounding box center [545, 217] width 74 height 27
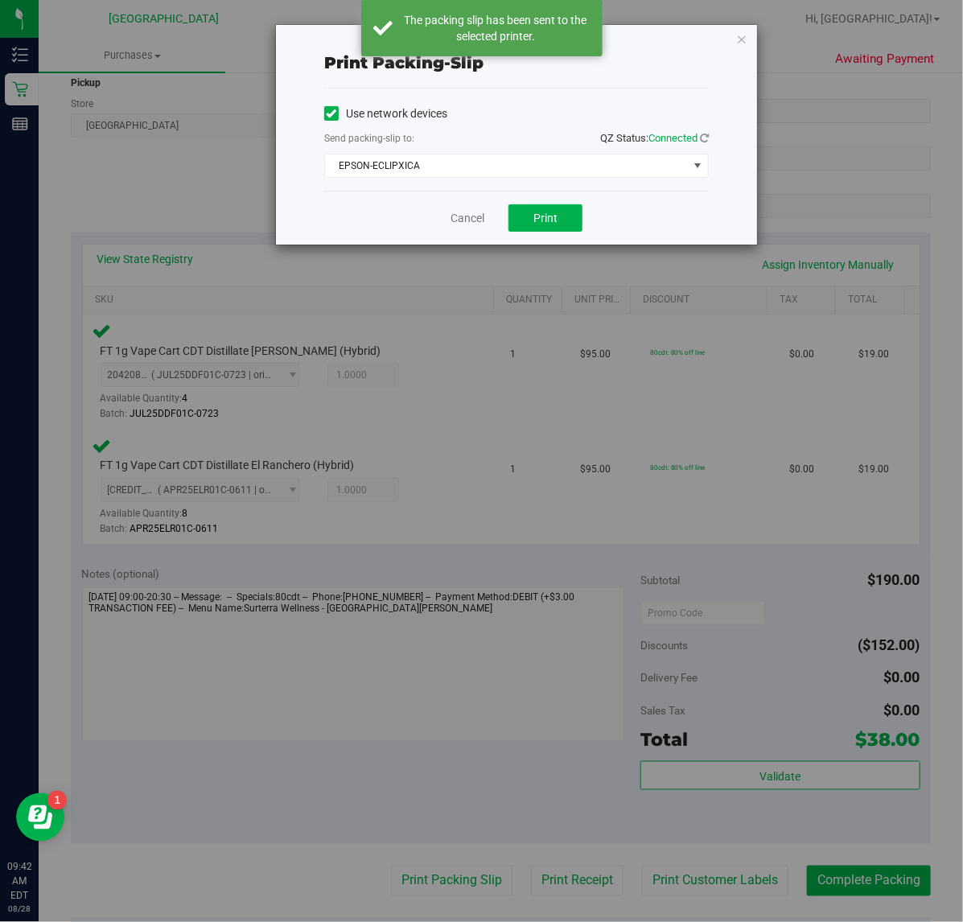
click at [744, 39] on icon "button" at bounding box center [741, 38] width 11 height 19
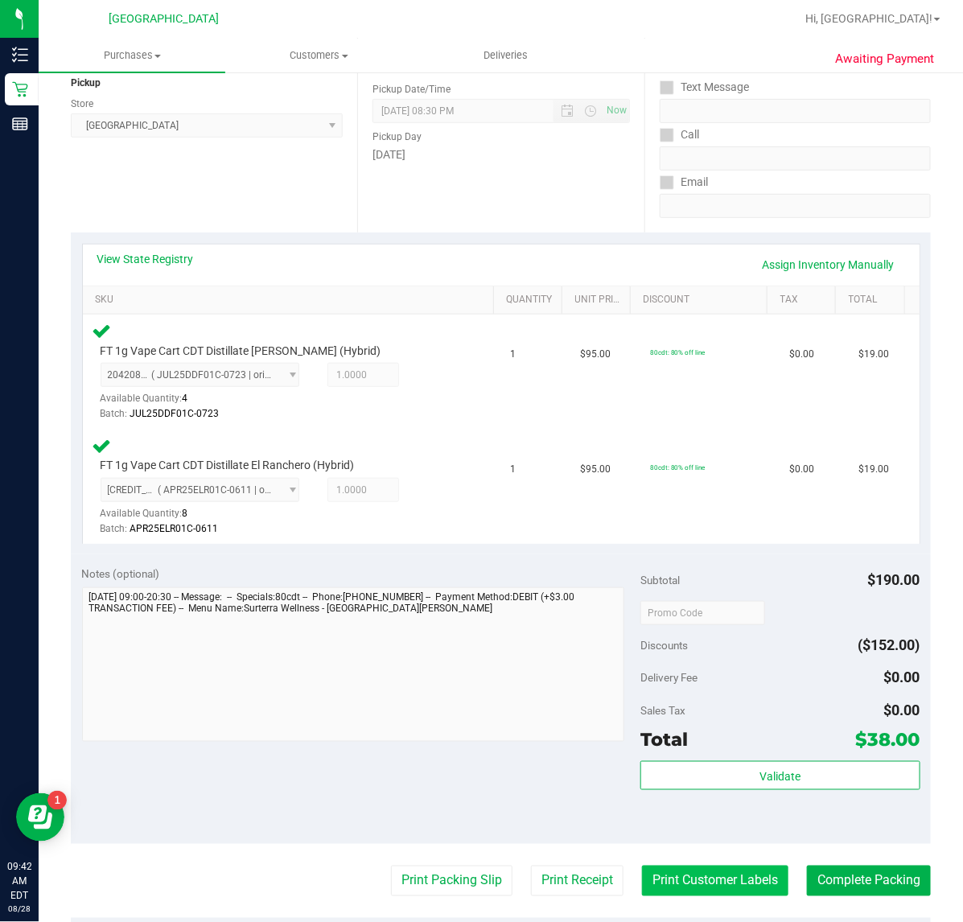
click at [708, 877] on button "Print Customer Labels" at bounding box center [715, 880] width 146 height 31
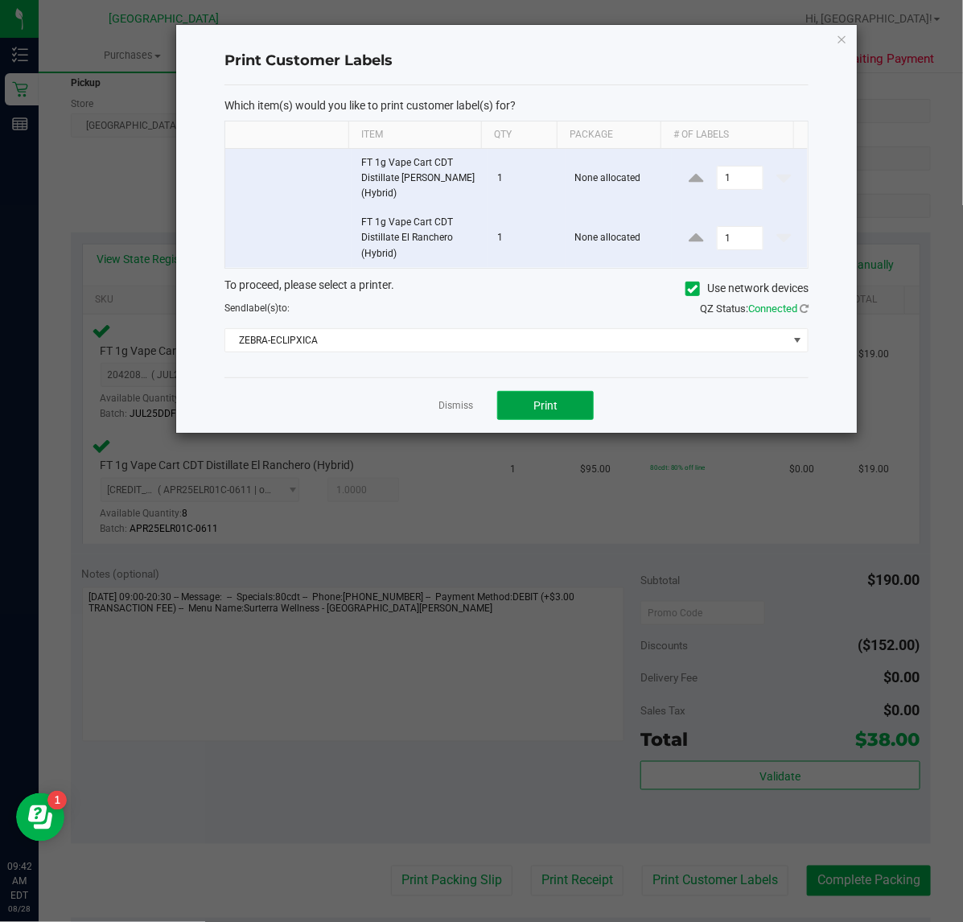
click at [563, 404] on button "Print" at bounding box center [545, 405] width 96 height 29
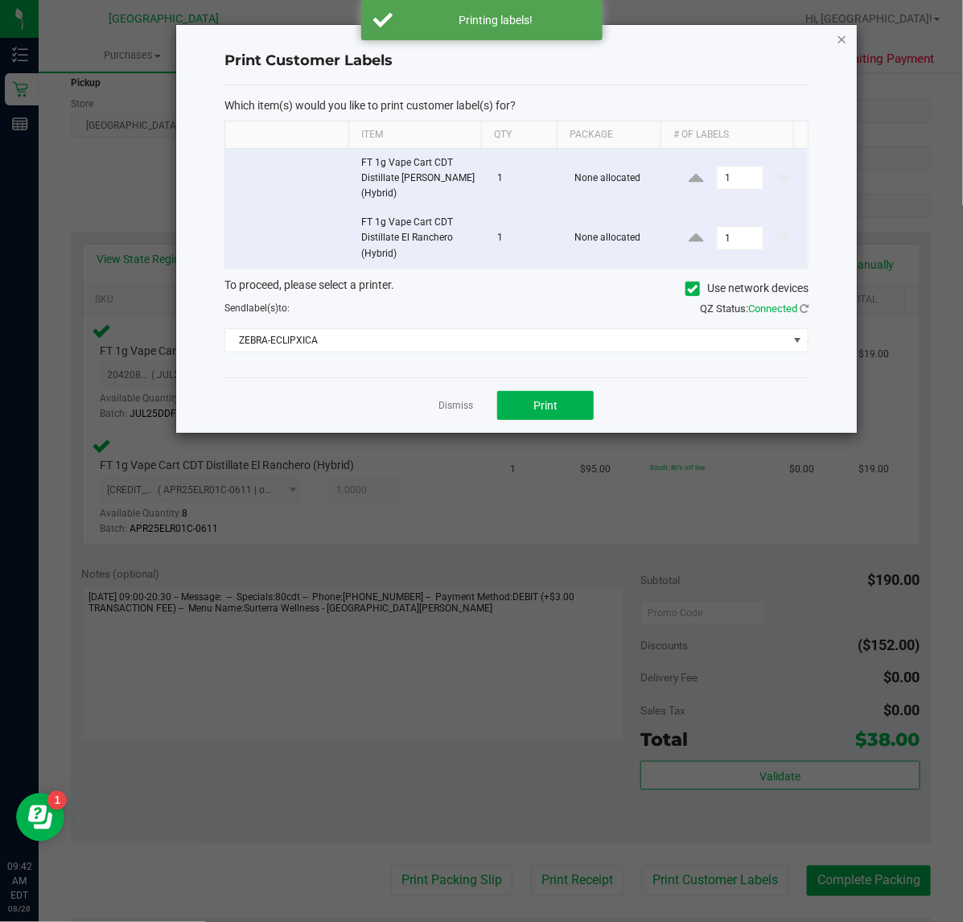
click at [844, 39] on icon "button" at bounding box center [841, 38] width 11 height 19
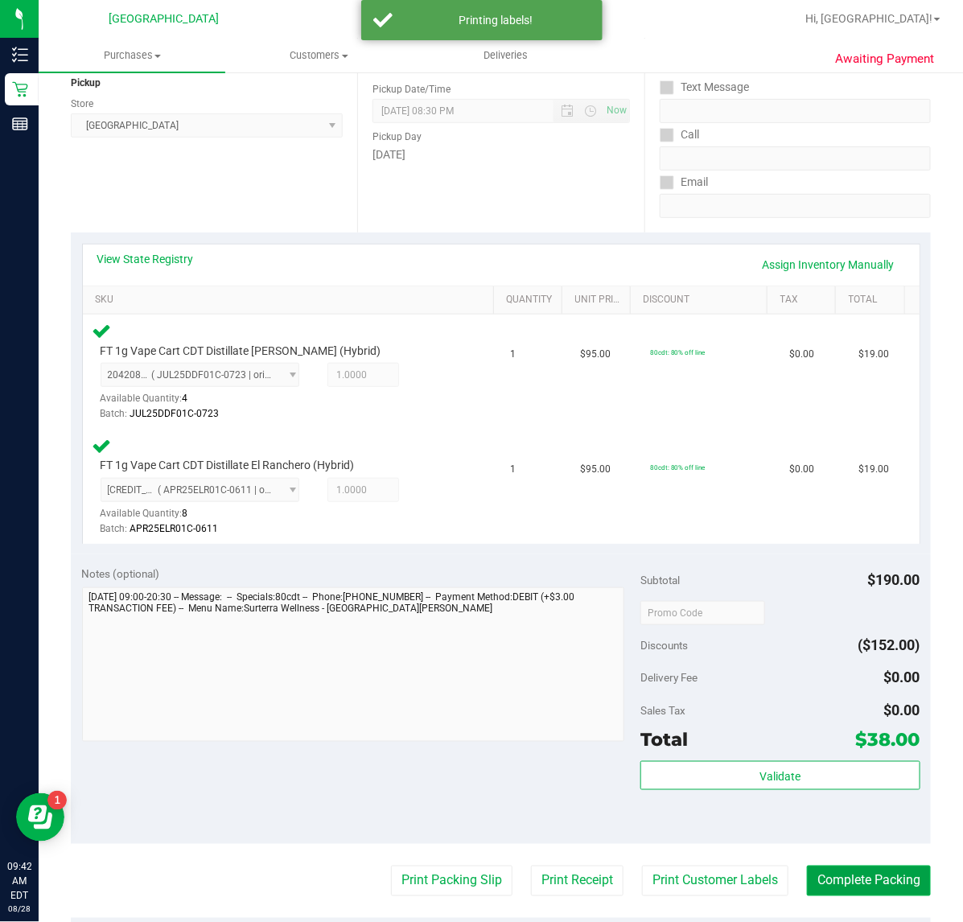
click at [838, 883] on button "Complete Packing" at bounding box center [869, 880] width 124 height 31
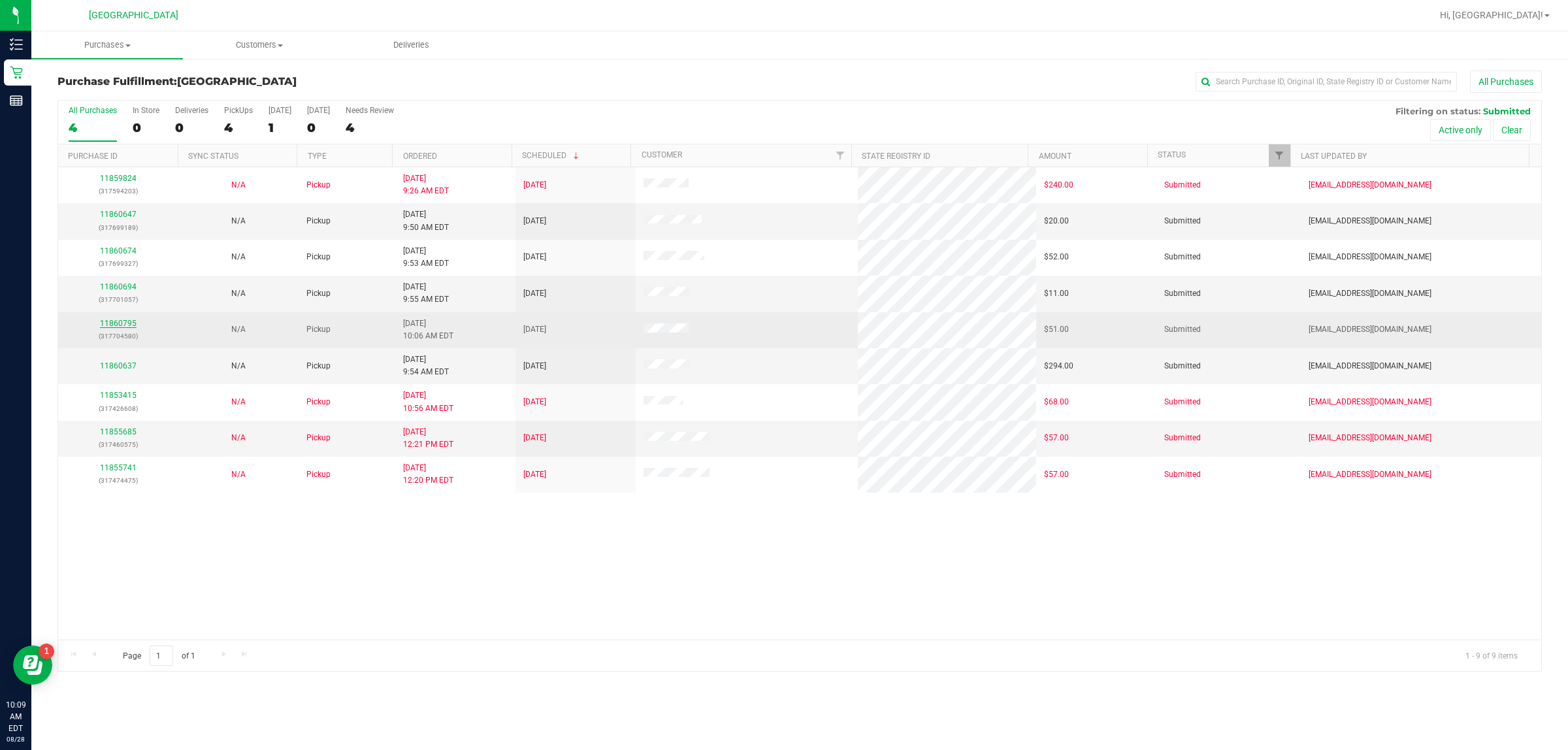
click at [128, 325] on link "11860795" at bounding box center [118, 323] width 37 height 9
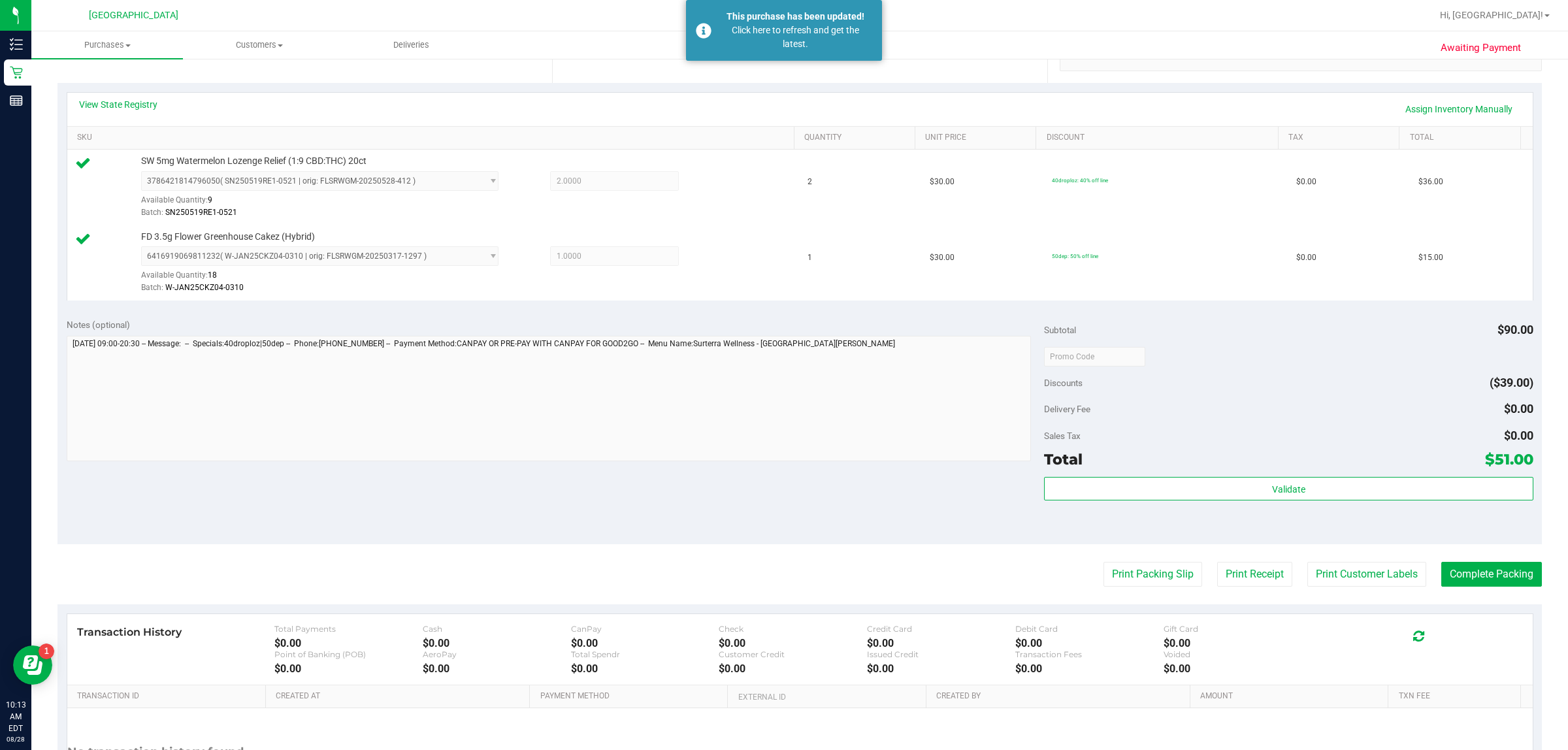
scroll to position [327, 0]
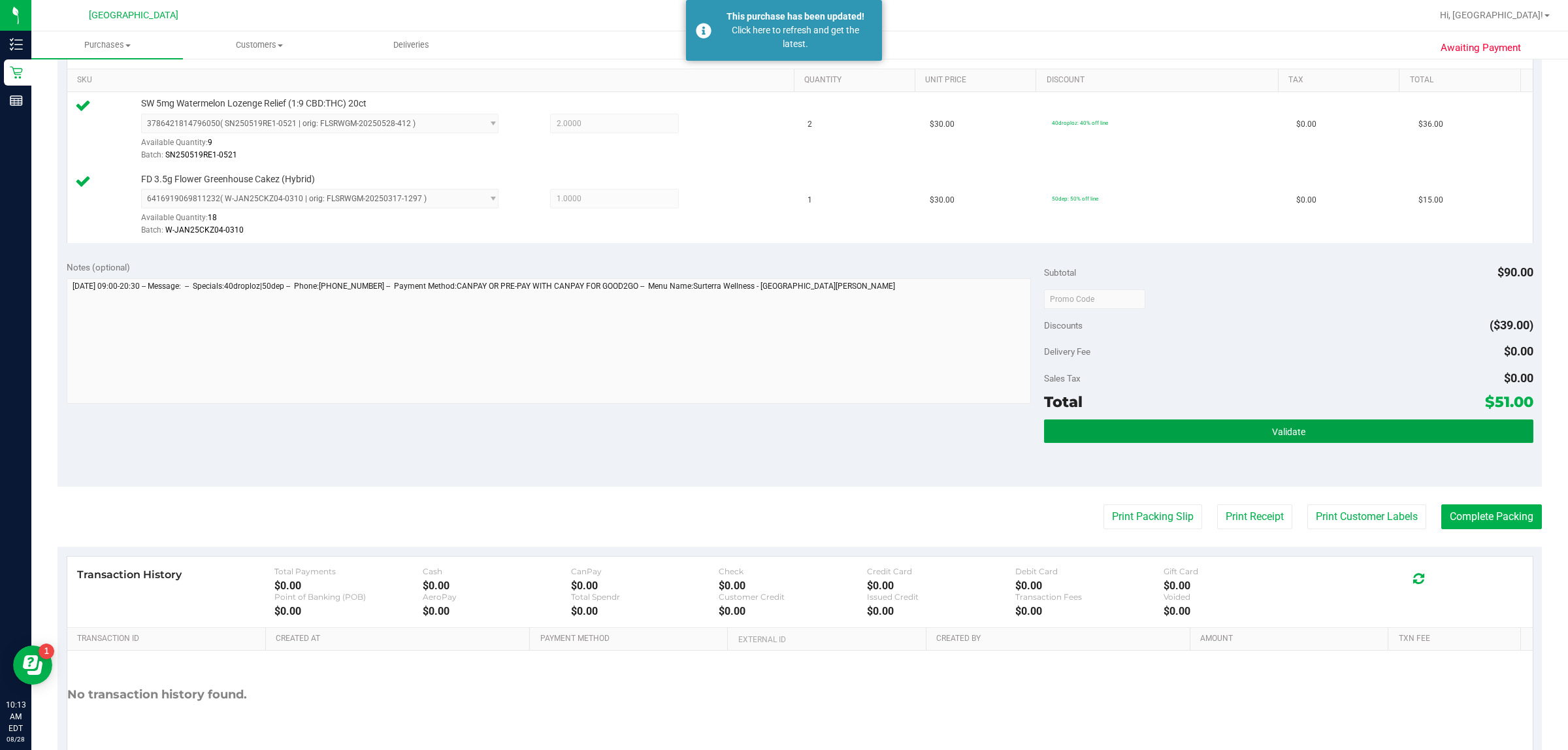
drag, startPoint x: 1115, startPoint y: 441, endPoint x: 1105, endPoint y: 444, distance: 10.4
click at [782, 441] on button "Validate" at bounding box center [1288, 431] width 488 height 24
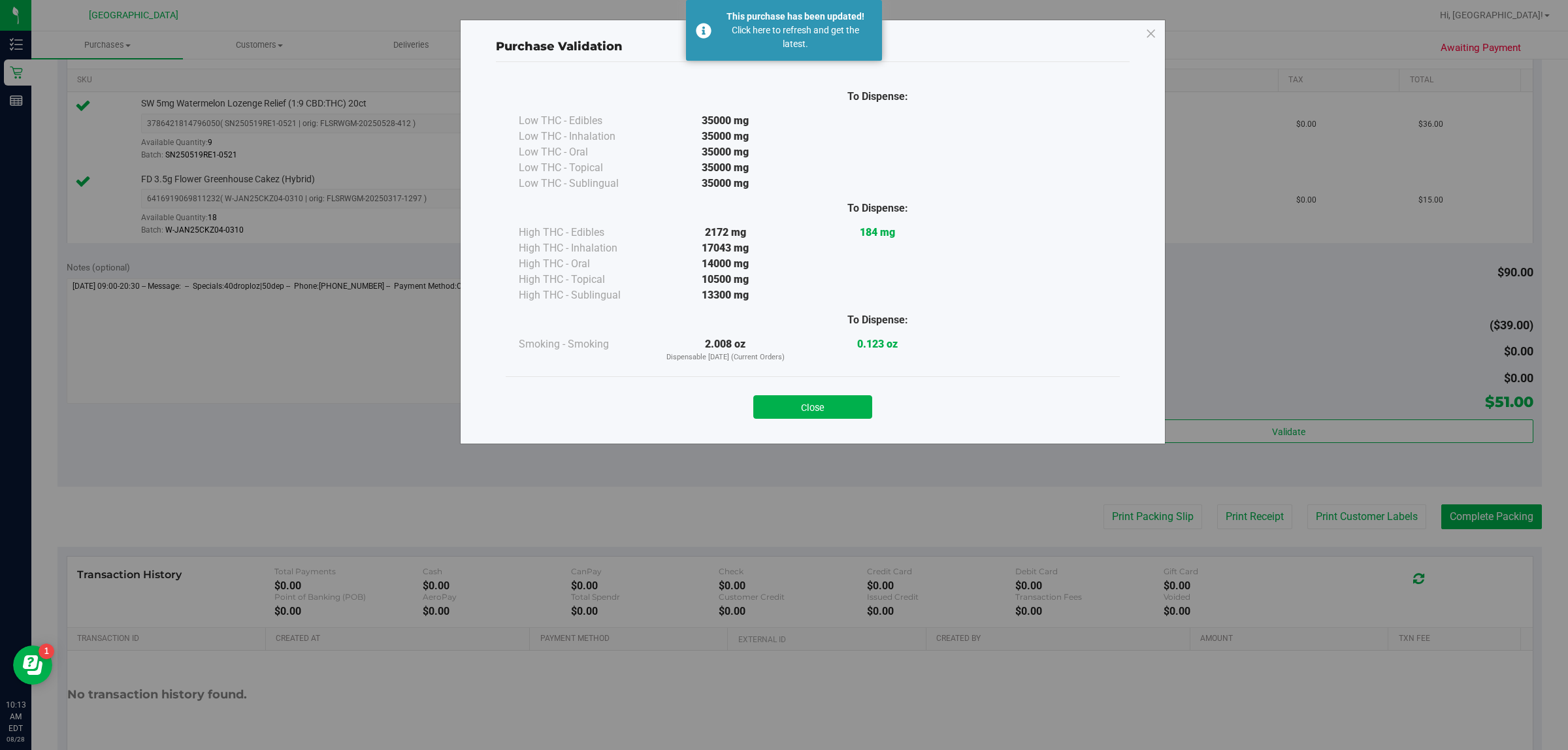
click at [782, 397] on button "Close" at bounding box center [812, 407] width 119 height 24
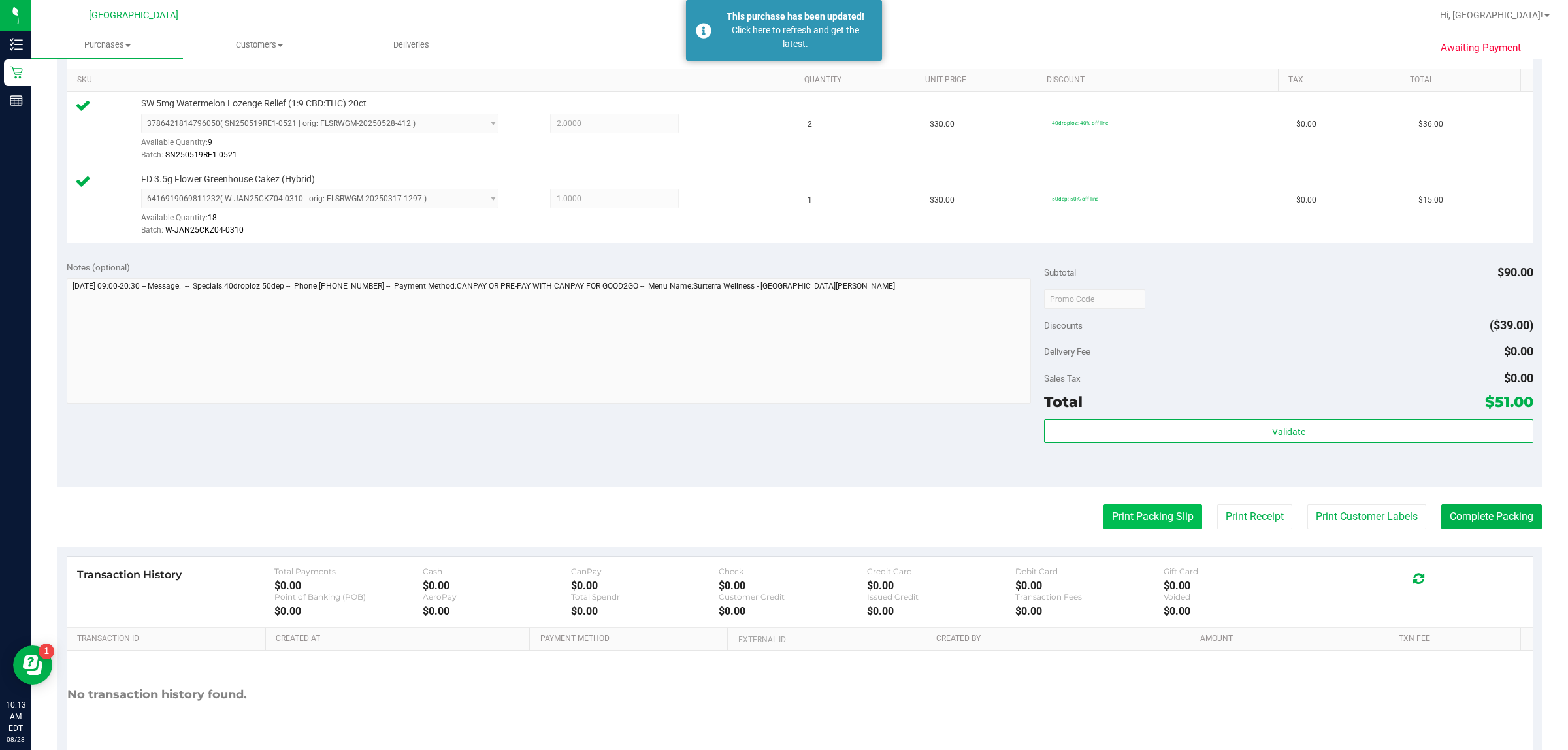
click at [782, 525] on button "Print Packing Slip" at bounding box center [1152, 517] width 98 height 25
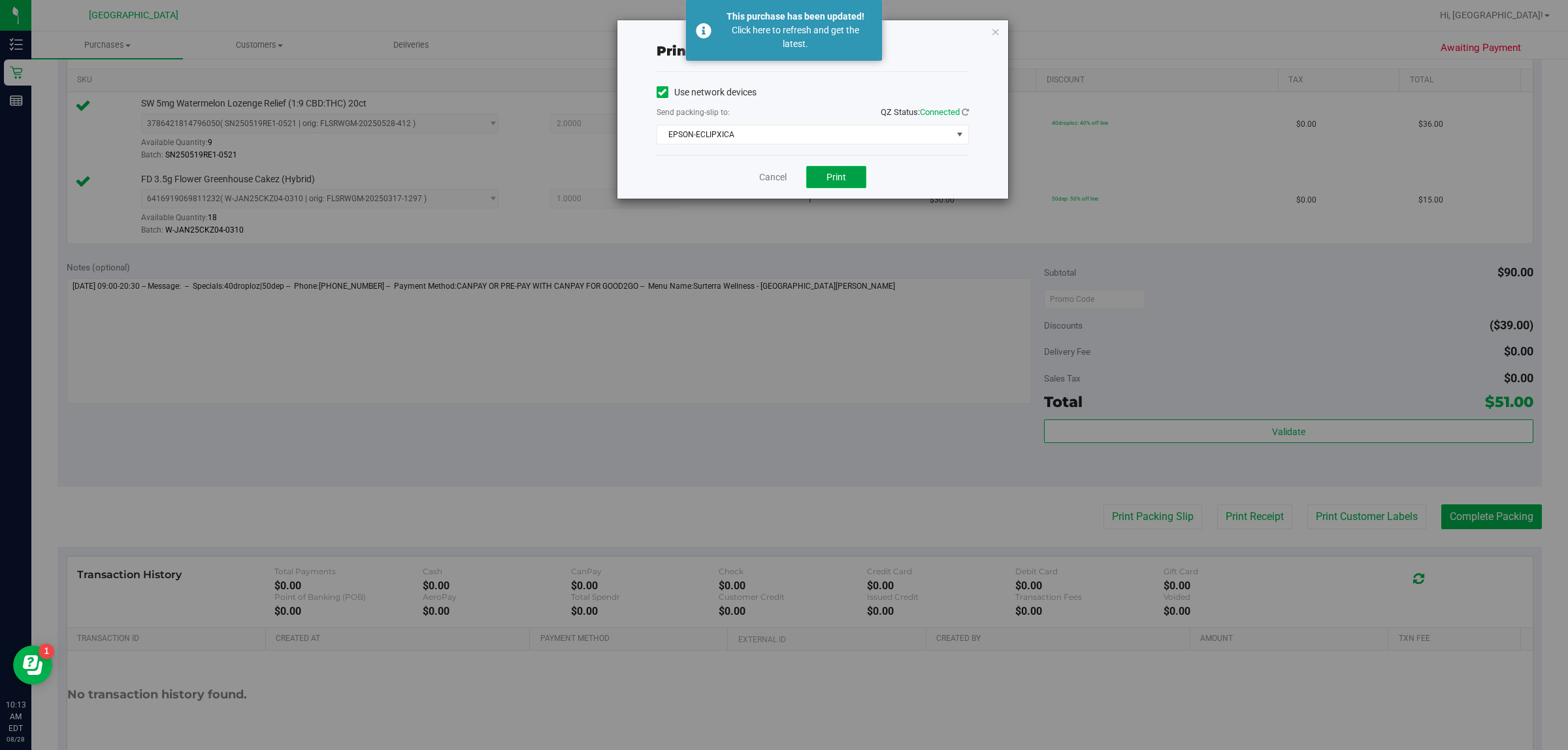
click at [782, 170] on button "Print" at bounding box center [836, 176] width 60 height 22
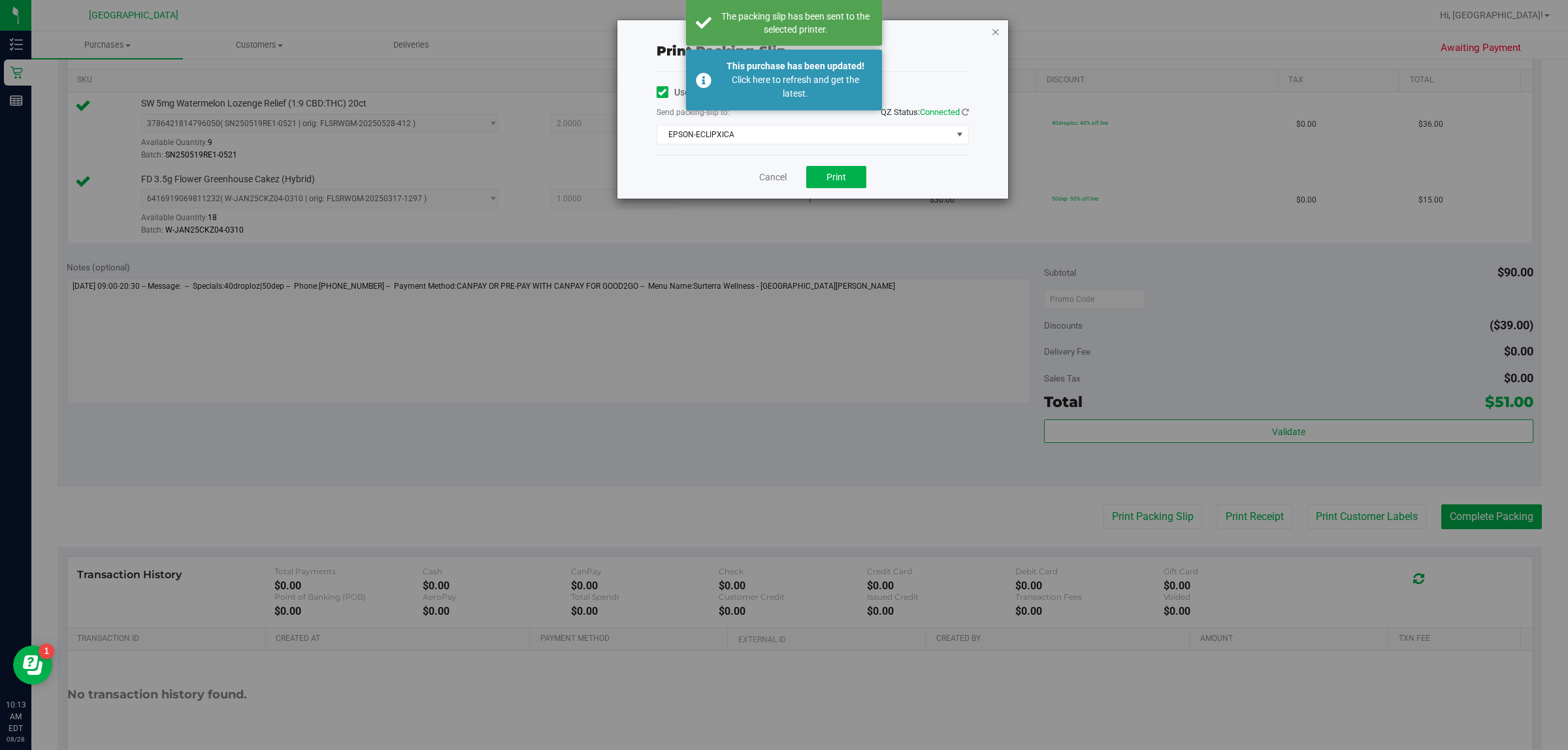
click at [782, 27] on icon "button" at bounding box center [995, 31] width 9 height 15
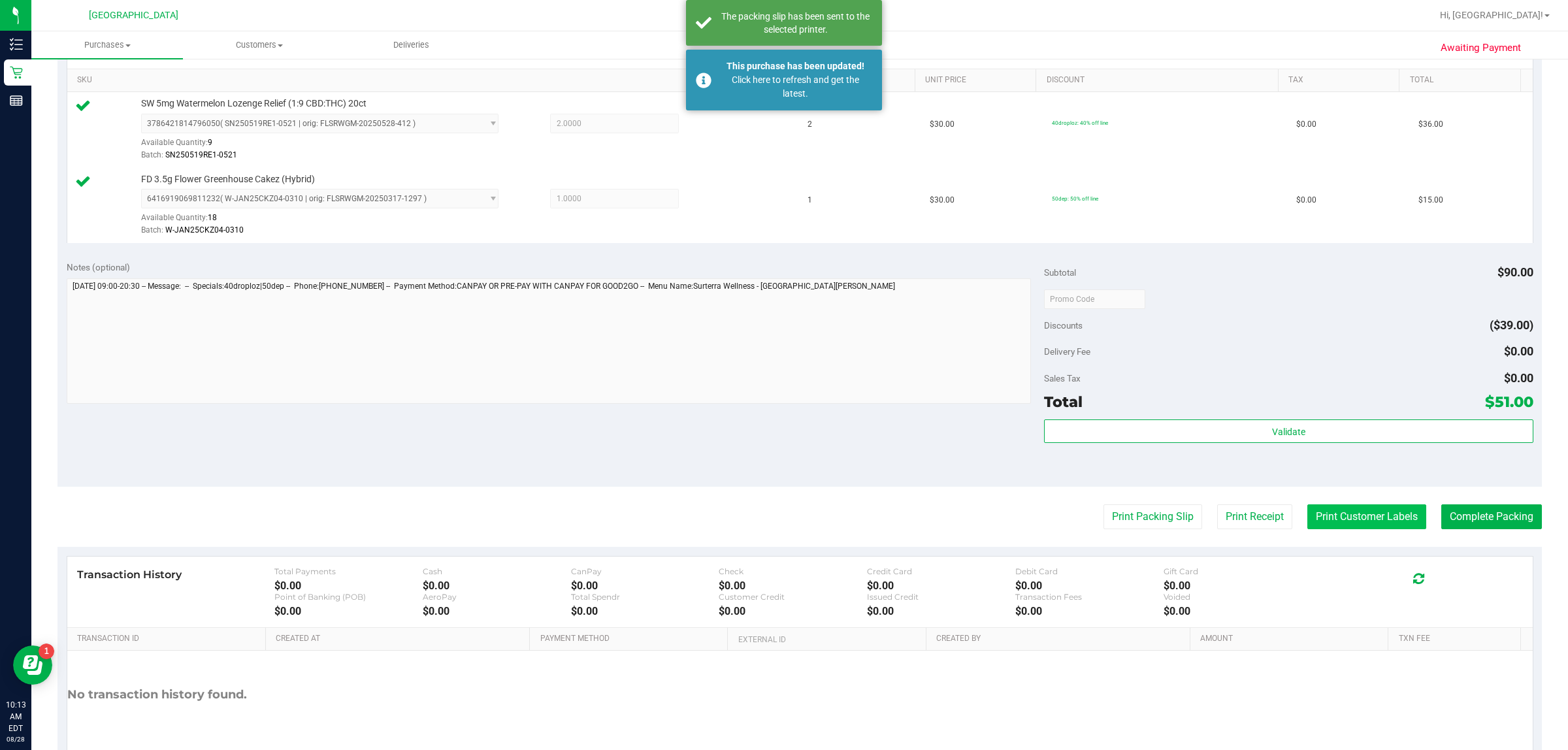
click at [782, 513] on button "Print Customer Labels" at bounding box center [1367, 517] width 119 height 25
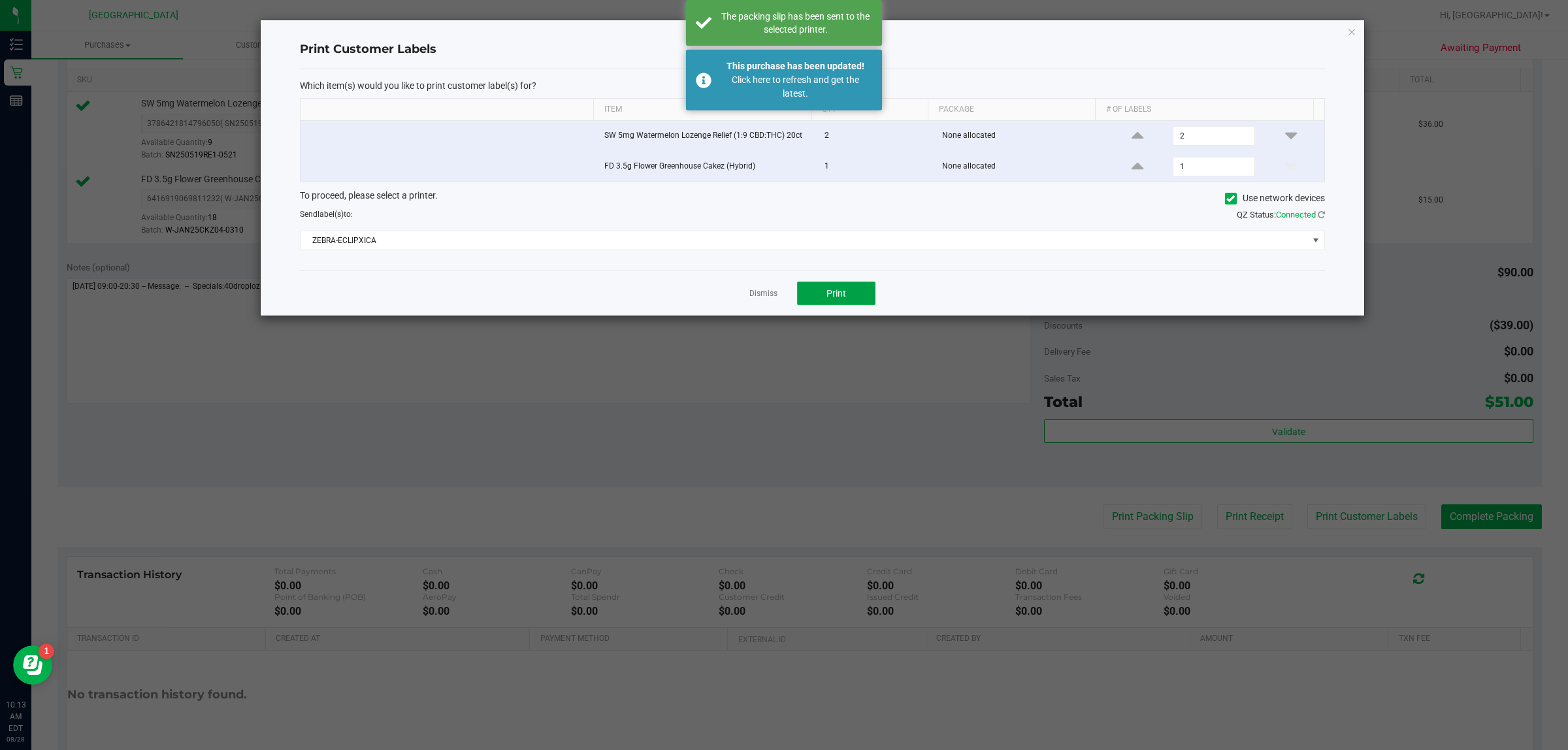
click at [782, 306] on button "Print" at bounding box center [836, 293] width 78 height 24
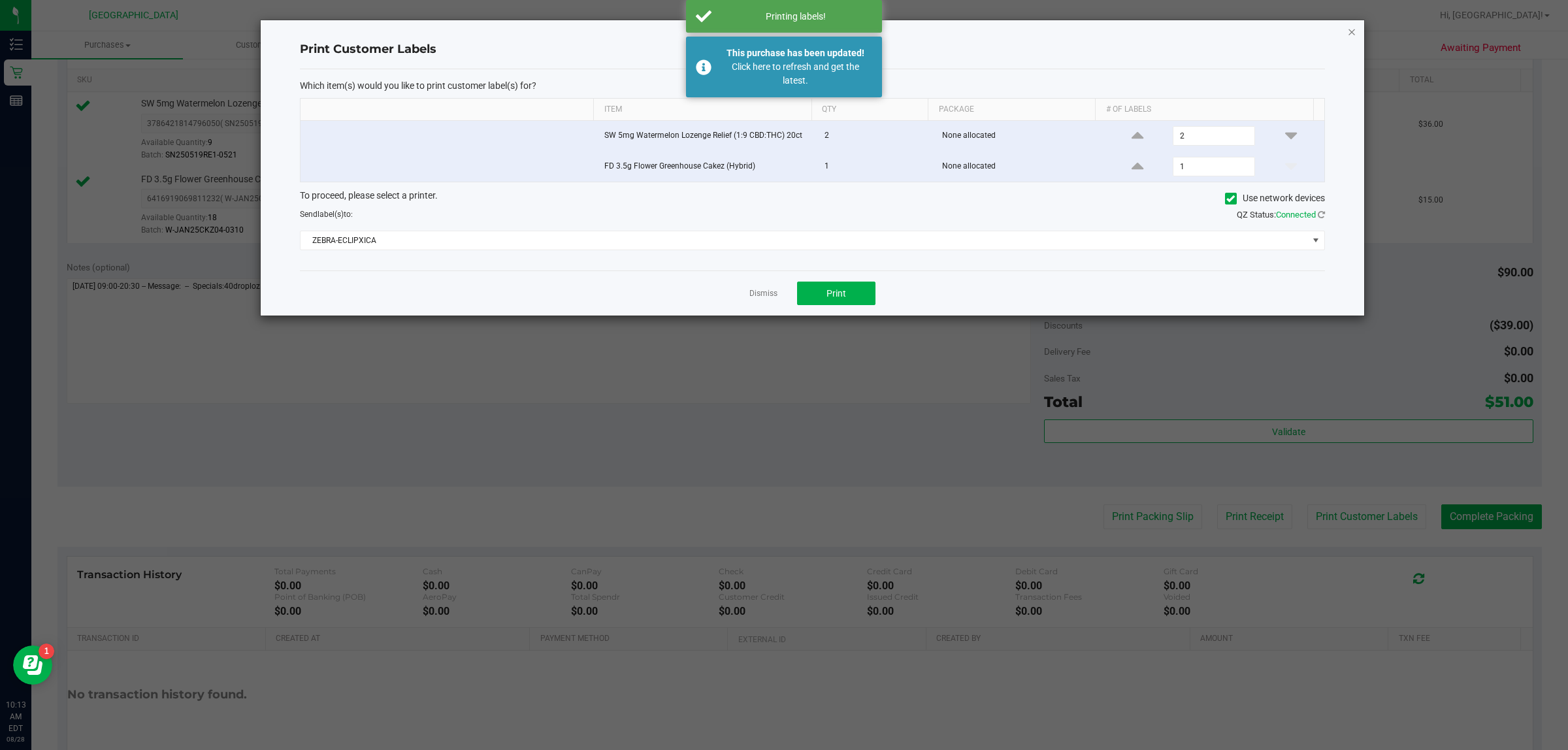
click at [782, 29] on icon "button" at bounding box center [1351, 31] width 9 height 15
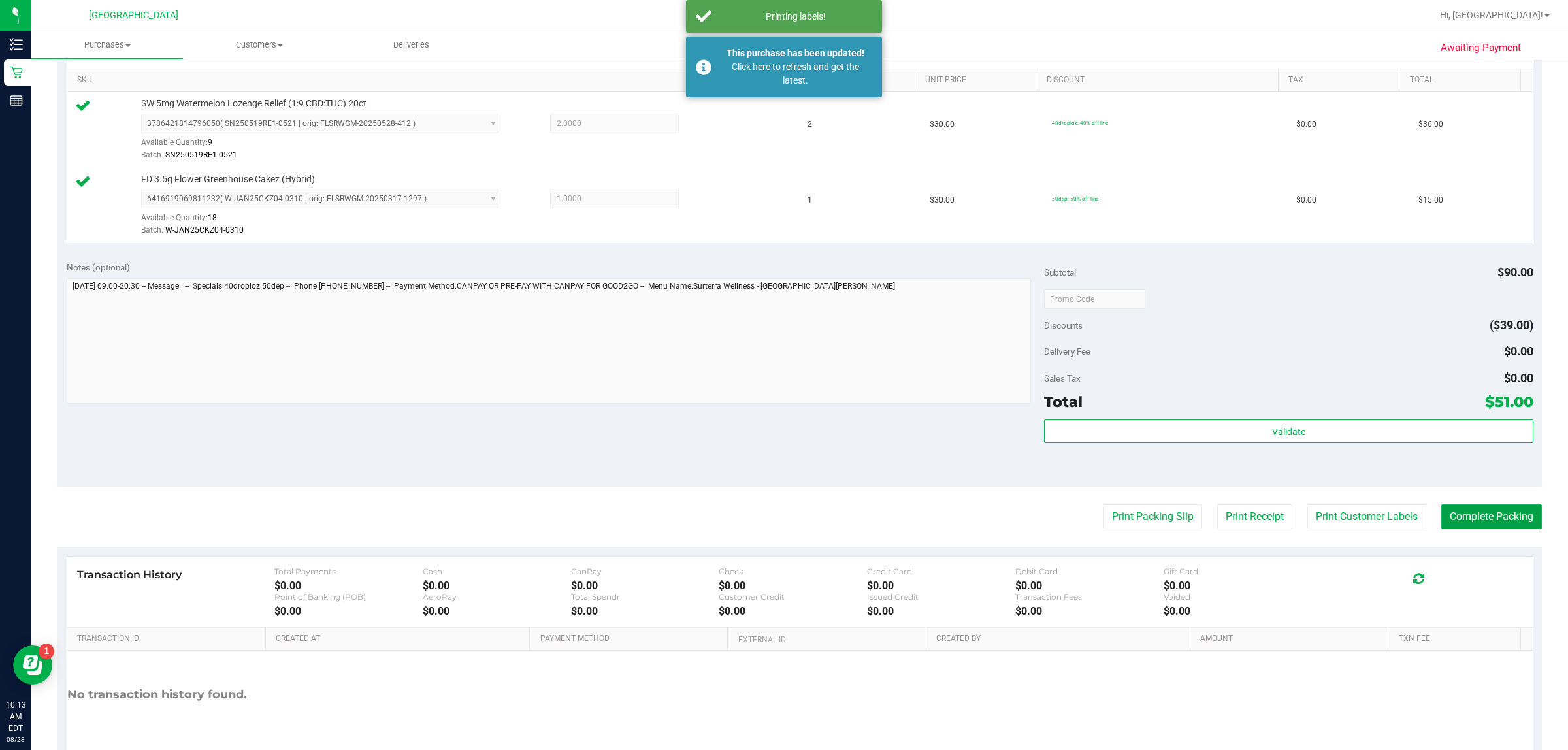
click at [782, 514] on button "Complete Packing" at bounding box center [1492, 517] width 101 height 25
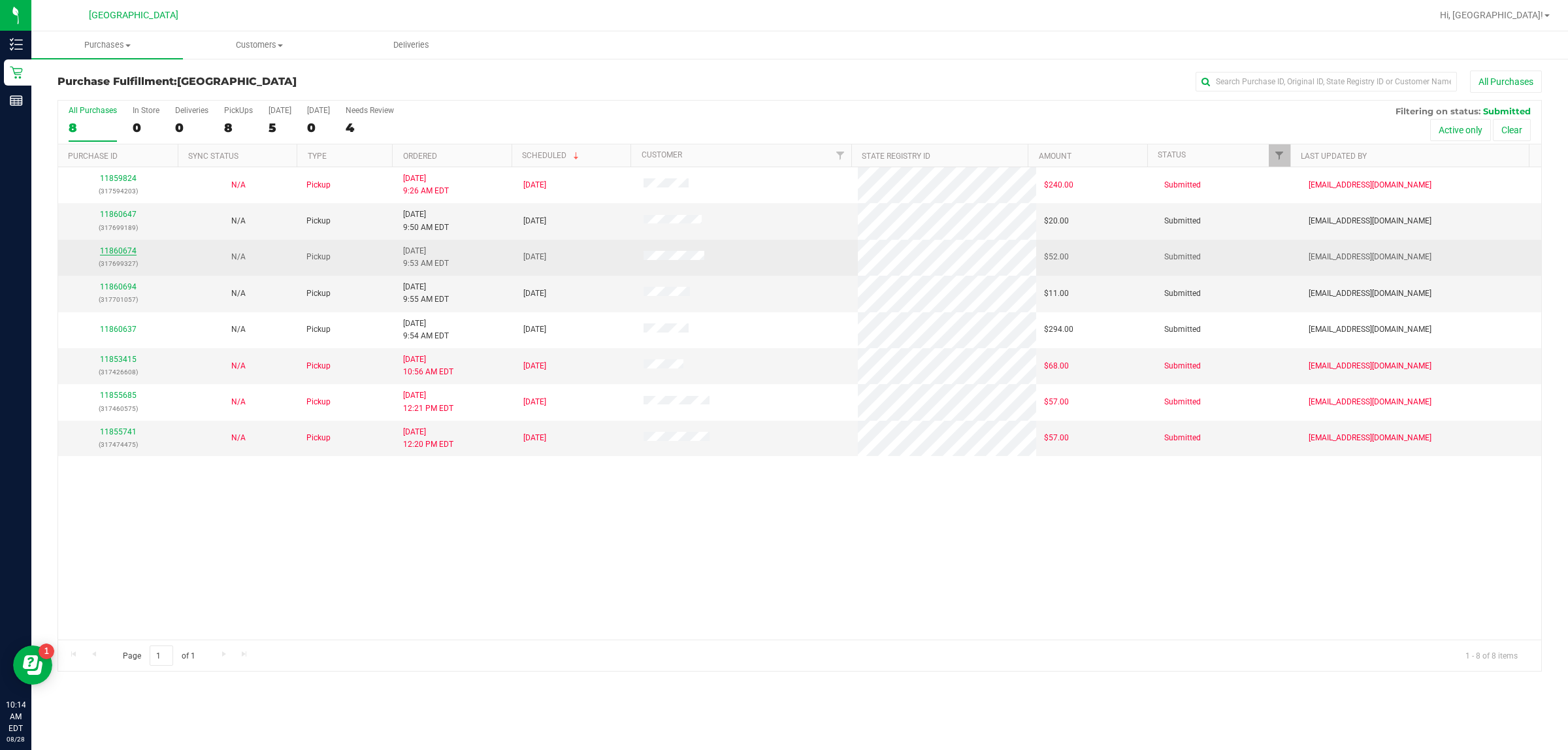
click at [119, 253] on link "11860674" at bounding box center [118, 250] width 37 height 9
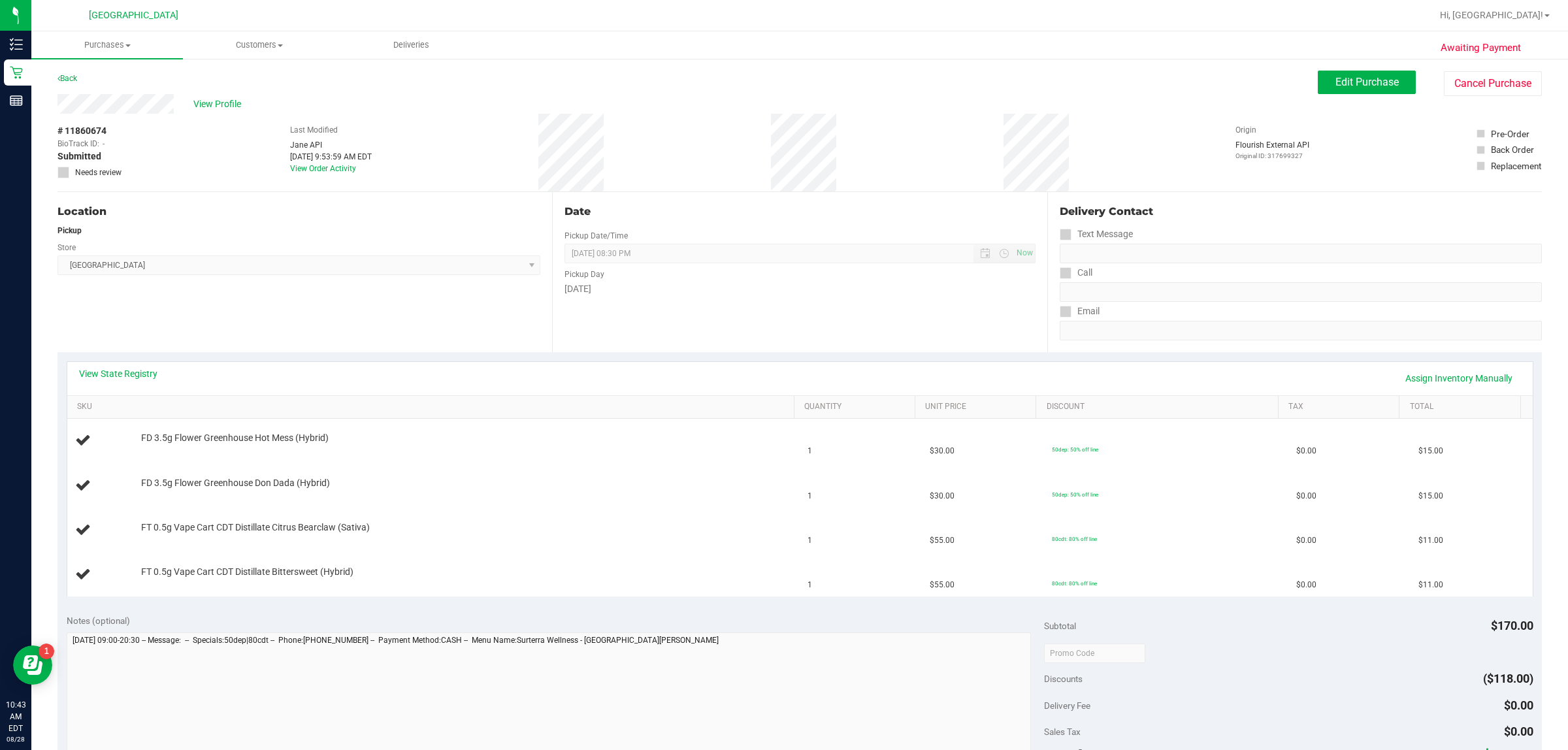
click at [75, 72] on div "Back" at bounding box center [67, 78] width 19 height 15
click at [76, 80] on link "Back" at bounding box center [67, 78] width 19 height 9
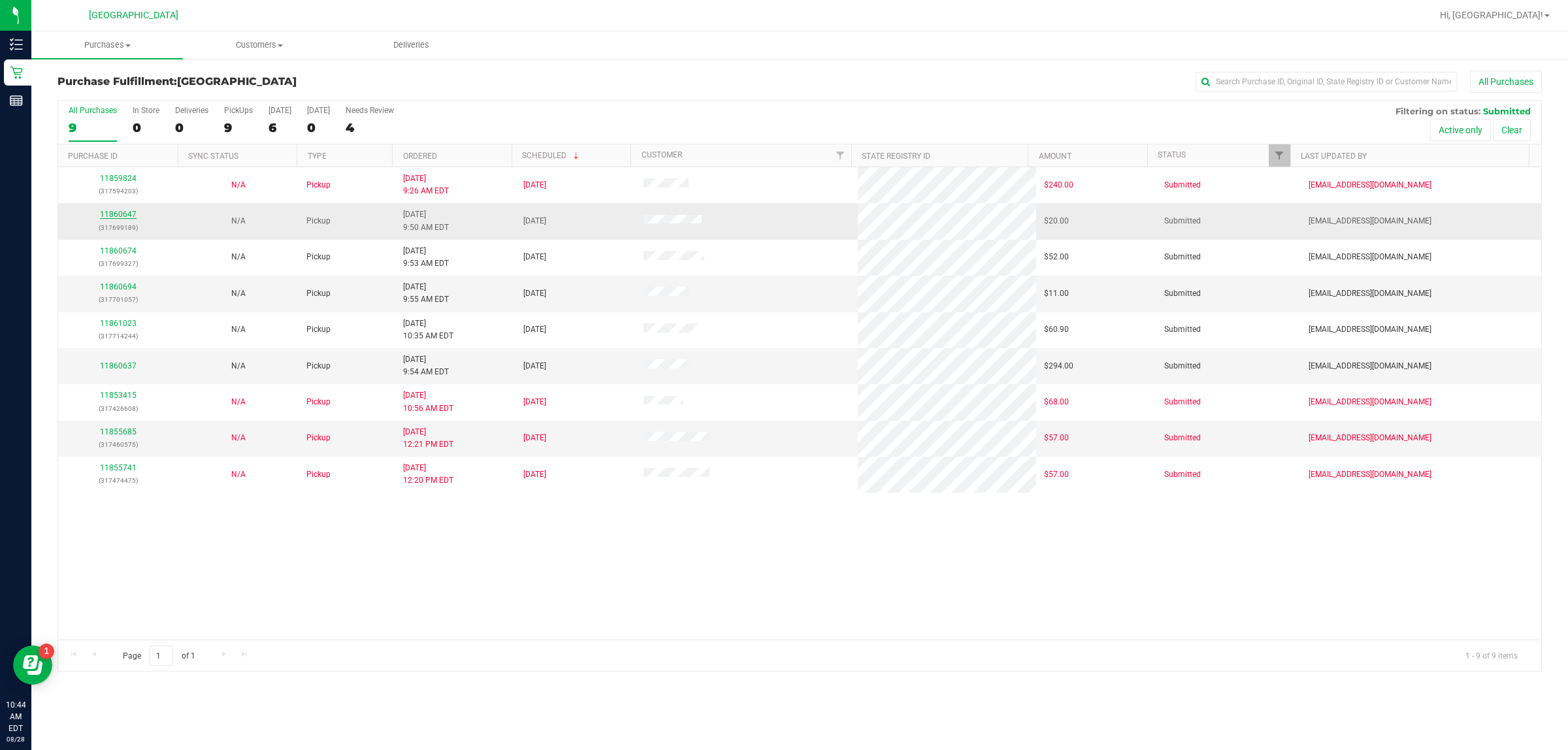
click at [105, 215] on link "11860647" at bounding box center [118, 214] width 37 height 9
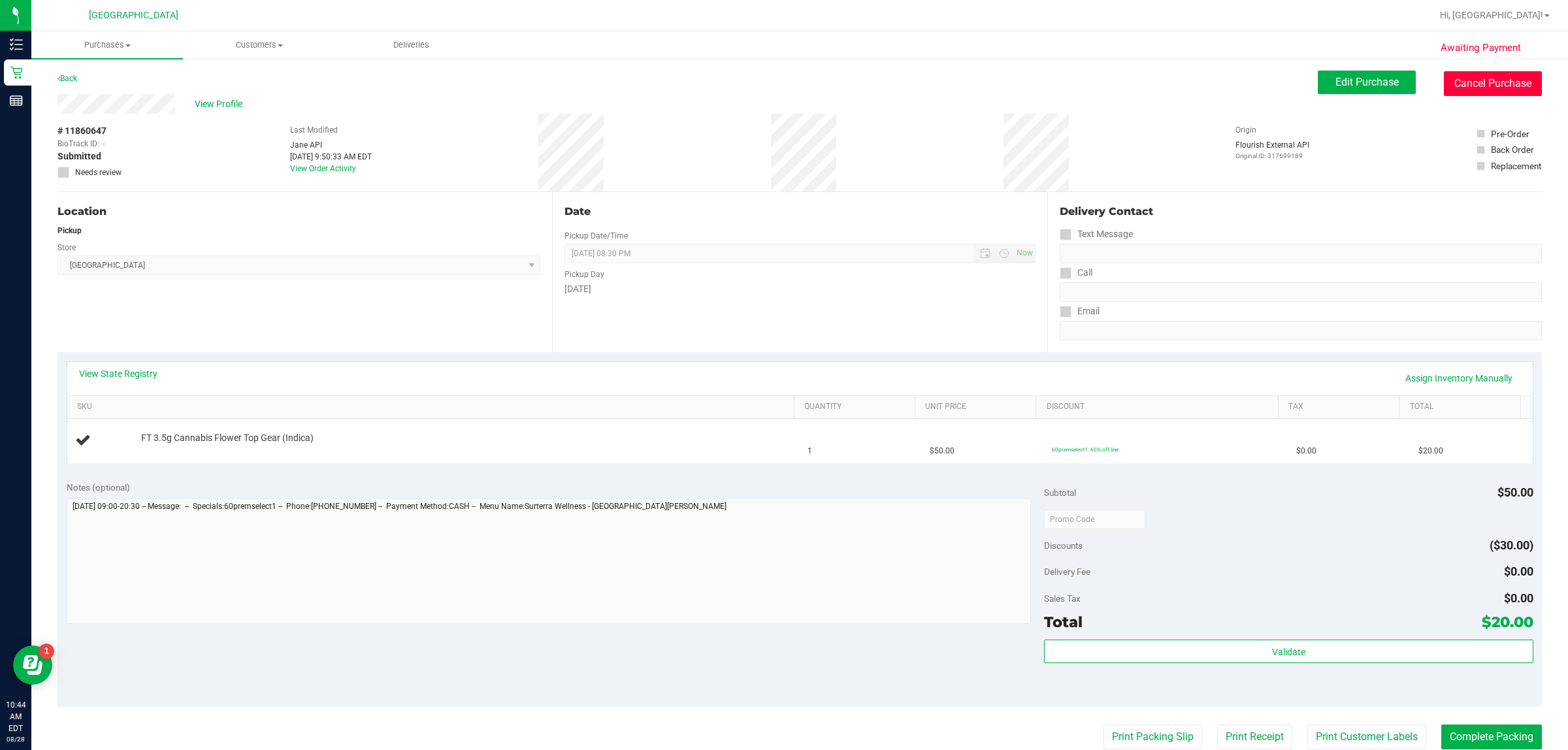
click at [782, 93] on button "Cancel Purchase" at bounding box center [1492, 84] width 98 height 25
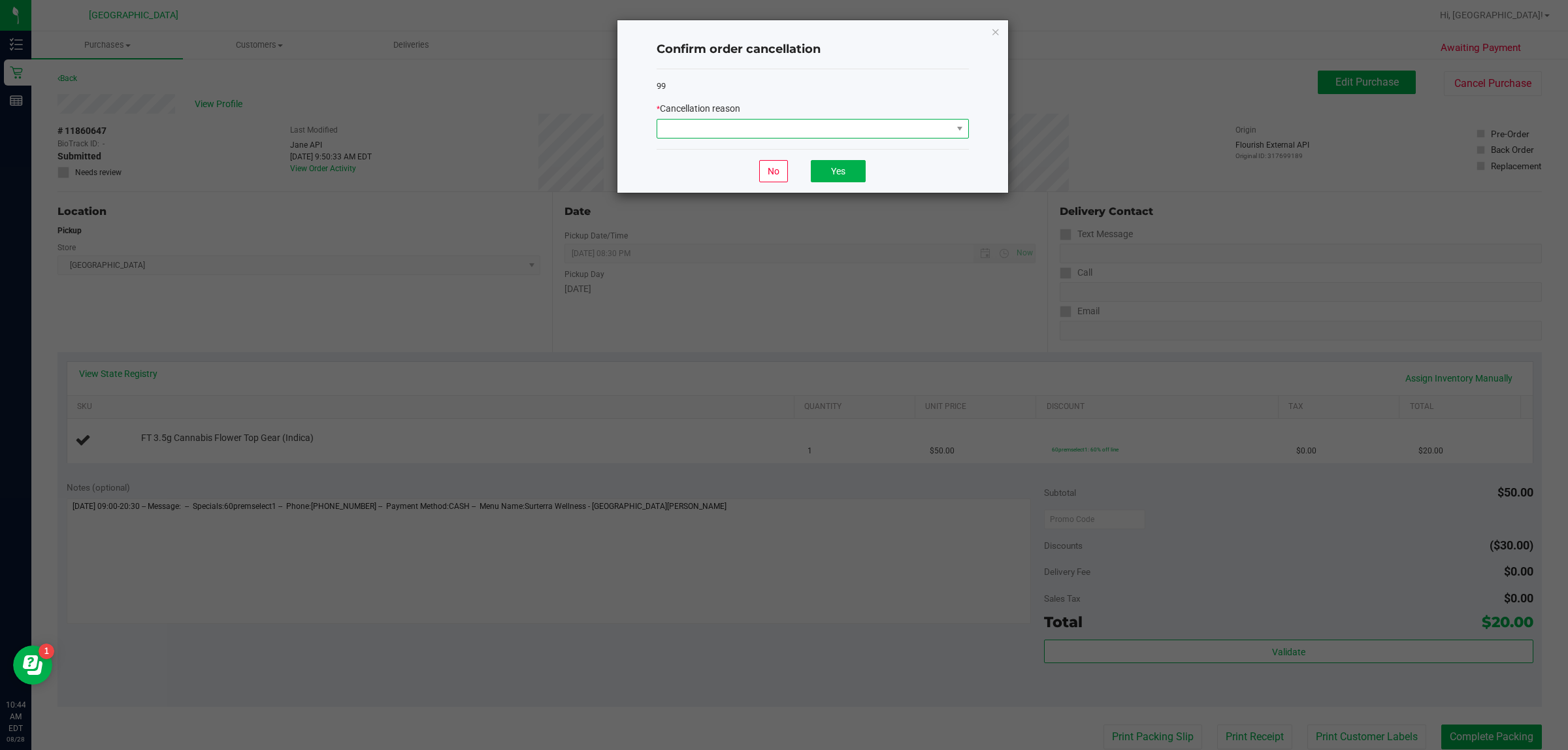
click at [773, 135] on span at bounding box center [804, 128] width 295 height 19
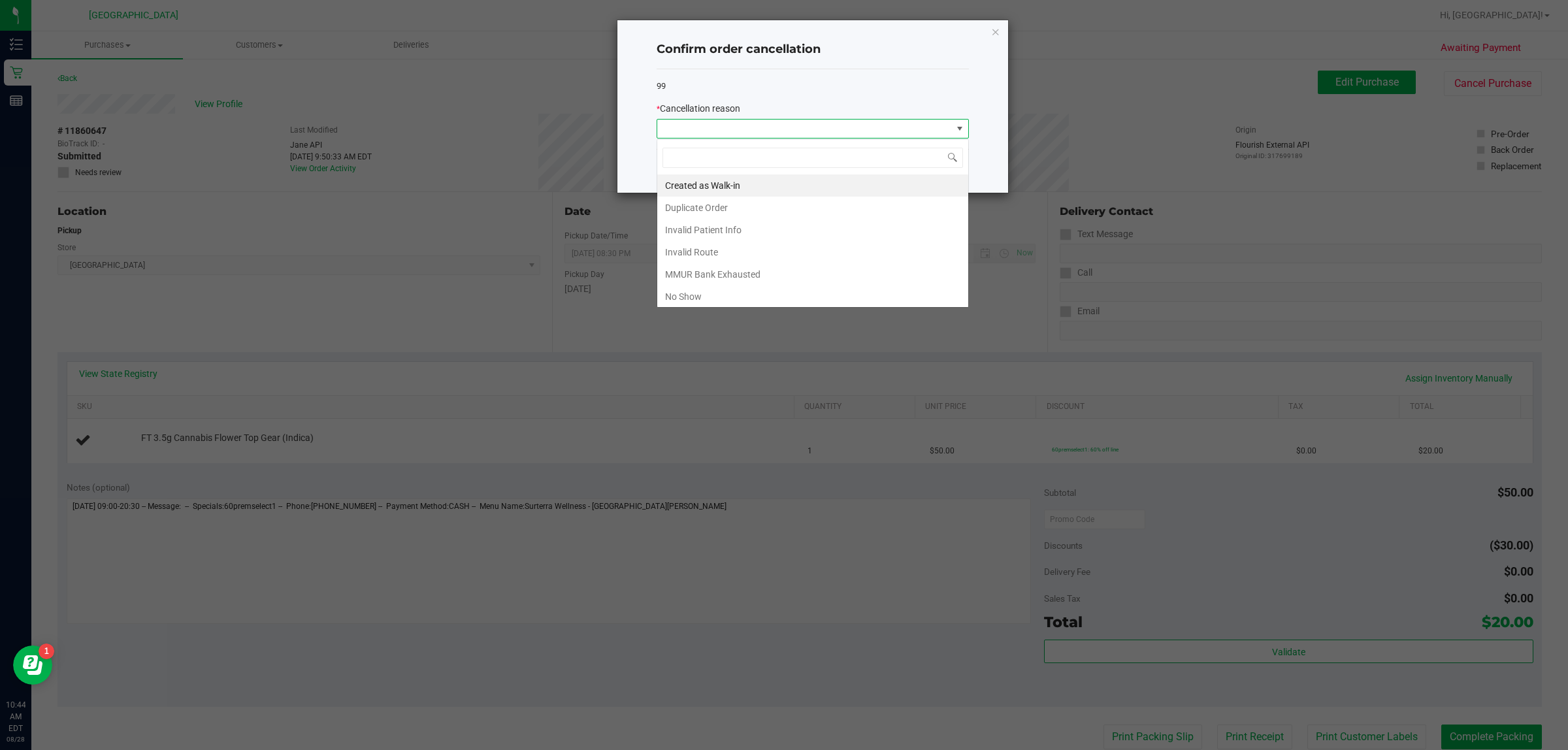
scroll to position [20, 312]
click at [748, 180] on li "Created as Walk-in" at bounding box center [812, 185] width 311 height 22
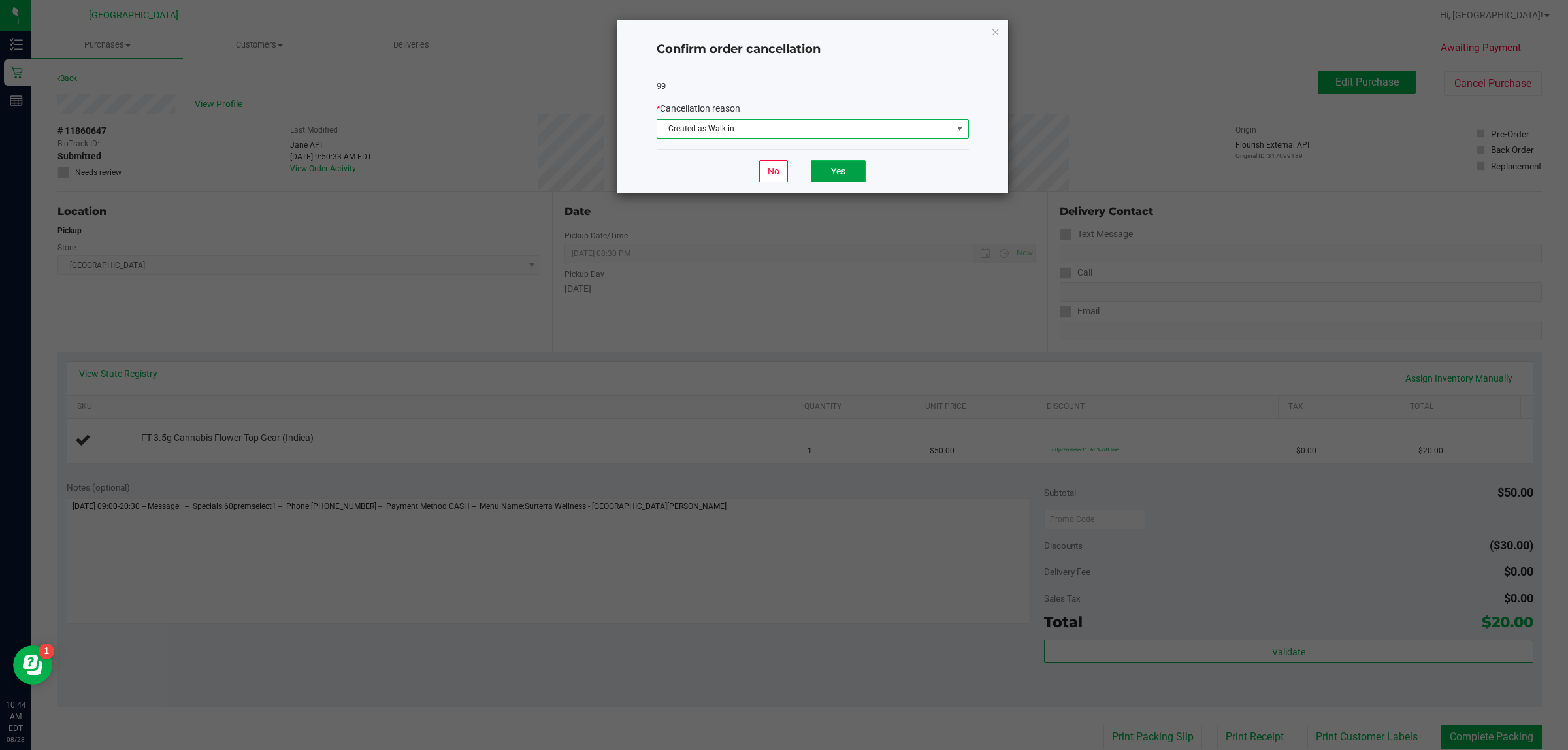
click at [782, 171] on button "Yes" at bounding box center [838, 171] width 55 height 22
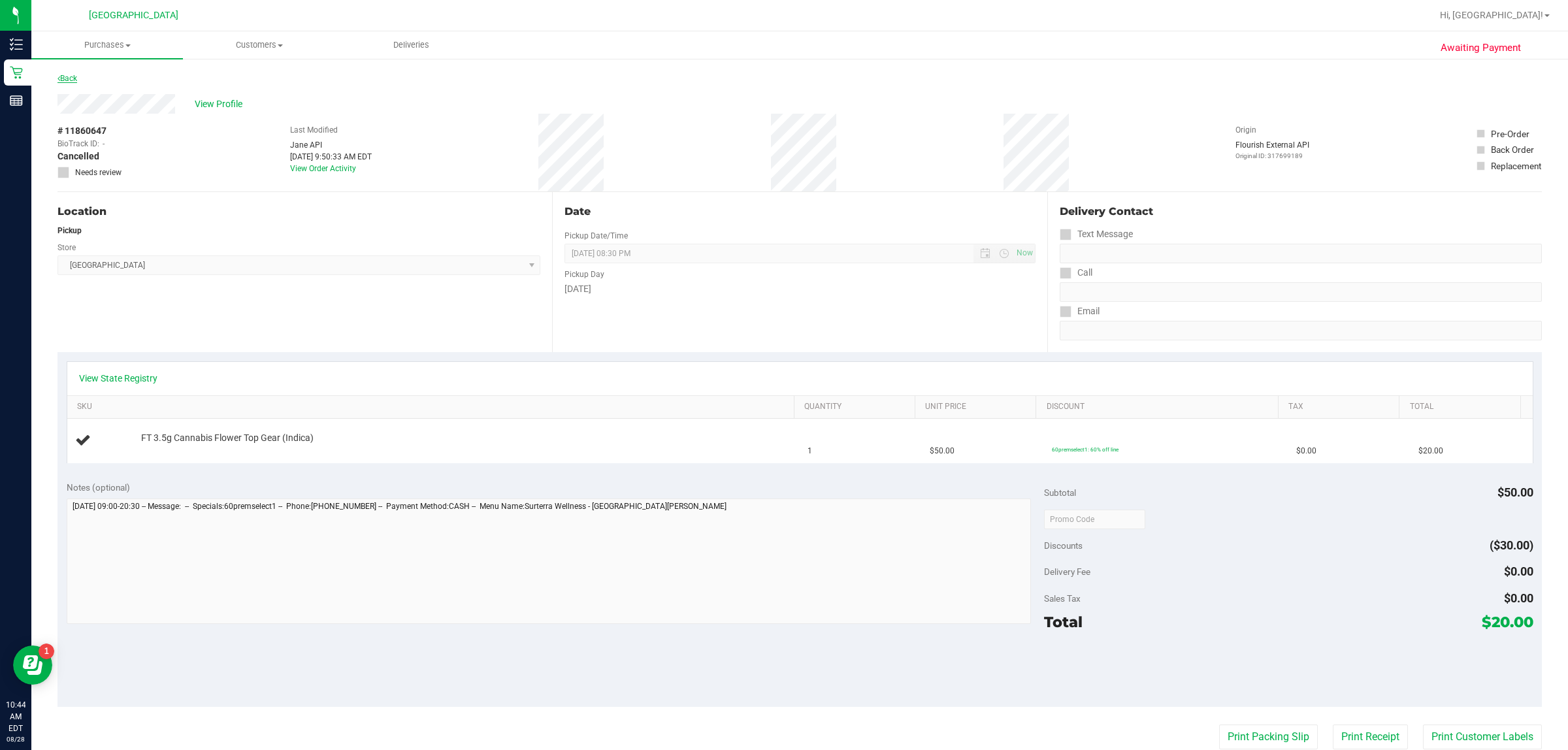
click at [62, 76] on link "Back" at bounding box center [67, 78] width 19 height 9
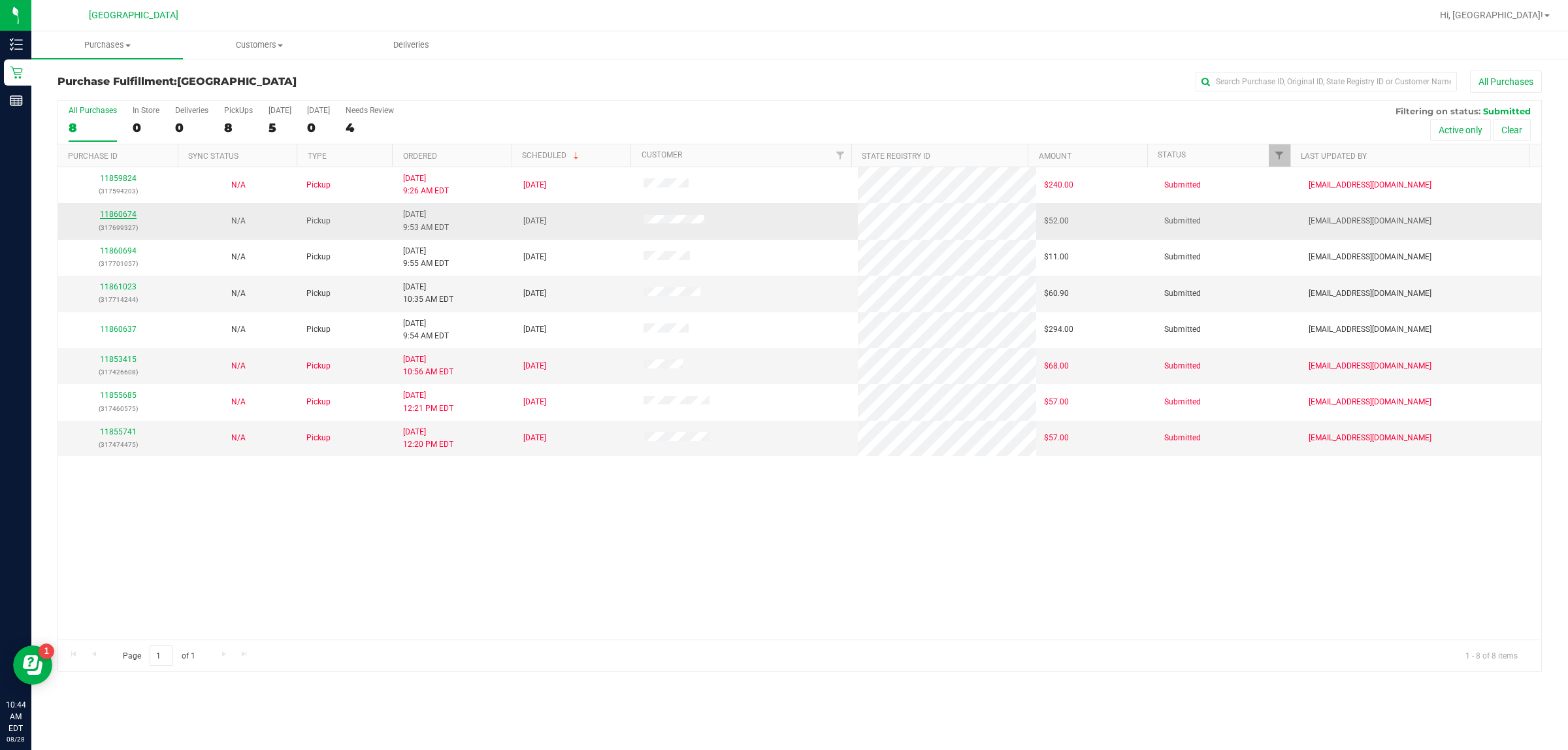
click at [124, 211] on link "11860674" at bounding box center [118, 214] width 37 height 9
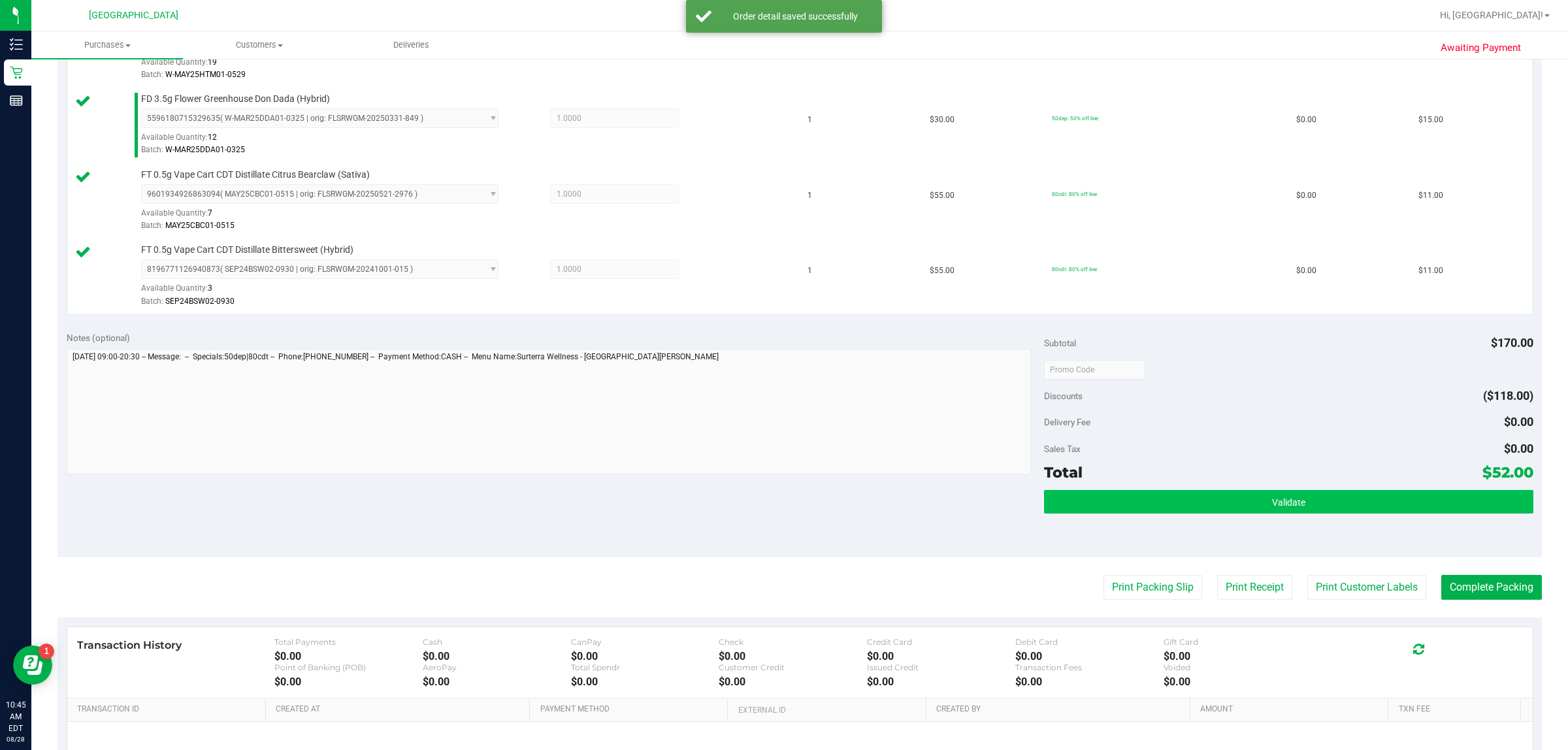
scroll to position [409, 0]
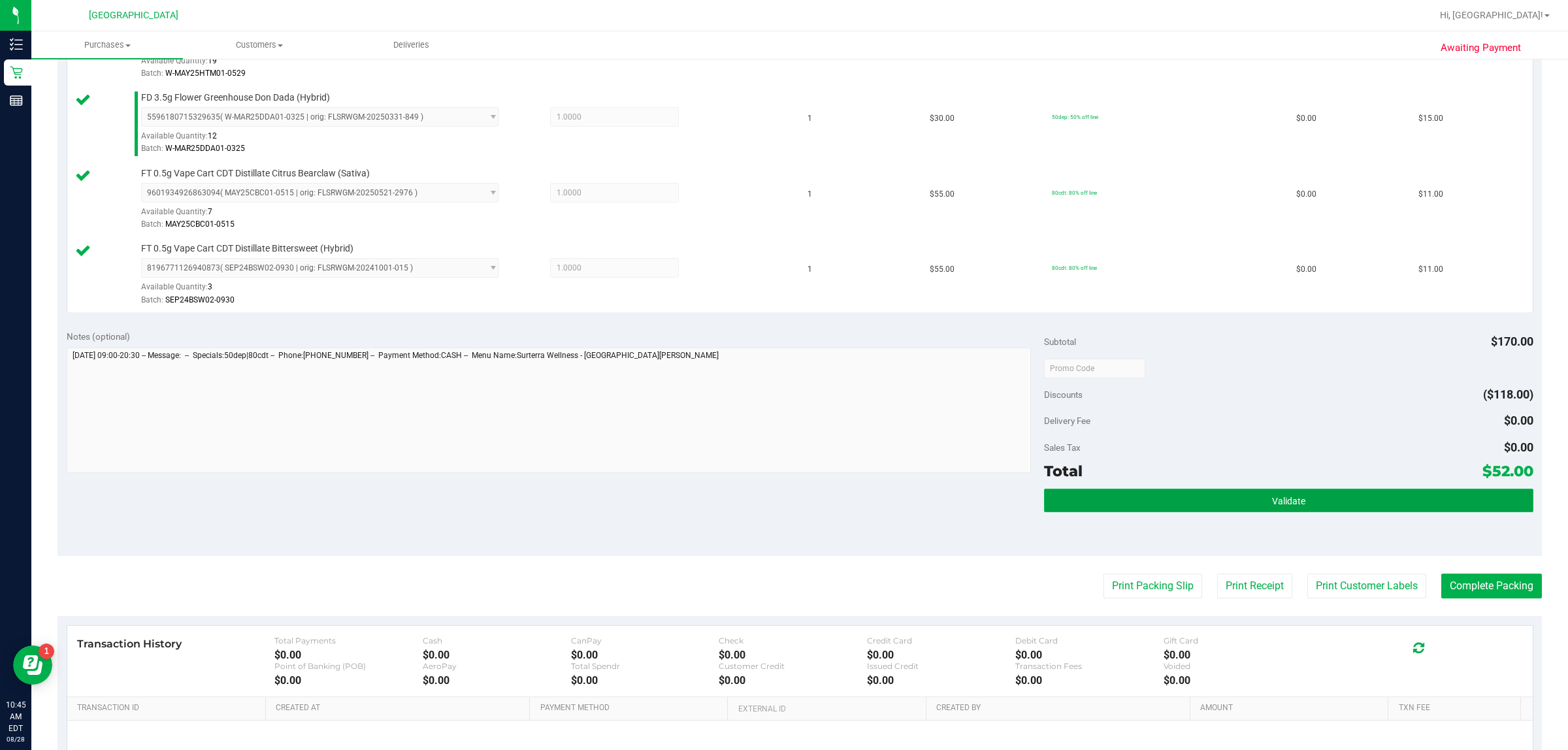
click at [782, 498] on button "Validate" at bounding box center [1288, 500] width 488 height 24
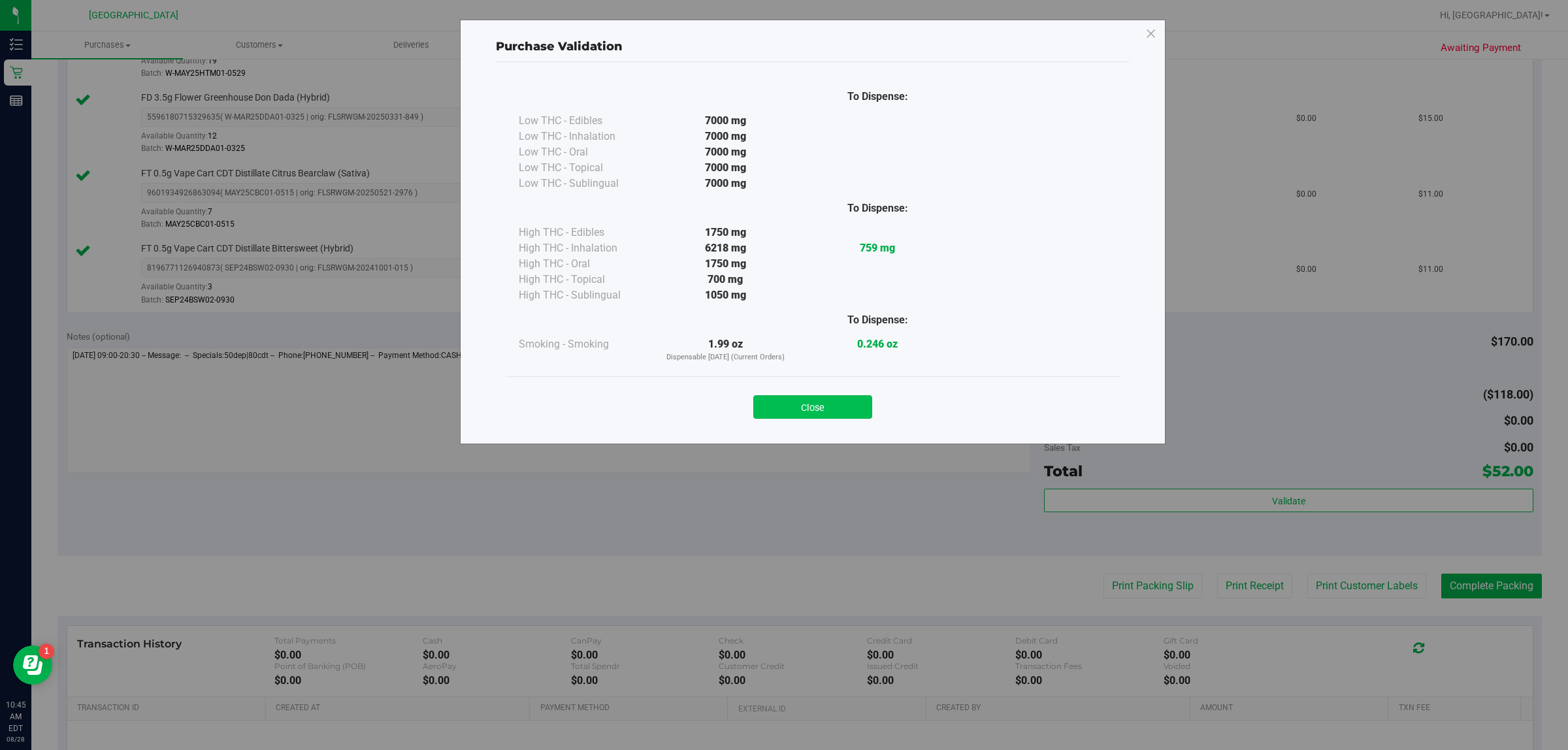
click at [782, 401] on button "Close" at bounding box center [812, 407] width 119 height 24
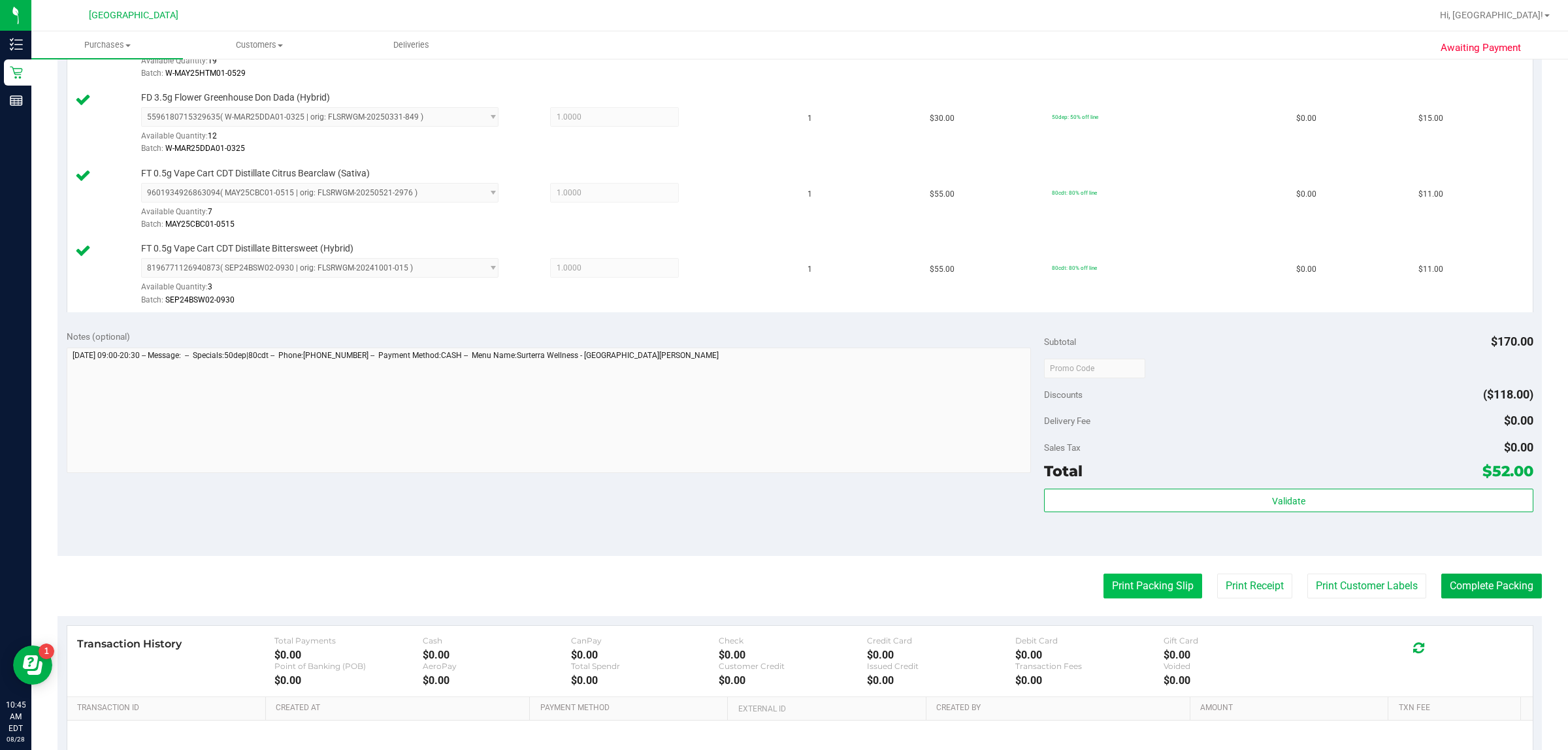
click at [782, 593] on button "Print Packing Slip" at bounding box center [1152, 586] width 98 height 25
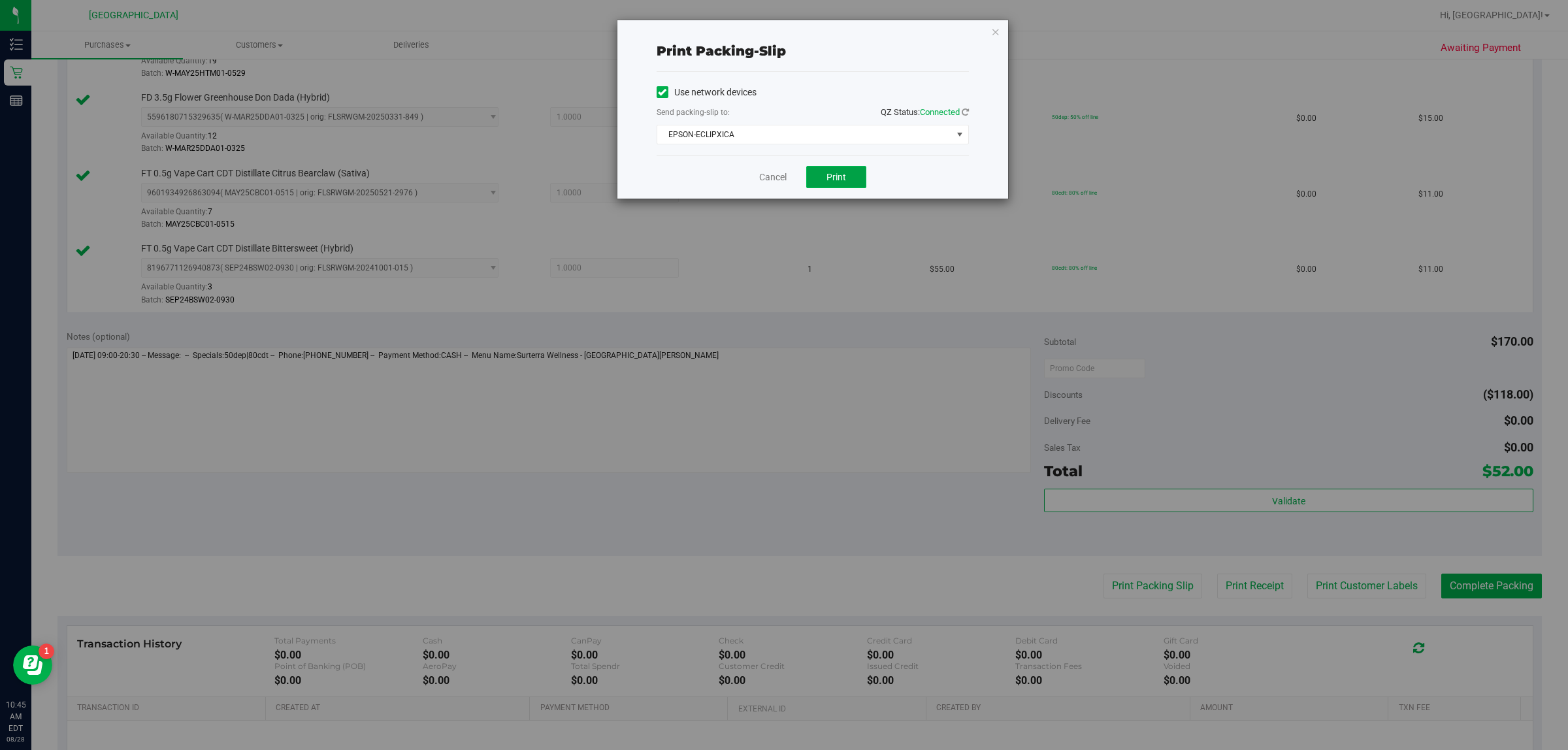
click at [782, 176] on button "Print" at bounding box center [836, 176] width 60 height 22
drag, startPoint x: 992, startPoint y: 31, endPoint x: 1011, endPoint y: 63, distance: 37.2
click at [782, 31] on icon "button" at bounding box center [995, 31] width 9 height 15
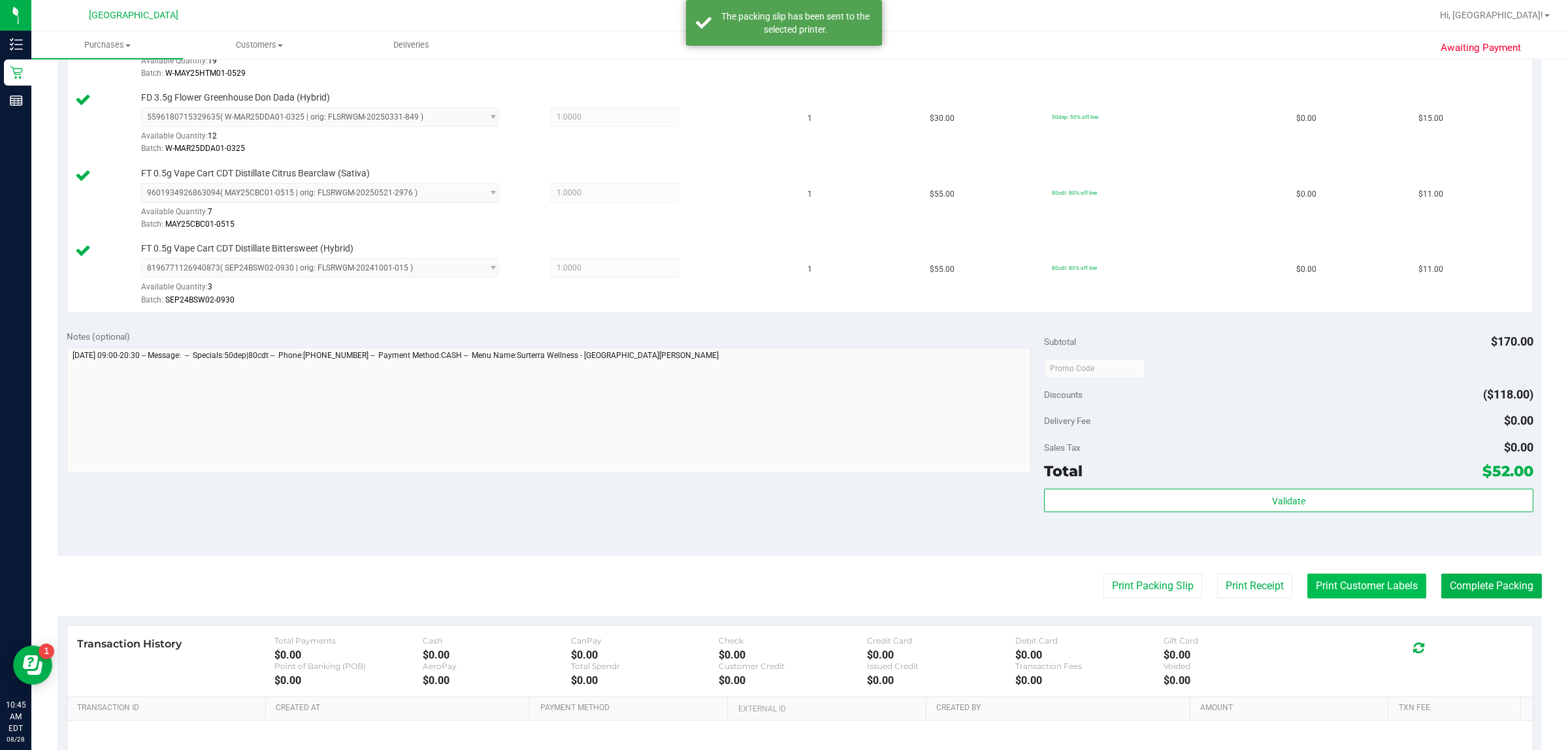
click at [782, 590] on button "Print Customer Labels" at bounding box center [1367, 586] width 119 height 25
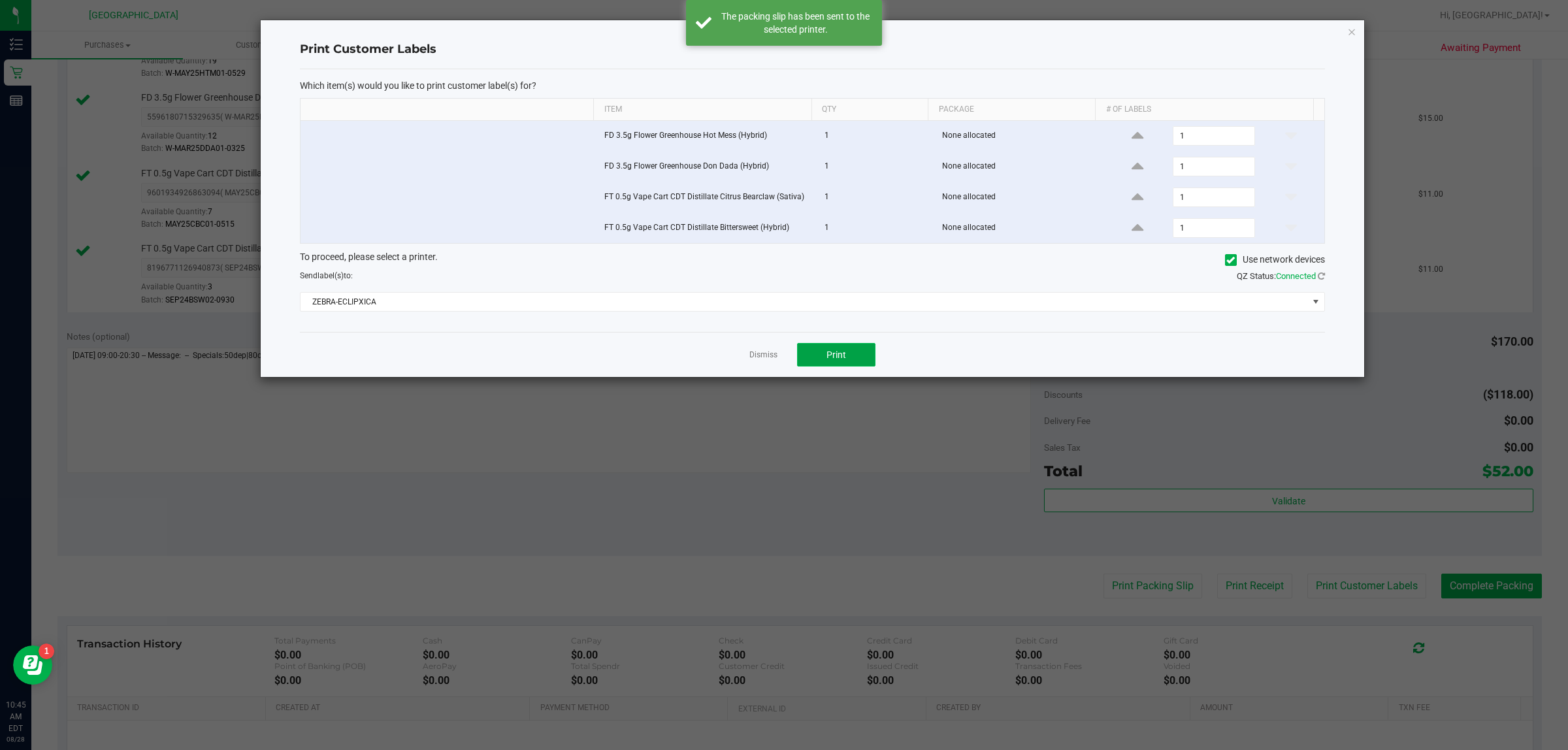
click at [782, 349] on button "Print" at bounding box center [836, 354] width 78 height 24
drag, startPoint x: 1348, startPoint y: 28, endPoint x: 1359, endPoint y: 139, distance: 111.5
click at [782, 28] on icon "button" at bounding box center [1351, 31] width 9 height 15
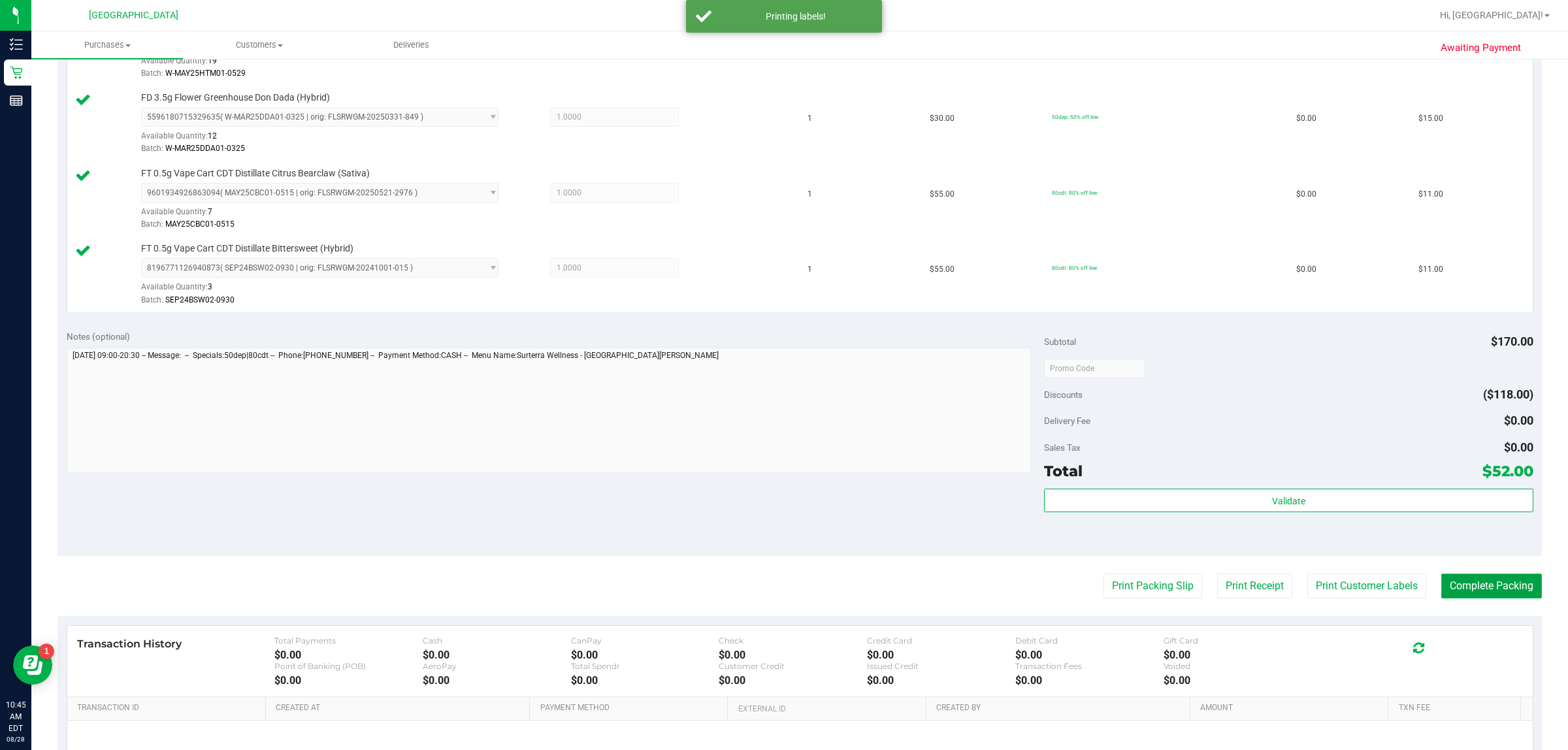
click at [782, 582] on button "Complete Packing" at bounding box center [1492, 586] width 101 height 25
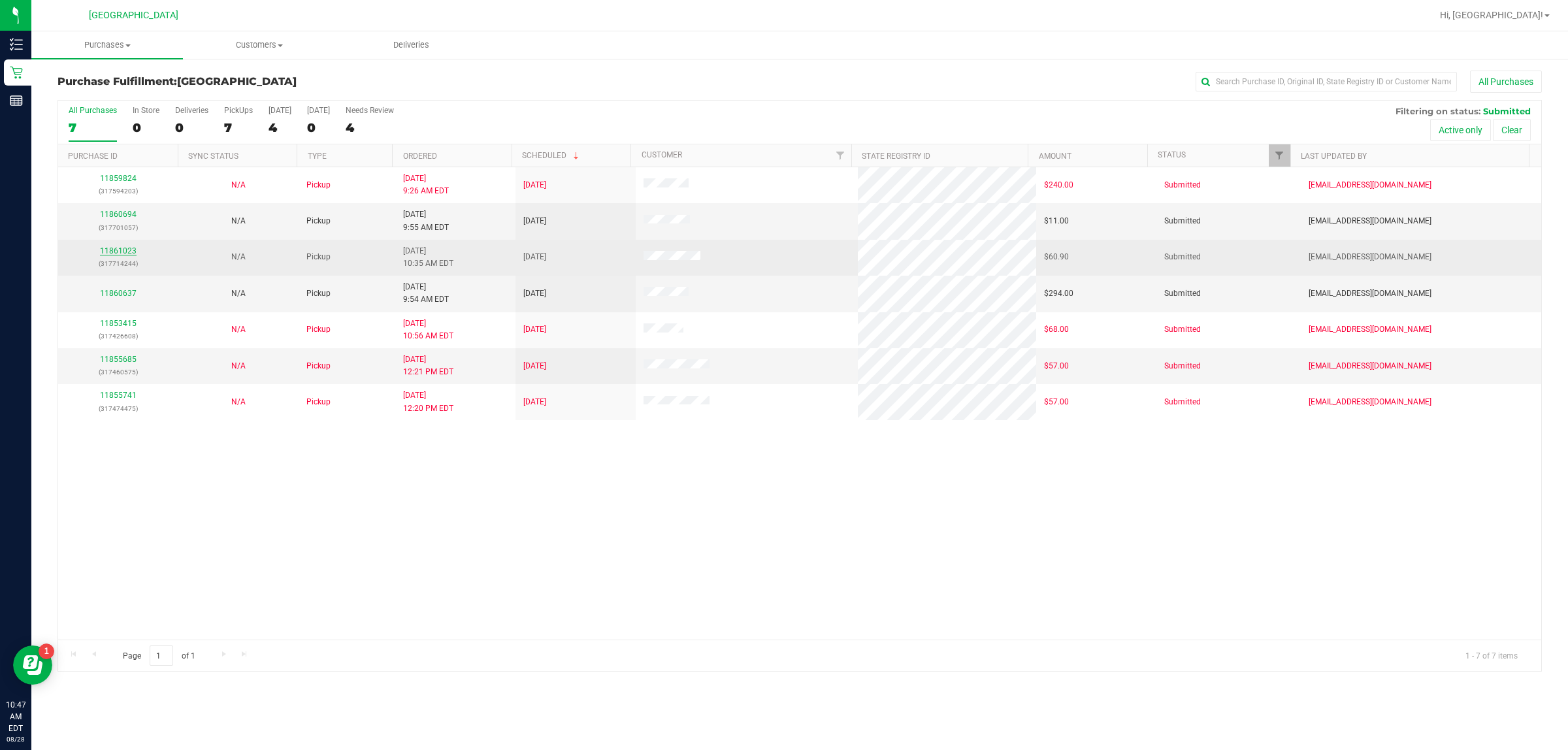
click at [124, 255] on link "11861023" at bounding box center [118, 250] width 37 height 9
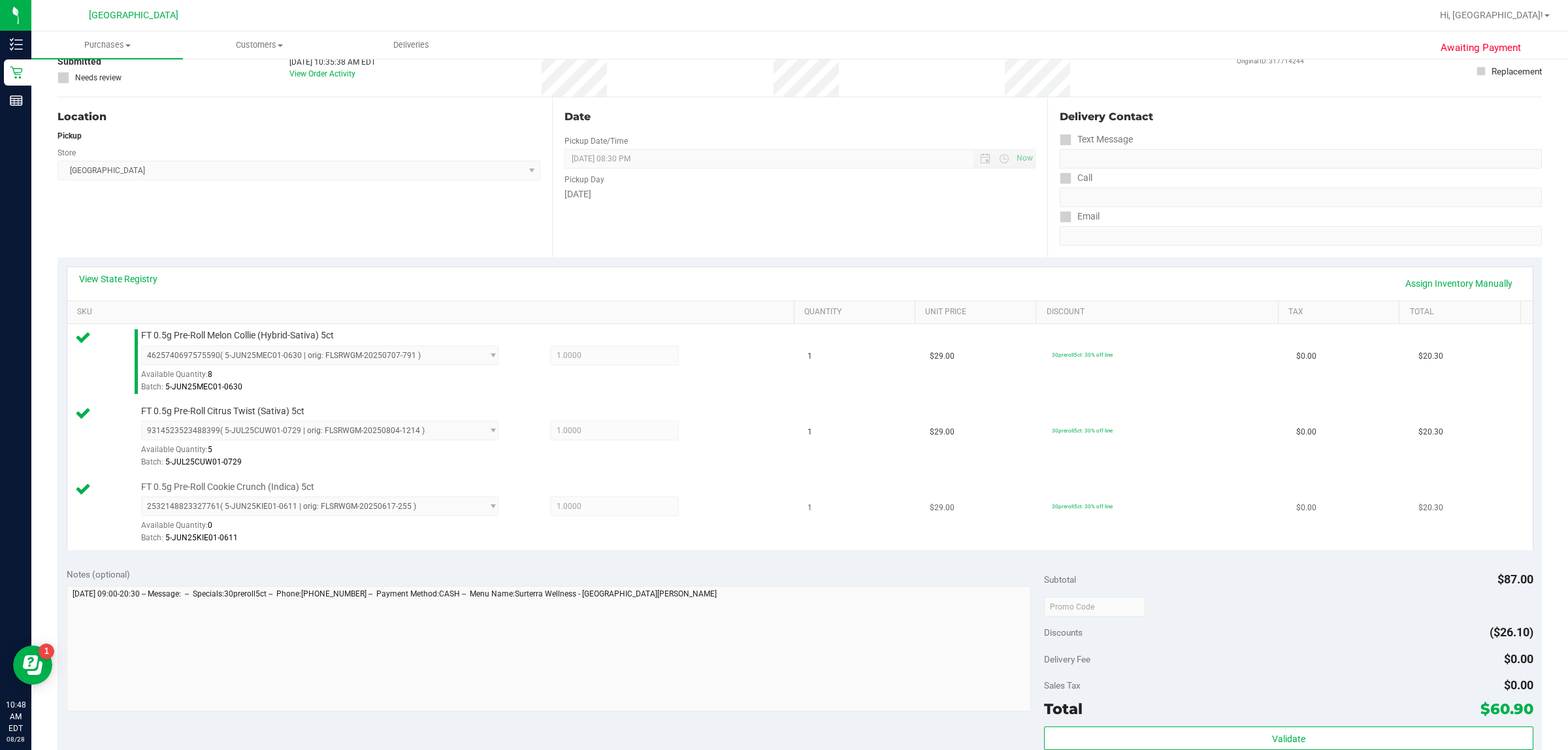
scroll to position [245, 0]
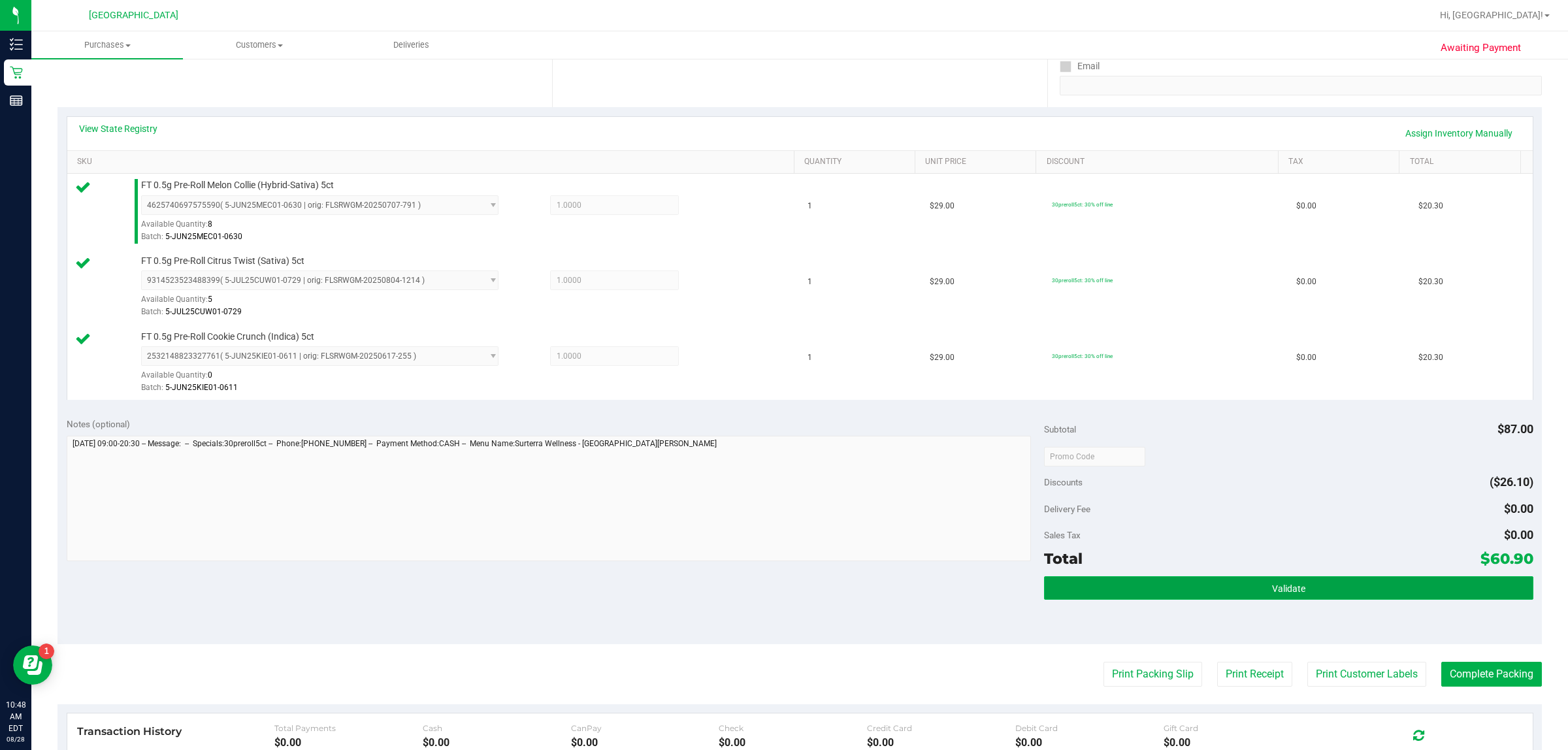
click at [782, 598] on button "Validate" at bounding box center [1288, 587] width 488 height 24
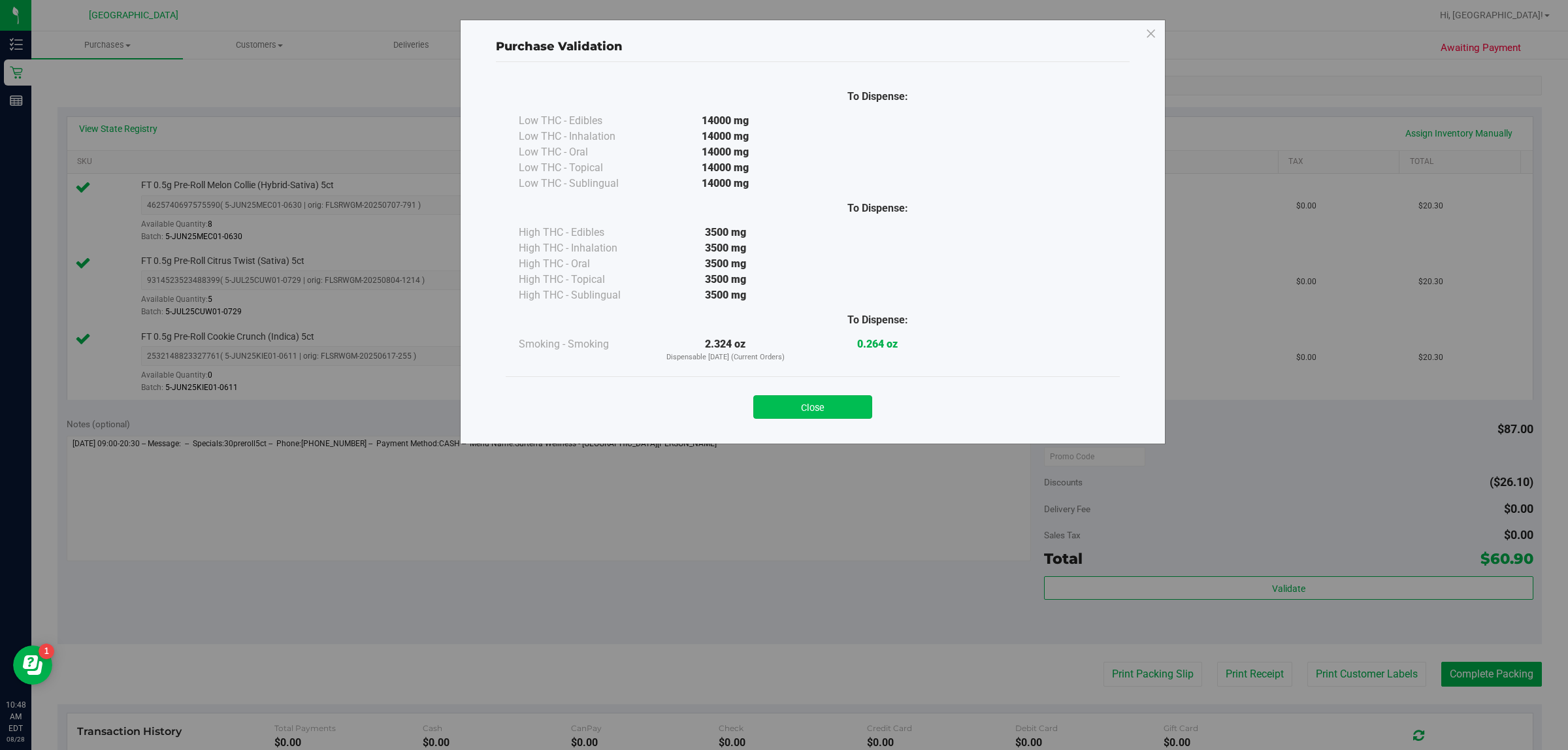
click at [782, 409] on button "Close" at bounding box center [812, 407] width 119 height 24
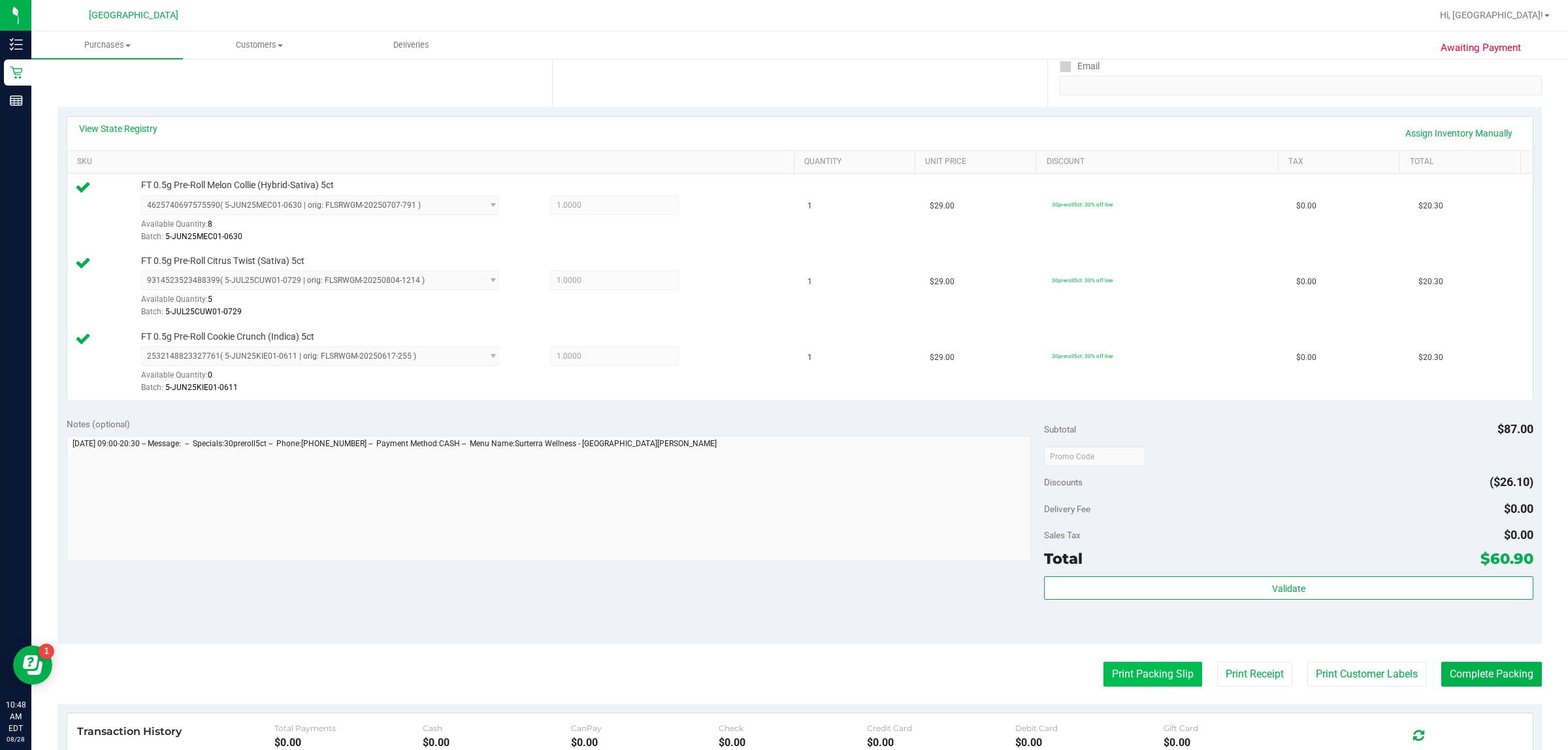
click at [782, 678] on button "Print Packing Slip" at bounding box center [1152, 674] width 98 height 25
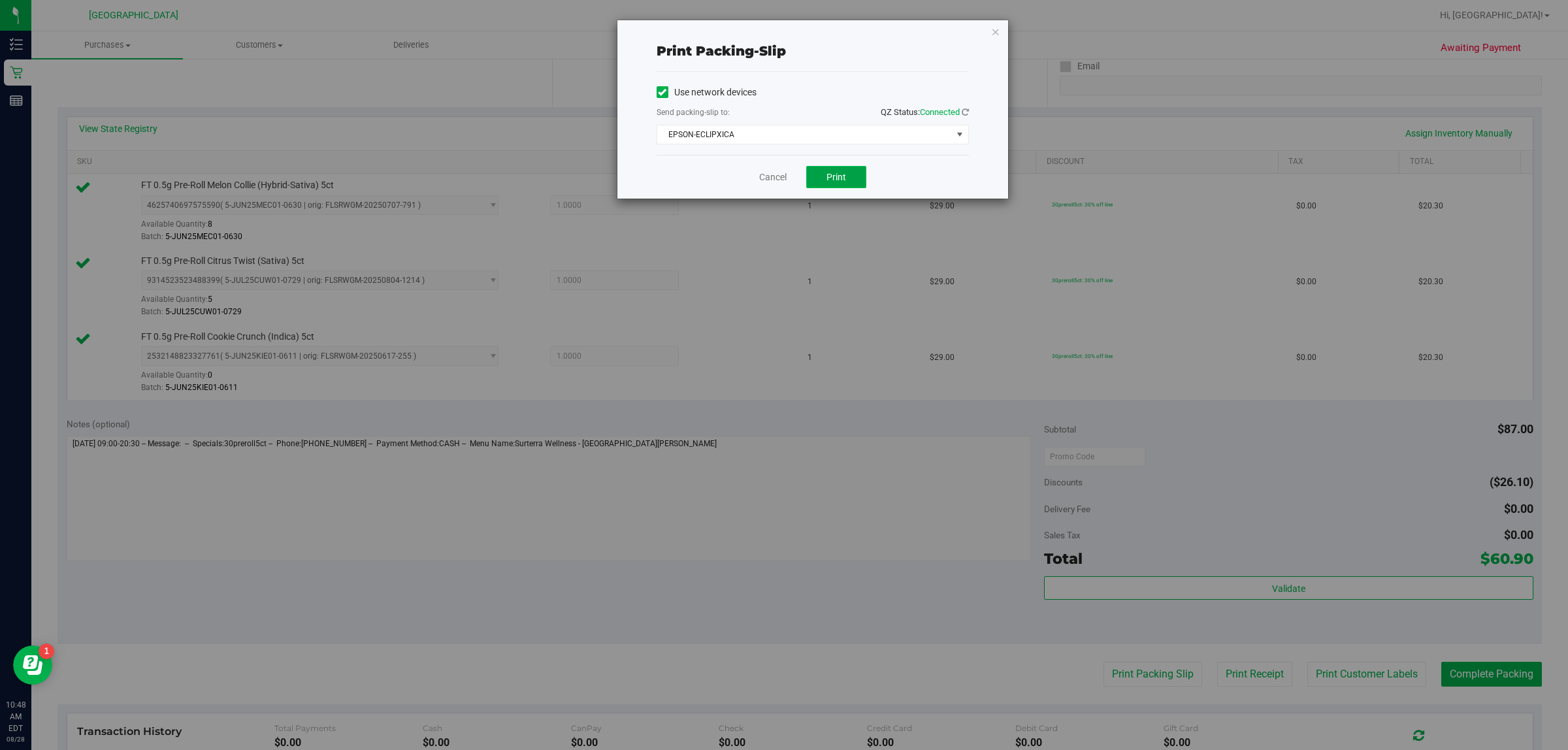
click at [782, 176] on span "Print" at bounding box center [836, 176] width 19 height 11
click at [782, 33] on icon "button" at bounding box center [995, 31] width 9 height 15
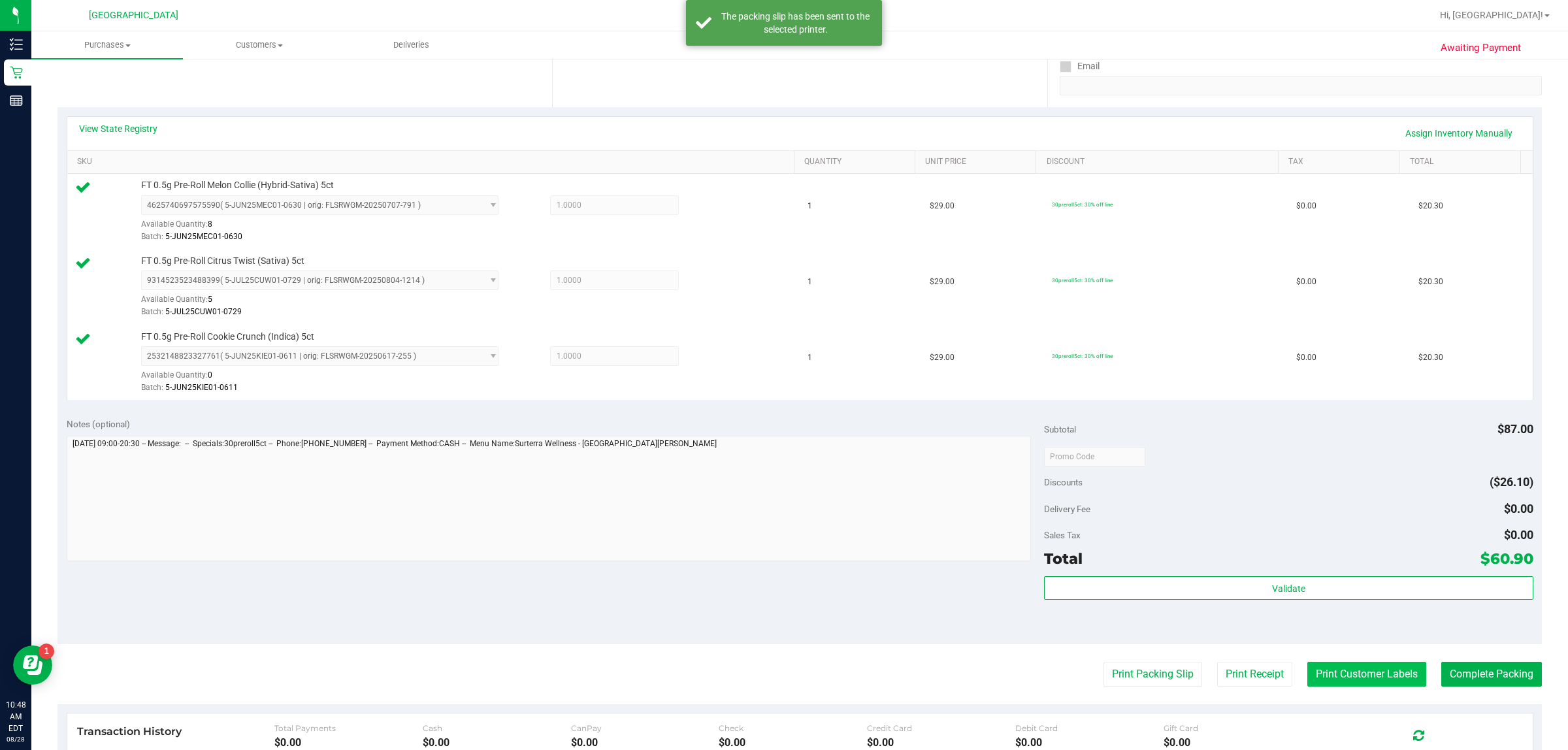
click at [782, 674] on button "Print Customer Labels" at bounding box center [1367, 674] width 119 height 25
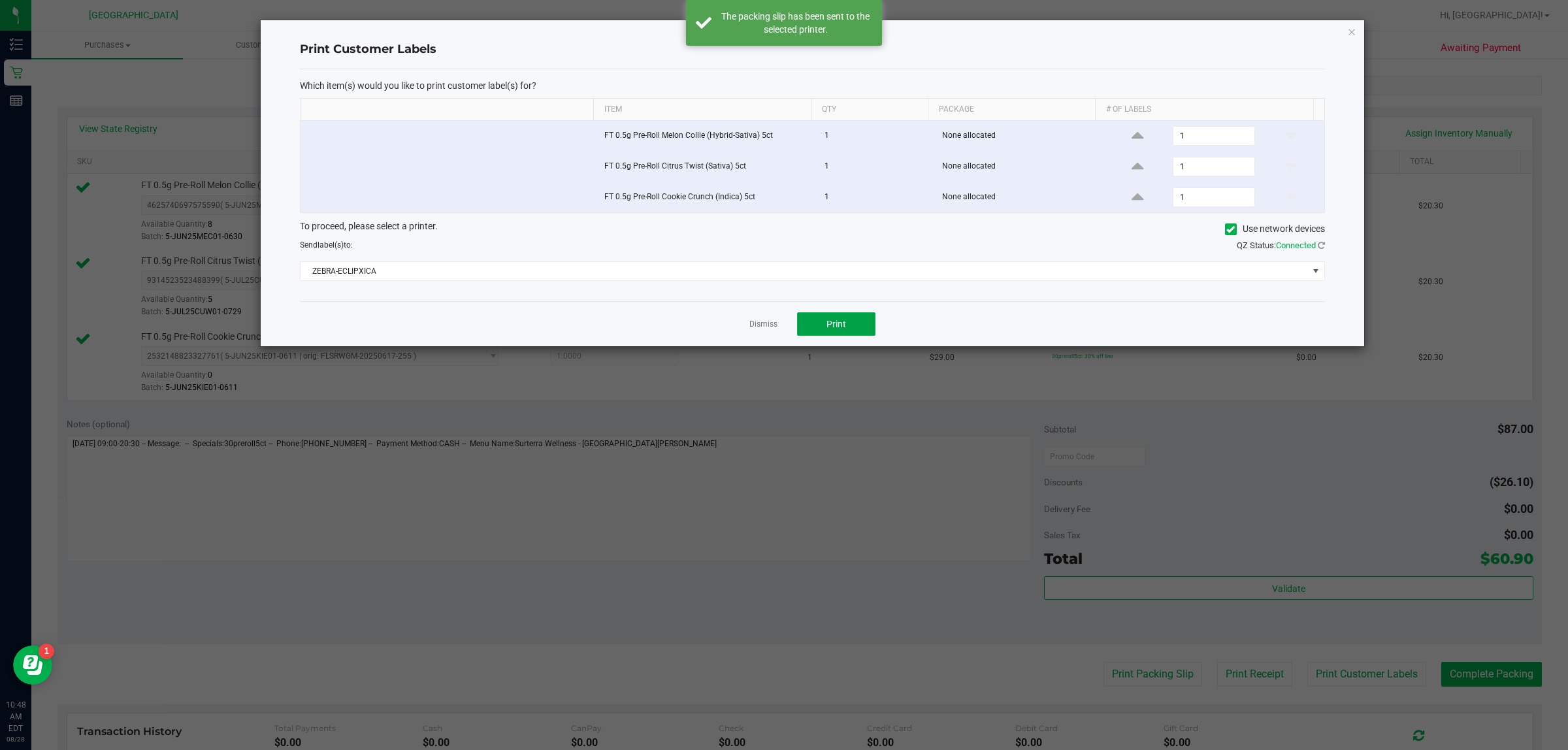
click at [782, 328] on button "Print" at bounding box center [836, 323] width 78 height 24
click at [782, 31] on icon "button" at bounding box center [1351, 31] width 9 height 15
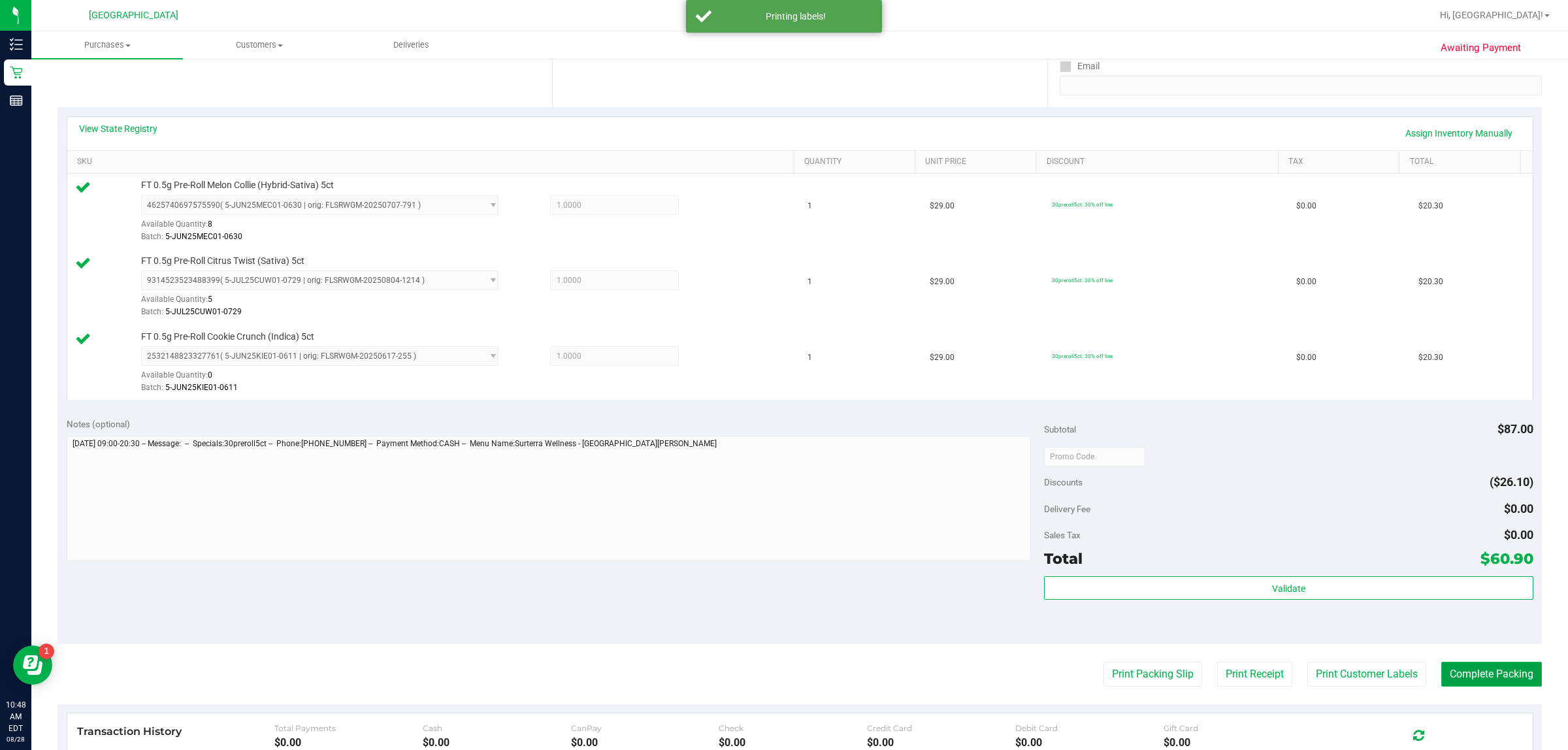
click at [782, 676] on button "Complete Packing" at bounding box center [1492, 674] width 101 height 25
